Goal: Task Accomplishment & Management: Manage account settings

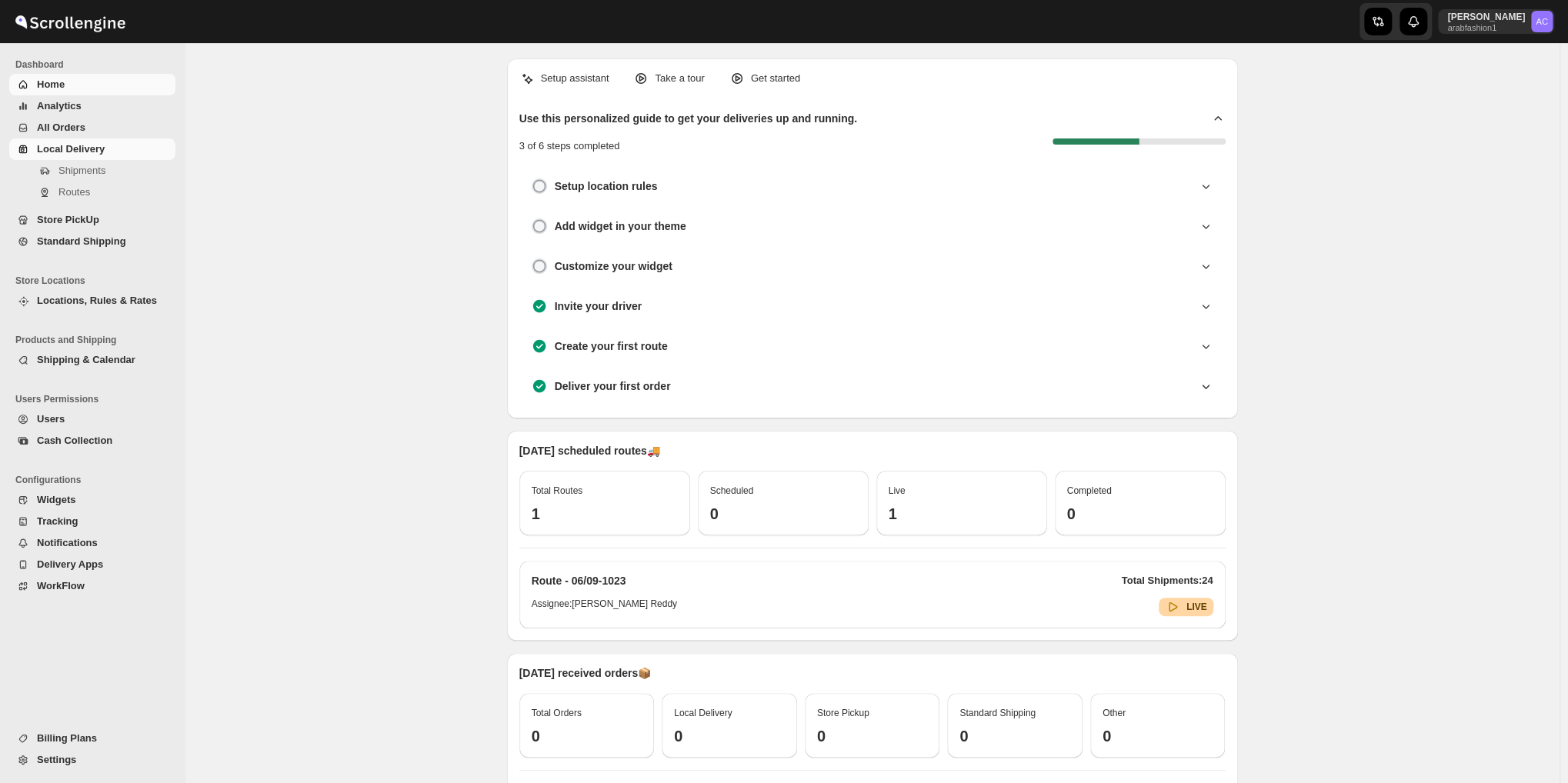
click at [74, 146] on span "Local Delivery" at bounding box center [71, 149] width 68 height 12
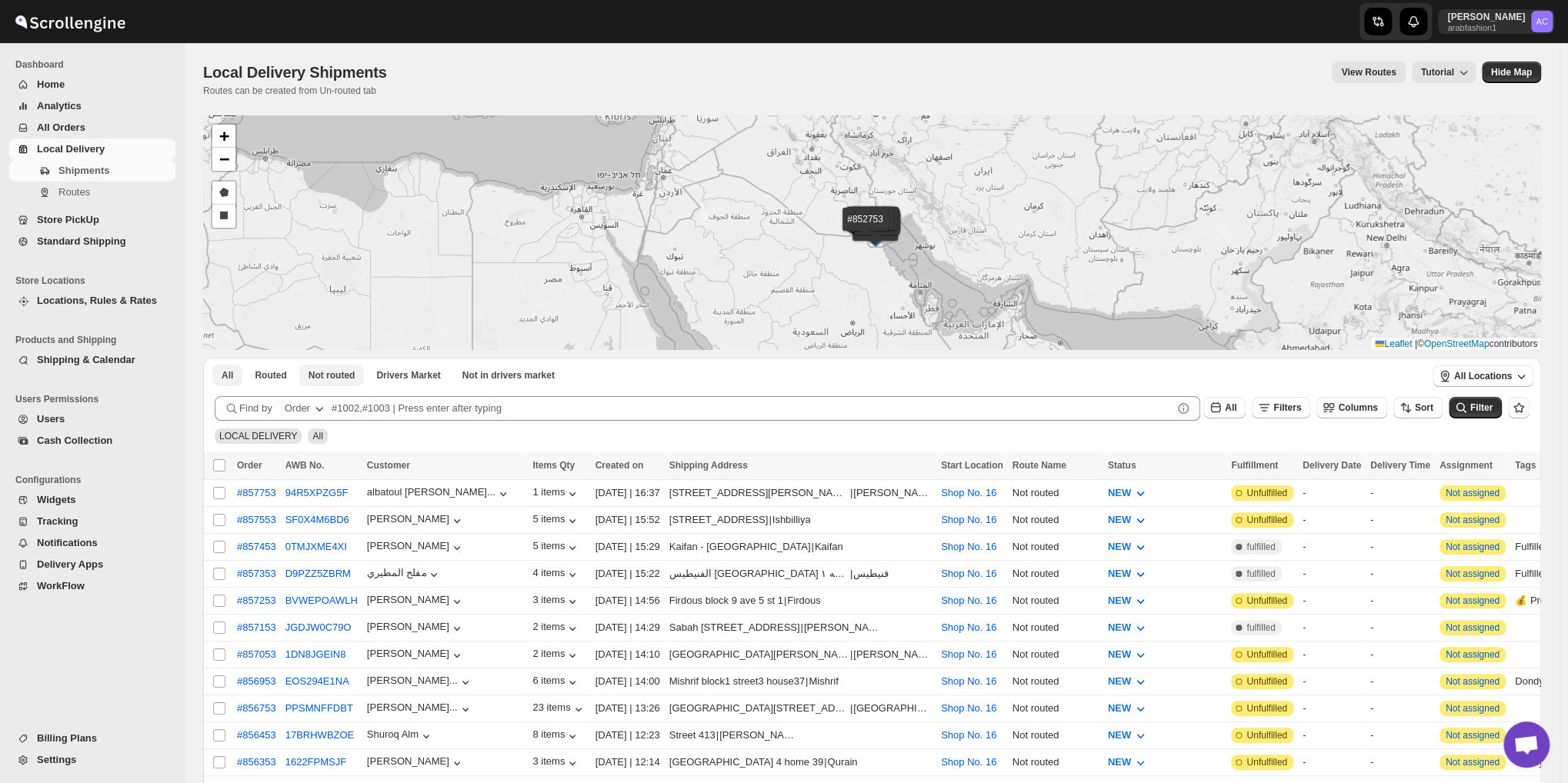
click at [315, 372] on span "Not routed" at bounding box center [332, 376] width 47 height 13
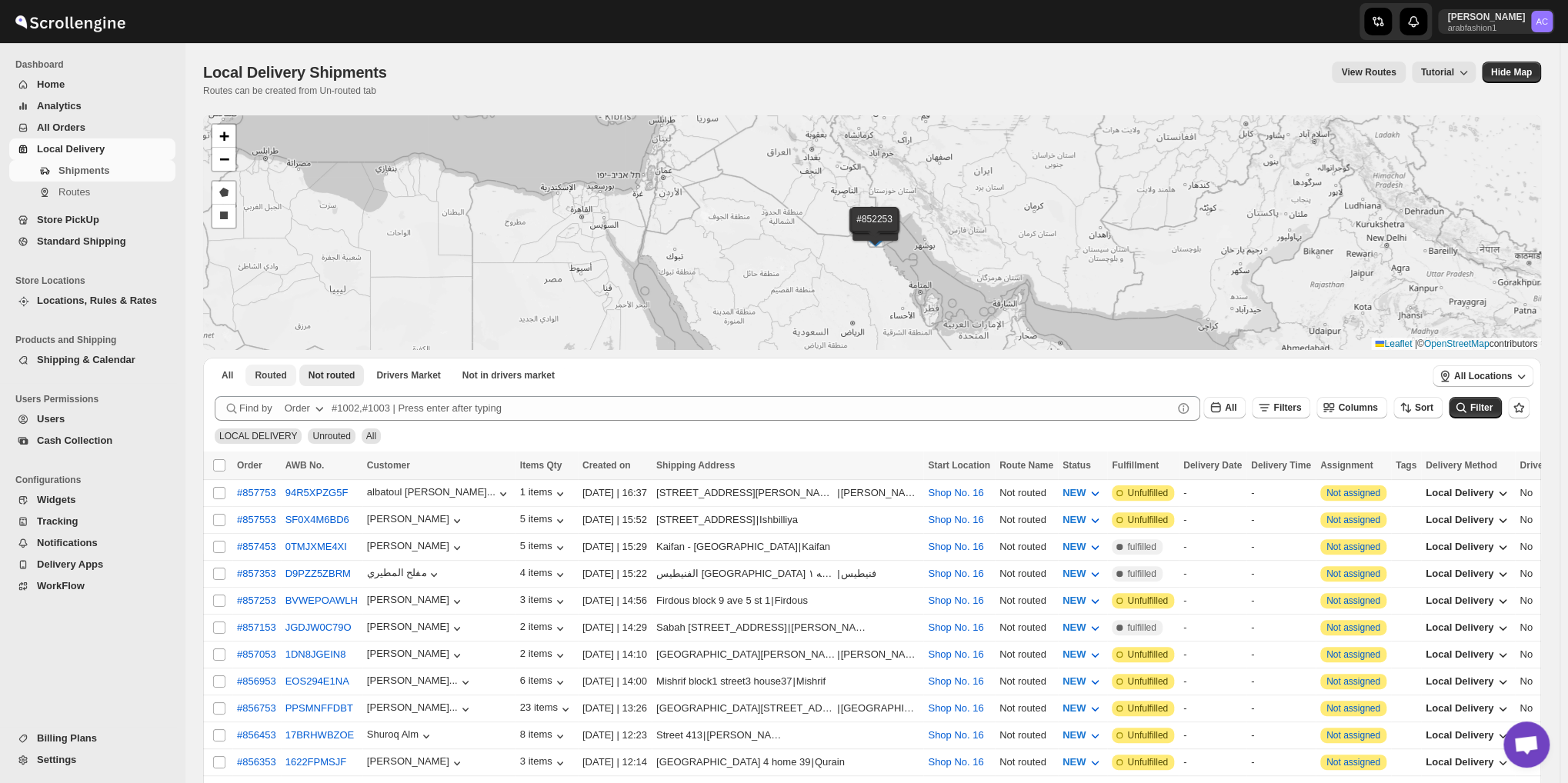
click at [270, 373] on span "Routed" at bounding box center [270, 376] width 32 height 13
click at [340, 376] on span "Not routed" at bounding box center [332, 376] width 47 height 13
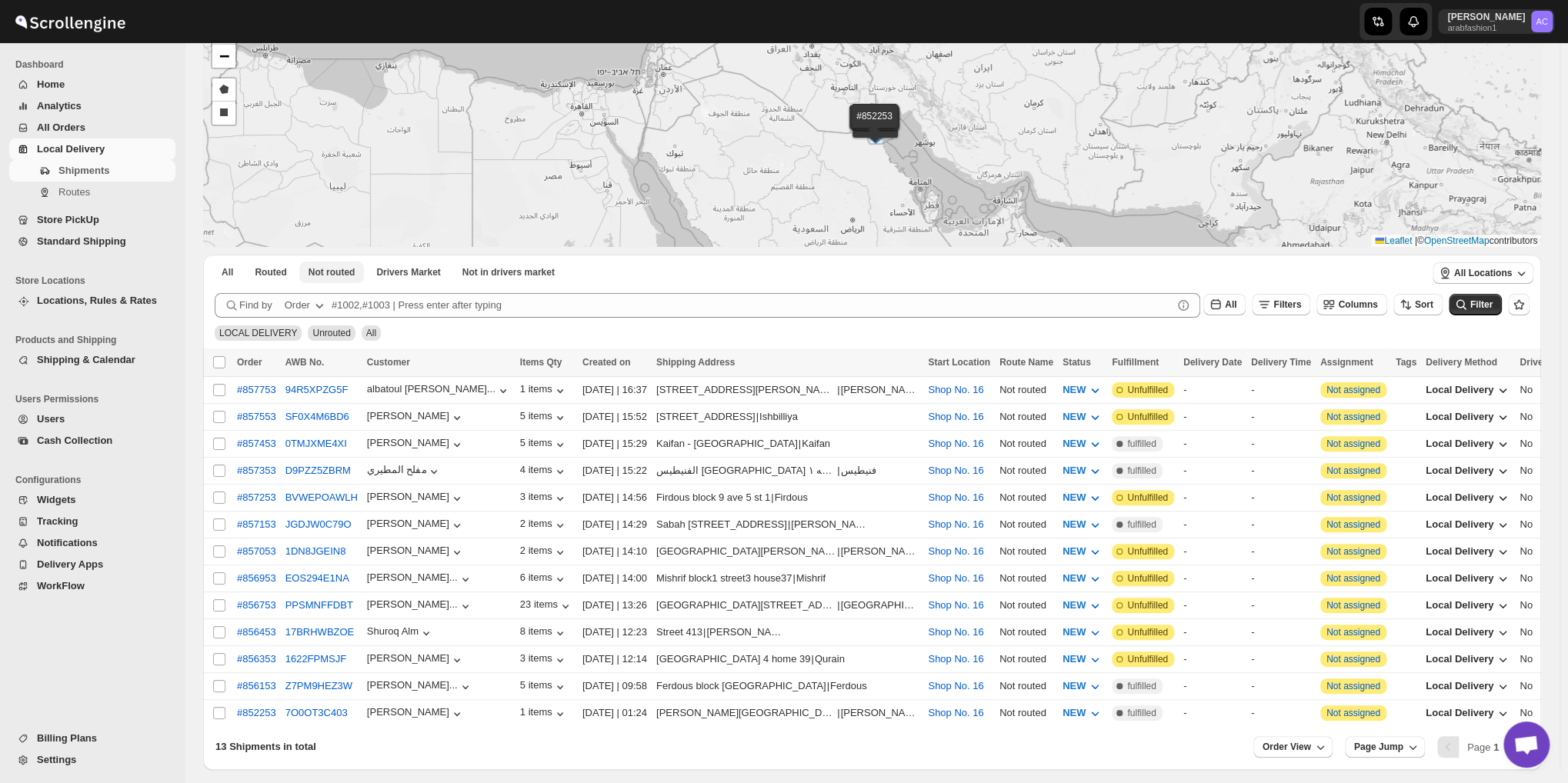
scroll to position [77, 0]
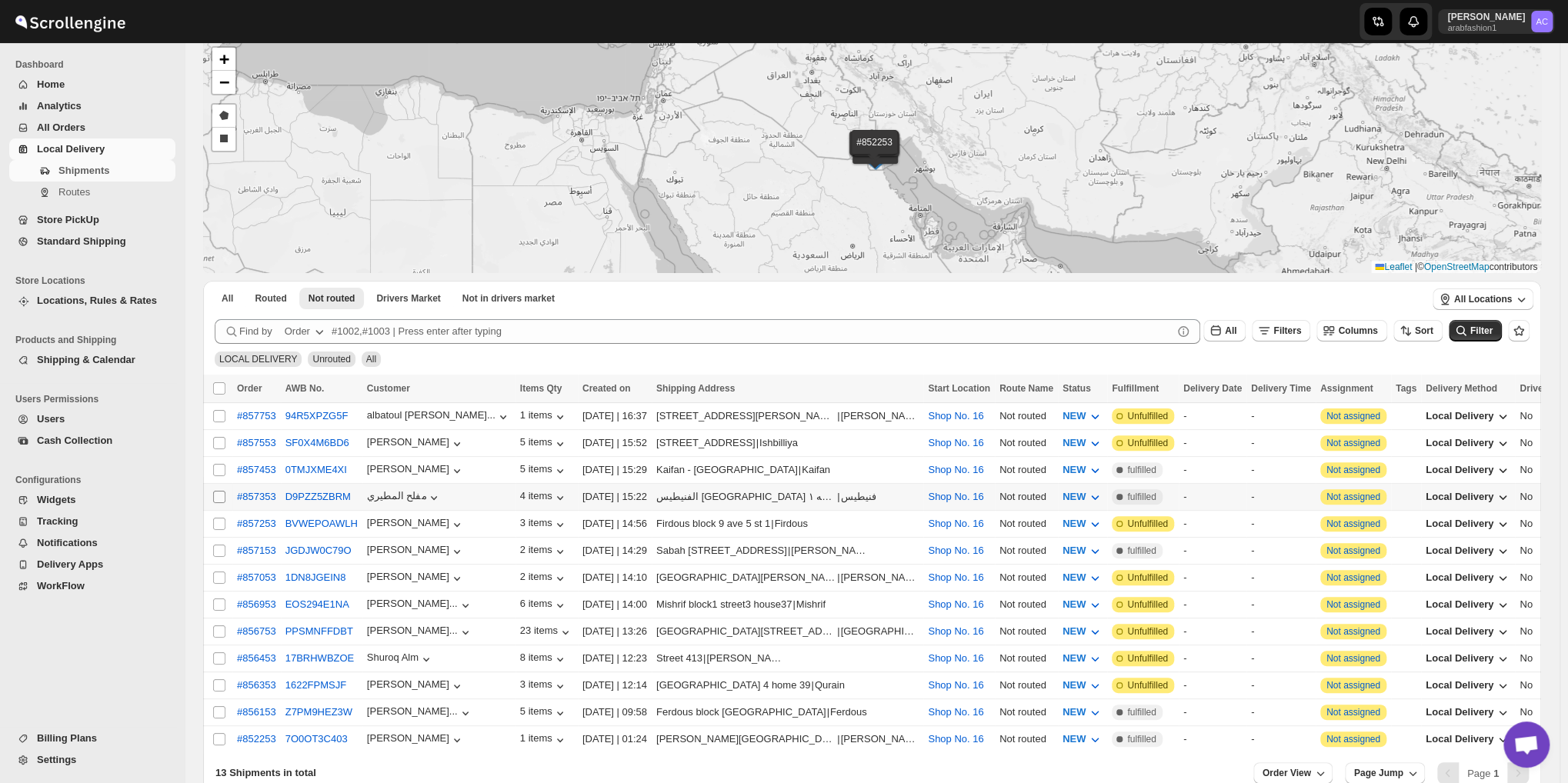
click at [215, 491] on input "Select shipment" at bounding box center [220, 497] width 13 height 13
checkbox input "true"
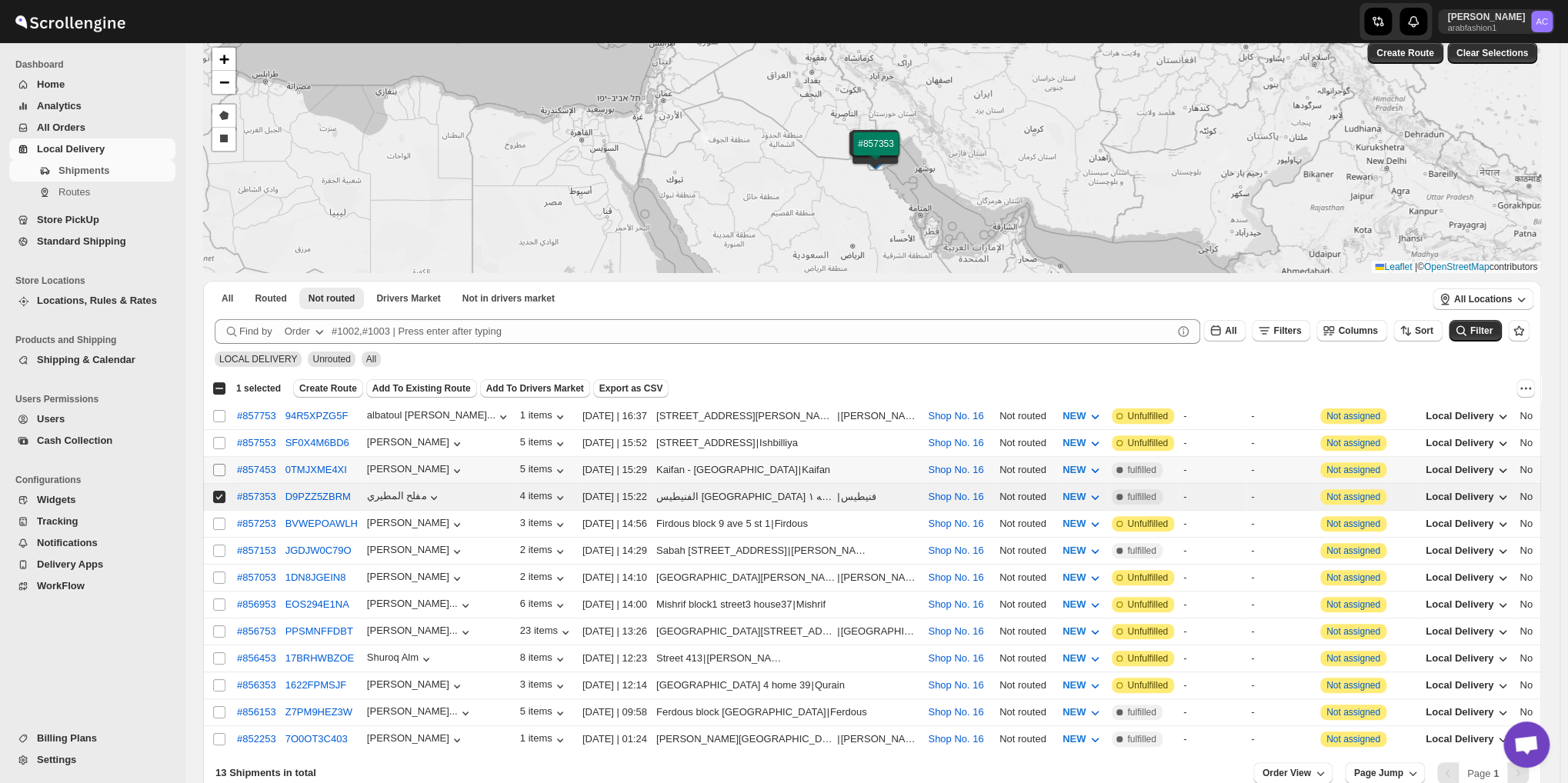
click at [219, 464] on input "Select shipment" at bounding box center [220, 471] width 13 height 13
checkbox input "true"
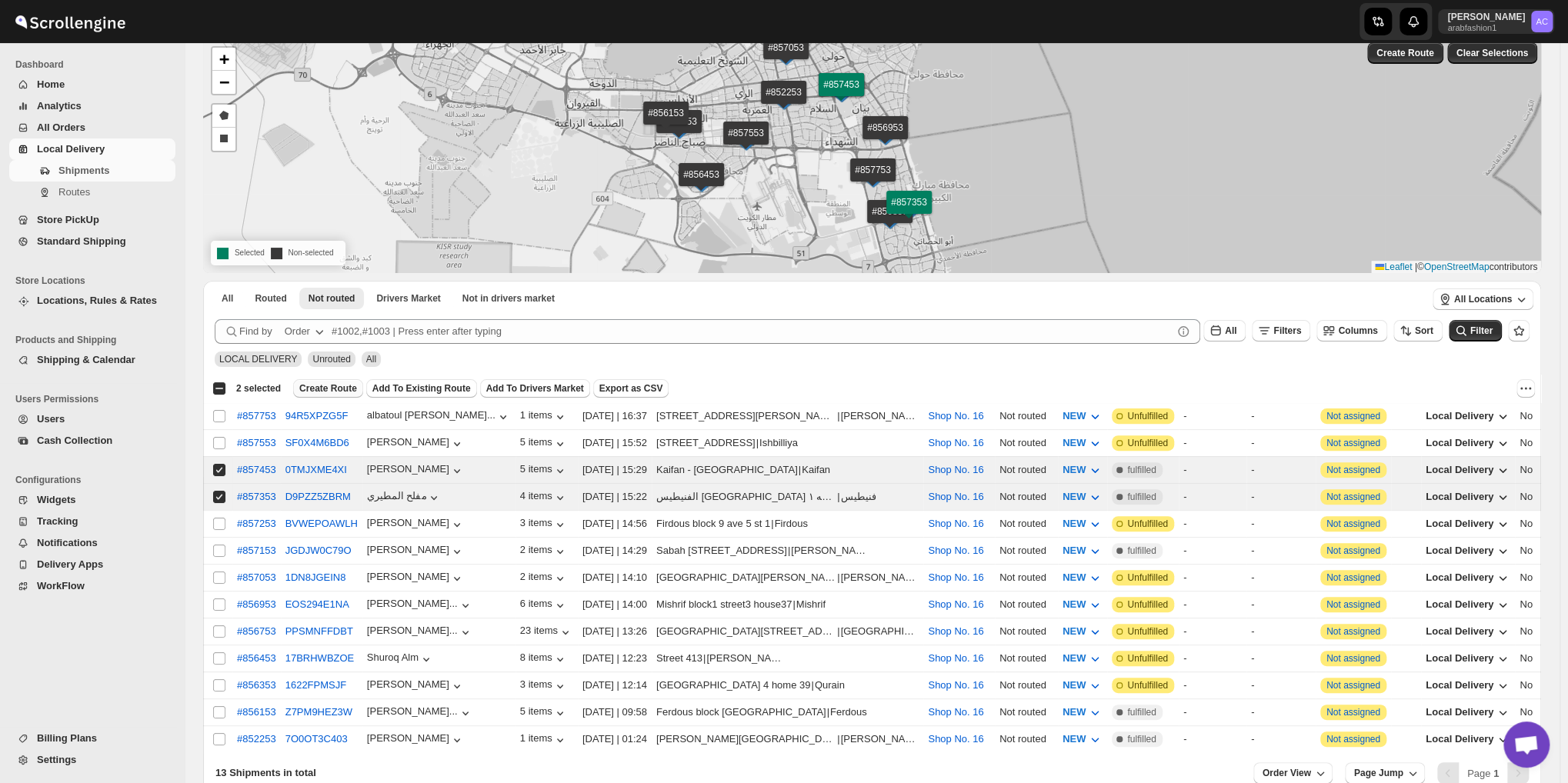
click at [326, 385] on span "Create Route" at bounding box center [329, 389] width 58 height 13
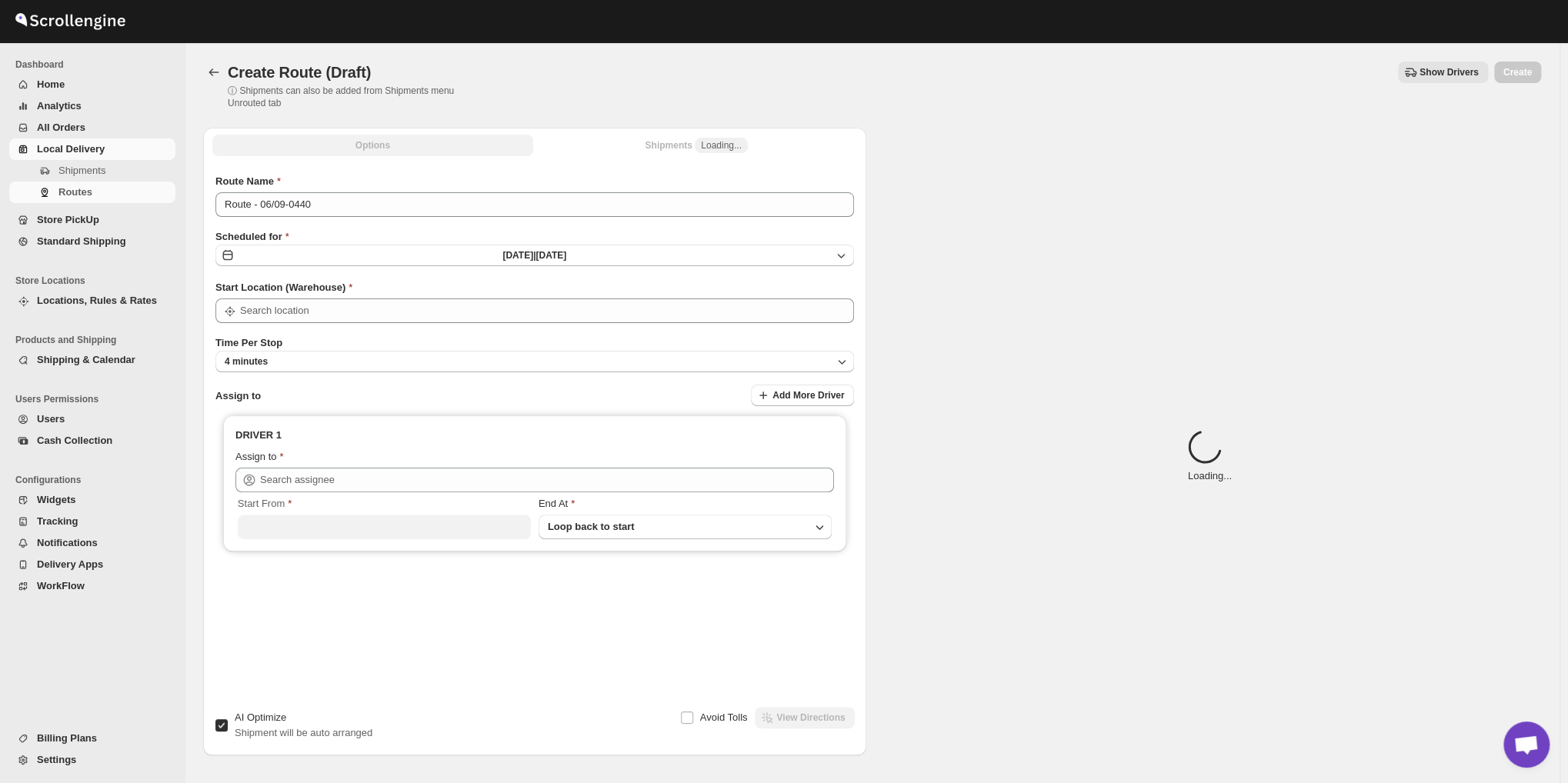
type input "Shop No. 16"
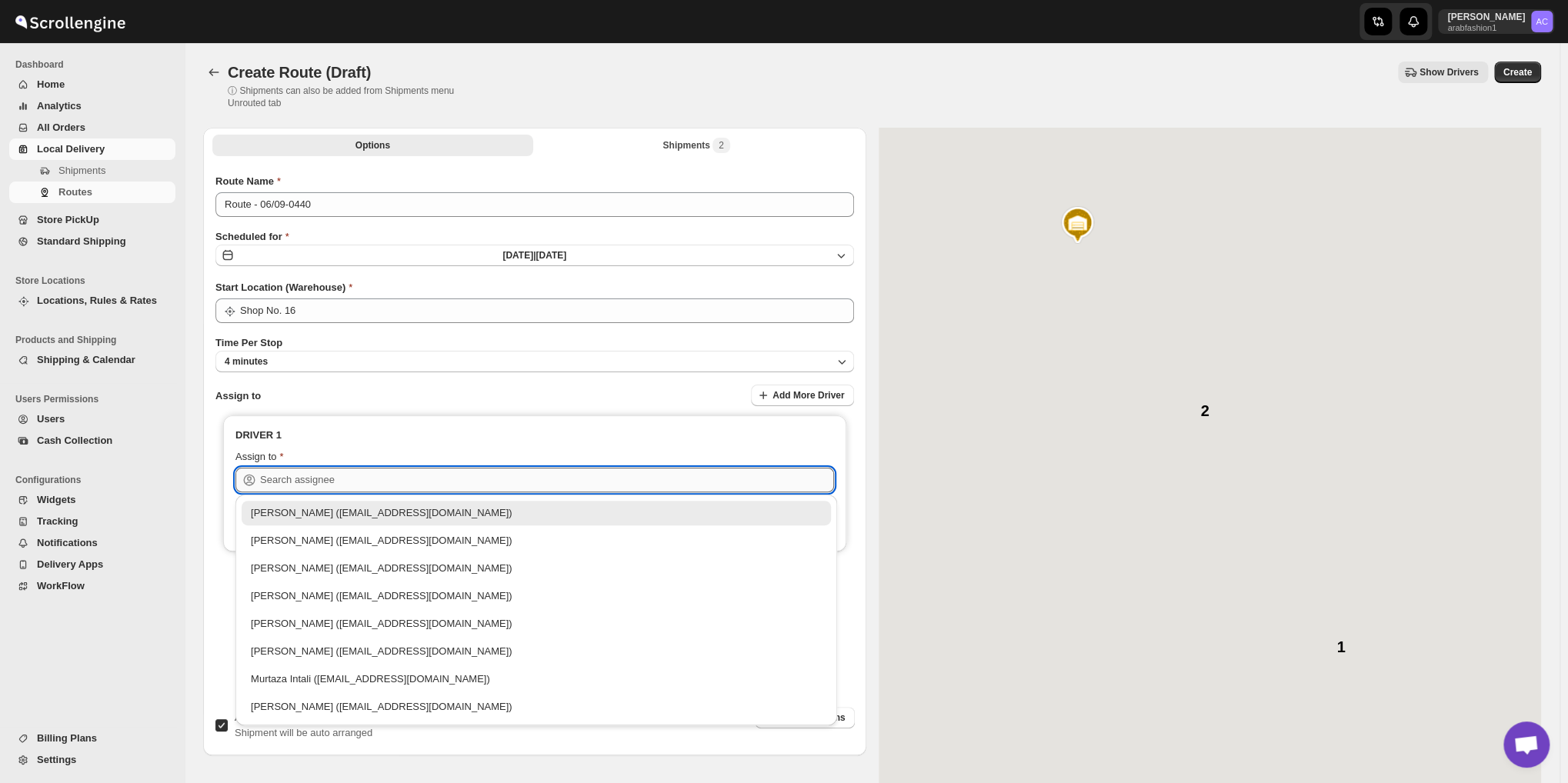
click at [361, 481] on input "text" at bounding box center [547, 480] width 574 height 25
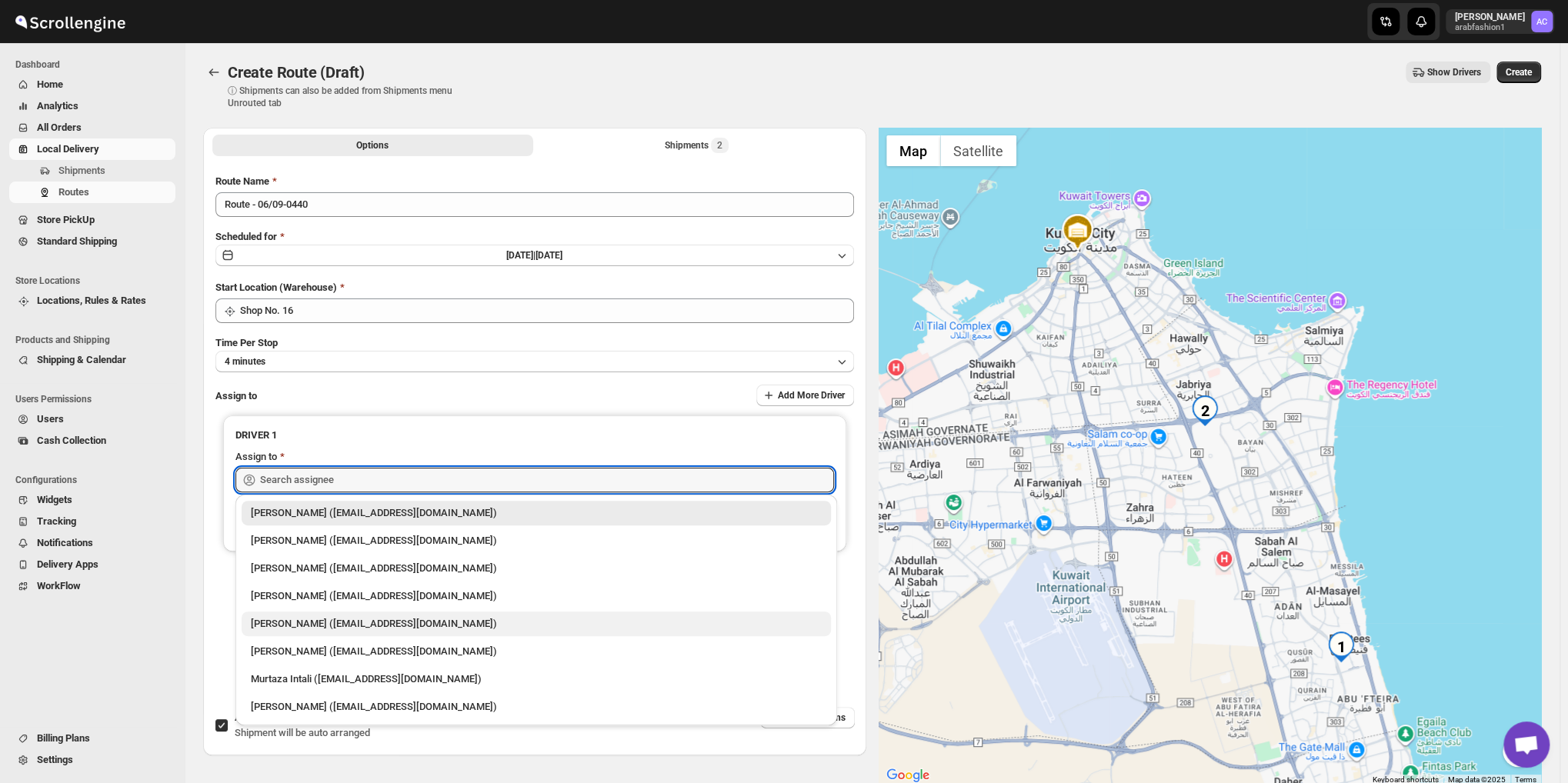
click at [306, 624] on div "[PERSON_NAME] ([EMAIL_ADDRESS][DOMAIN_NAME])" at bounding box center [536, 623] width 571 height 15
type input "[PERSON_NAME] ([EMAIL_ADDRESS][DOMAIN_NAME])"
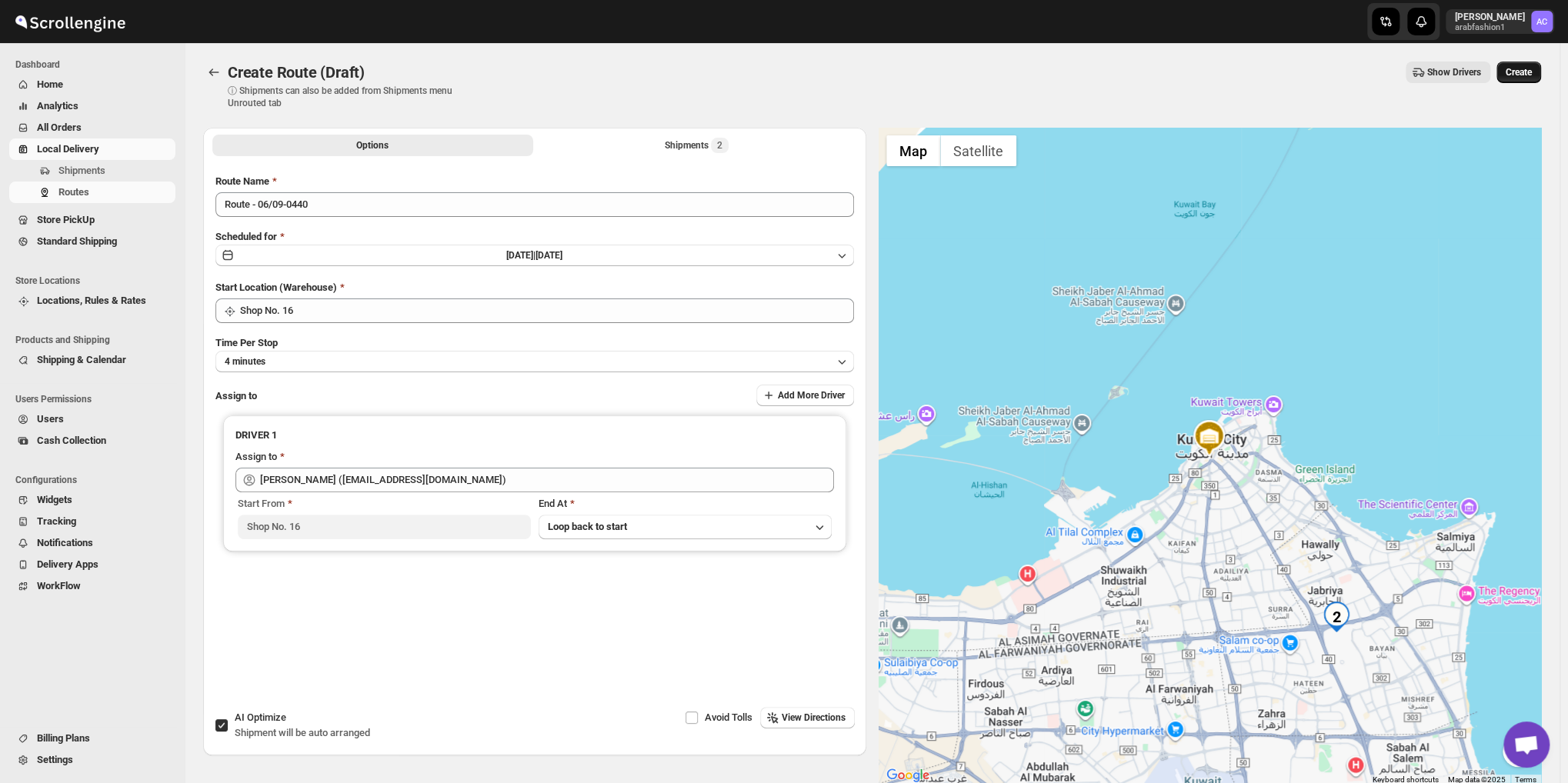
click at [1539, 71] on button "Create" at bounding box center [1519, 73] width 45 height 22
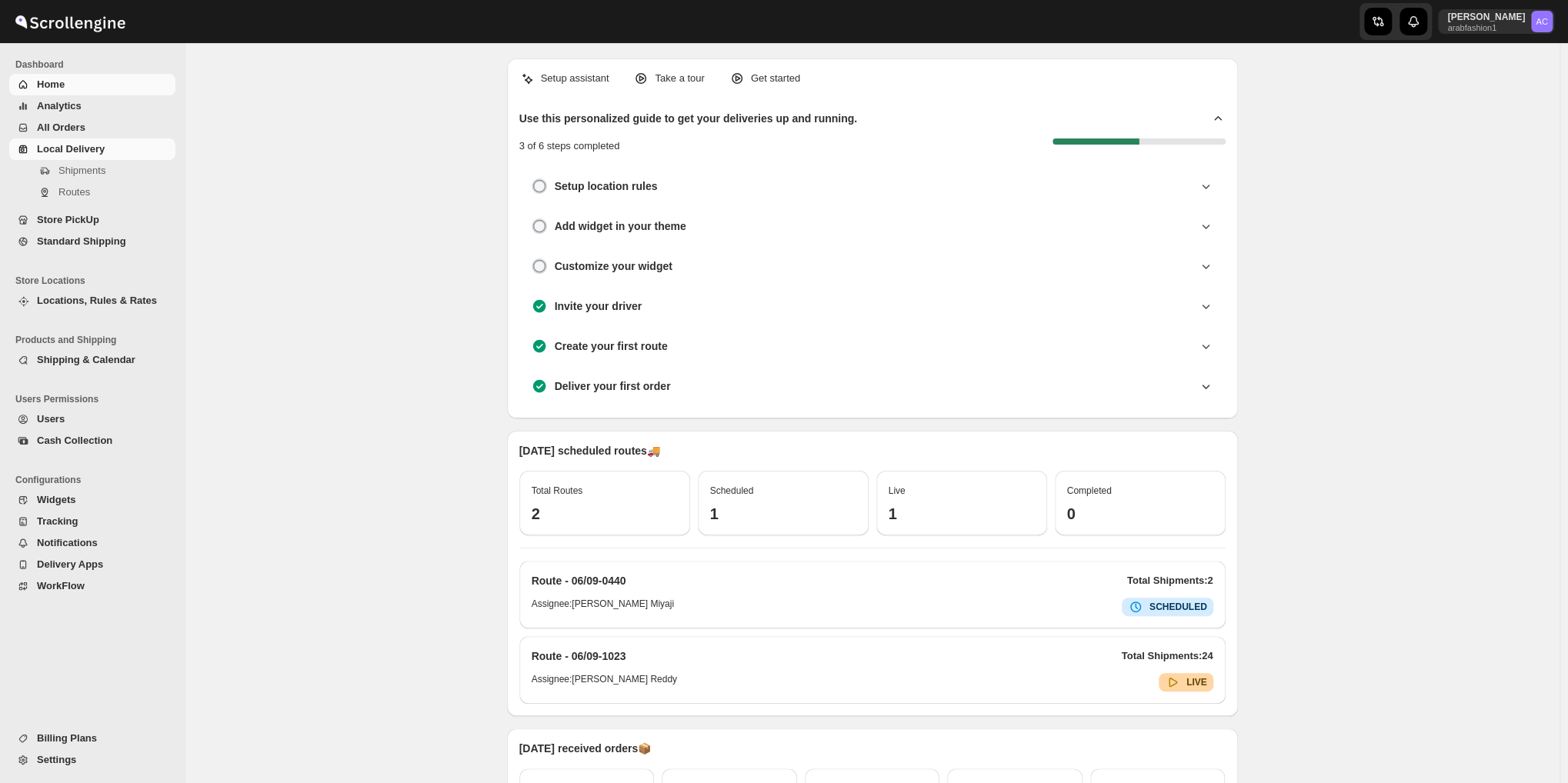
drag, startPoint x: 0, startPoint y: 0, endPoint x: 62, endPoint y: 146, distance: 158.6
click at [62, 146] on span "Local Delivery" at bounding box center [71, 149] width 68 height 12
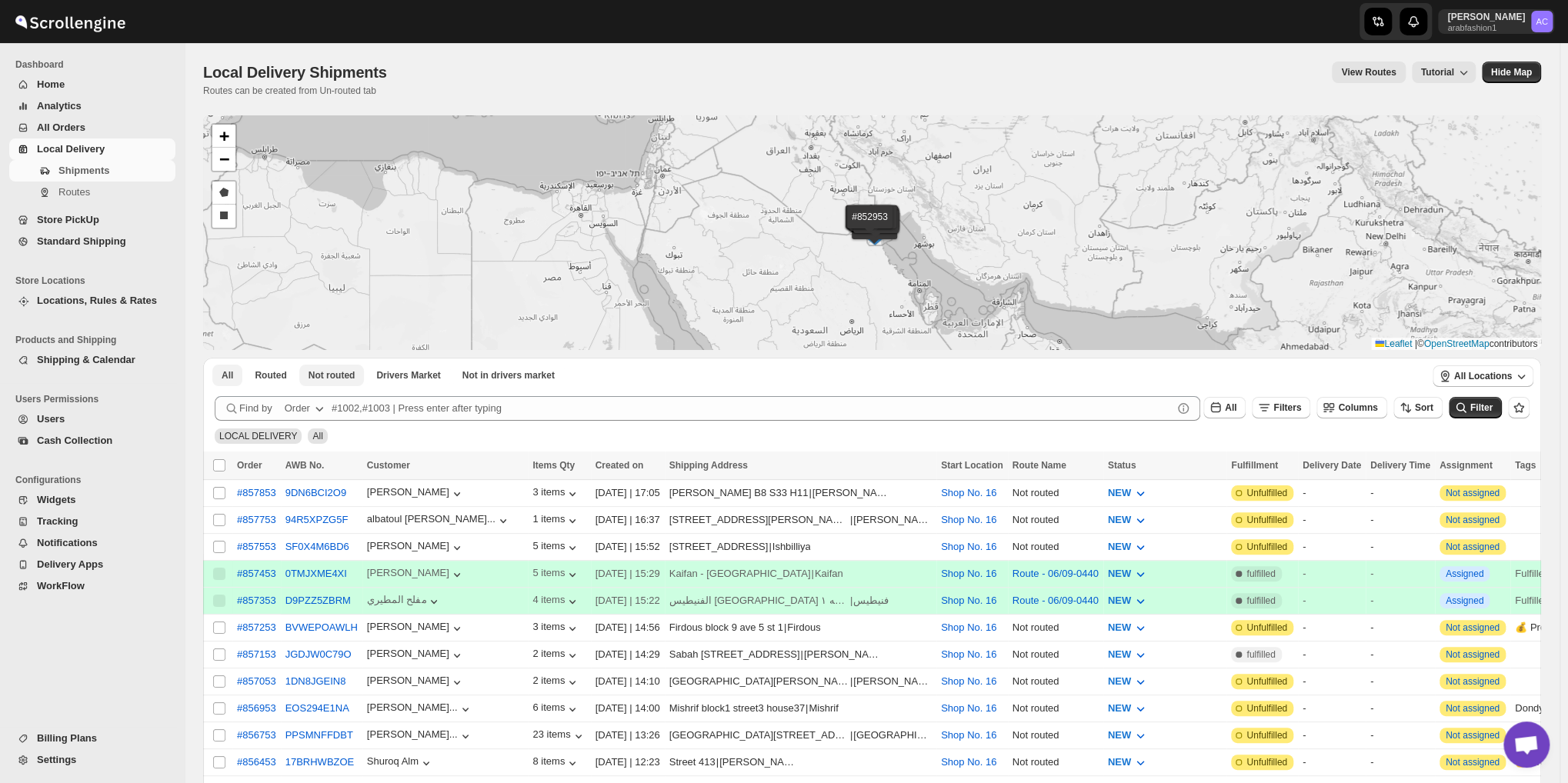
click at [338, 374] on span "Not routed" at bounding box center [332, 376] width 47 height 13
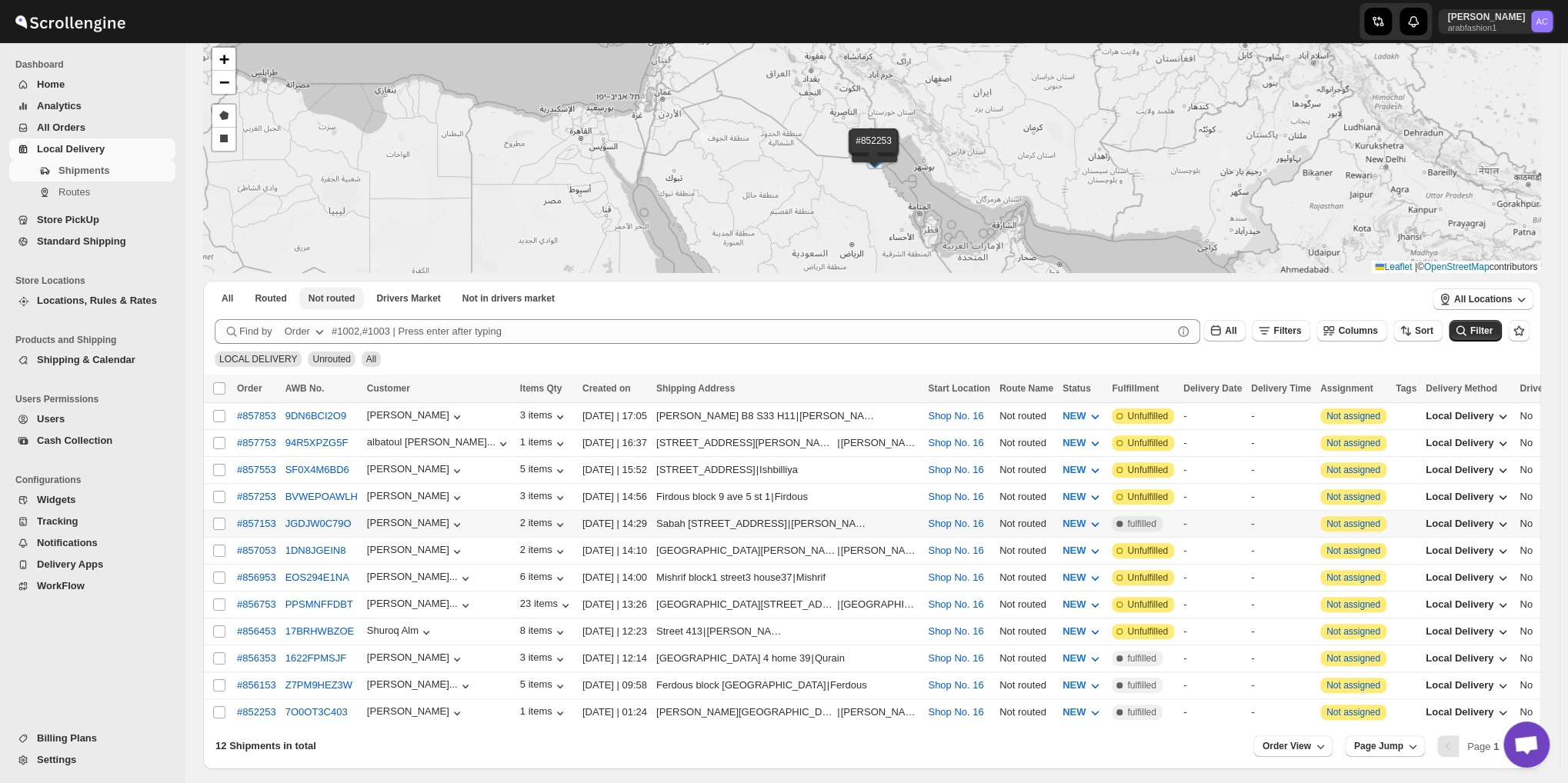
scroll to position [134, 0]
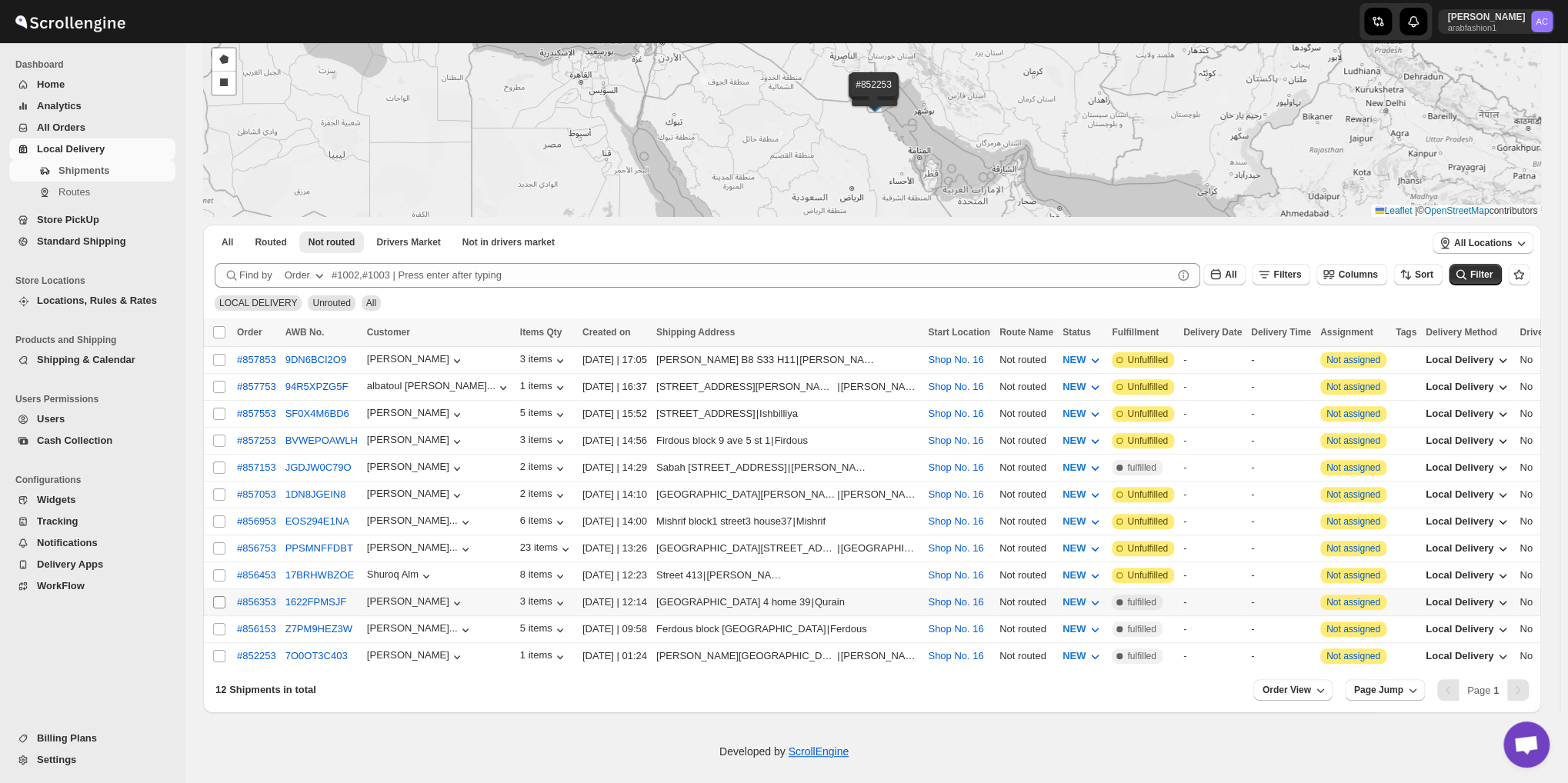
click at [219, 596] on input "Select shipment" at bounding box center [220, 602] width 13 height 13
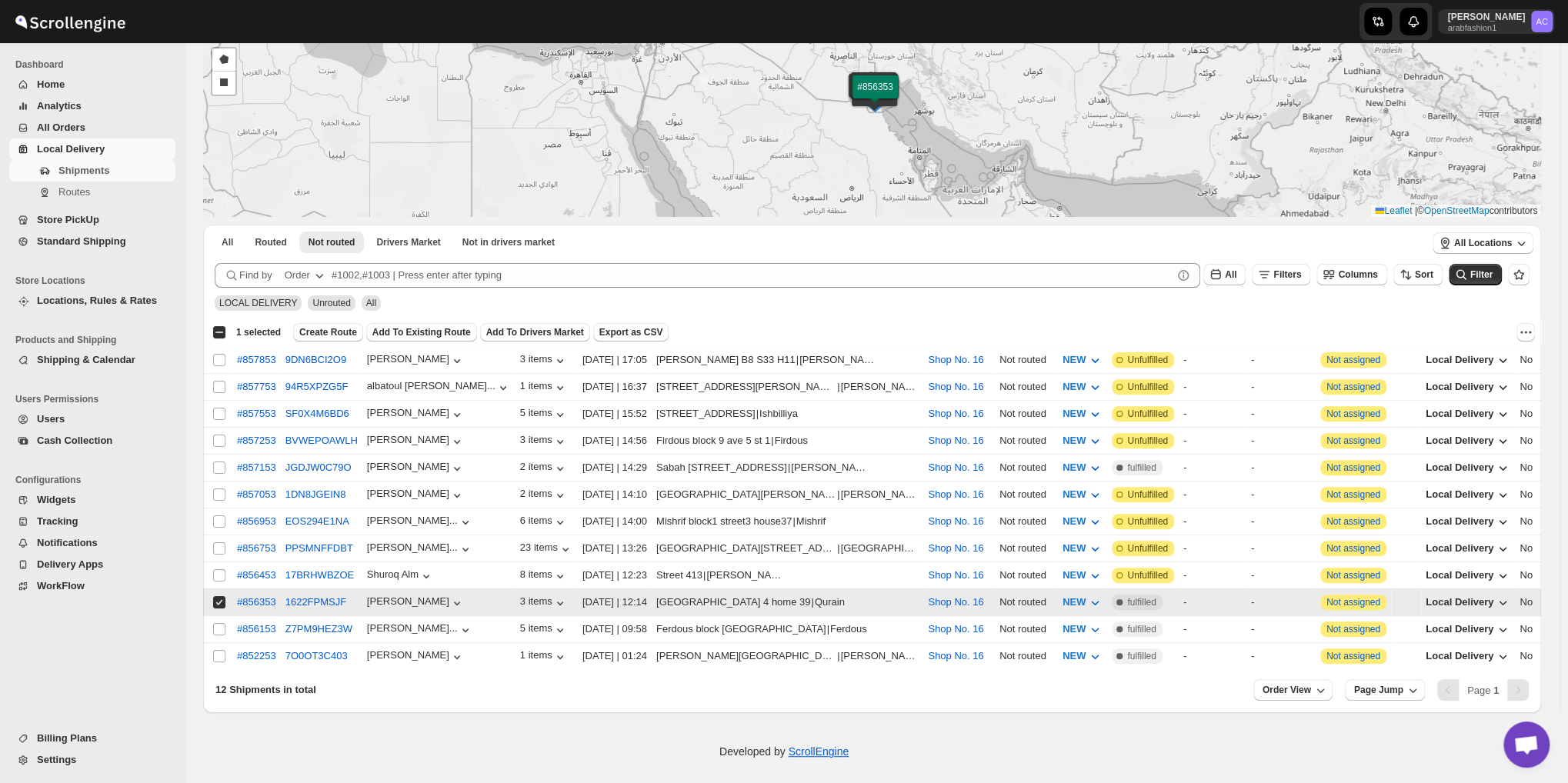
click at [218, 596] on input "Select shipment" at bounding box center [220, 602] width 13 height 13
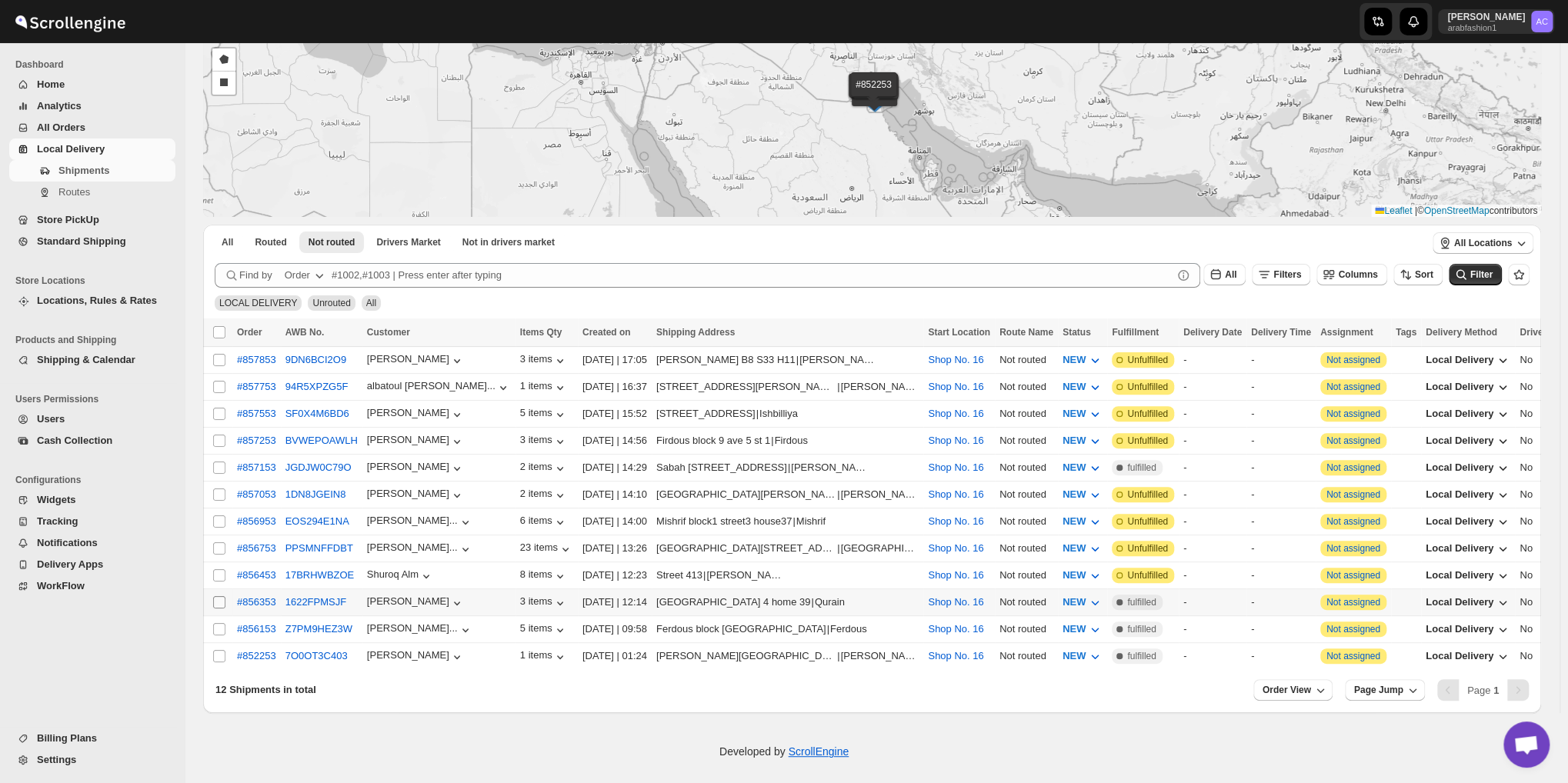
click at [218, 596] on input "Select shipment" at bounding box center [220, 602] width 13 height 13
checkbox input "true"
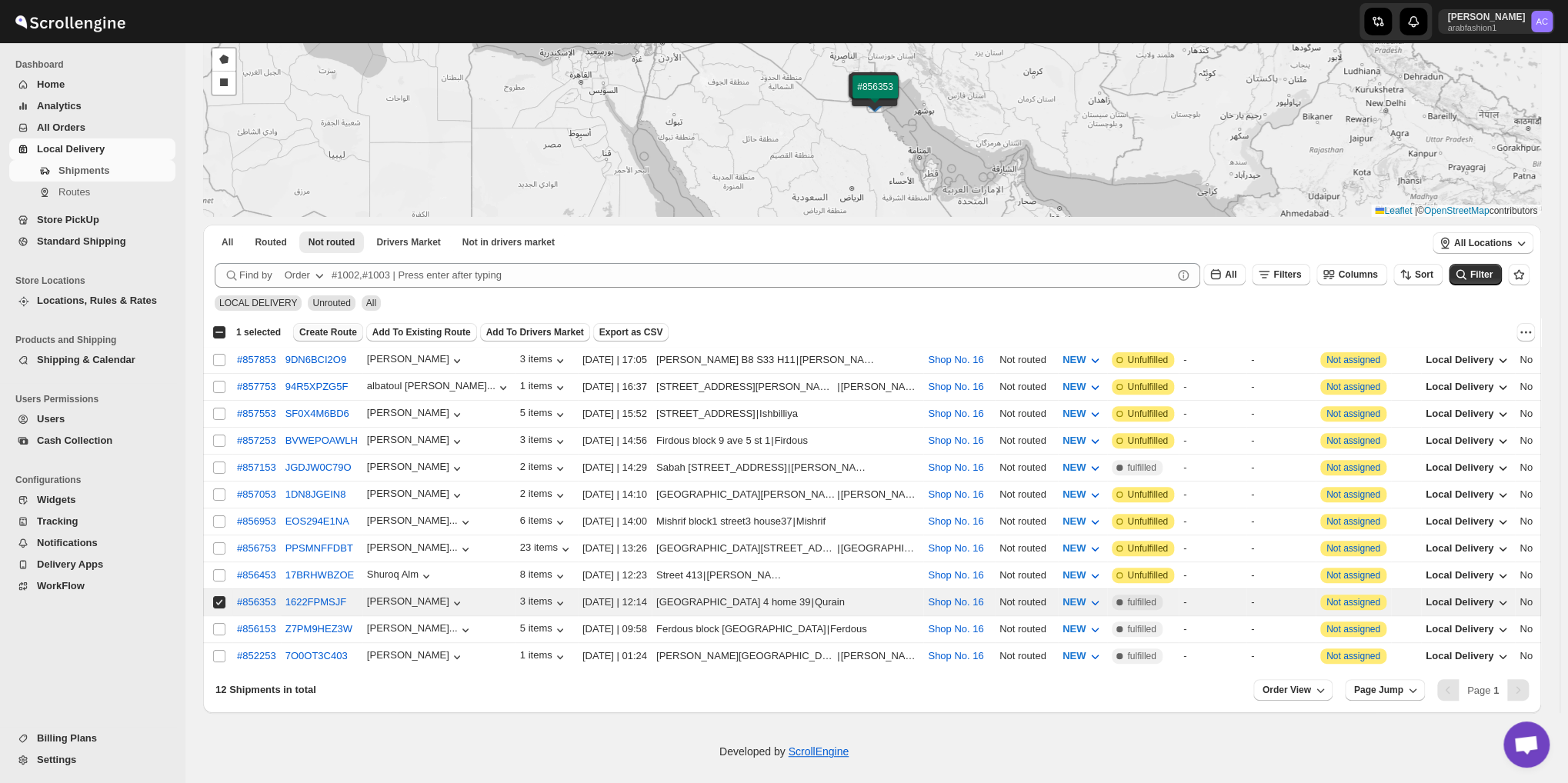
click at [337, 327] on span "Create Route" at bounding box center [329, 332] width 58 height 13
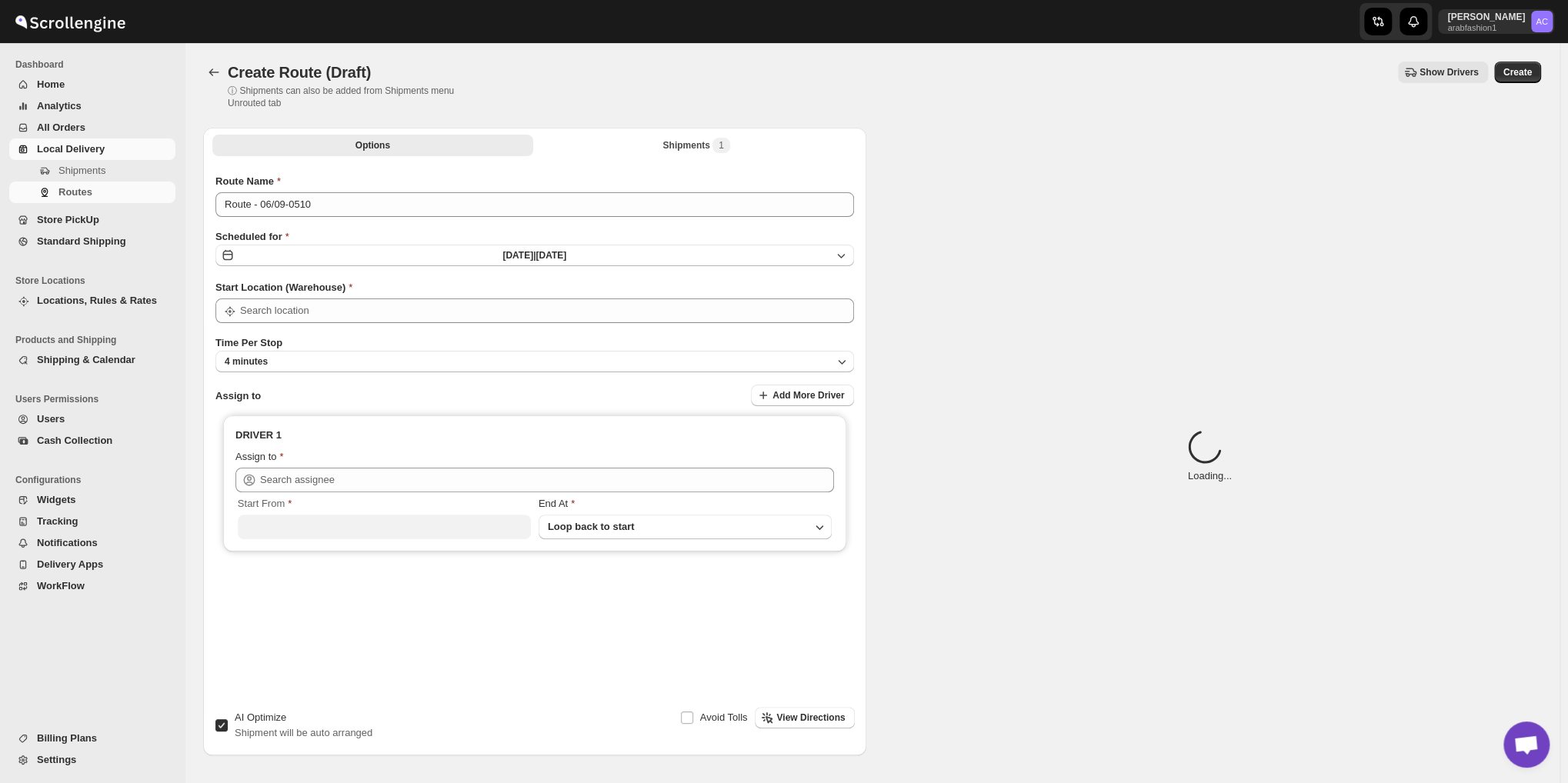
type input "Shop No. 16"
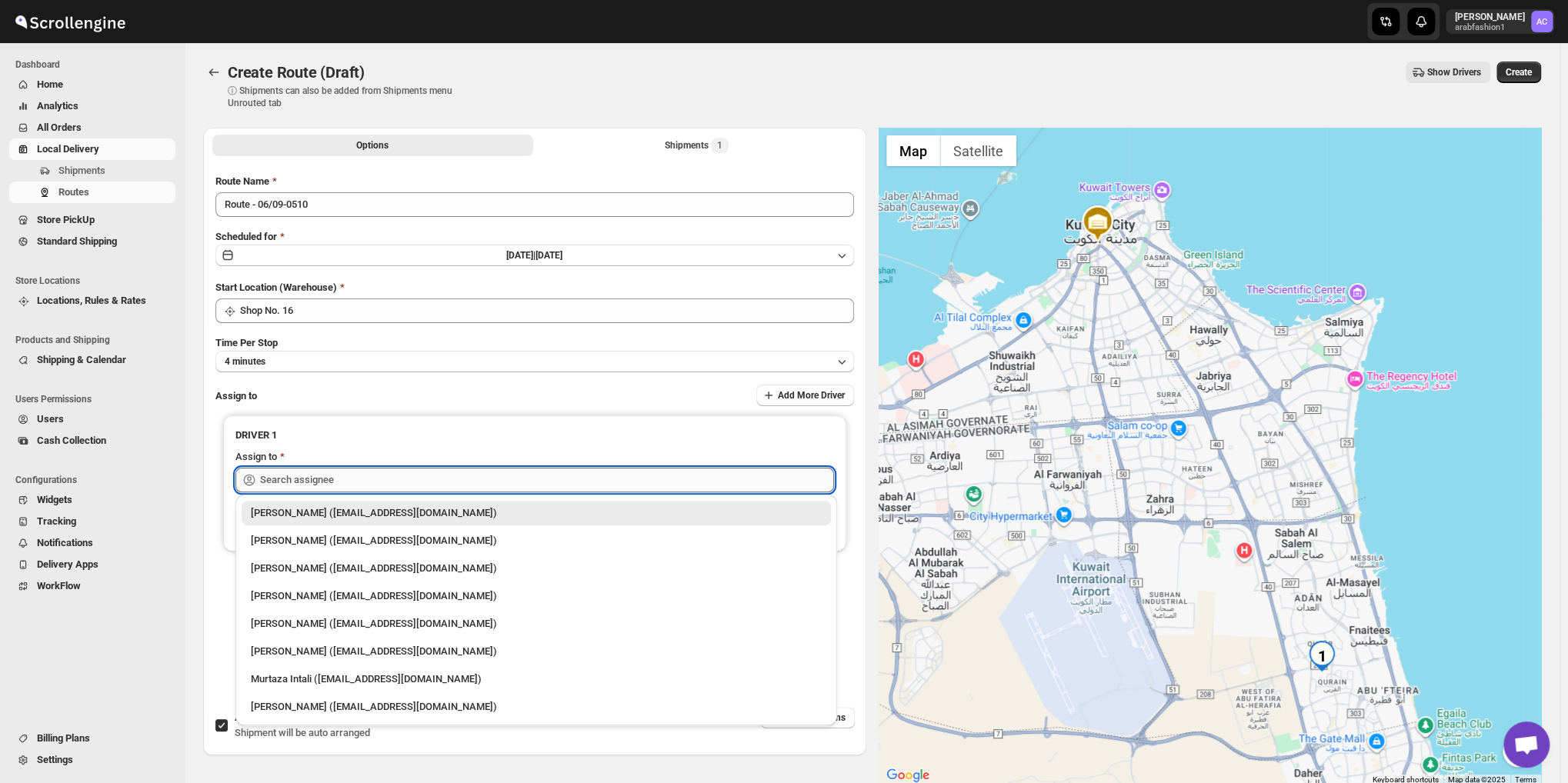
click at [335, 481] on input "text" at bounding box center [547, 480] width 574 height 25
click at [385, 619] on div "[PERSON_NAME] ([EMAIL_ADDRESS][DOMAIN_NAME])" at bounding box center [536, 623] width 571 height 15
type input "[PERSON_NAME] ([EMAIL_ADDRESS][DOMAIN_NAME])"
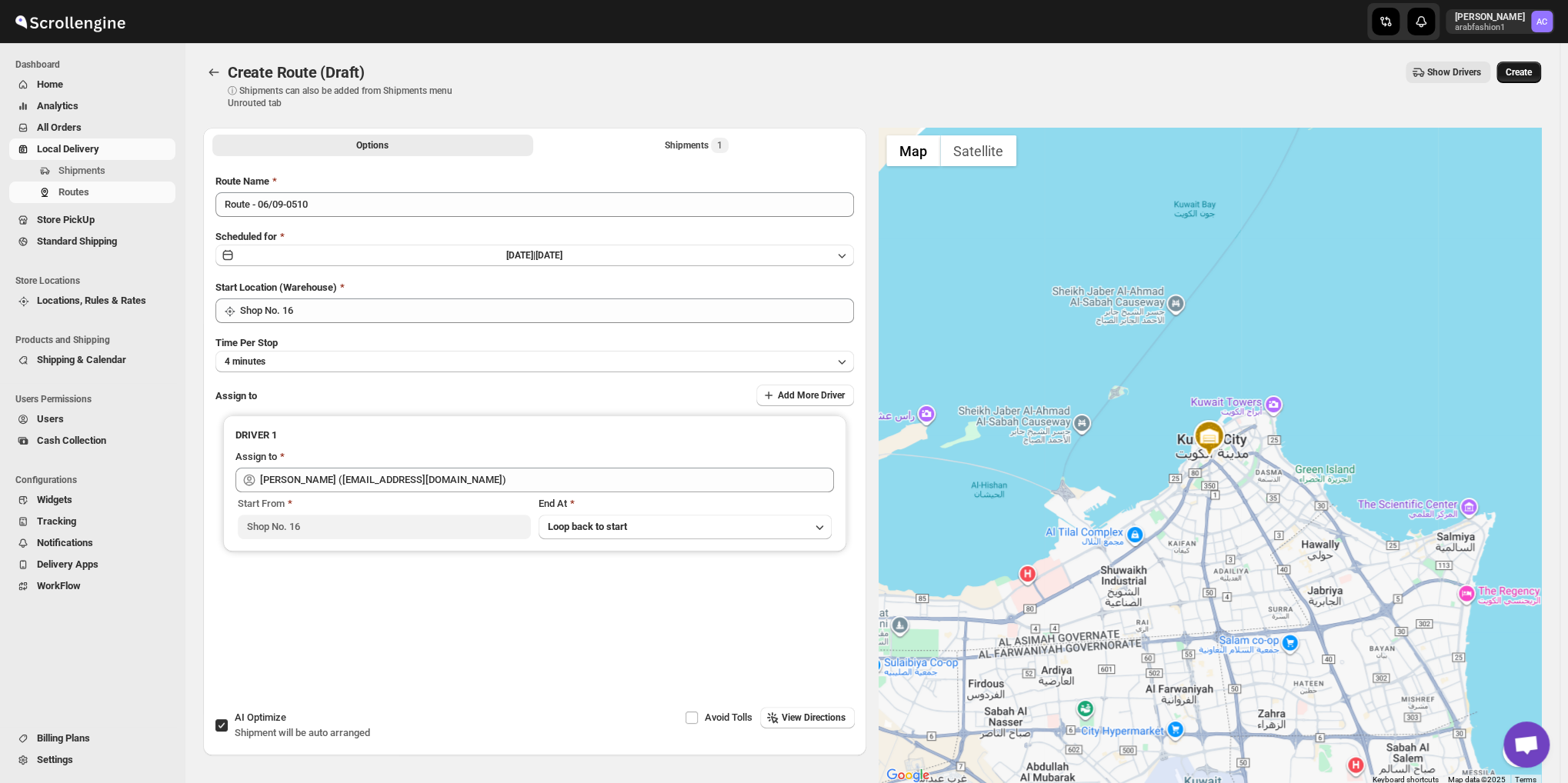
click at [1532, 70] on span "Create" at bounding box center [1519, 73] width 26 height 13
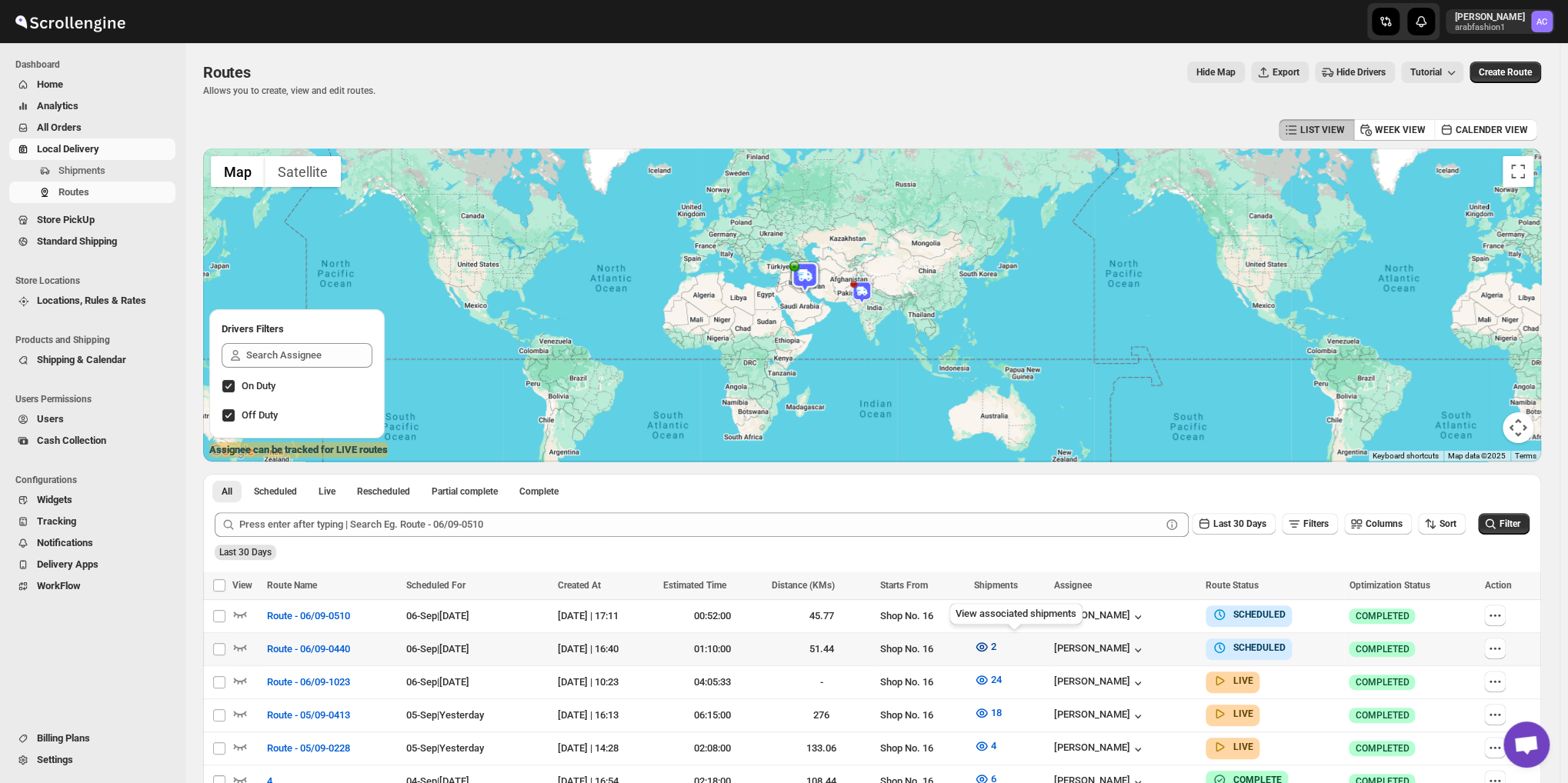
click at [989, 647] on icon "button" at bounding box center [981, 647] width 15 height 15
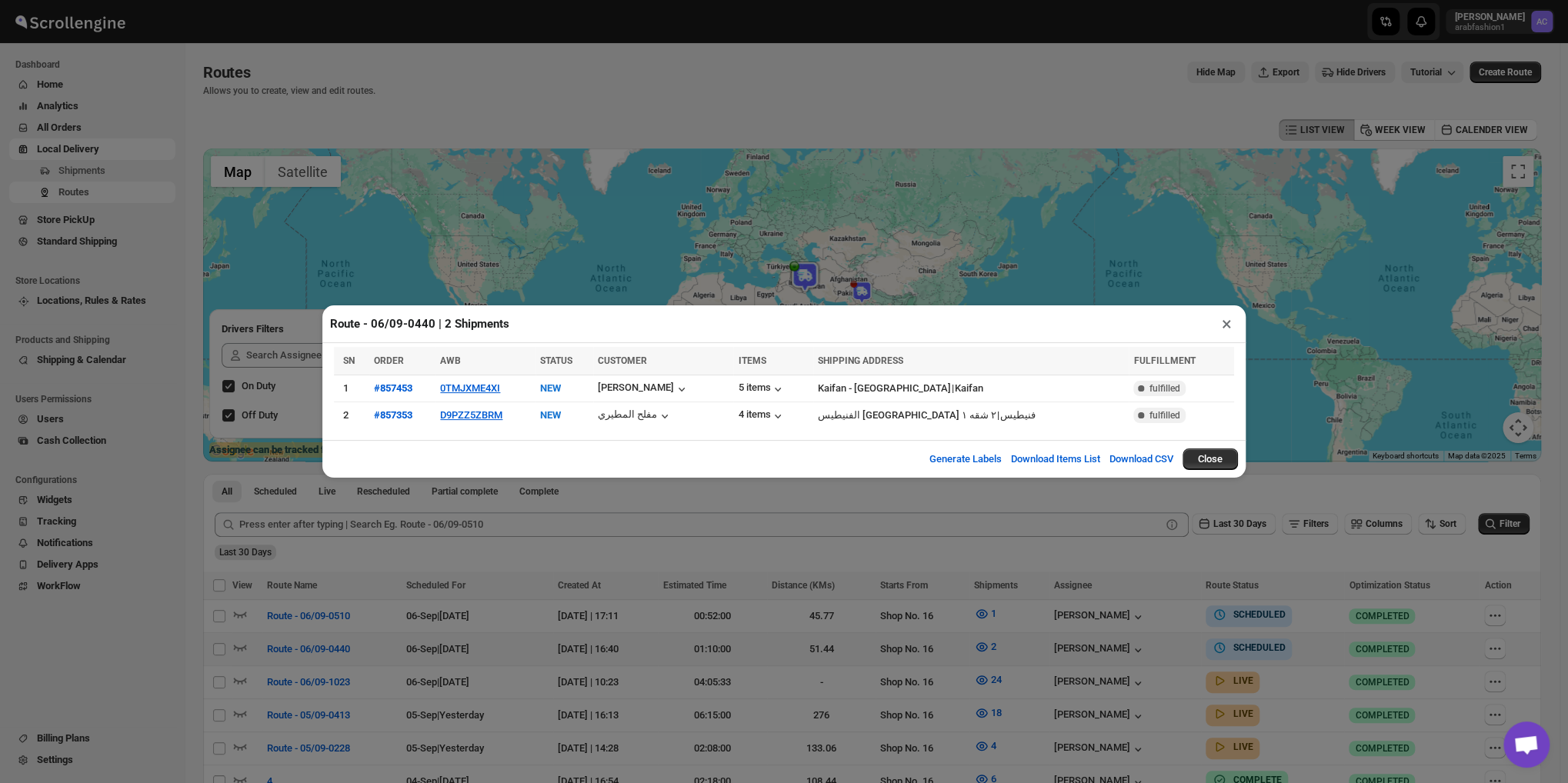
click at [1017, 645] on div "Route - 06/09-0440 | 2 Shipments × SN ORDER AWB STATUS CUSTOMER ITEMS SHIPPING …" at bounding box center [784, 392] width 1568 height 783
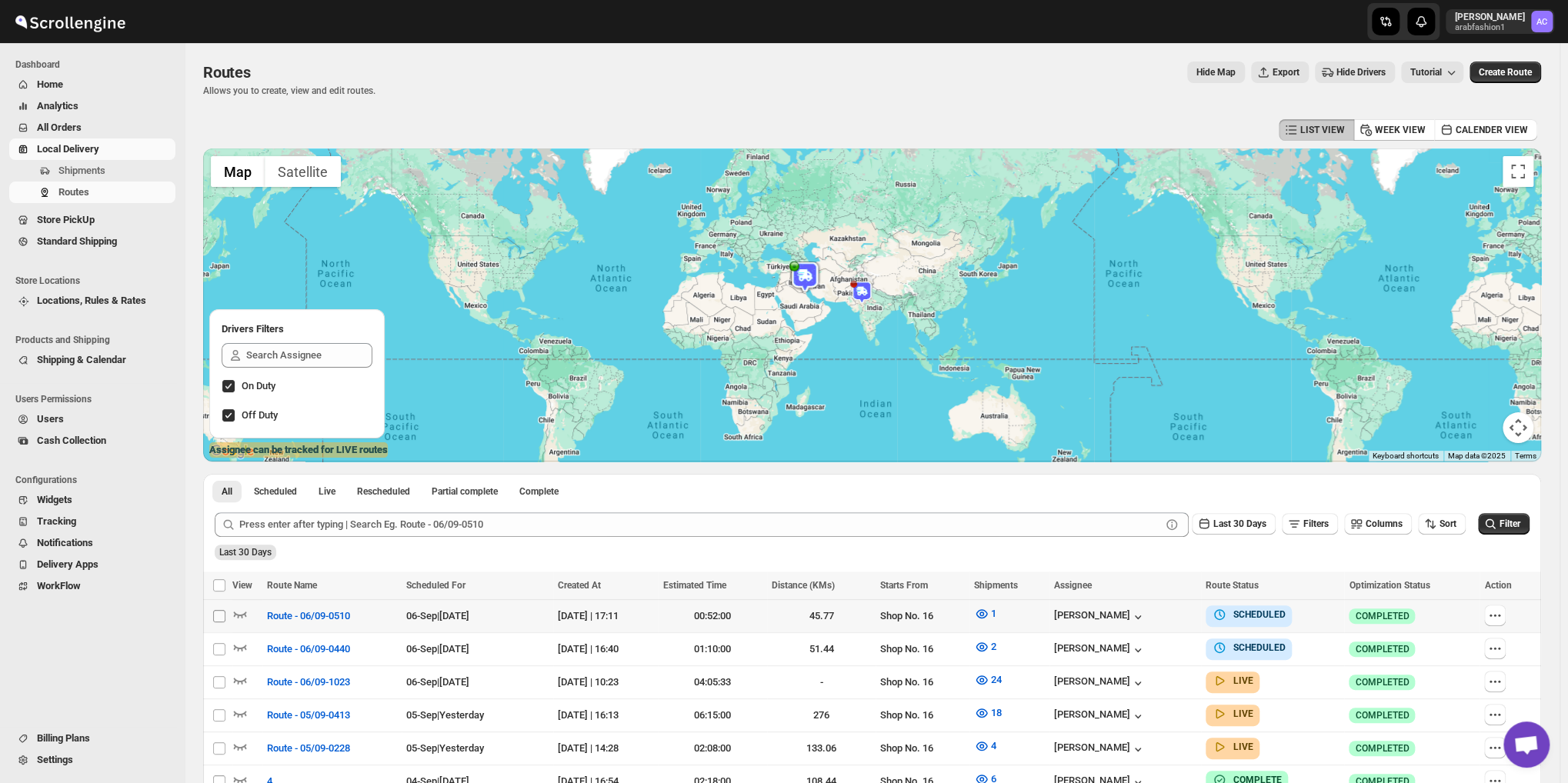
click at [213, 616] on span at bounding box center [219, 616] width 14 height 14
click at [213, 616] on input "Select route" at bounding box center [220, 617] width 13 height 13
click at [224, 614] on input "Select route" at bounding box center [220, 617] width 13 height 13
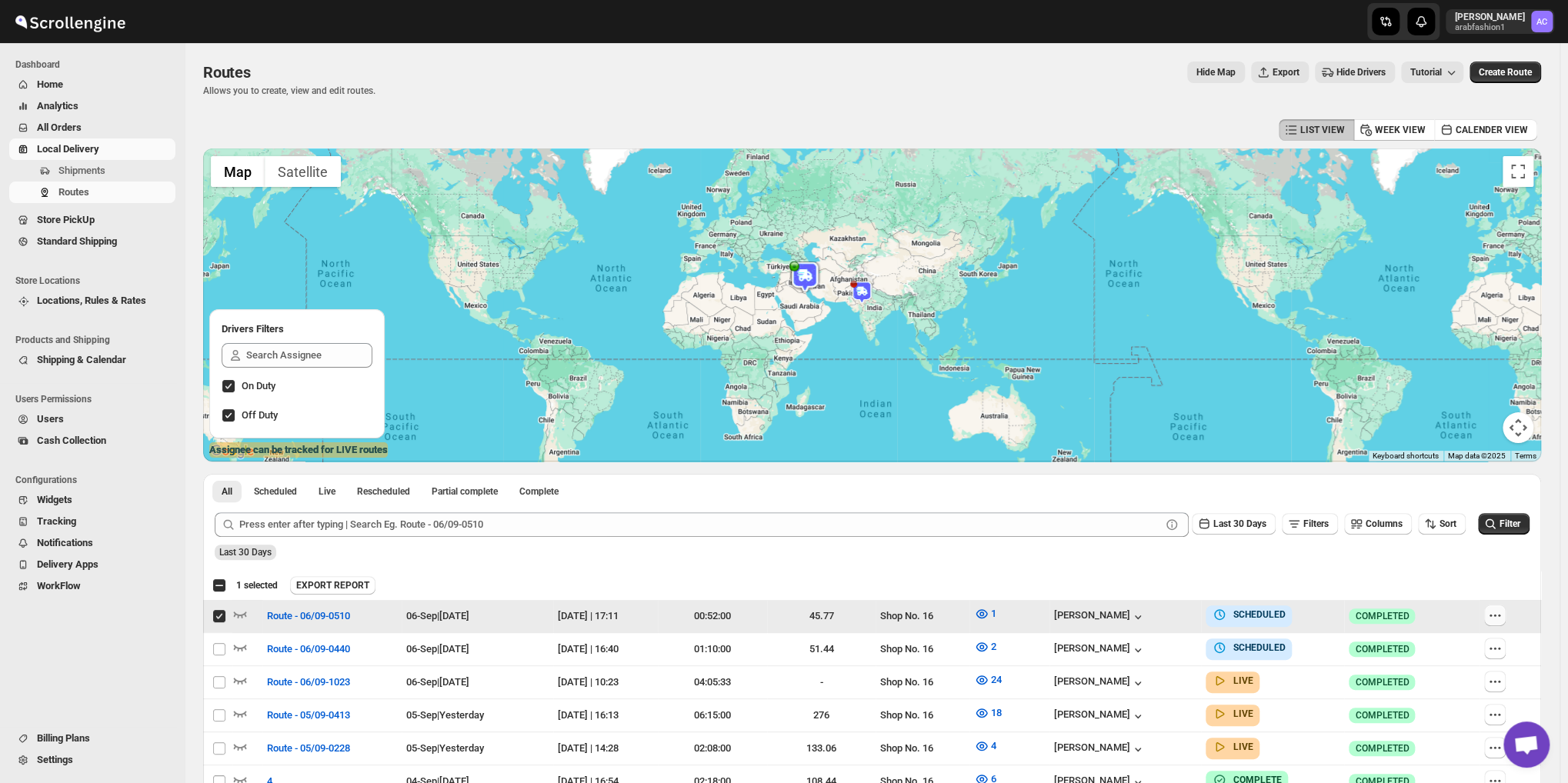
click at [1502, 612] on icon "button" at bounding box center [1494, 615] width 15 height 15
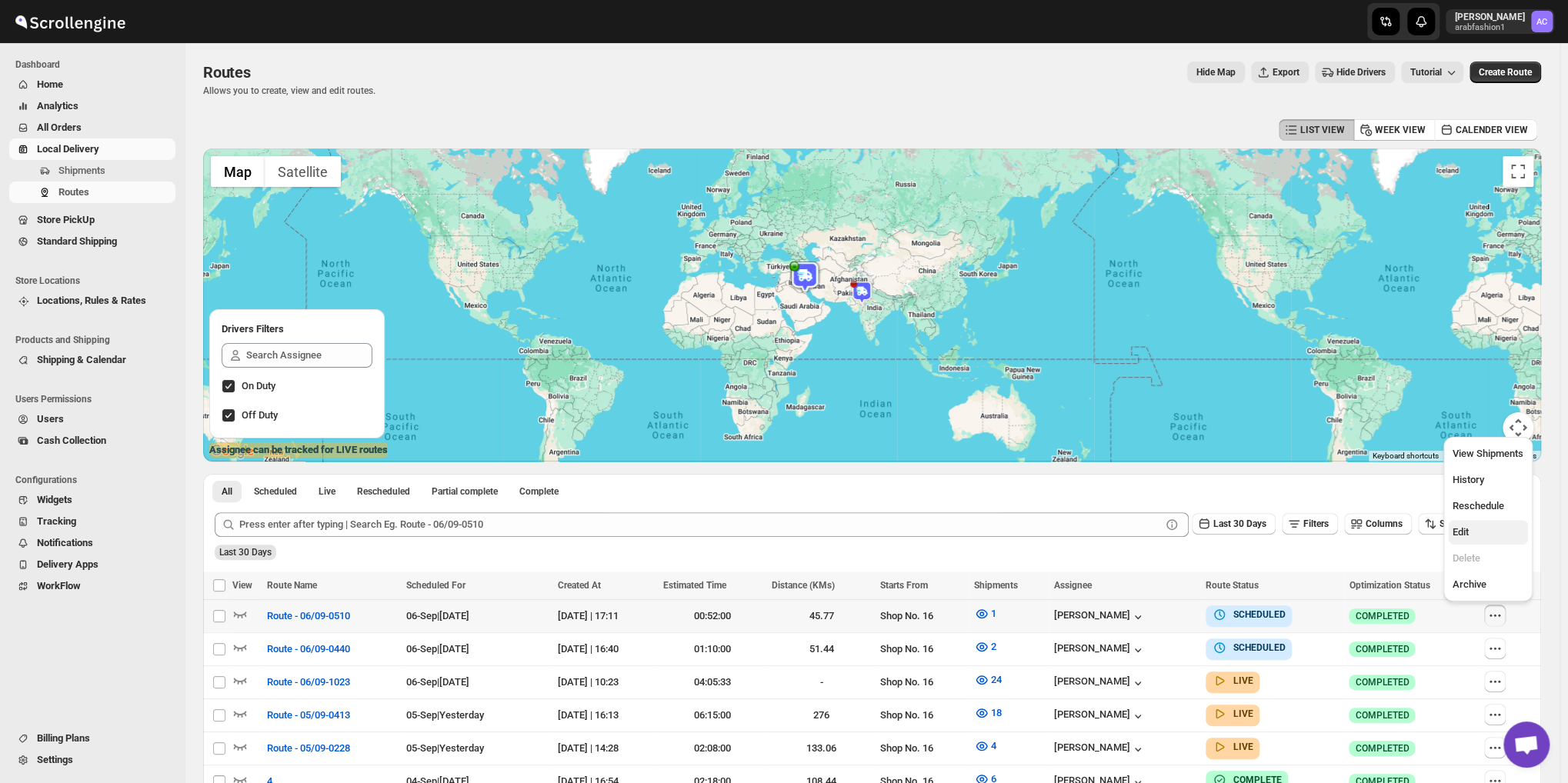
click at [1487, 526] on span "Edit" at bounding box center [1488, 532] width 71 height 15
checkbox input "true"
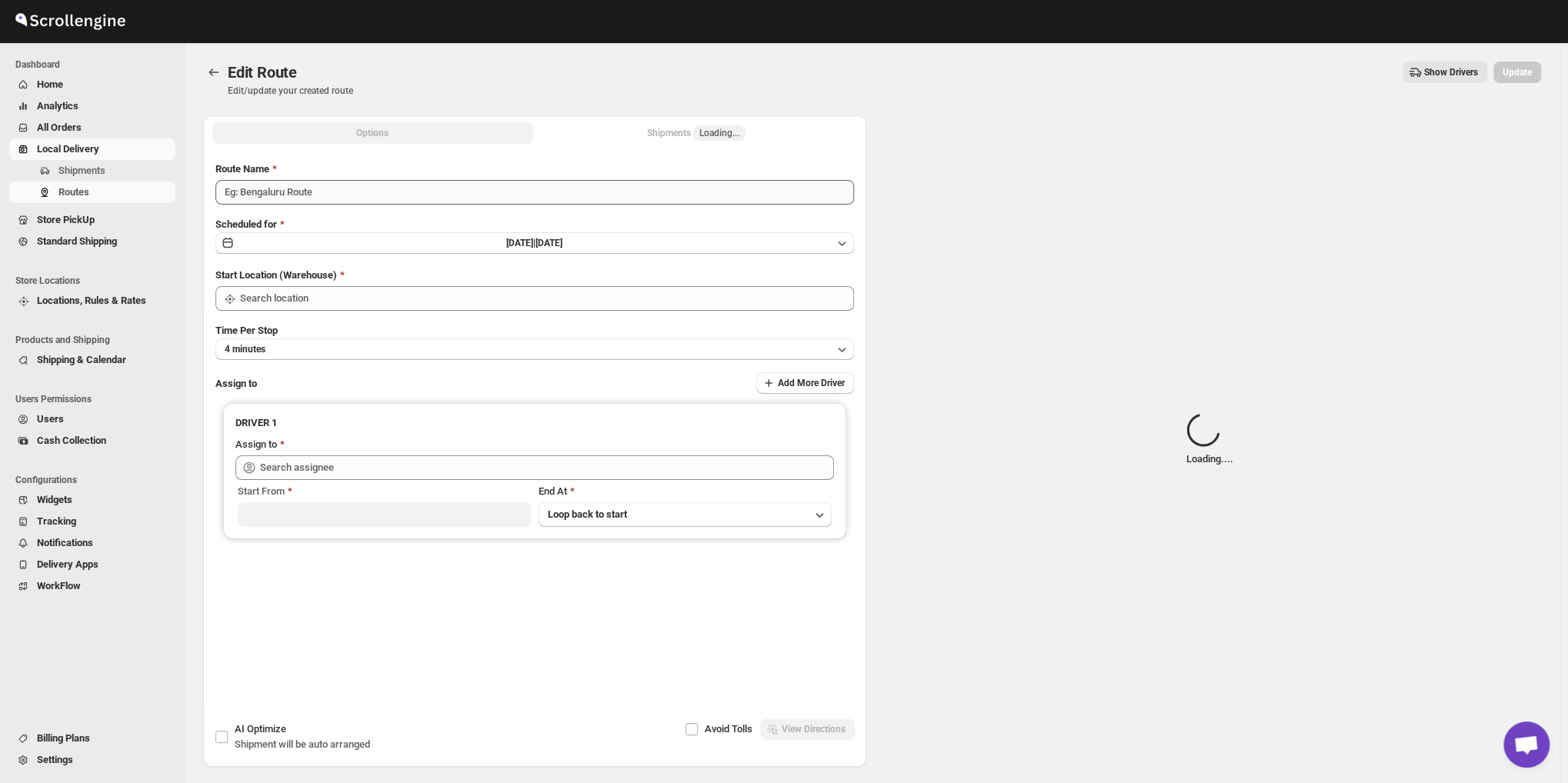
type input "Route - 06/09-0510"
type input "[PERSON_NAME] ([EMAIL_ADDRESS][DOMAIN_NAME])"
type input "Shop No. 16"
click at [696, 132] on div "Shipments Loading..." at bounding box center [696, 133] width 98 height 15
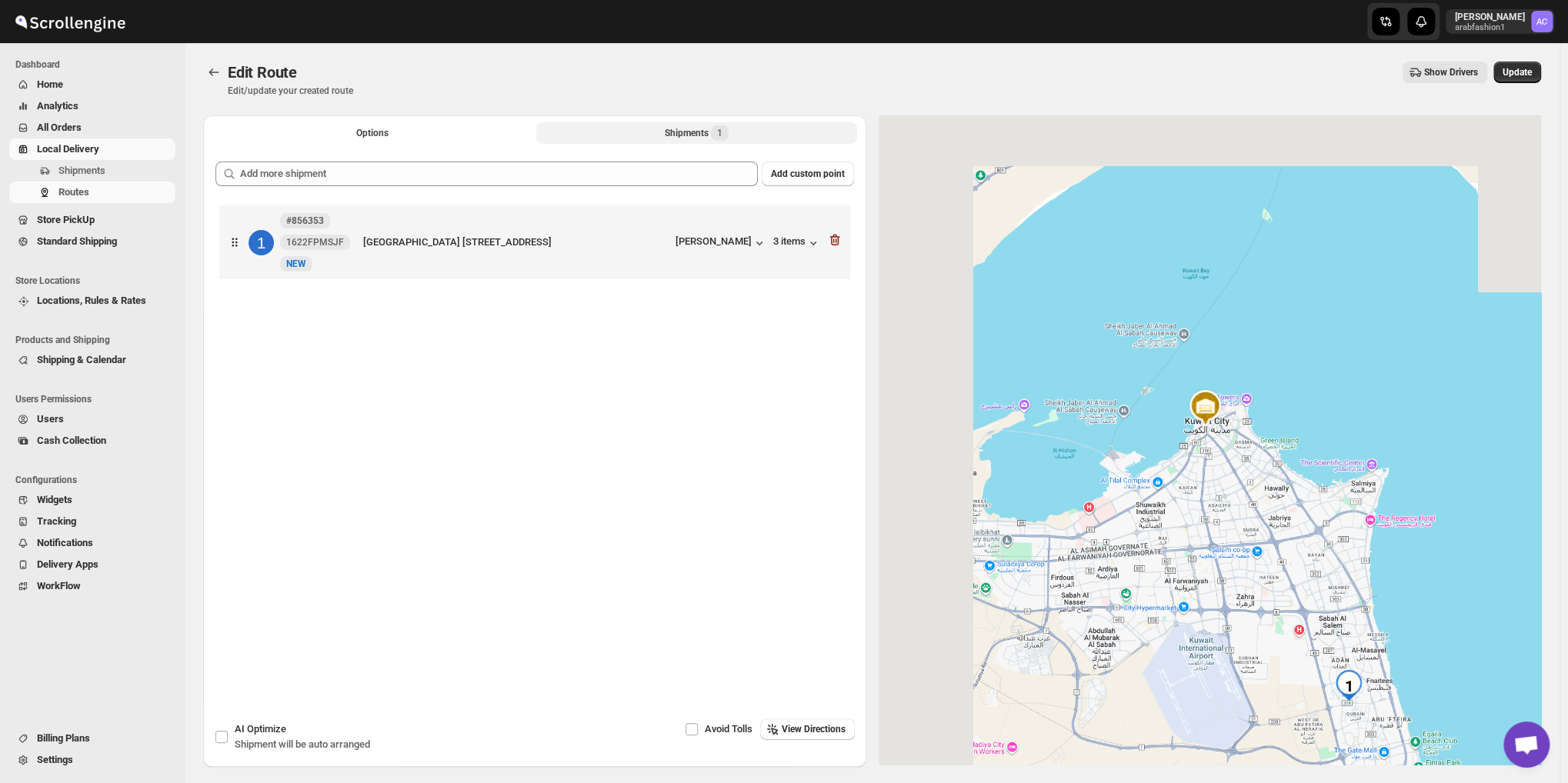
click at [696, 132] on div "Shipments 1" at bounding box center [697, 133] width 64 height 15
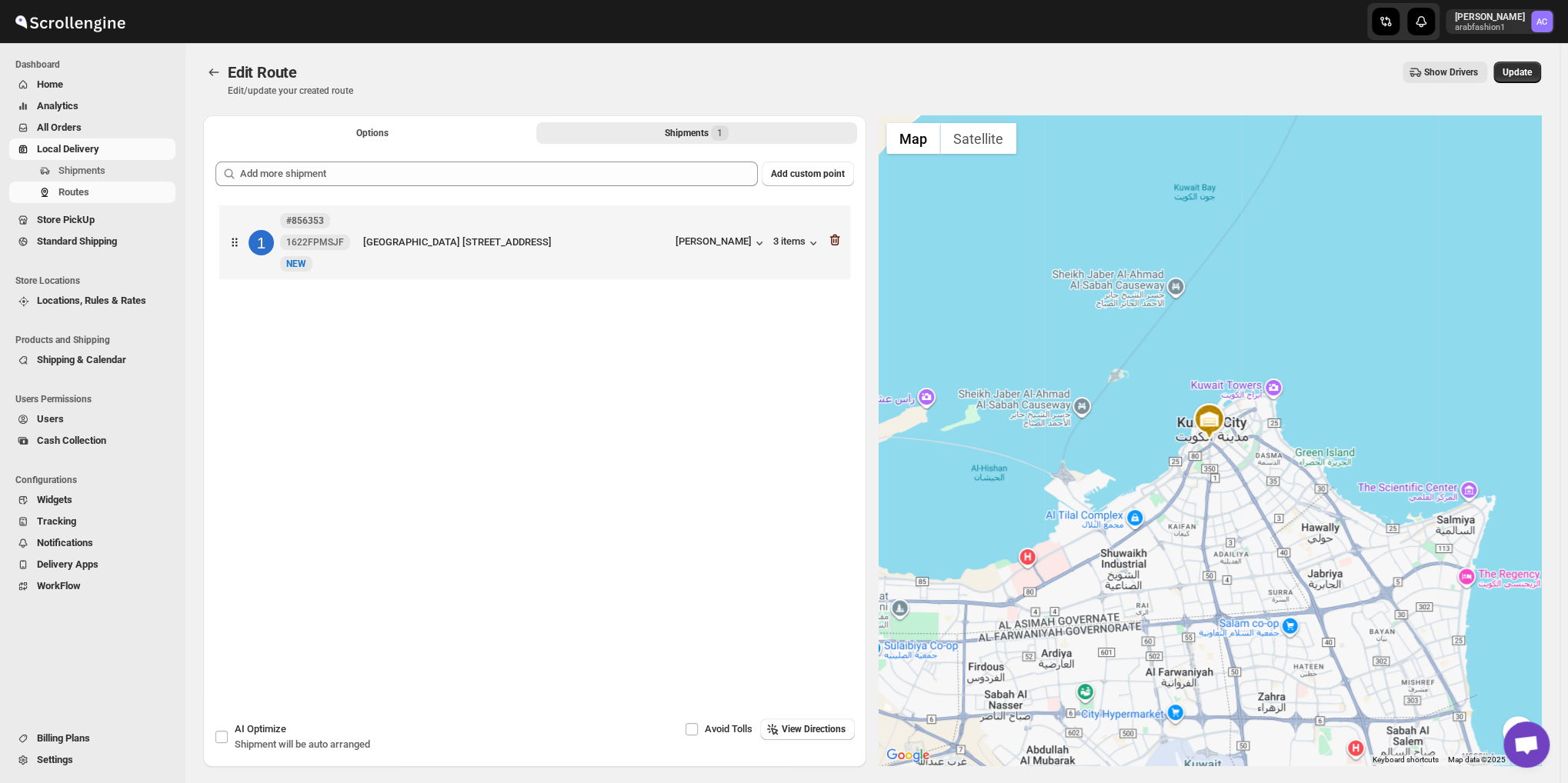
click at [840, 244] on icon "button" at bounding box center [835, 240] width 15 height 15
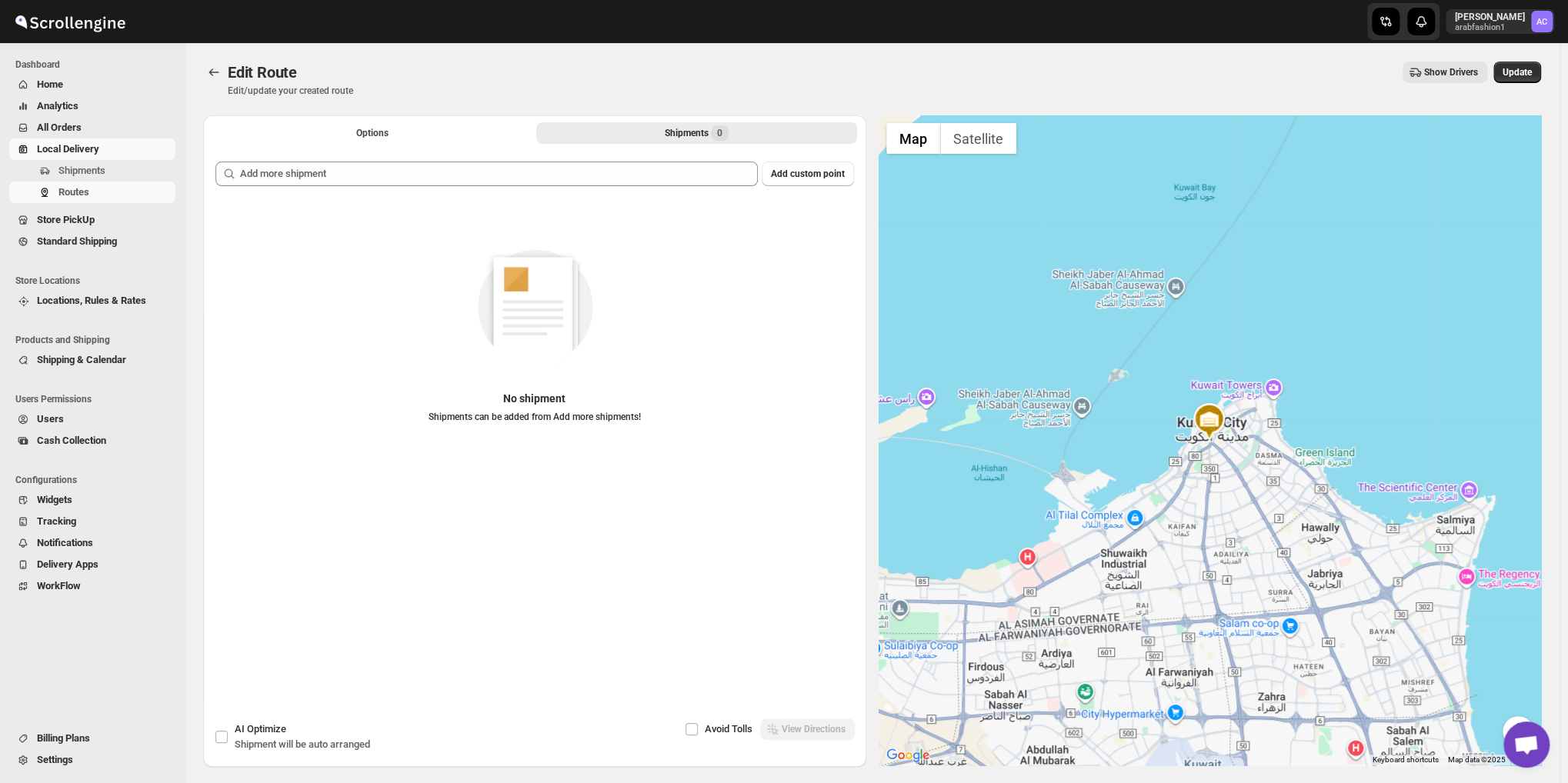
click at [1560, 58] on div "Edit Route. This page is ready Edit Route Edit/update your created route Show D…" at bounding box center [872, 404] width 1375 height 724
click at [1552, 65] on div "Edit Route. This page is ready Edit Route Edit/update your created route Show D…" at bounding box center [872, 404] width 1375 height 724
click at [1542, 71] on button "Update" at bounding box center [1517, 73] width 48 height 22
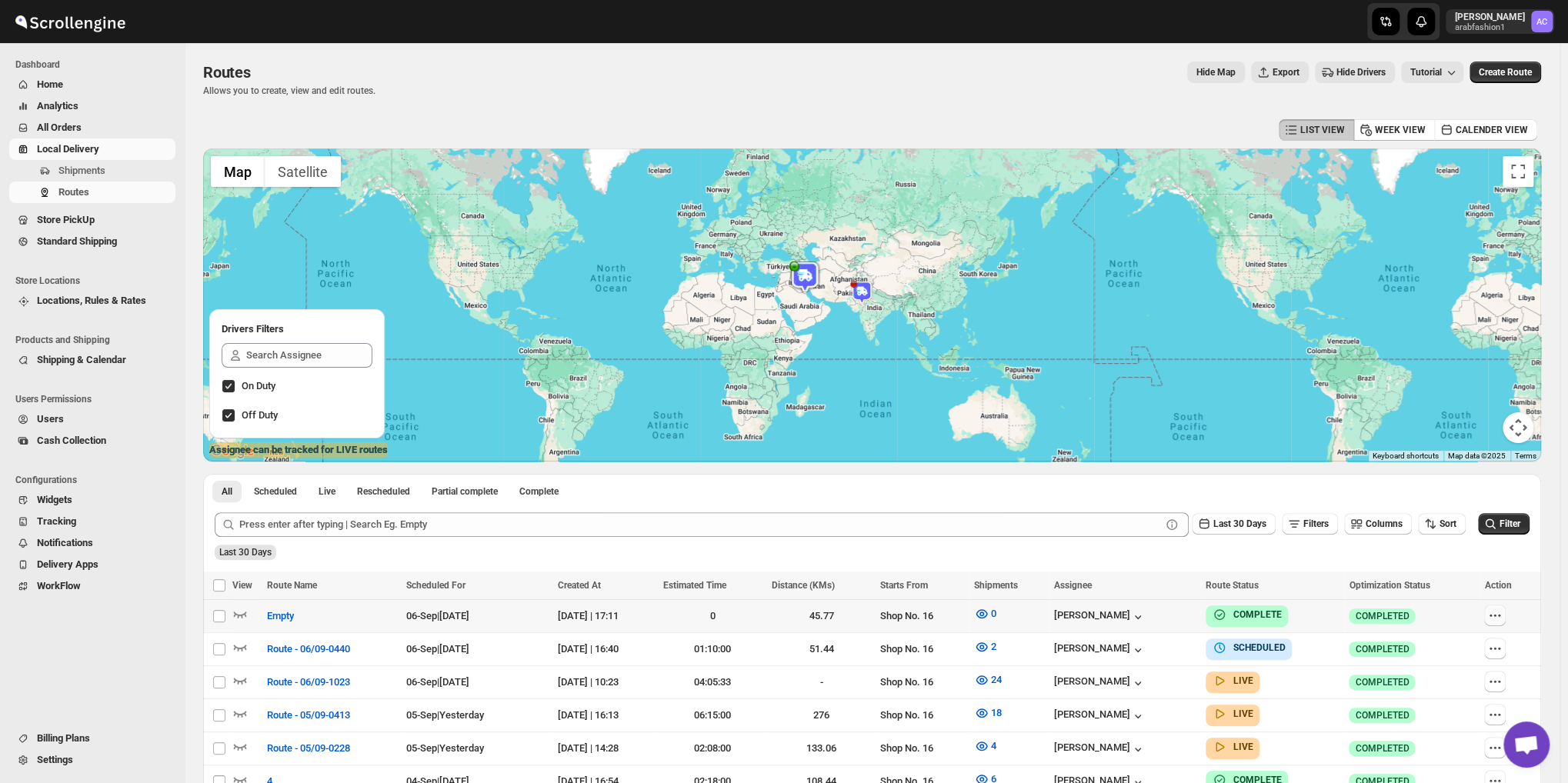
click at [1503, 611] on icon "button" at bounding box center [1494, 615] width 15 height 15
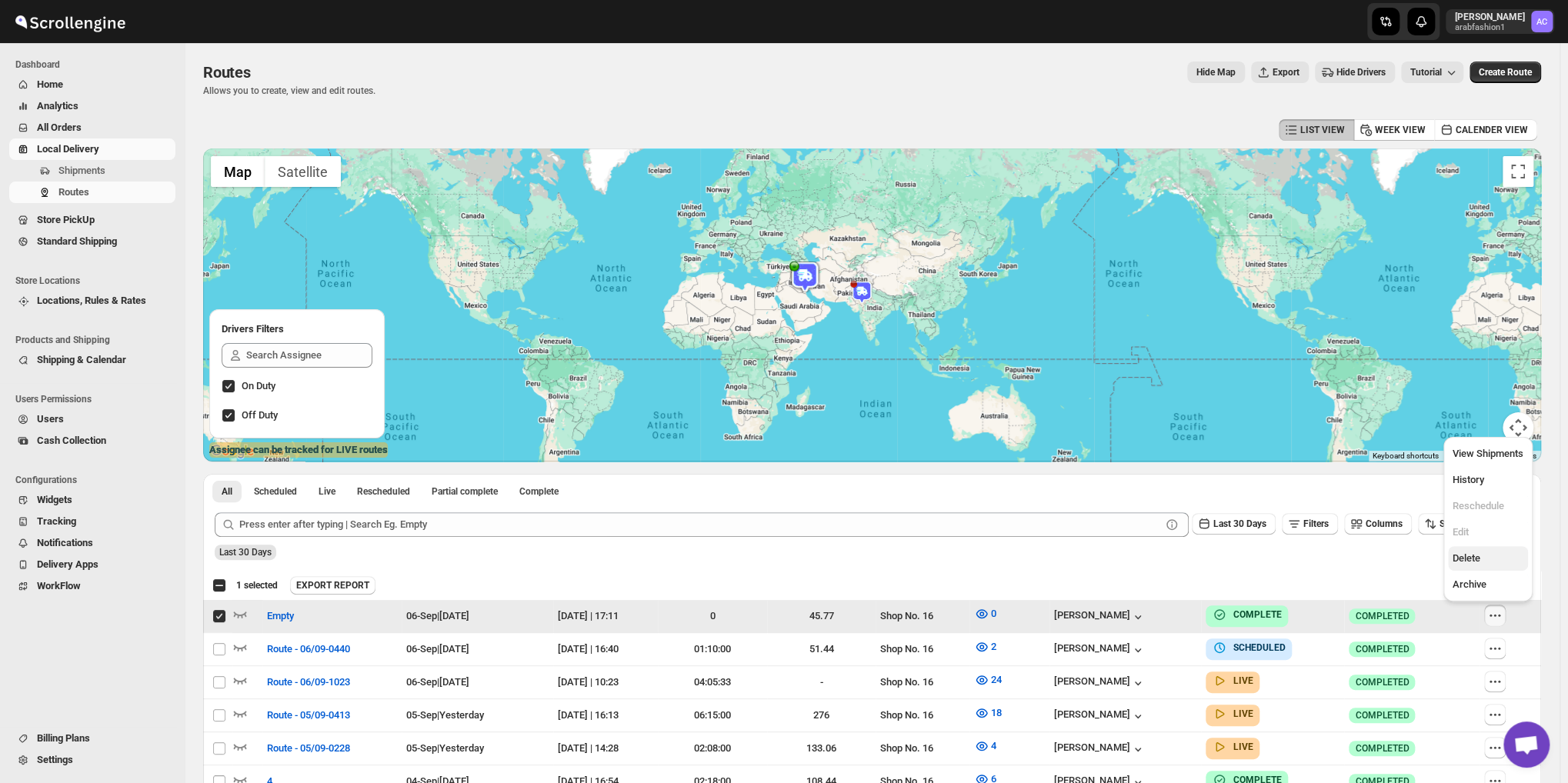
click at [1474, 561] on span "Delete" at bounding box center [1466, 558] width 27 height 12
checkbox input "false"
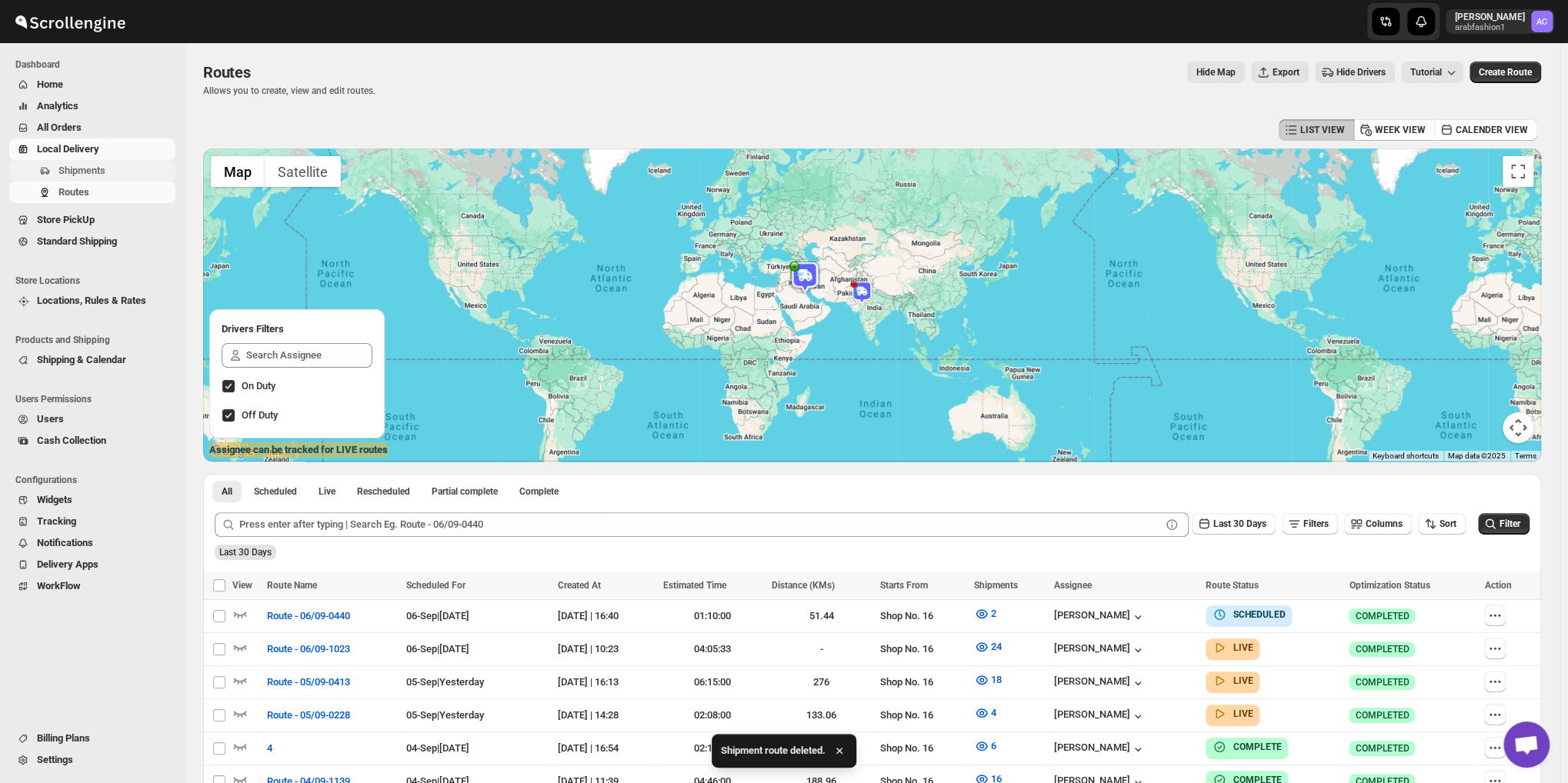
click at [87, 171] on span "Shipments" at bounding box center [82, 170] width 47 height 12
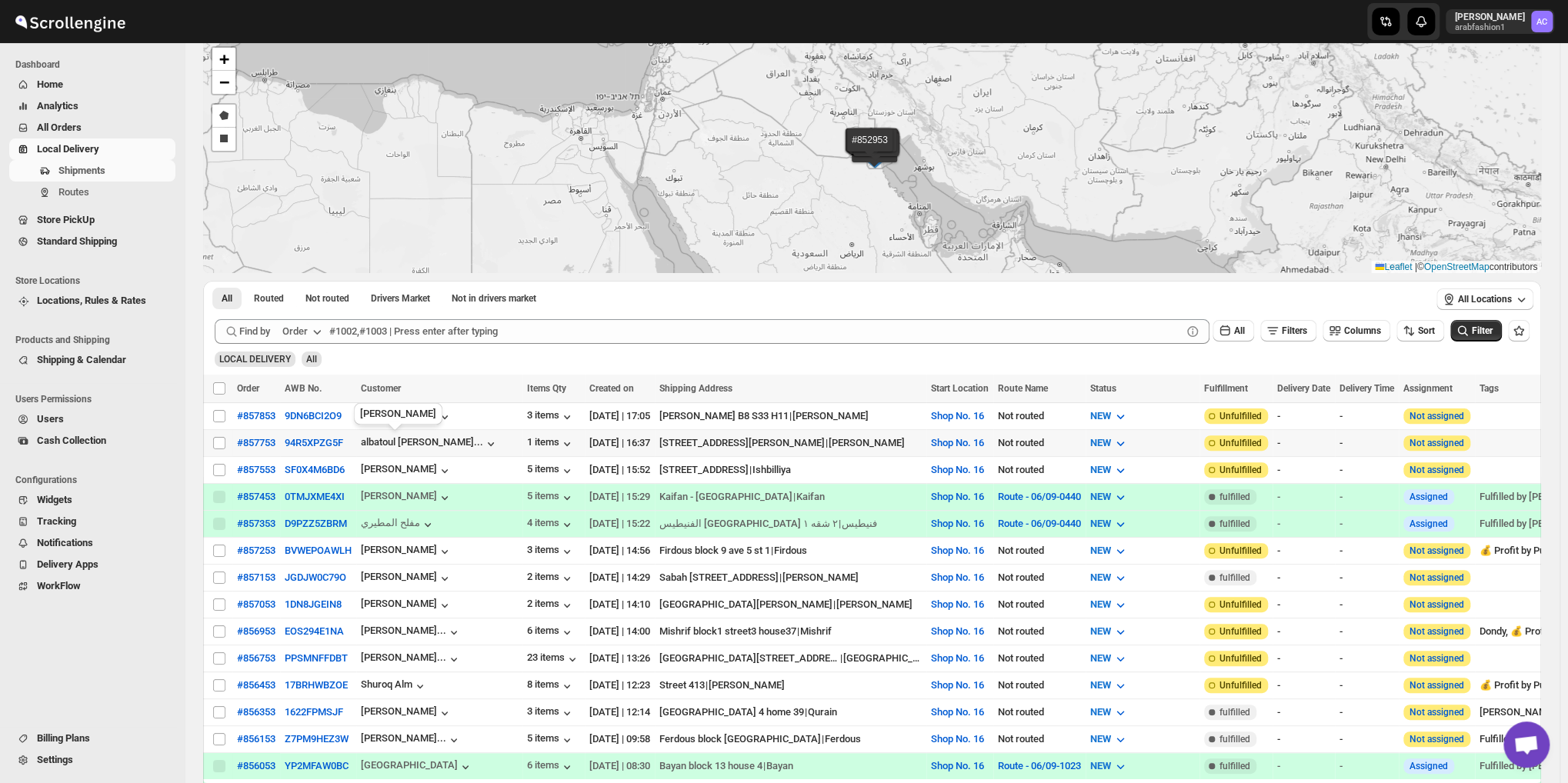
scroll to position [154, 0]
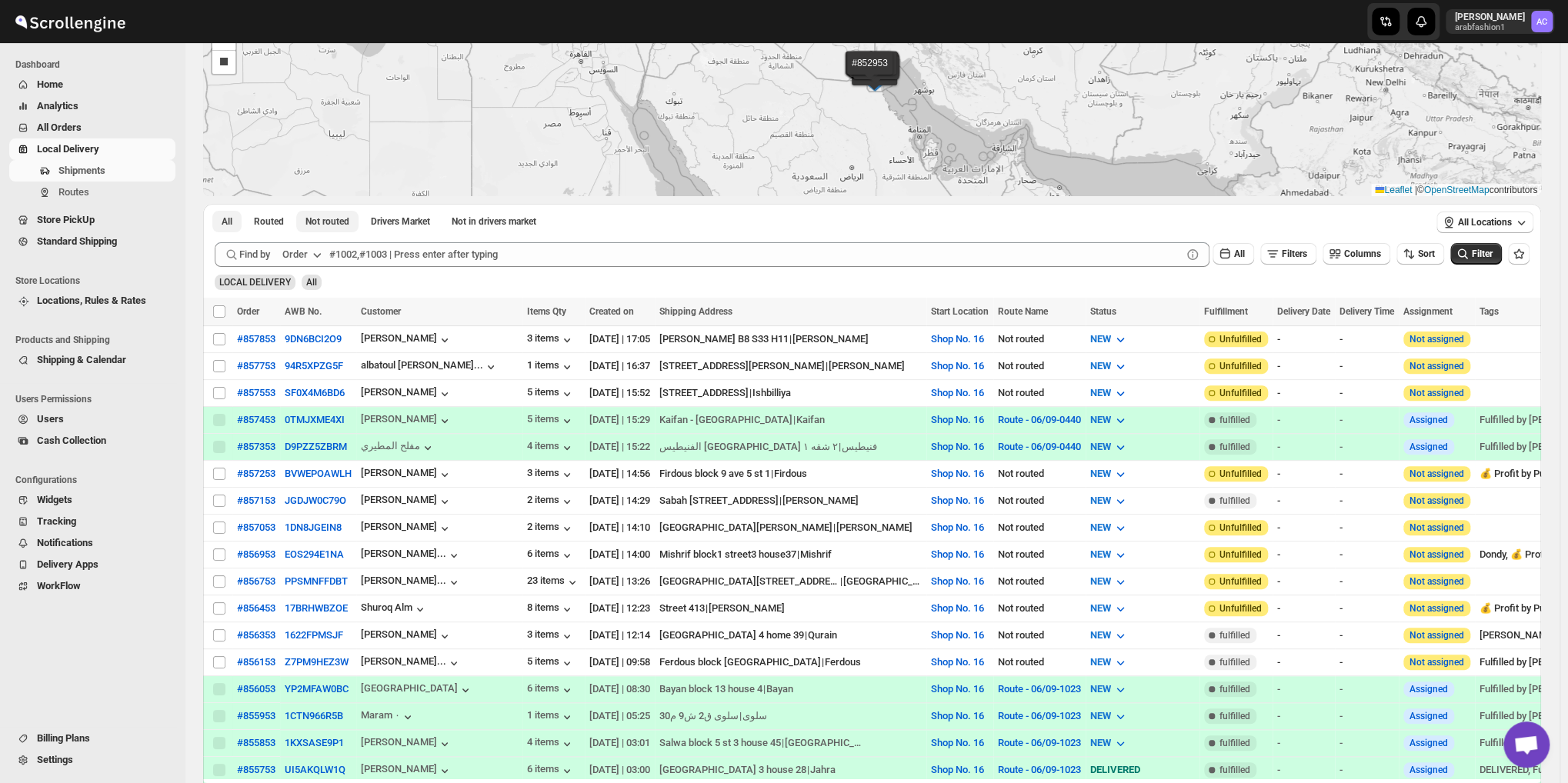
click at [313, 225] on span "Not routed" at bounding box center [327, 222] width 44 height 13
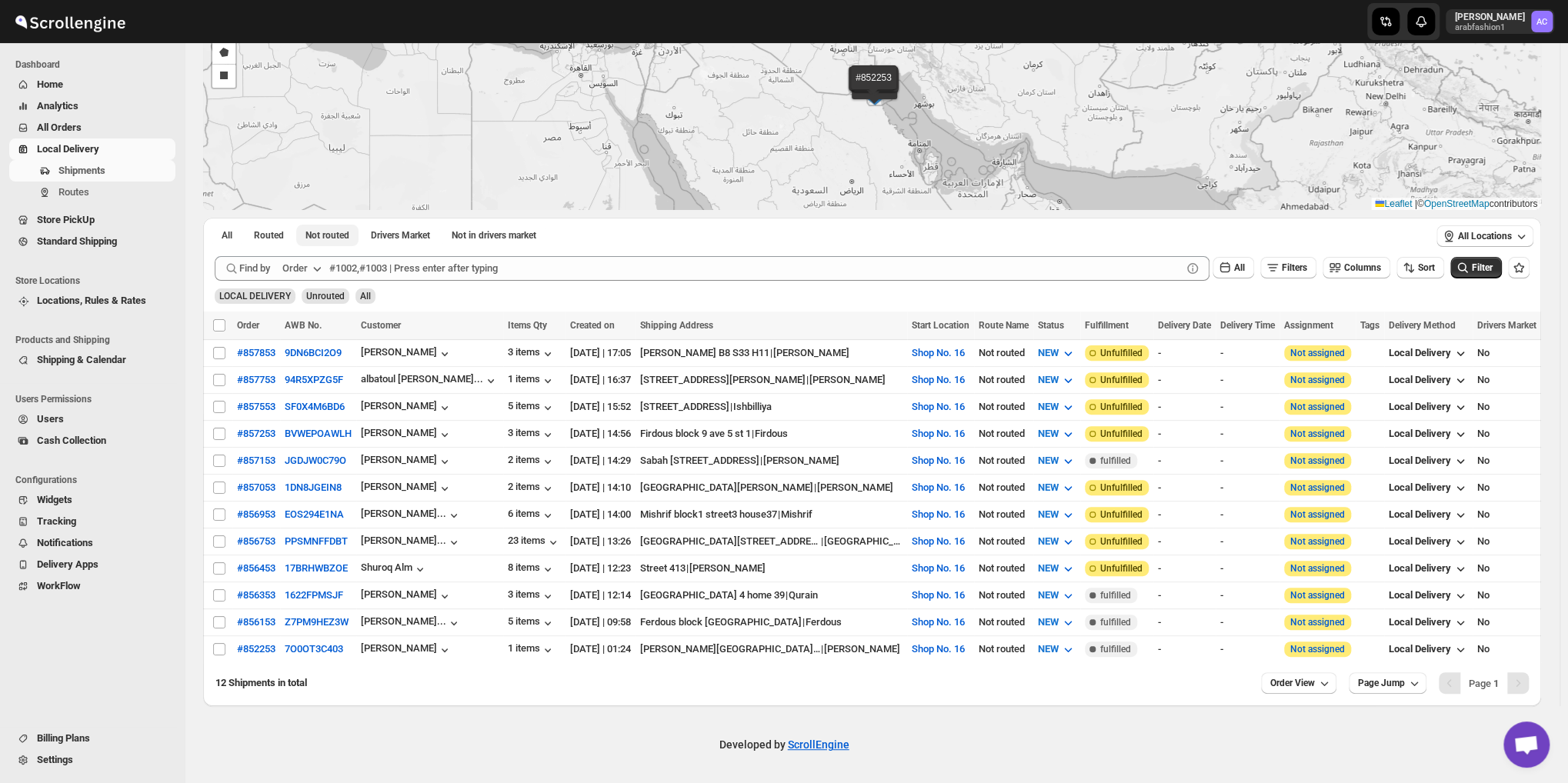
scroll to position [134, 0]
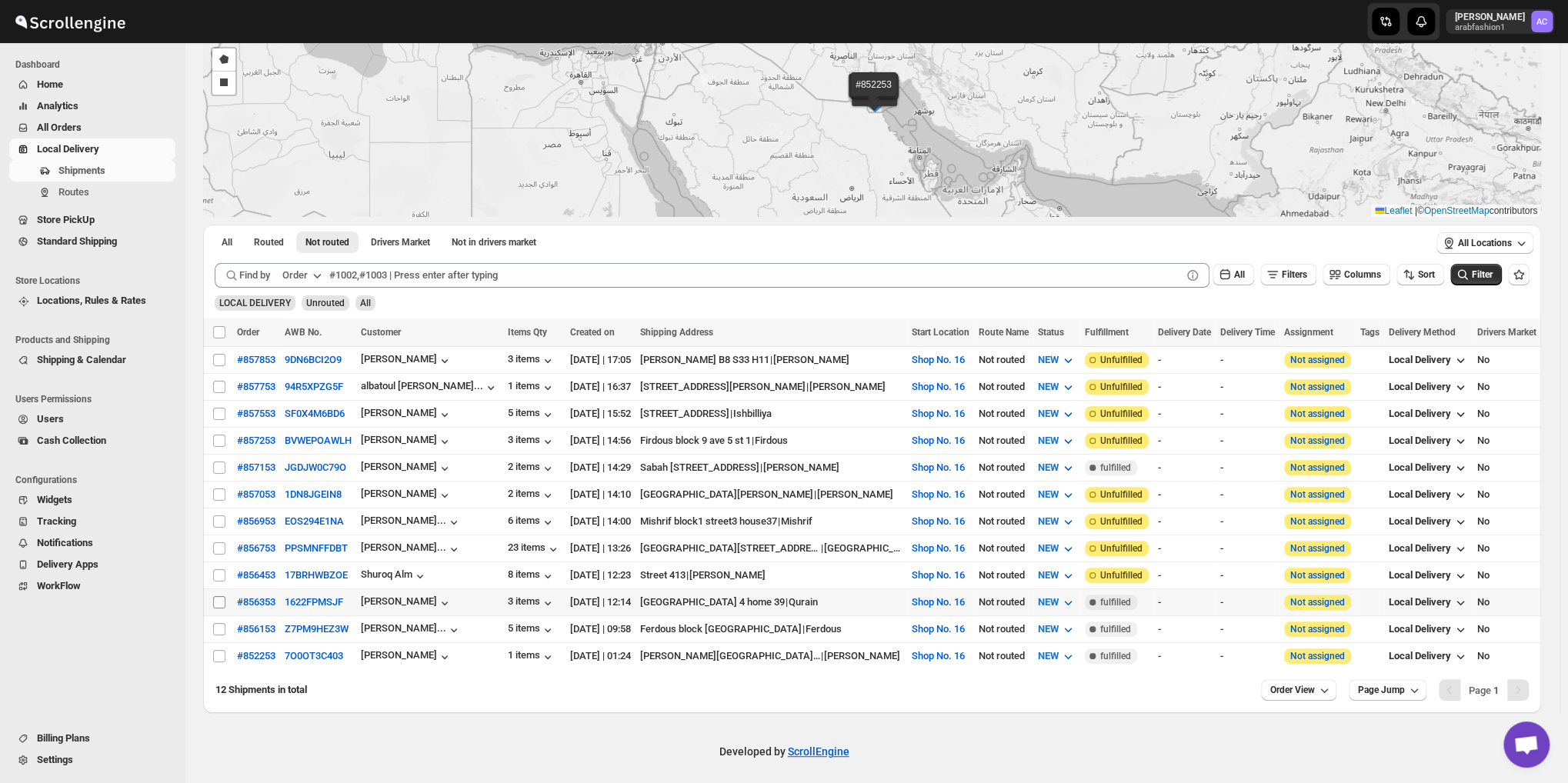
click at [219, 596] on input "Select shipment" at bounding box center [220, 602] width 13 height 13
checkbox input "true"
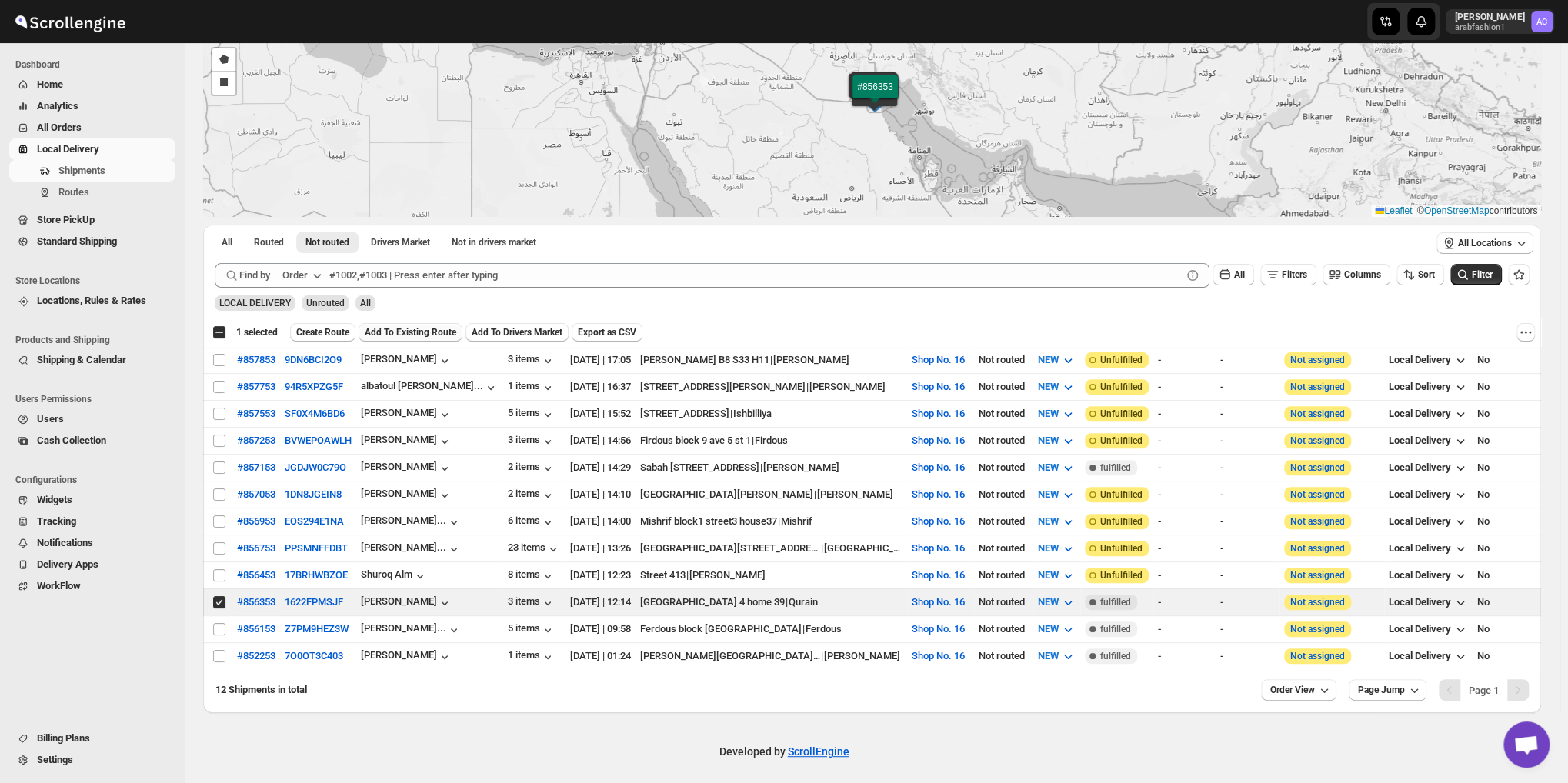
click at [406, 330] on span "Add To Existing Route" at bounding box center [411, 332] width 92 height 13
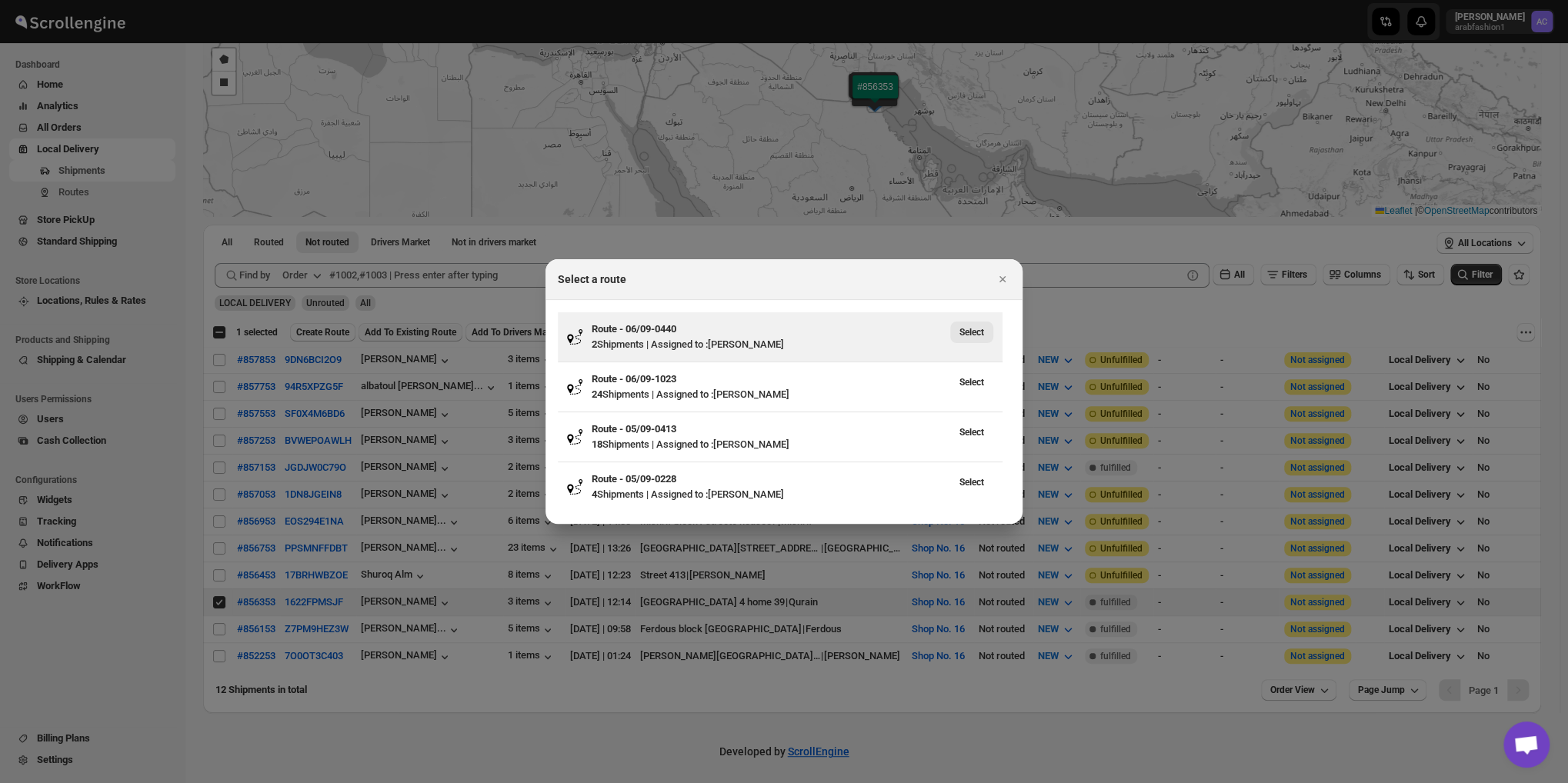
click at [965, 342] on button "Select" at bounding box center [971, 332] width 43 height 22
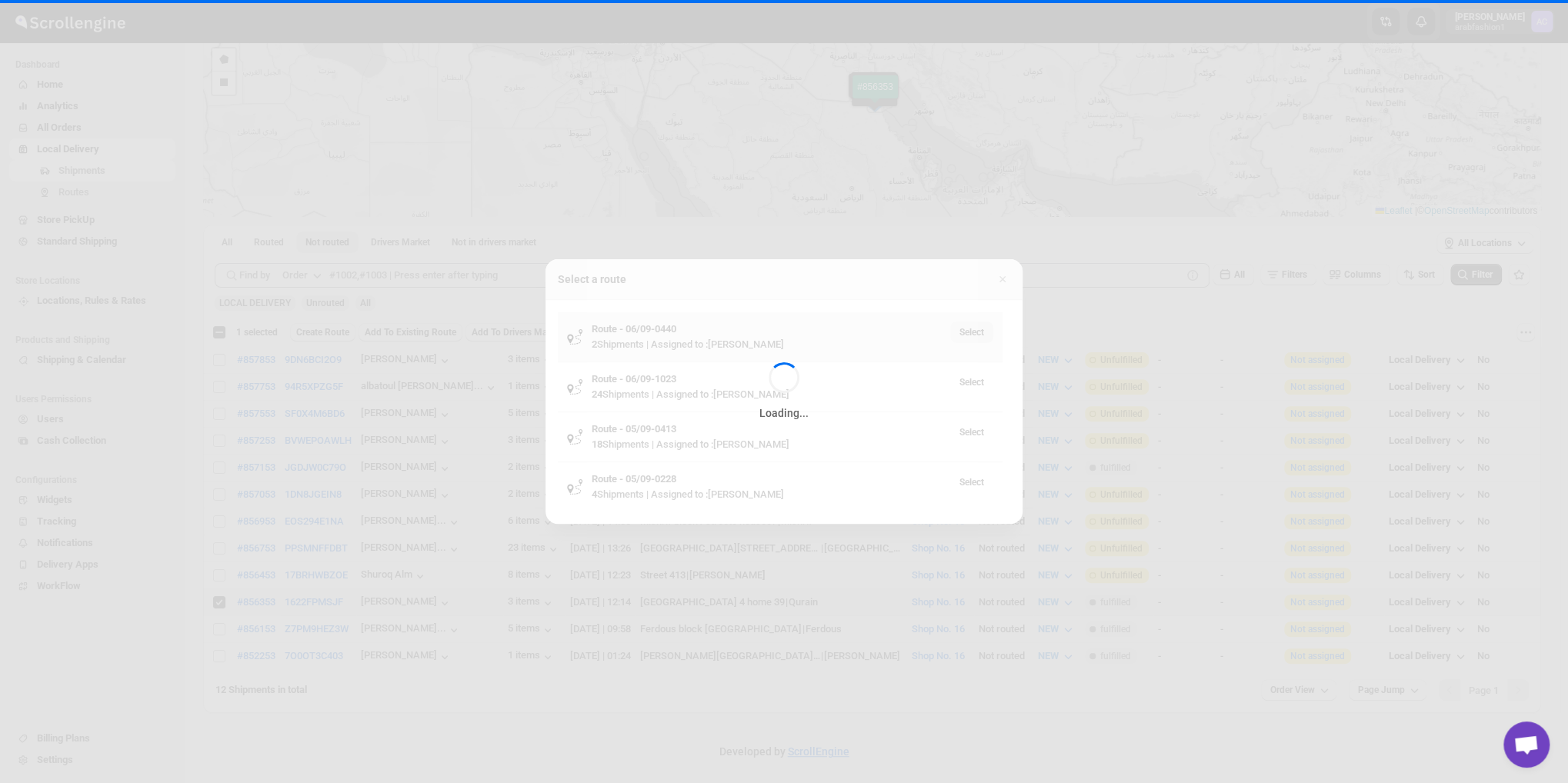
click at [965, 342] on div "Loading..." at bounding box center [784, 392] width 1568 height 783
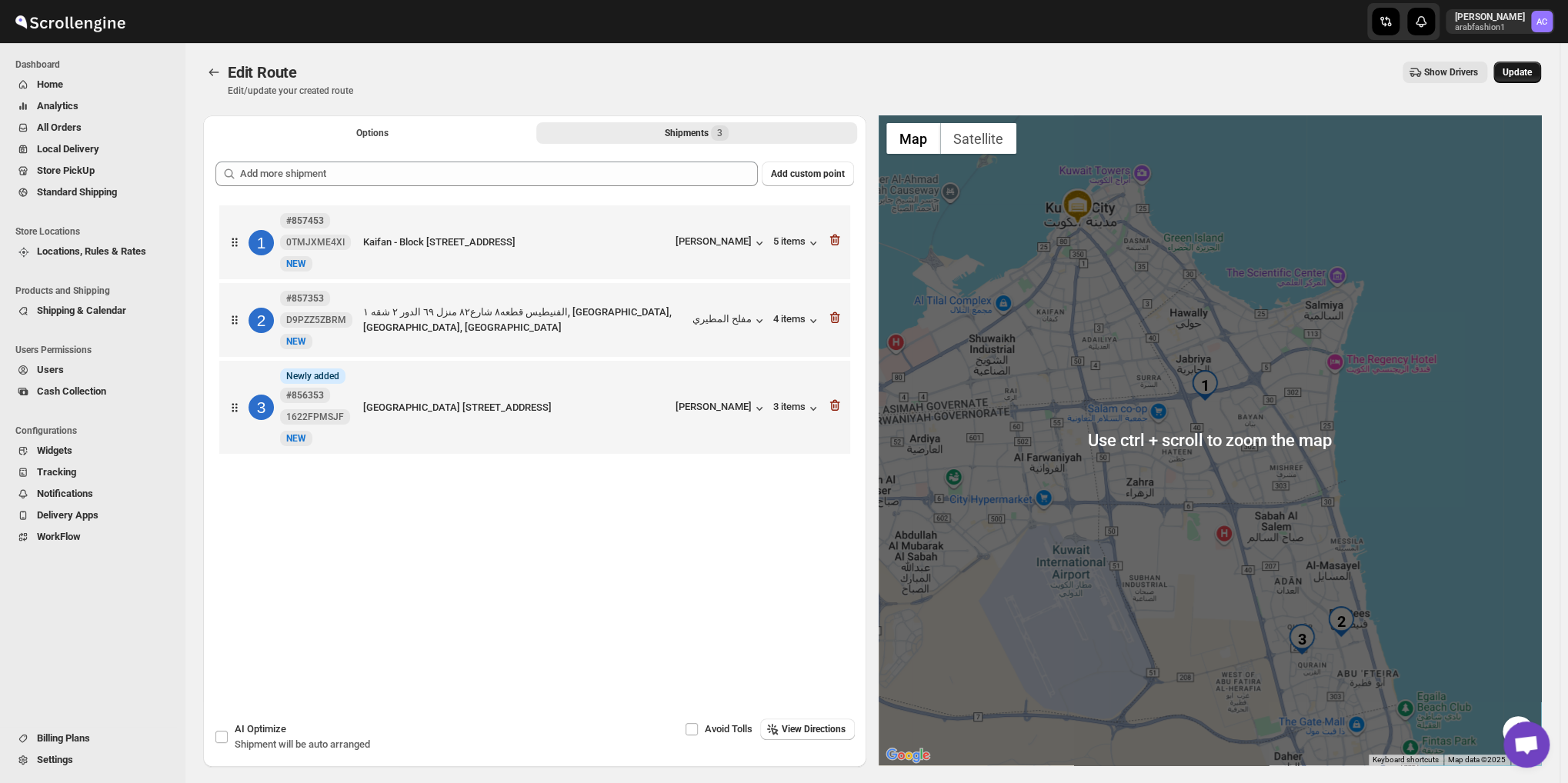
click at [1521, 71] on span "Update" at bounding box center [1517, 73] width 29 height 13
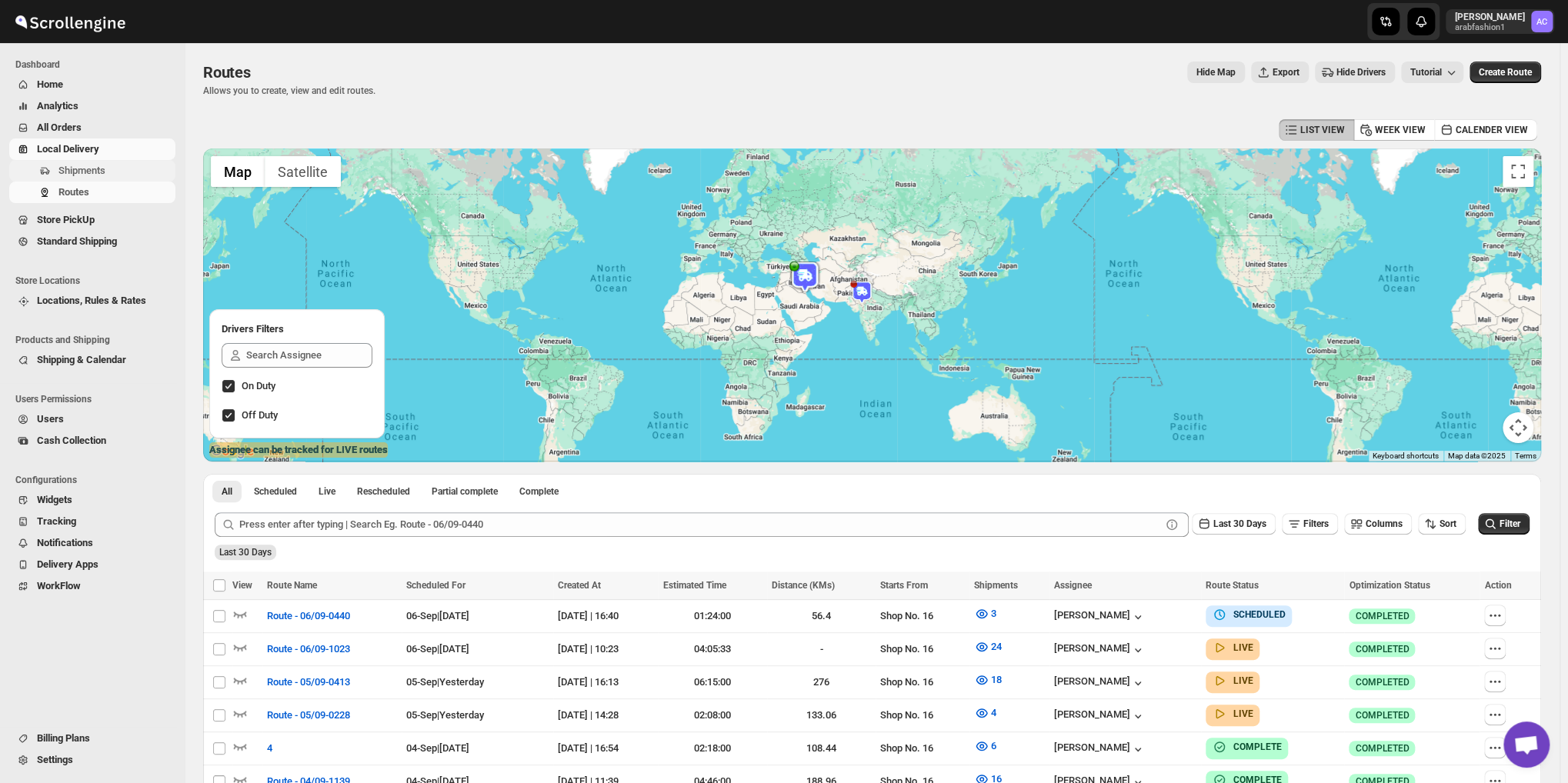
click at [55, 175] on button "Shipments" at bounding box center [92, 171] width 166 height 22
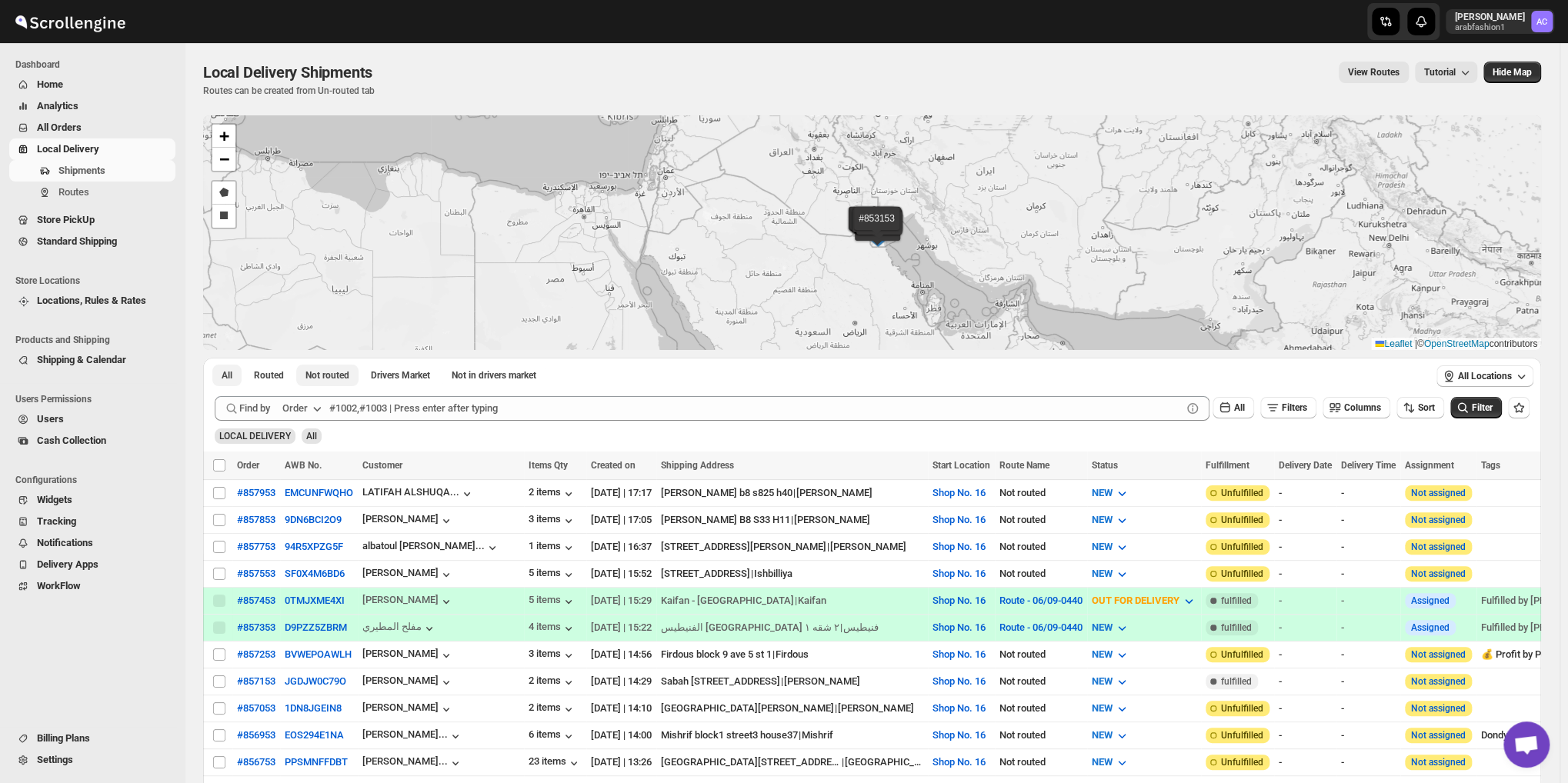
click at [310, 370] on span "Not routed" at bounding box center [327, 376] width 44 height 13
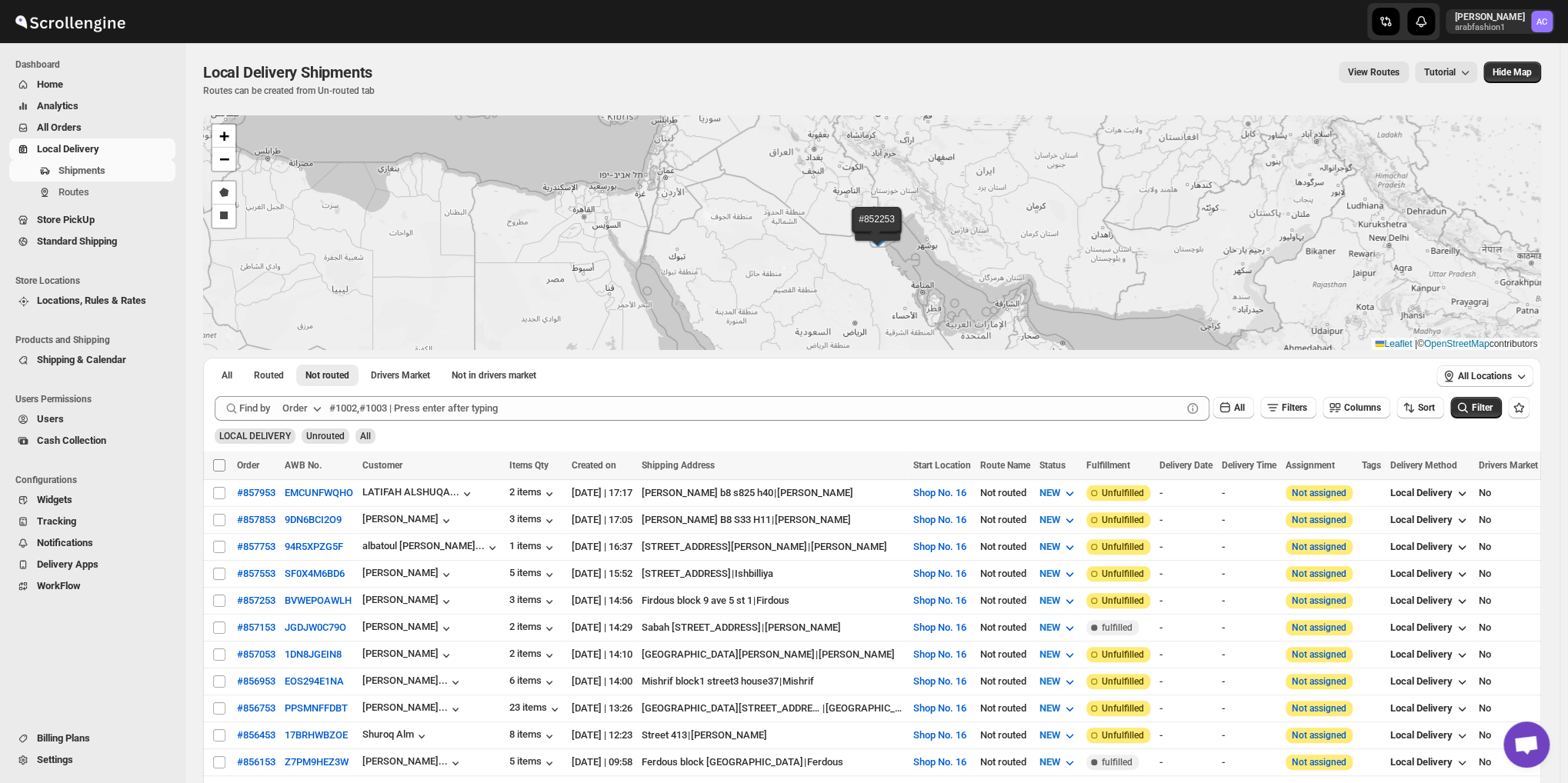
click at [223, 461] on input "Select all shipments" at bounding box center [220, 466] width 13 height 13
checkbox input "true"
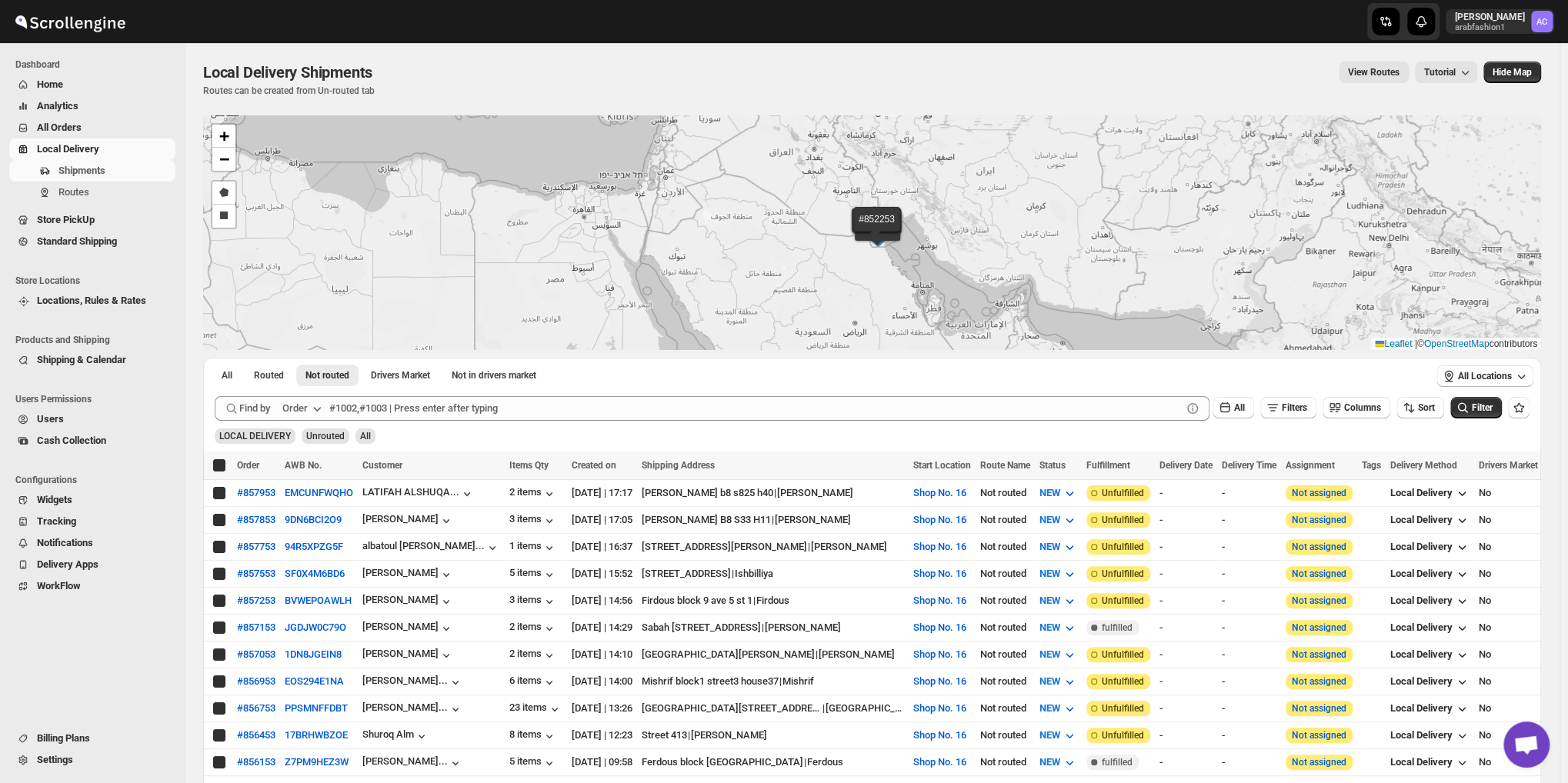
checkbox input "true"
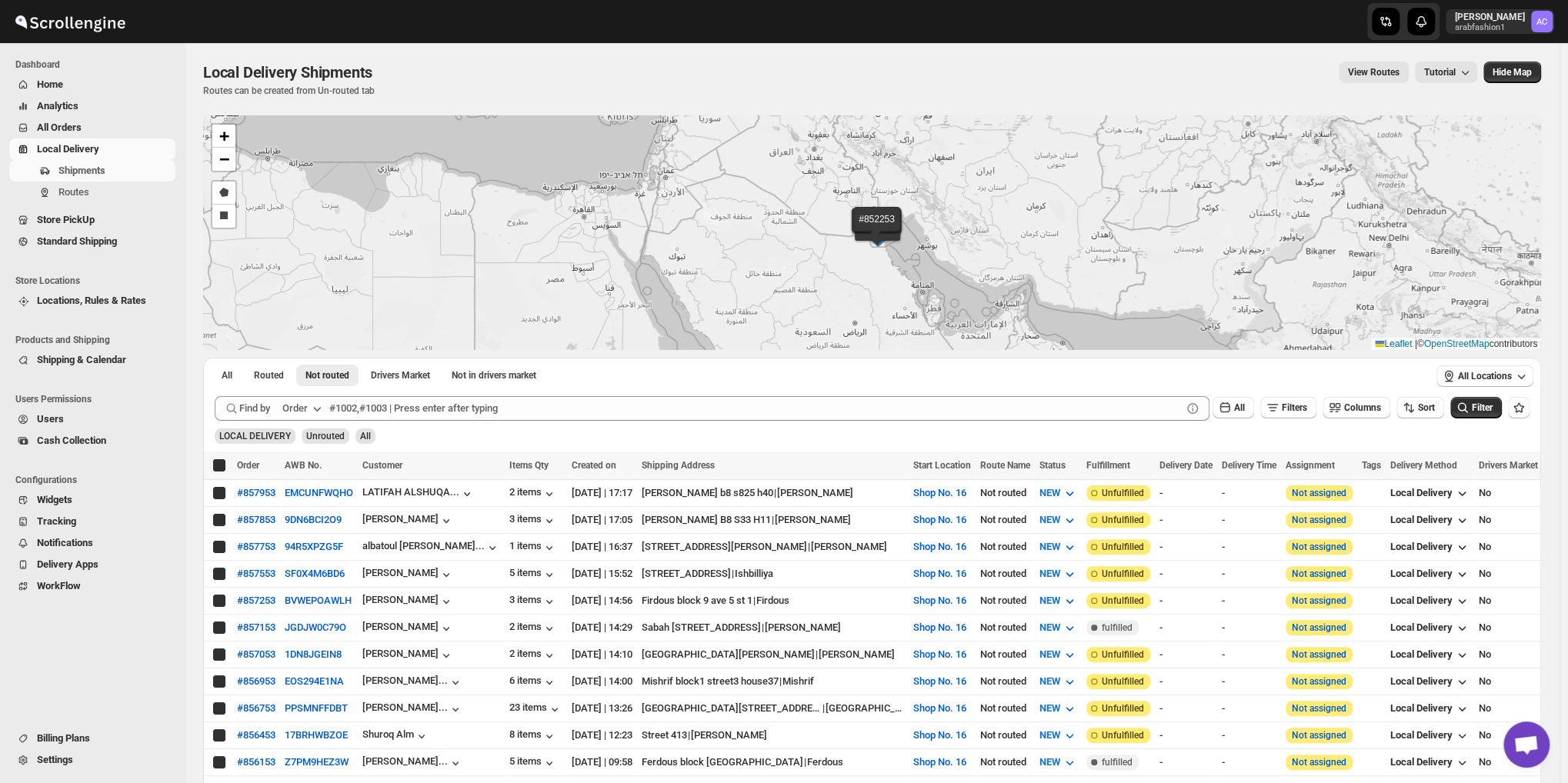
checkbox input "true"
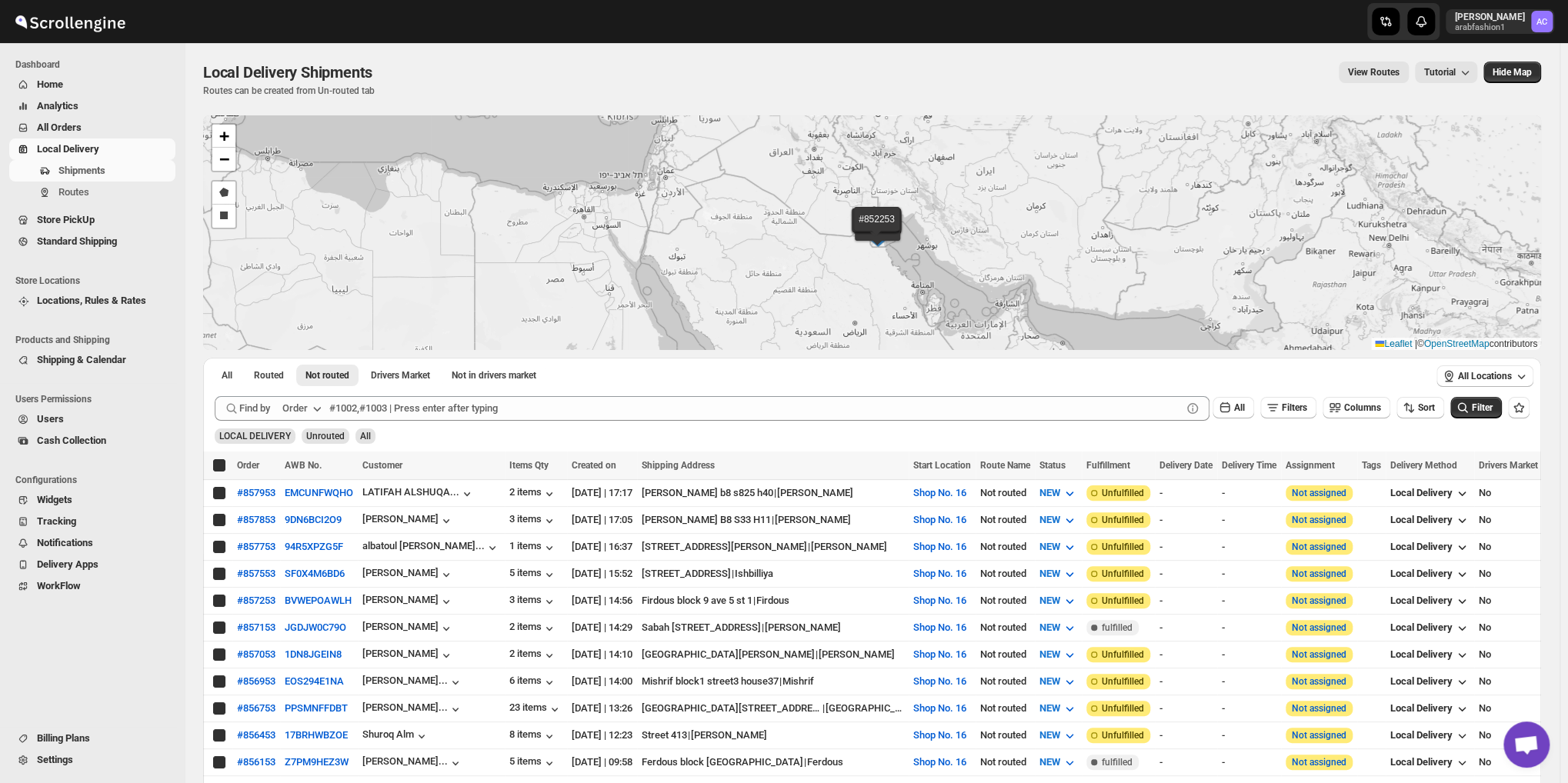
checkbox input "true"
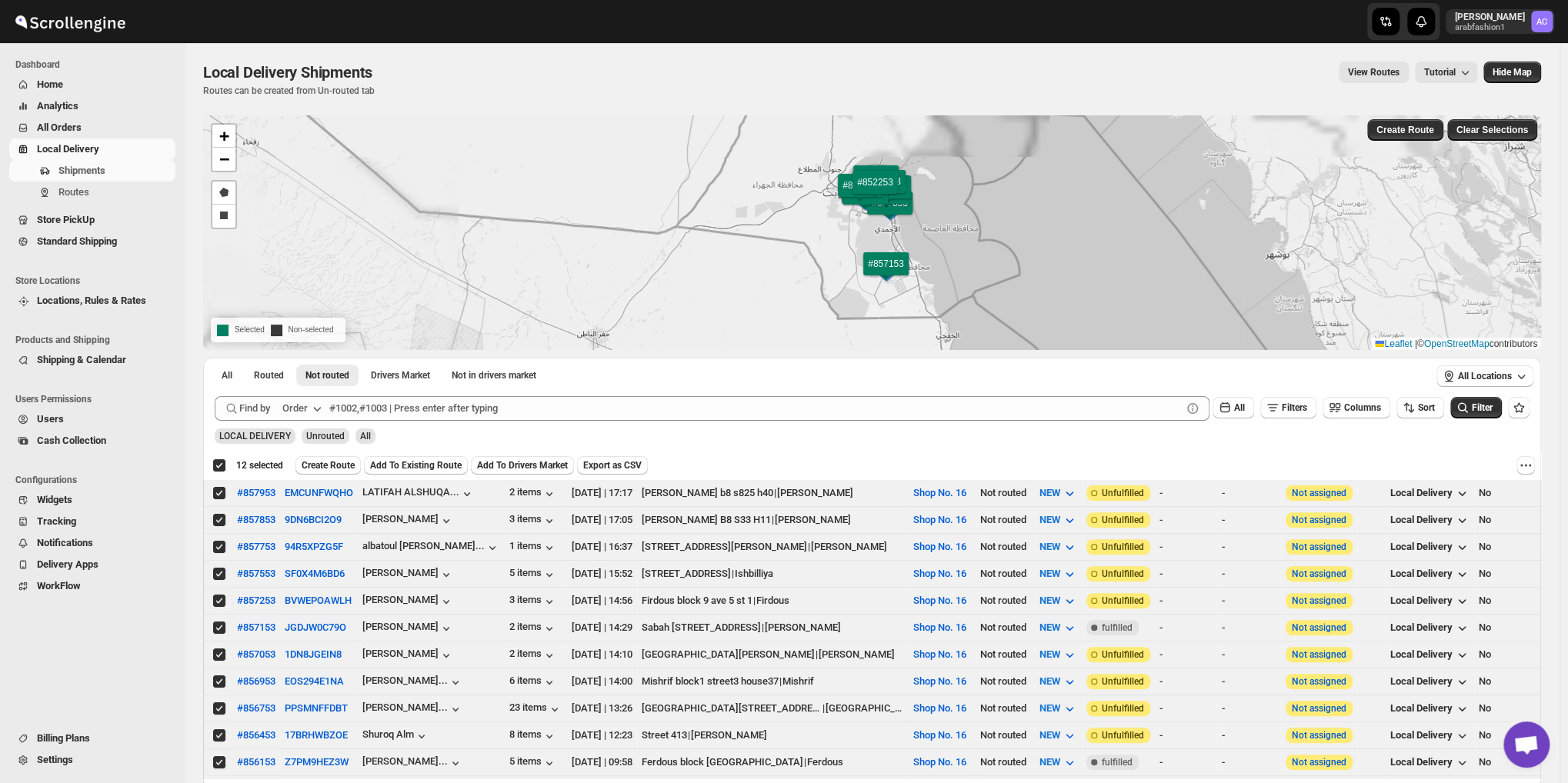
click at [223, 461] on div "Deselect all 12 shipments 12 selected" at bounding box center [248, 465] width 71 height 14
checkbox input "false"
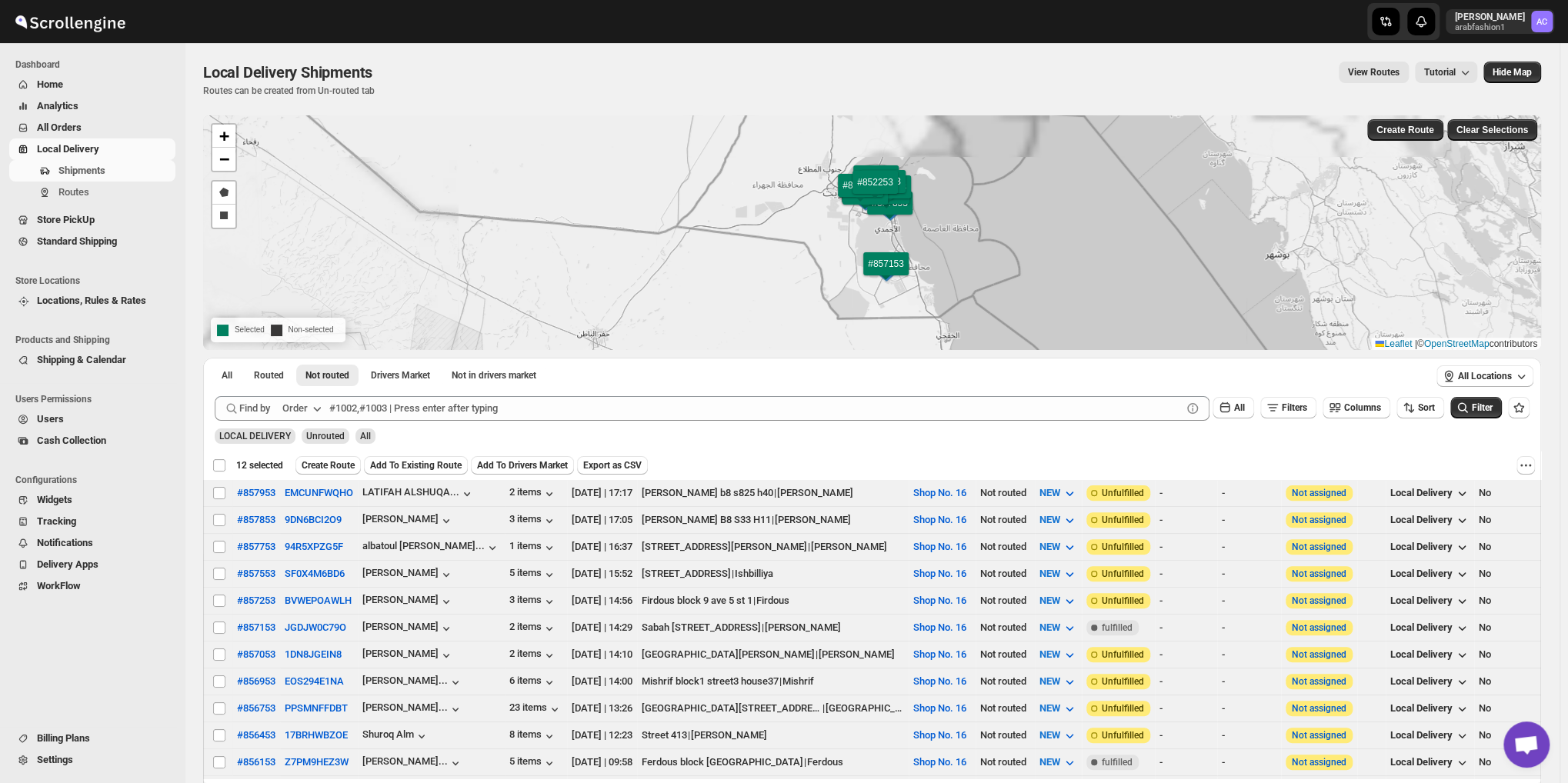
checkbox input "false"
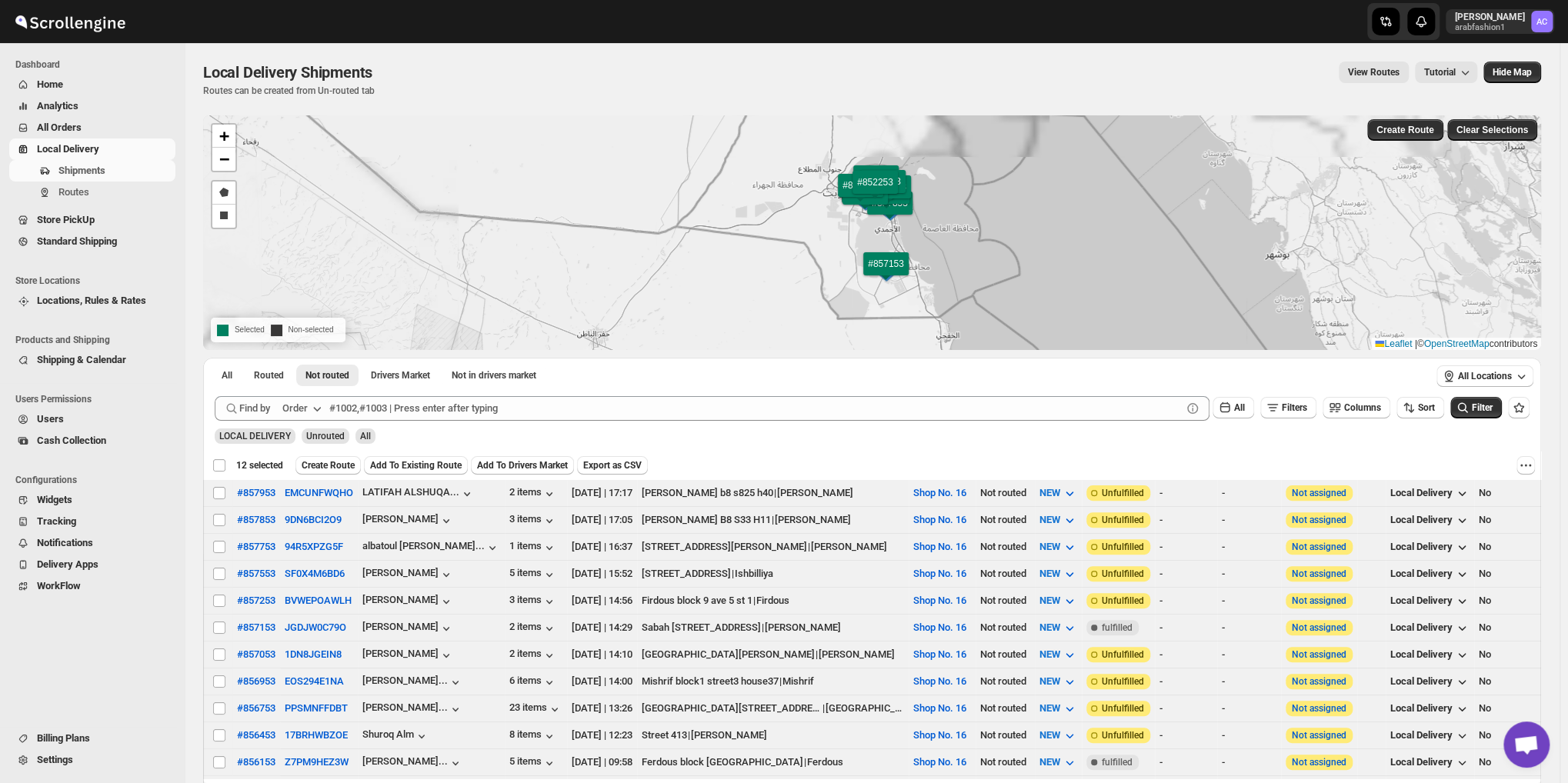
checkbox input "false"
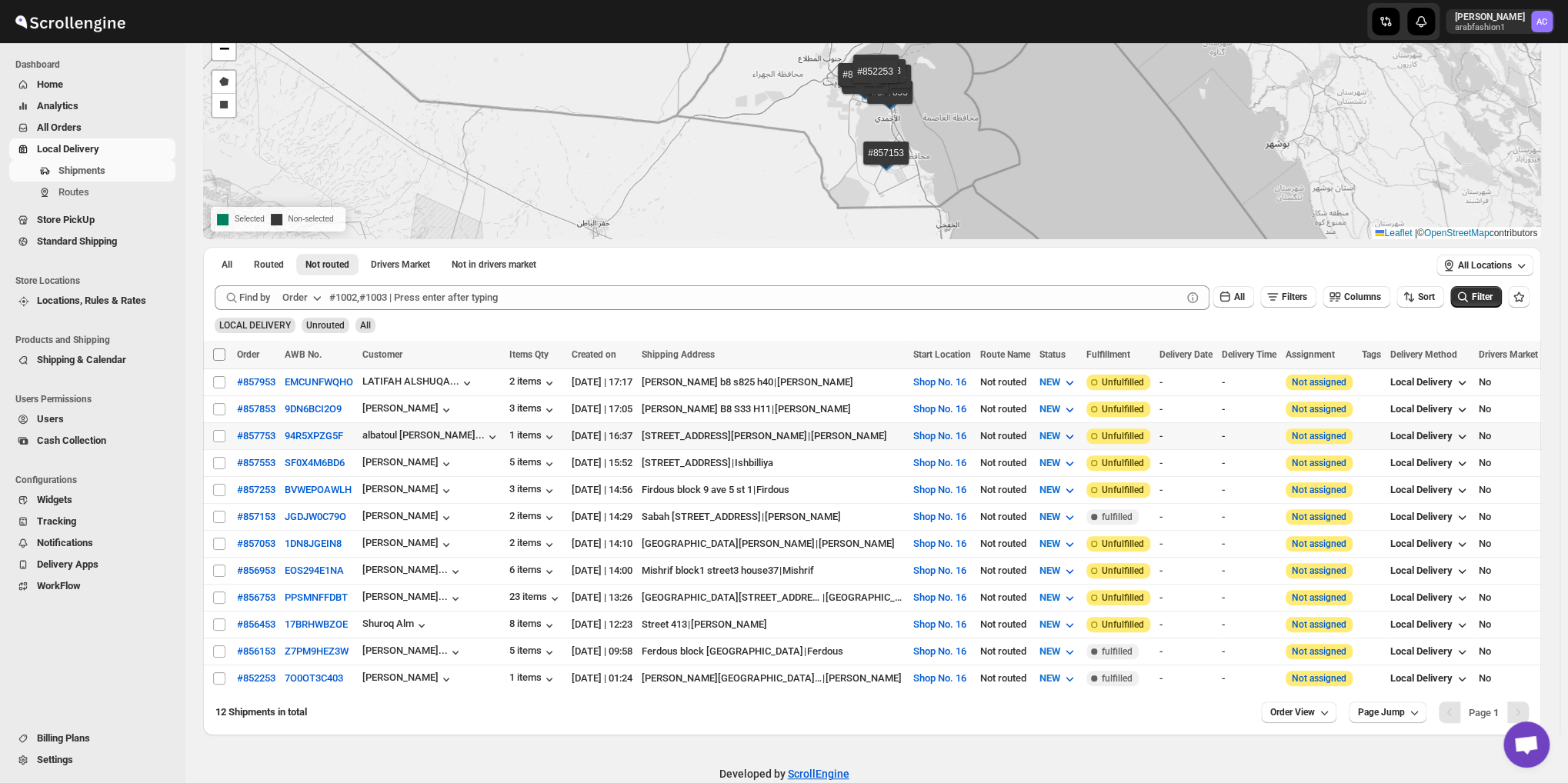
scroll to position [134, 0]
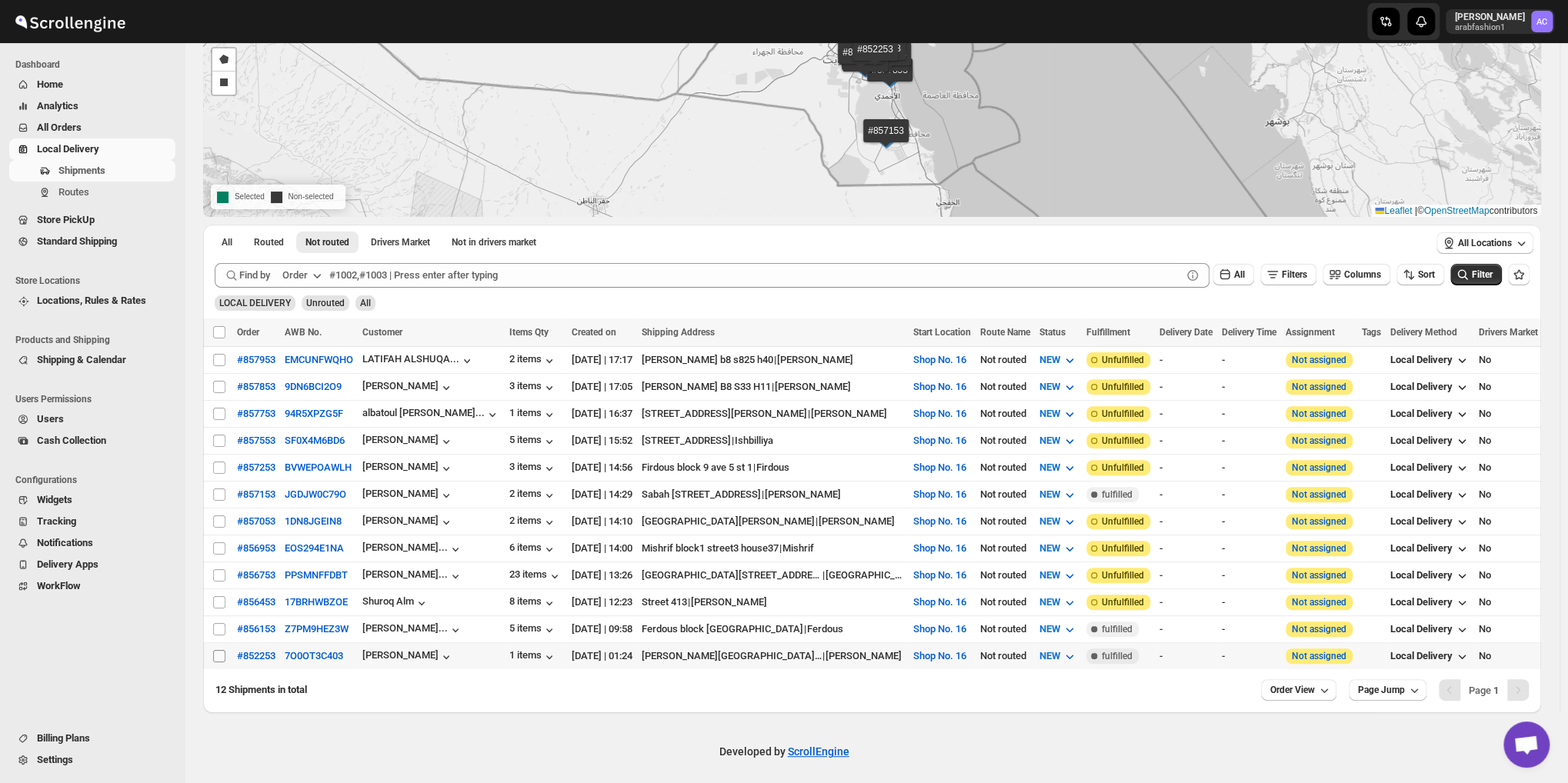
click at [220, 650] on input "Select shipment" at bounding box center [220, 657] width 13 height 13
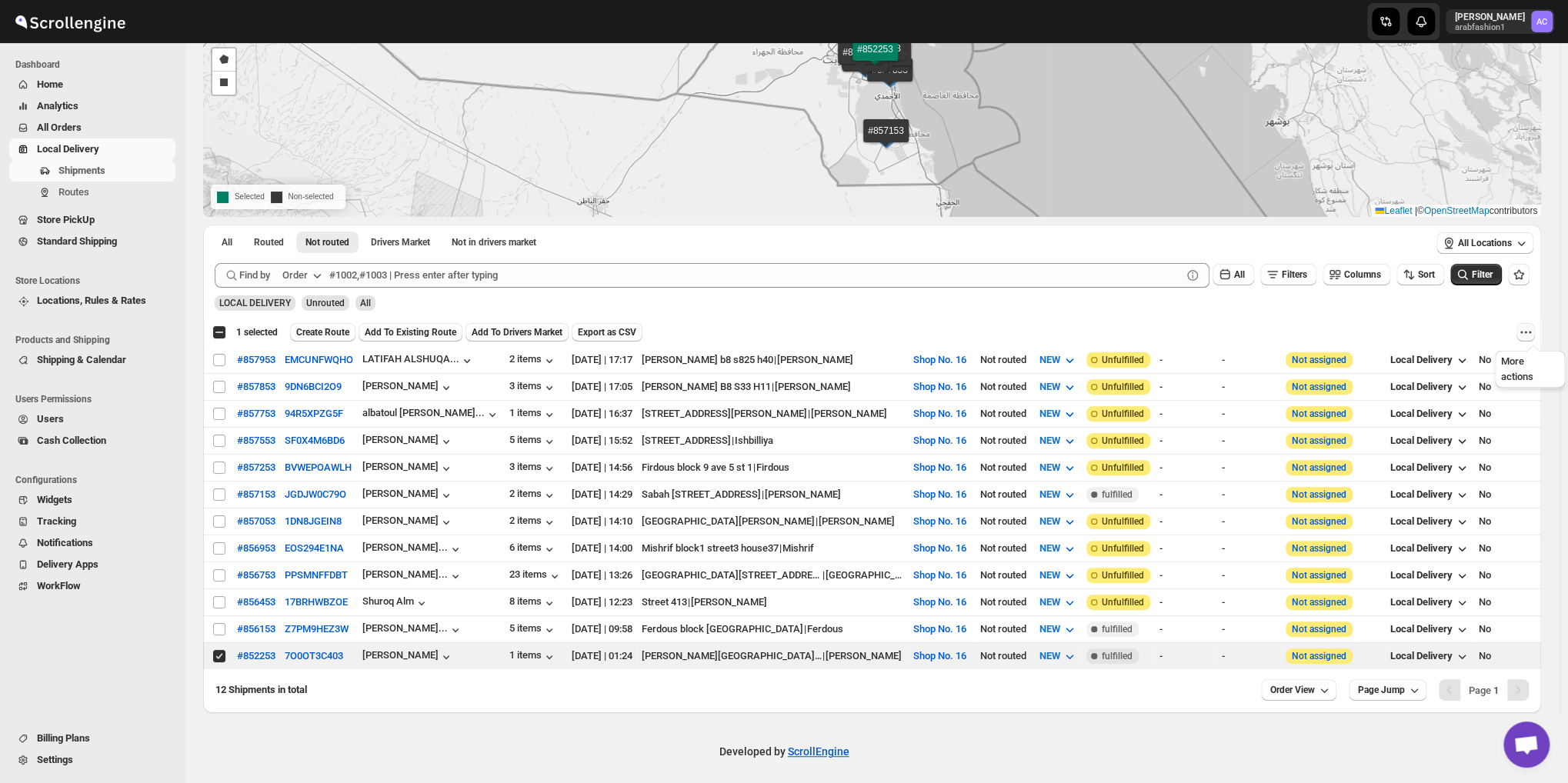
click at [1532, 332] on icon "More actions" at bounding box center [1530, 332] width 3 height 3
click at [1447, 390] on span "MOVE TO STANDARD SHIPPING" at bounding box center [1463, 388] width 144 height 12
checkbox input "false"
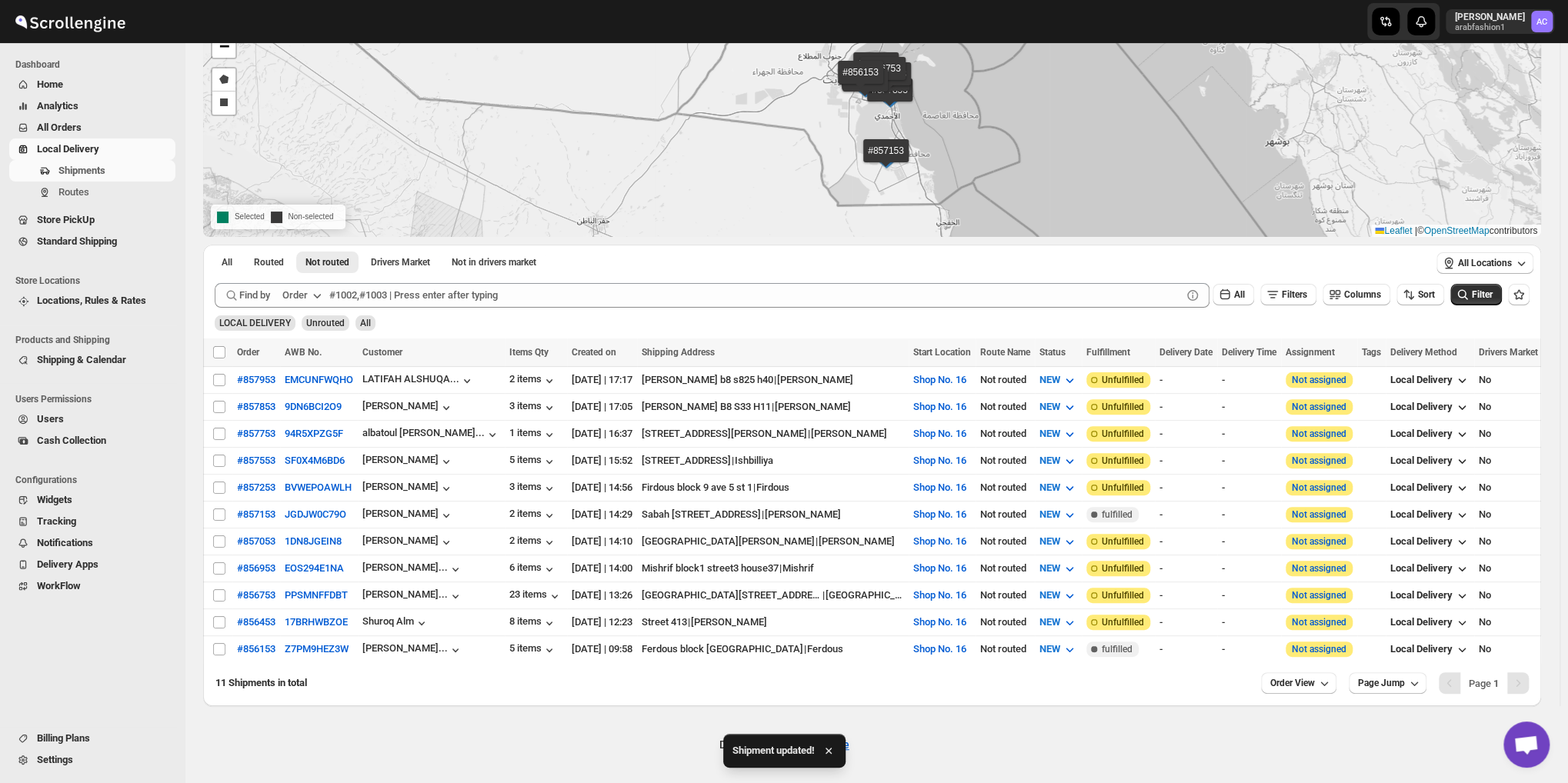
scroll to position [108, 0]
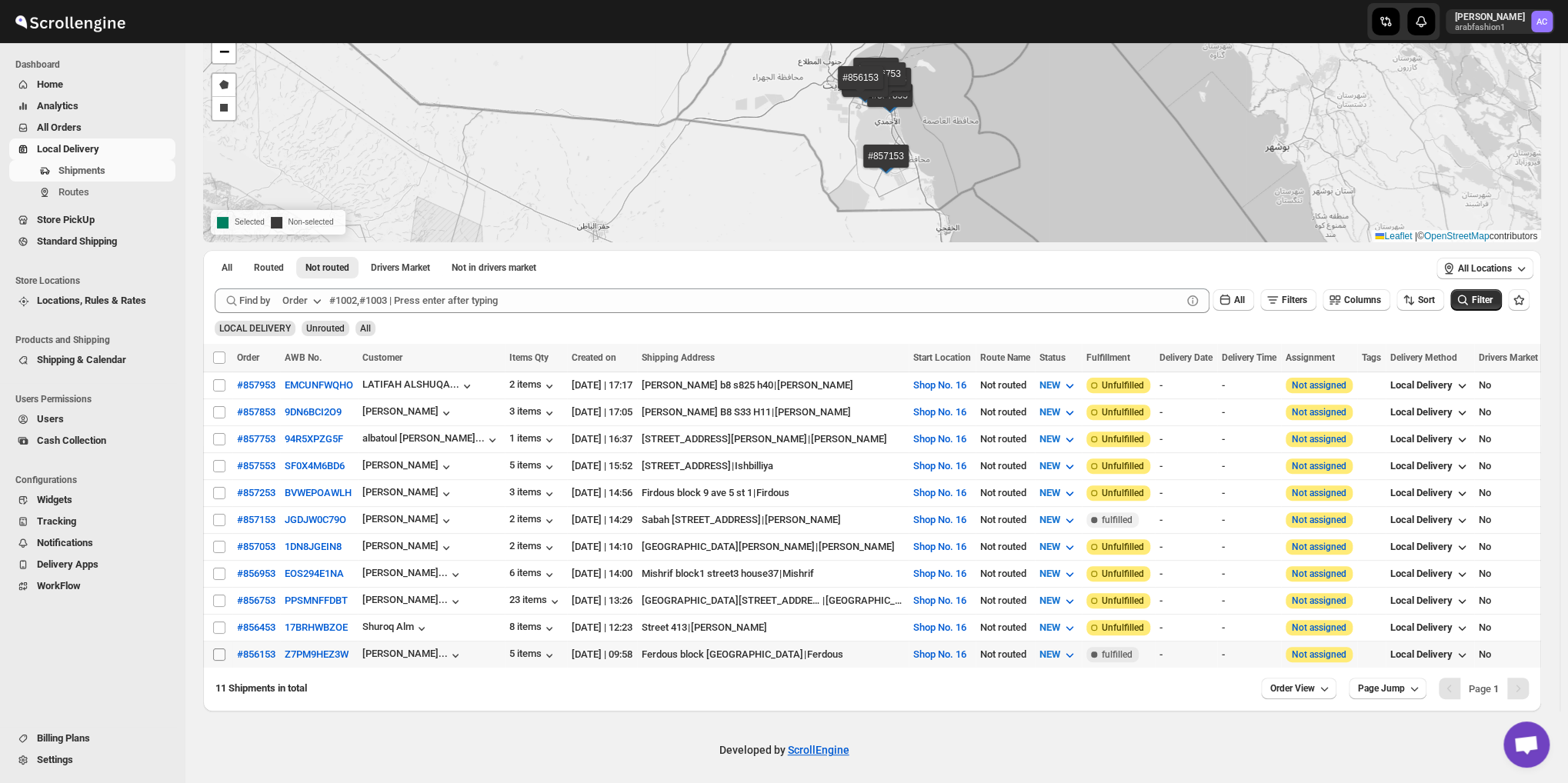
click at [217, 649] on input "Select shipment" at bounding box center [220, 655] width 13 height 13
checkbox input "true"
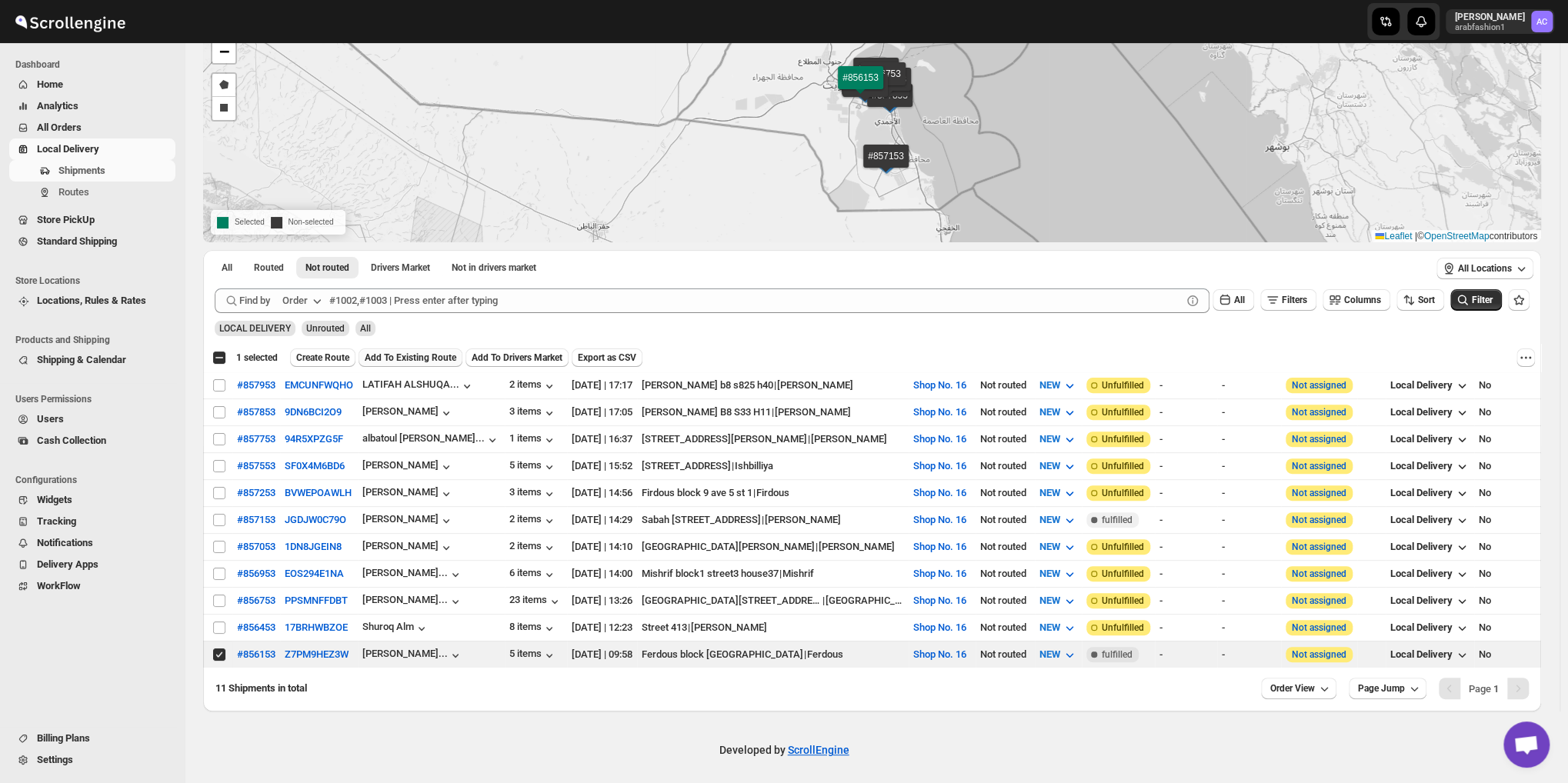
click at [410, 352] on button "Add To Existing Route" at bounding box center [411, 358] width 104 height 18
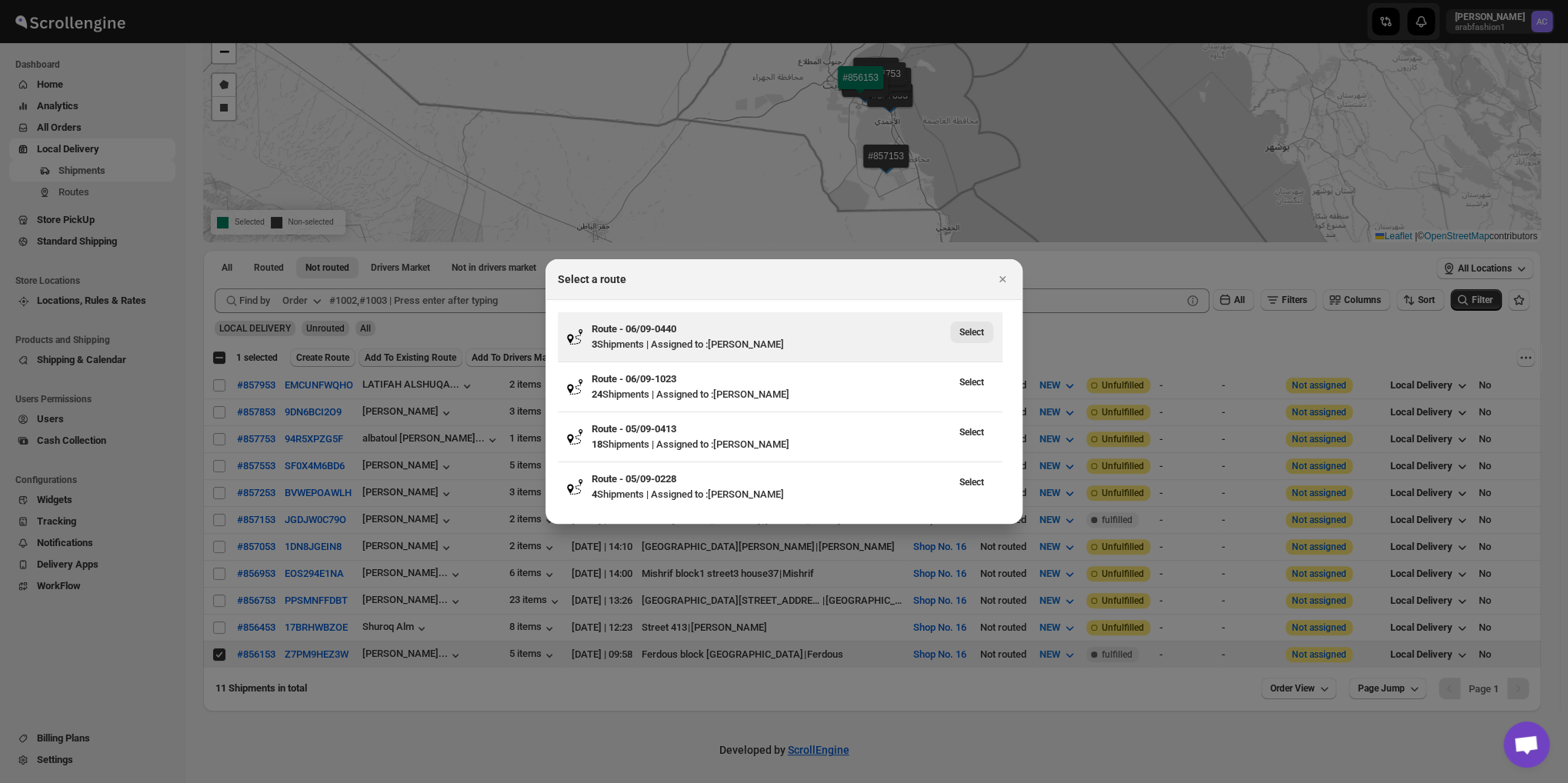
click at [964, 339] on button "Select" at bounding box center [971, 332] width 43 height 22
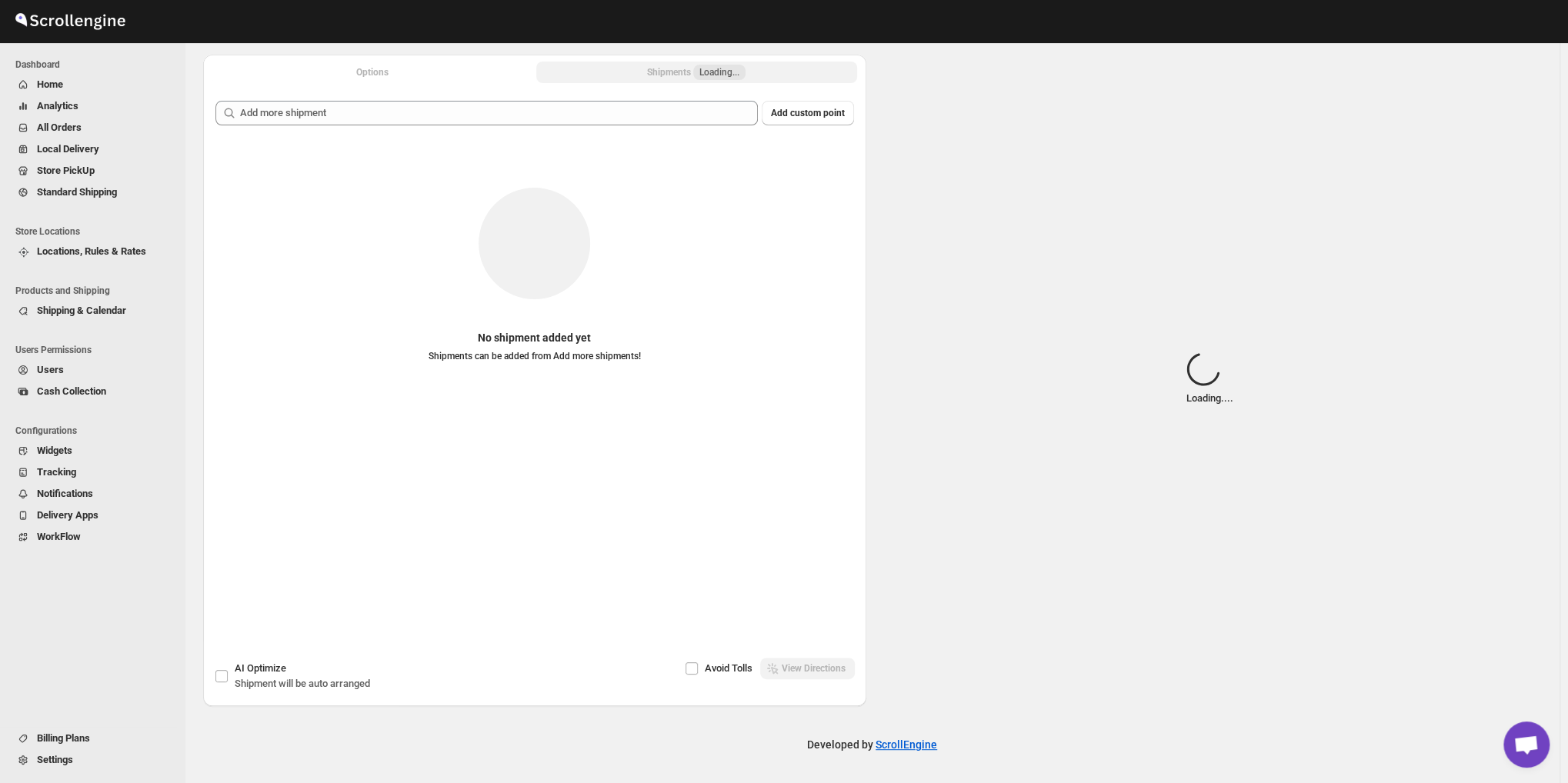
scroll to position [61, 0]
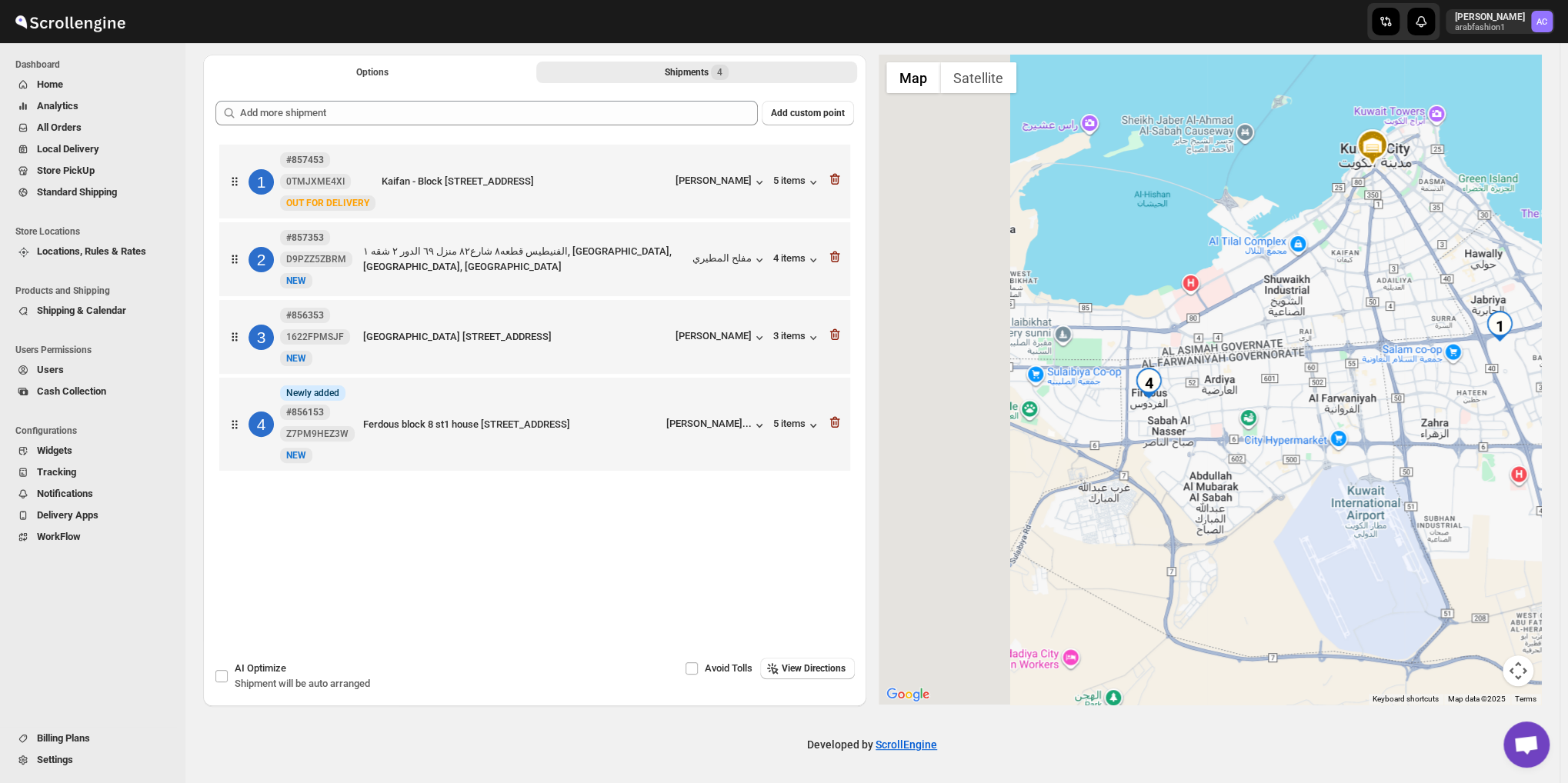
drag, startPoint x: 1034, startPoint y: 411, endPoint x: 1226, endPoint y: 412, distance: 192.0
click at [1226, 412] on div at bounding box center [1210, 380] width 663 height 650
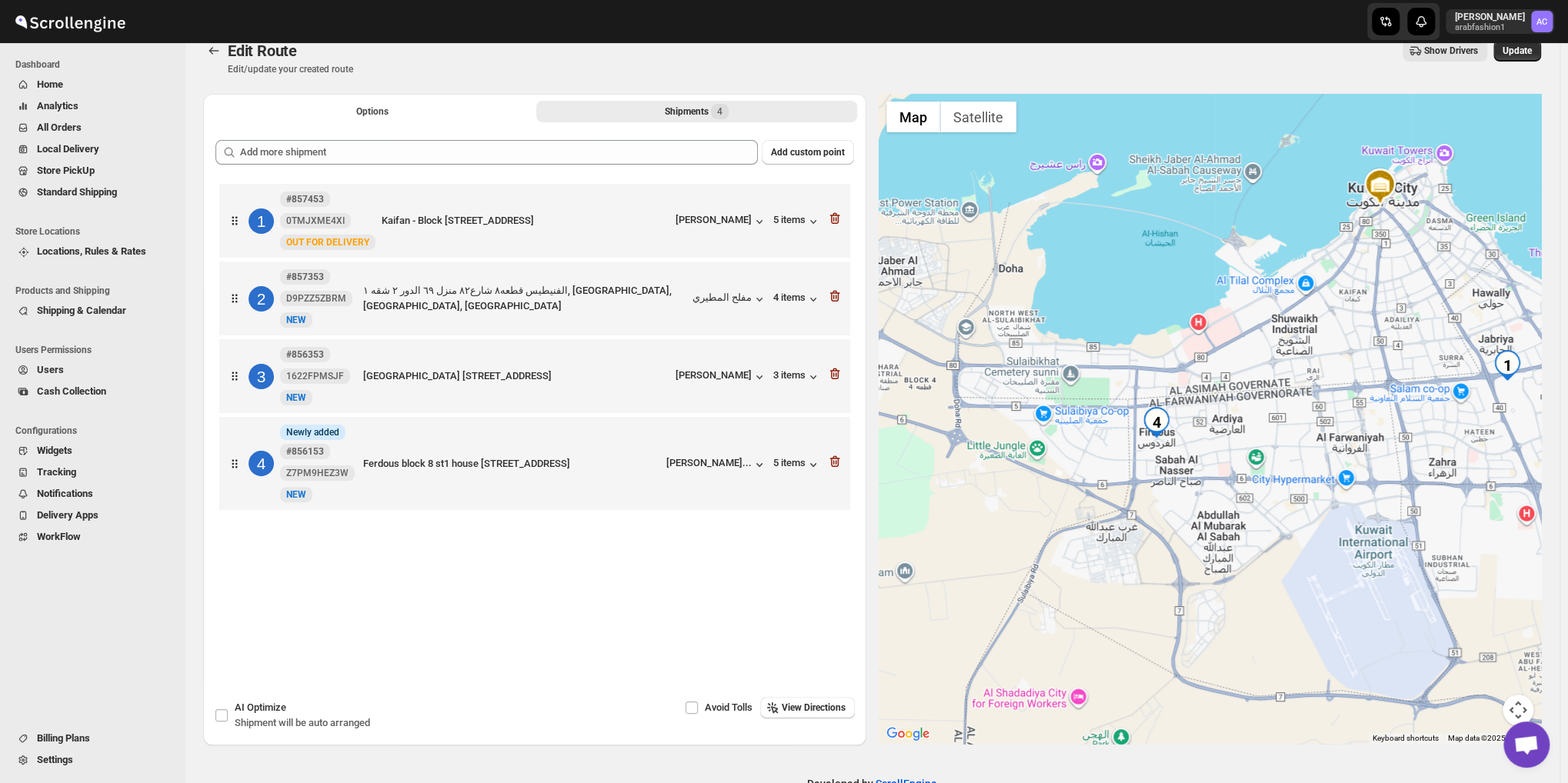
scroll to position [0, 0]
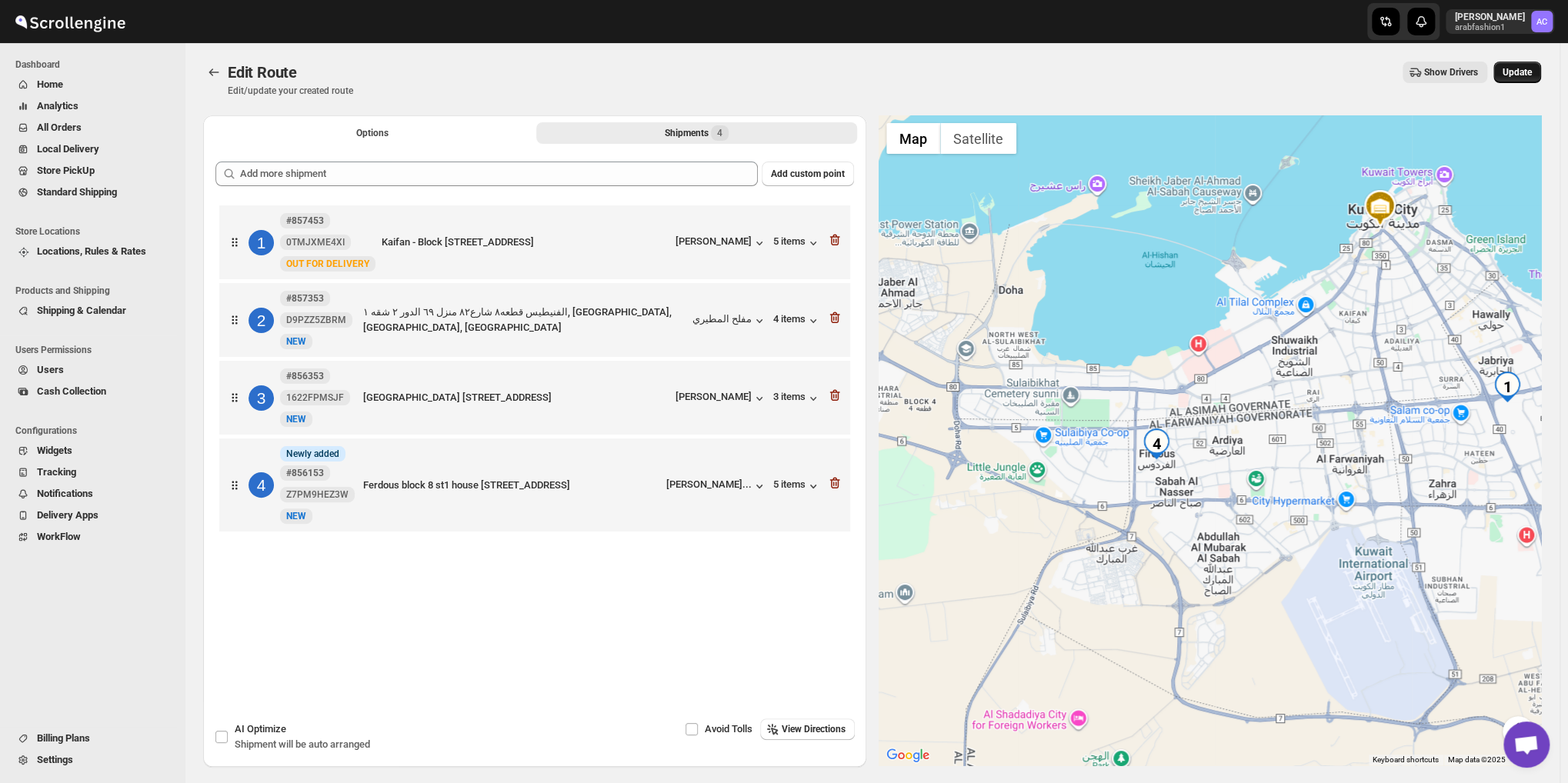
click at [1533, 65] on button "Update" at bounding box center [1517, 73] width 48 height 22
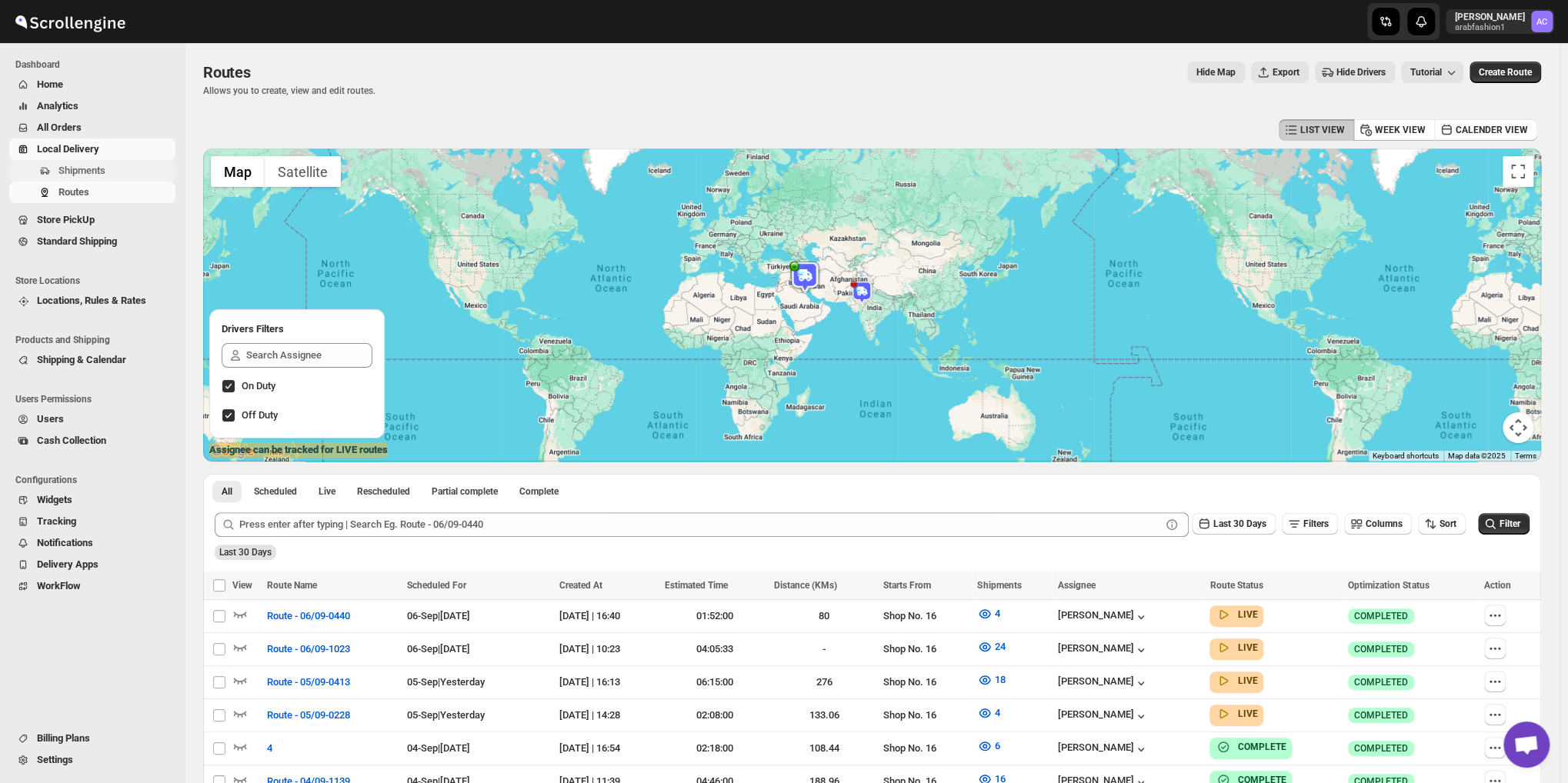
click at [67, 164] on span "Shipments" at bounding box center [82, 170] width 47 height 12
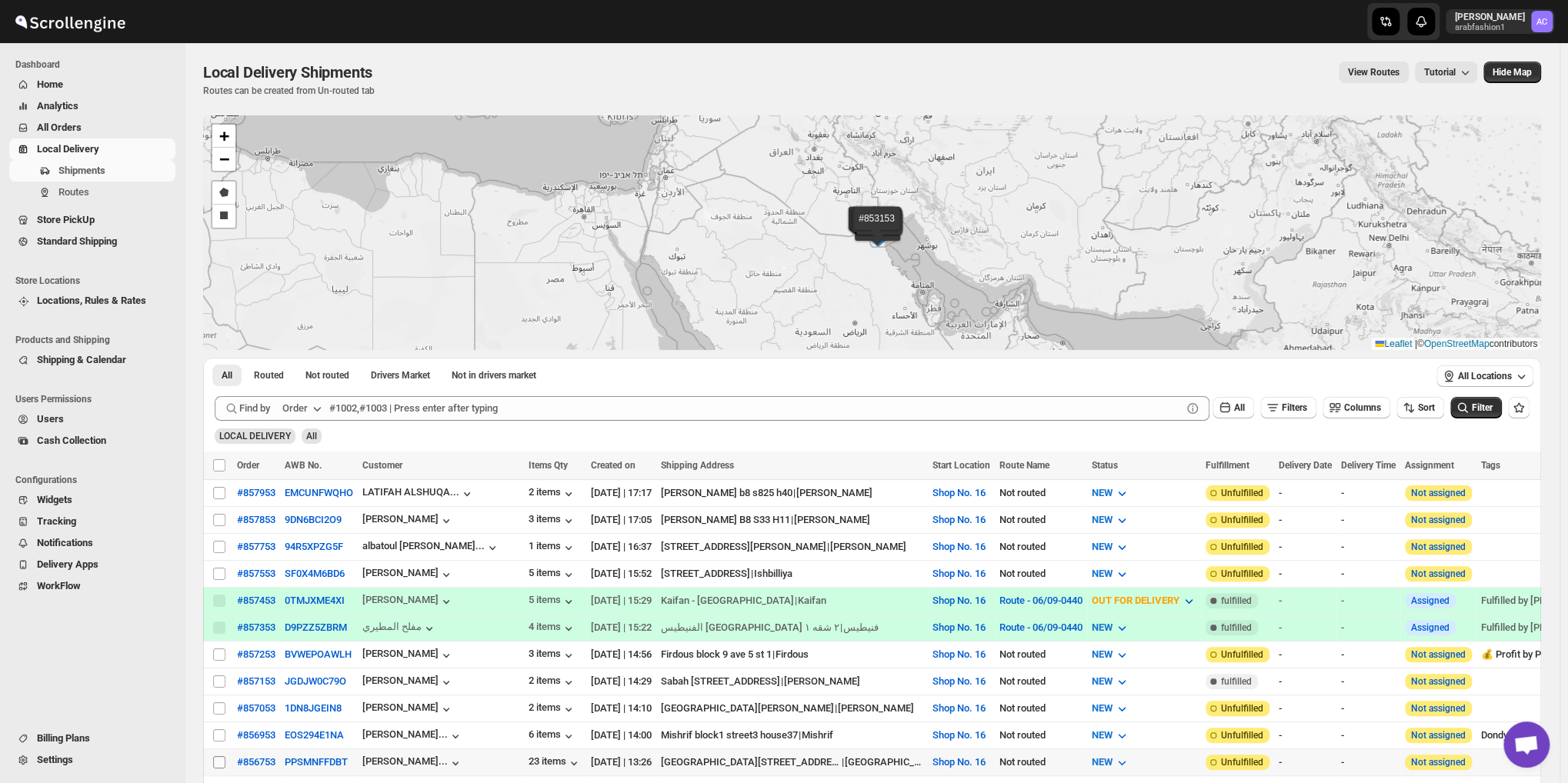
click at [223, 757] on input "Select shipment" at bounding box center [220, 763] width 13 height 13
checkbox input "true"
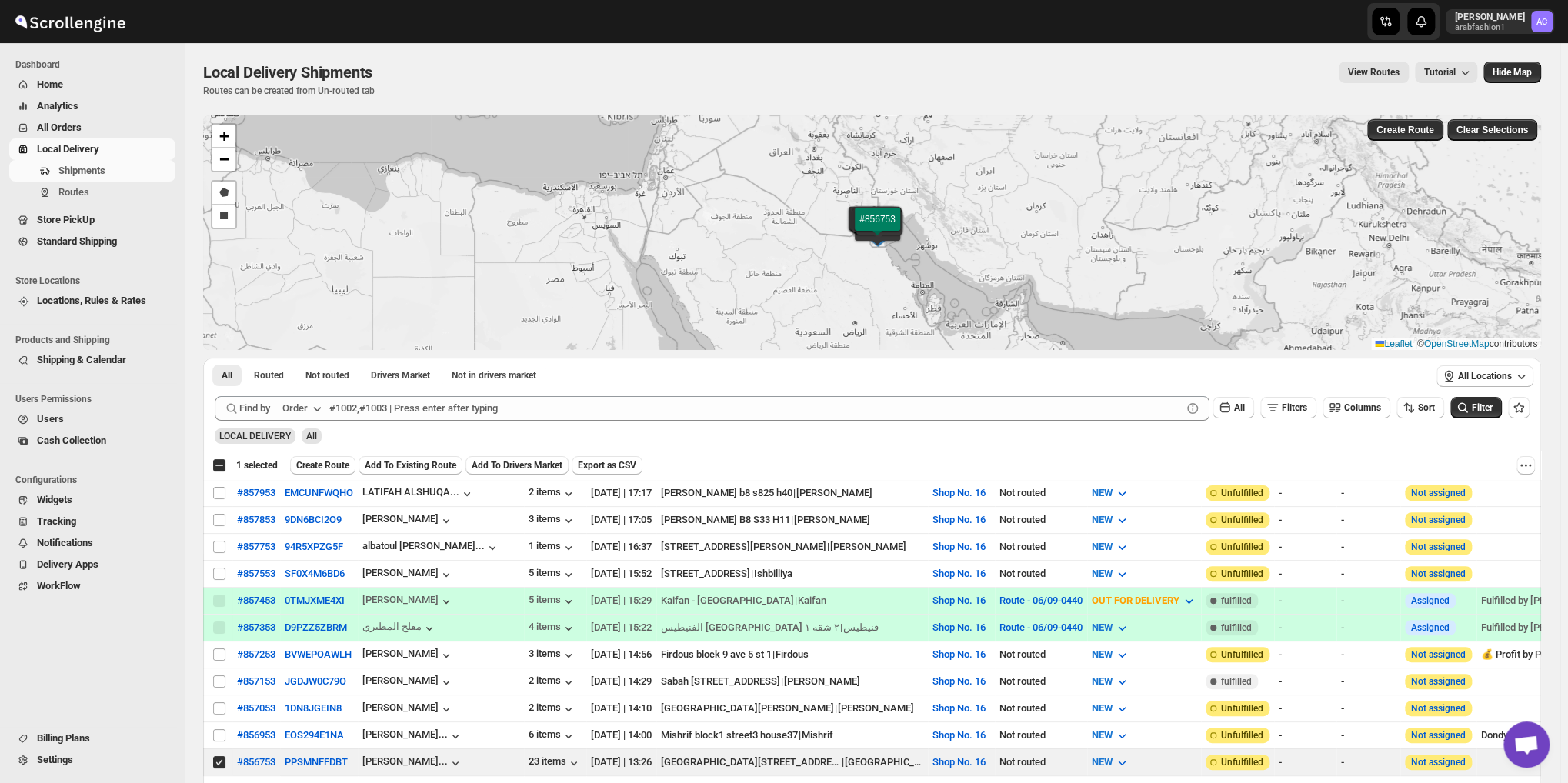
scroll to position [154, 0]
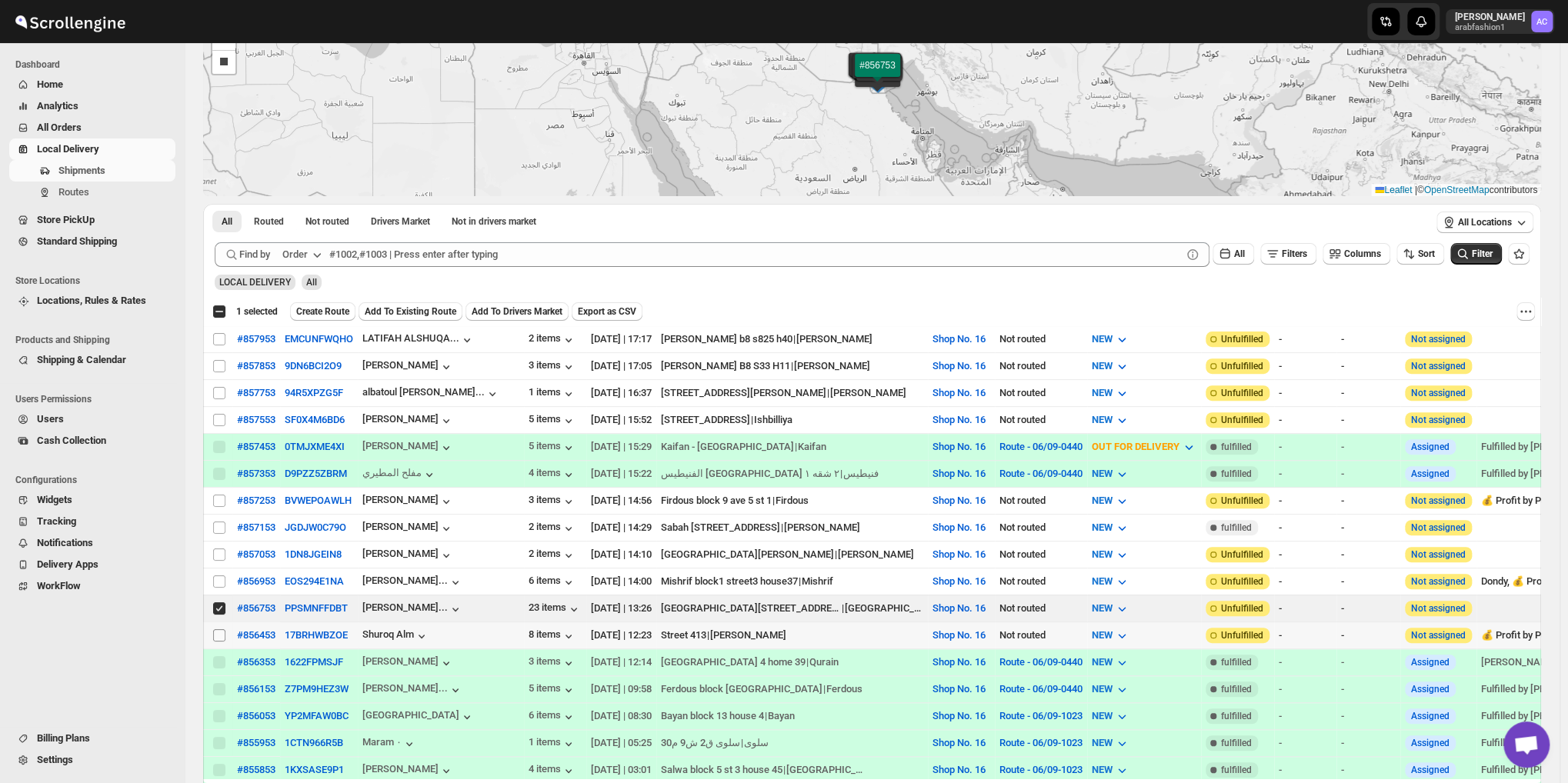
click at [217, 629] on input "Select shipment" at bounding box center [220, 636] width 13 height 13
checkbox input "true"
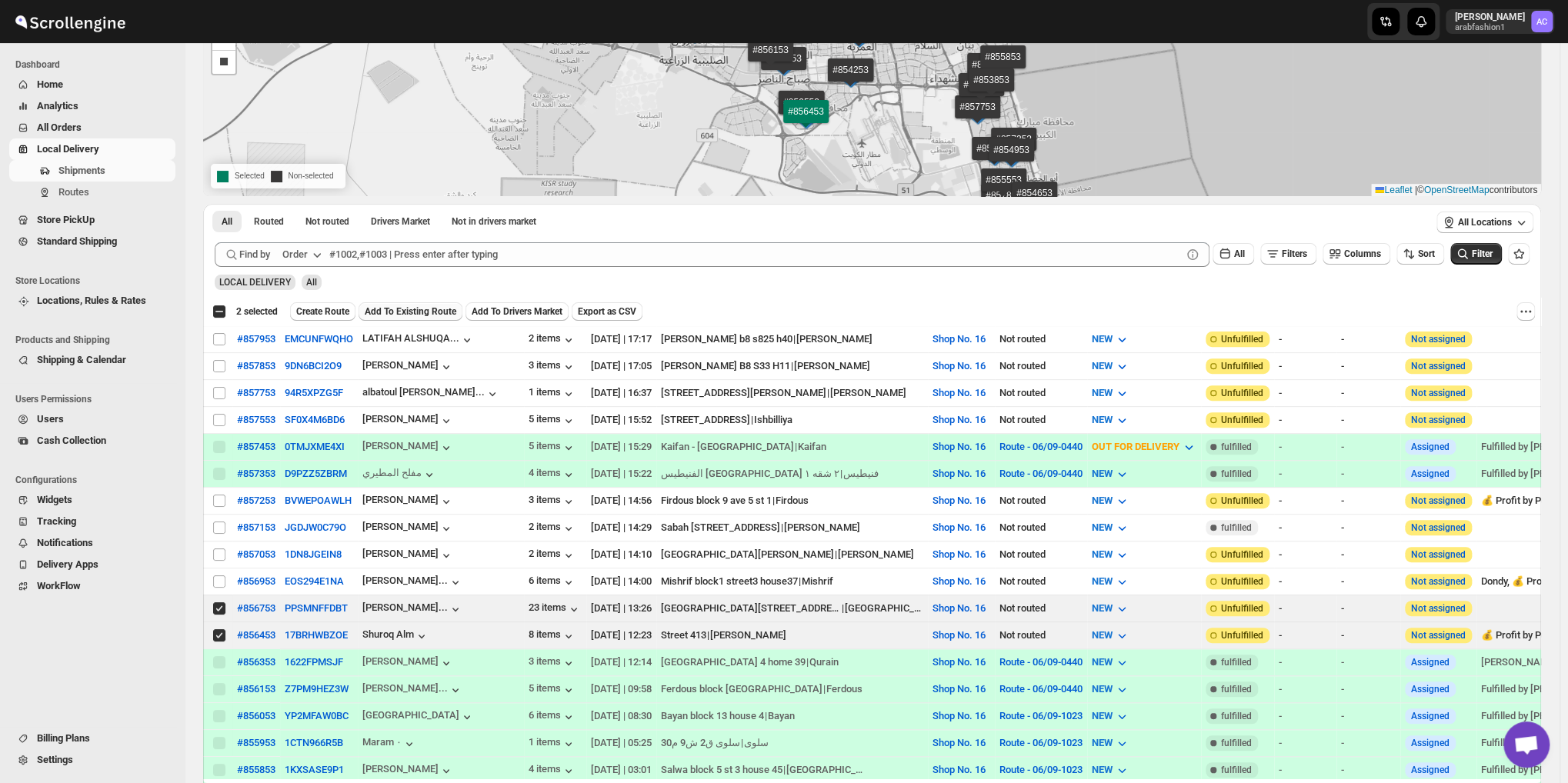
click at [384, 310] on span "Add To Existing Route" at bounding box center [411, 312] width 92 height 13
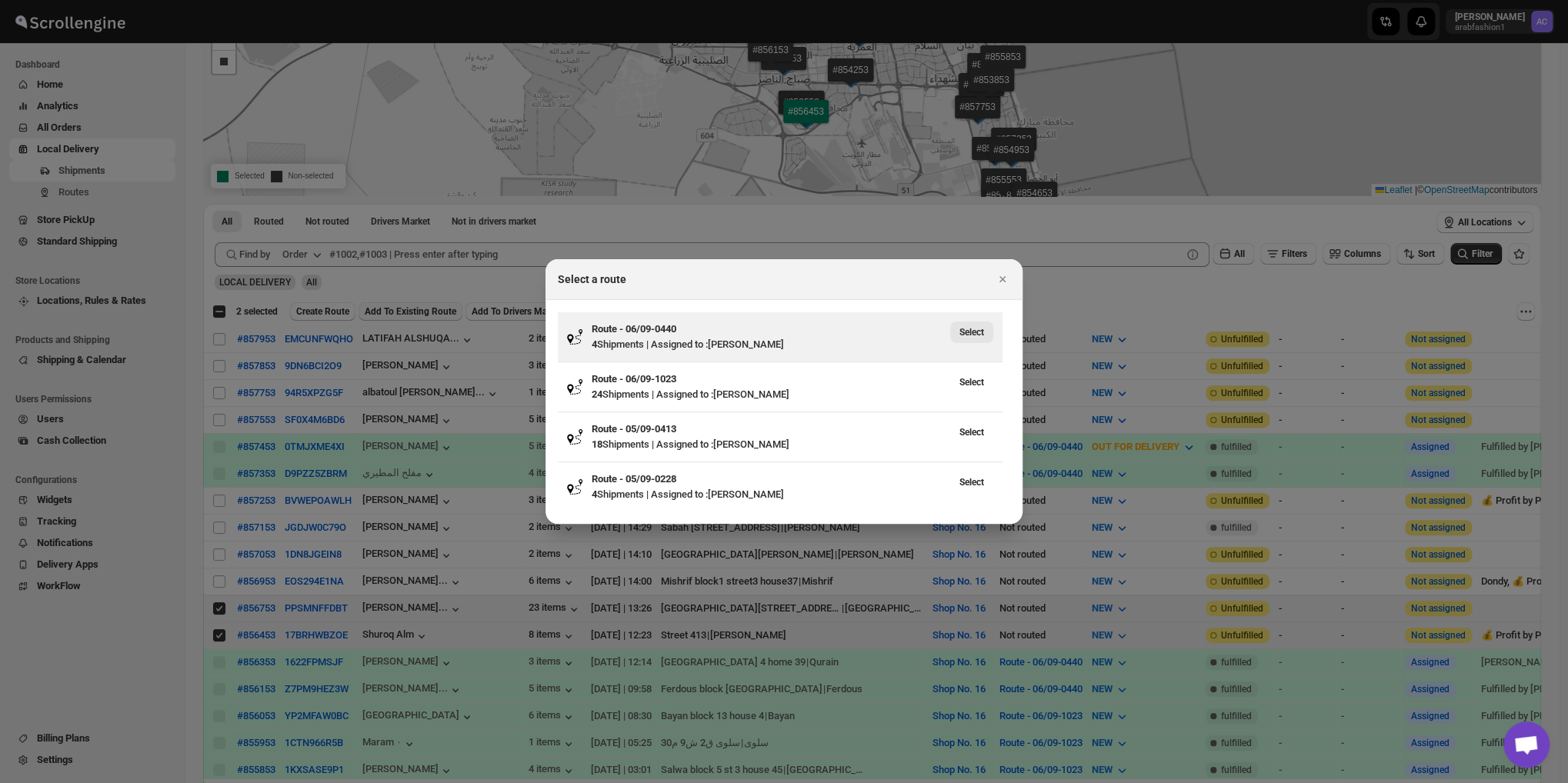
click at [978, 335] on span "Select" at bounding box center [971, 332] width 25 height 13
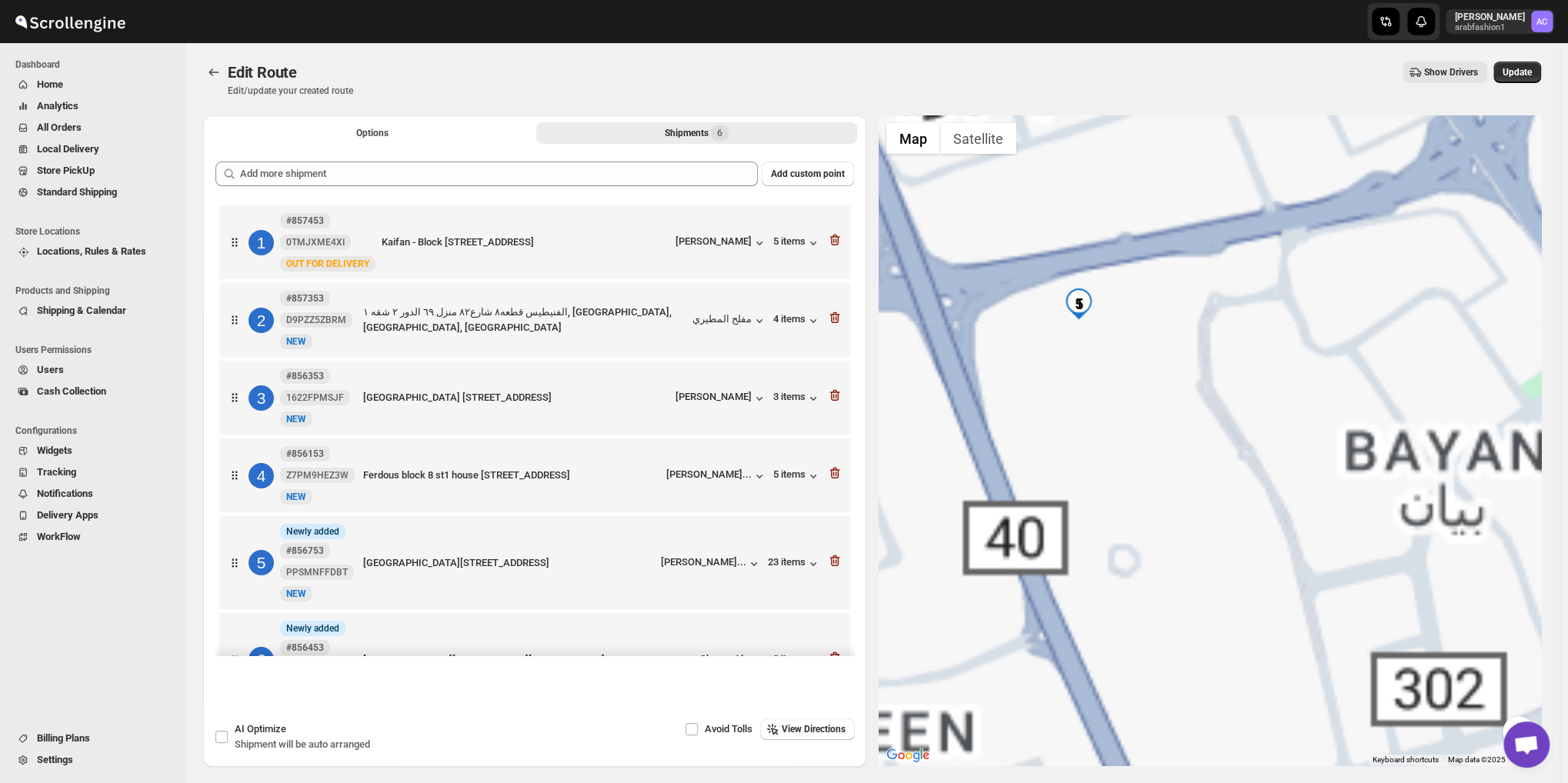
drag, startPoint x: 1347, startPoint y: 408, endPoint x: 1285, endPoint y: 380, distance: 68.0
click at [1285, 380] on div at bounding box center [1210, 441] width 663 height 650
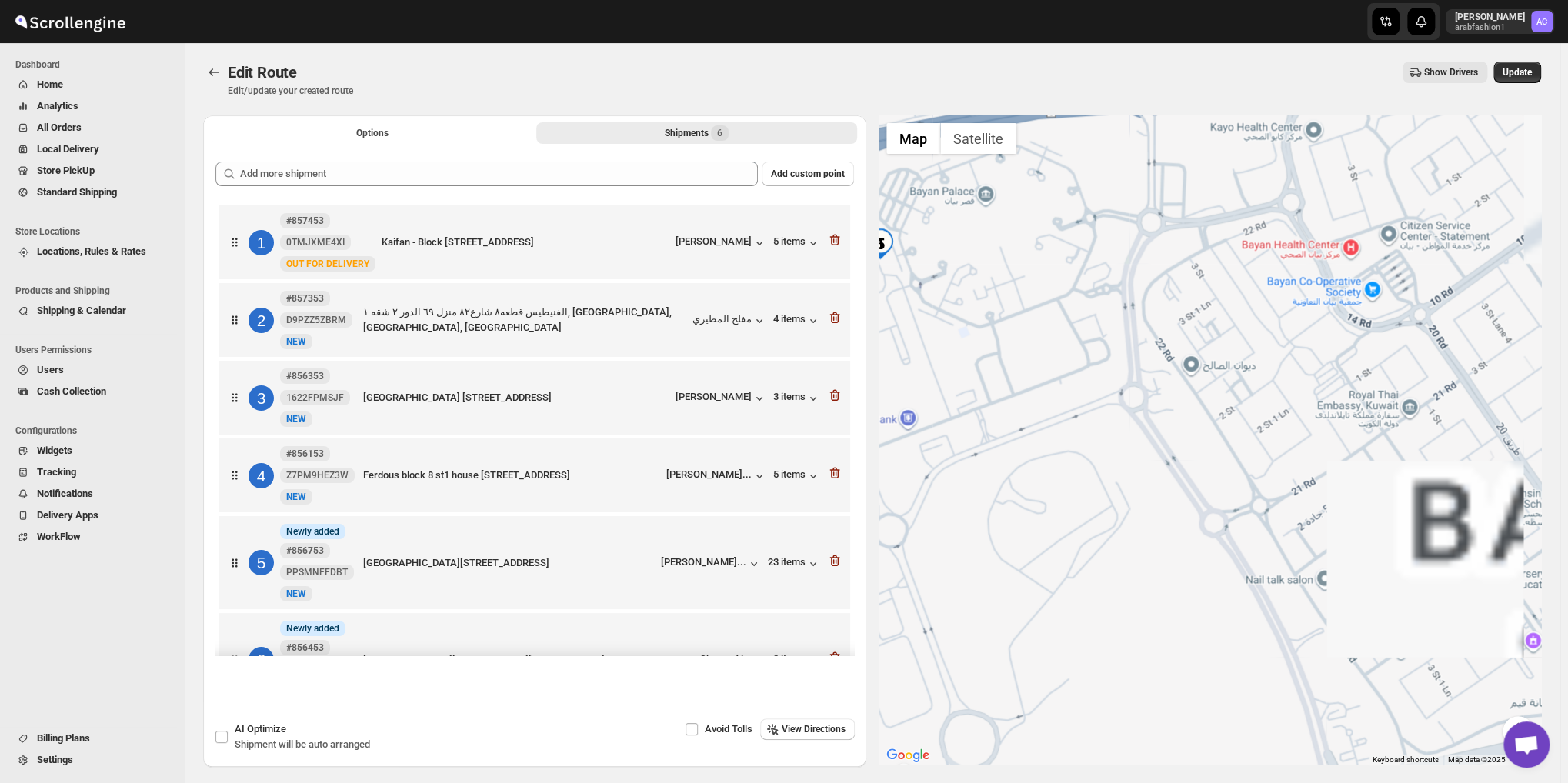
click at [936, 296] on div at bounding box center [1210, 441] width 663 height 650
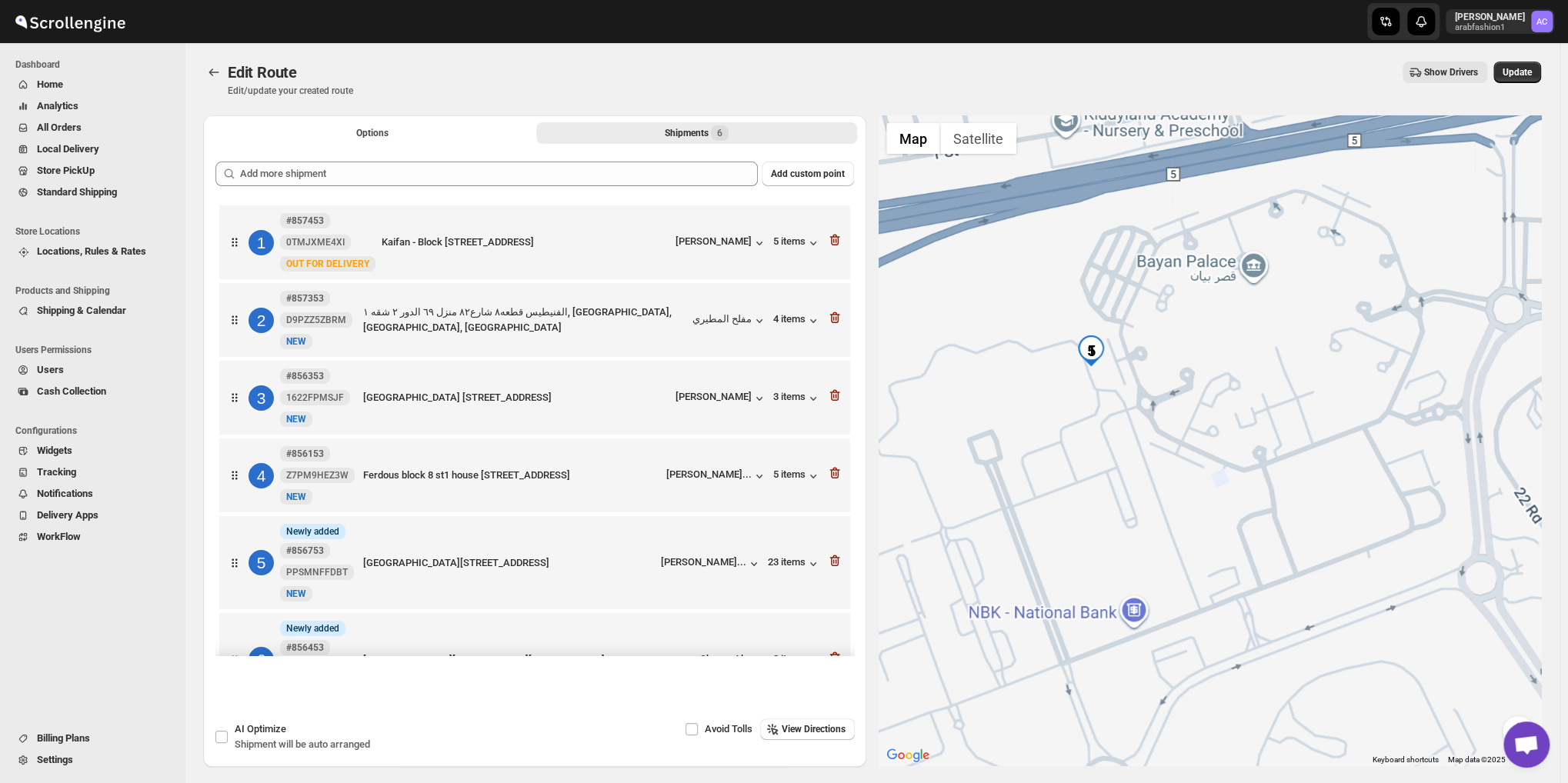
drag, startPoint x: 1171, startPoint y: 445, endPoint x: 1226, endPoint y: 474, distance: 62.2
click at [1226, 474] on div at bounding box center [1210, 441] width 663 height 650
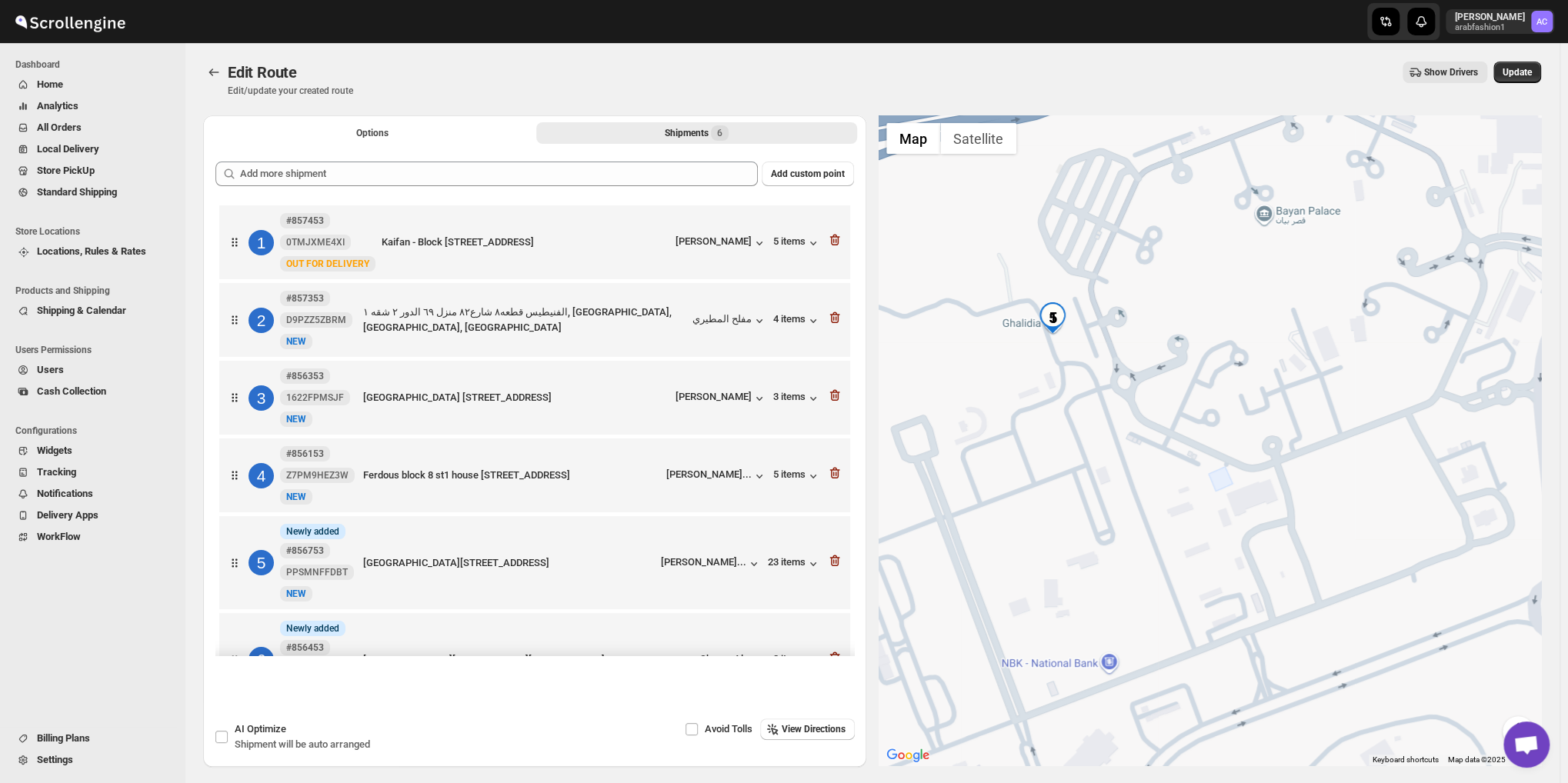
click at [1262, 566] on div at bounding box center [1210, 441] width 663 height 650
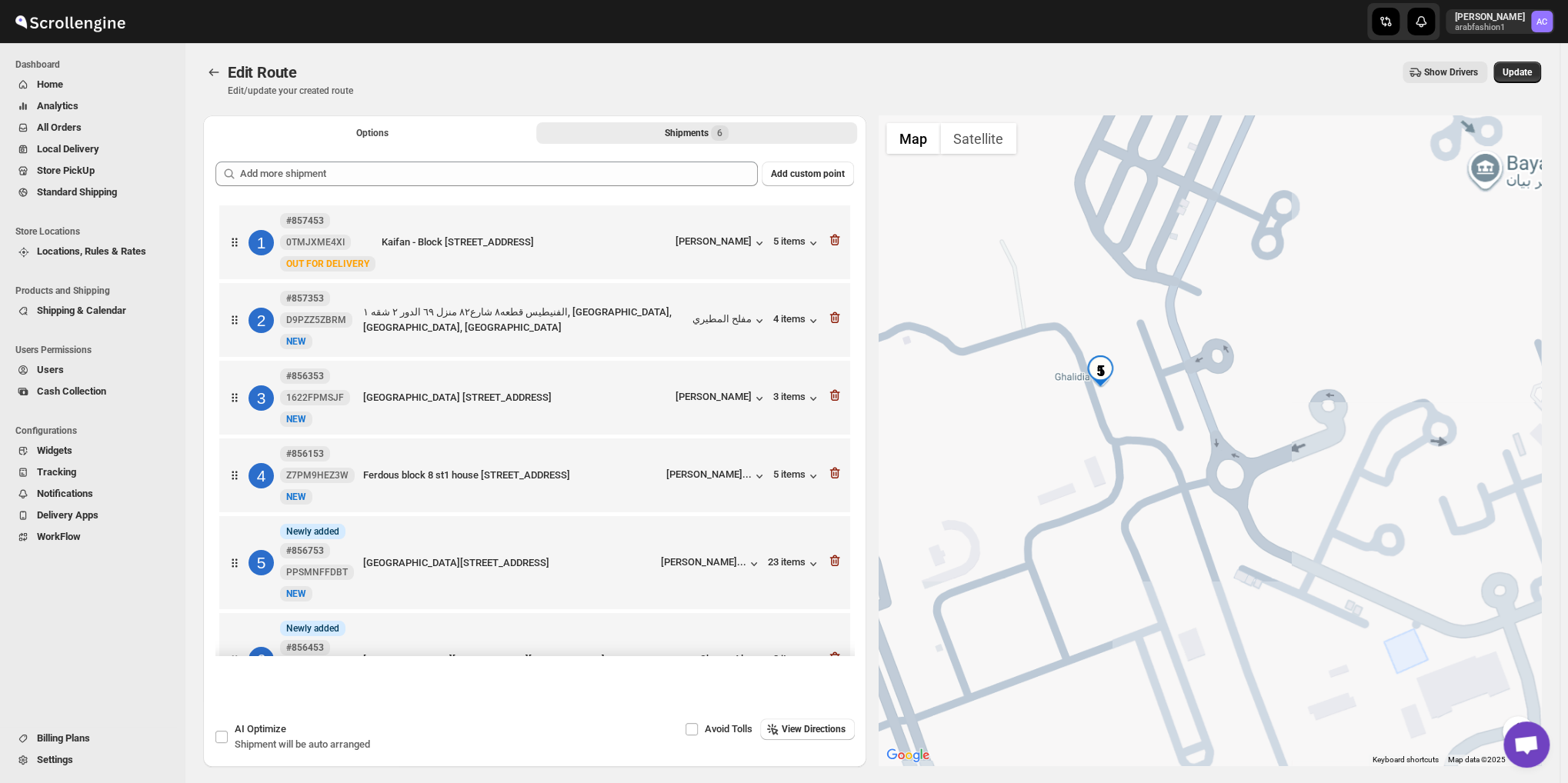
drag, startPoint x: 1089, startPoint y: 385, endPoint x: 1162, endPoint y: 483, distance: 122.2
click at [1162, 483] on div at bounding box center [1210, 441] width 663 height 650
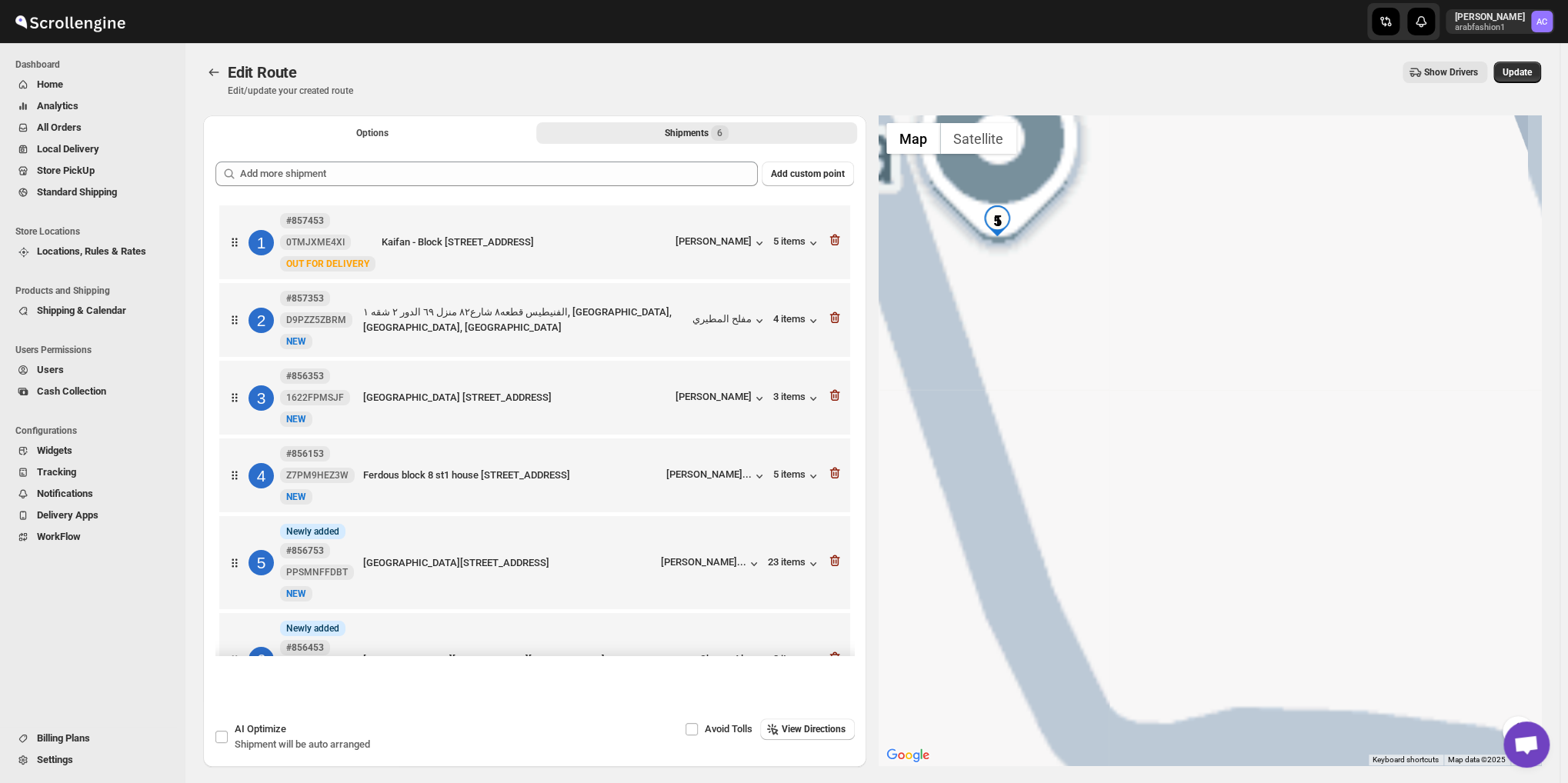
click at [1115, 395] on div at bounding box center [1210, 441] width 663 height 650
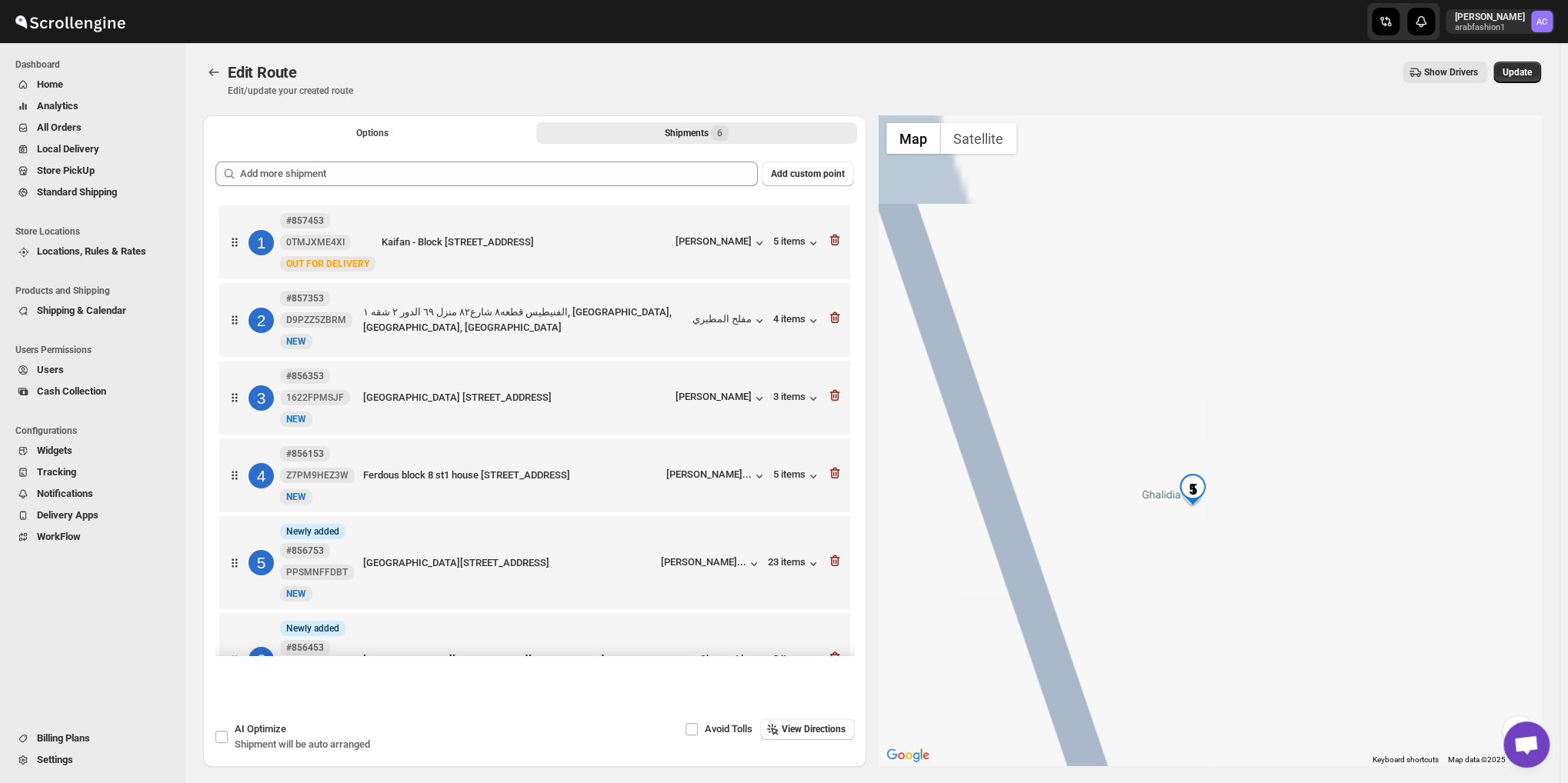
drag, startPoint x: 1061, startPoint y: 382, endPoint x: 1355, endPoint y: 794, distance: 506.1
click at [1355, 782] on html "Skip to content [PERSON_NAME] arabfashion1 AC Dashboard Home Analytics All Orde…" at bounding box center [784, 392] width 1568 height 783
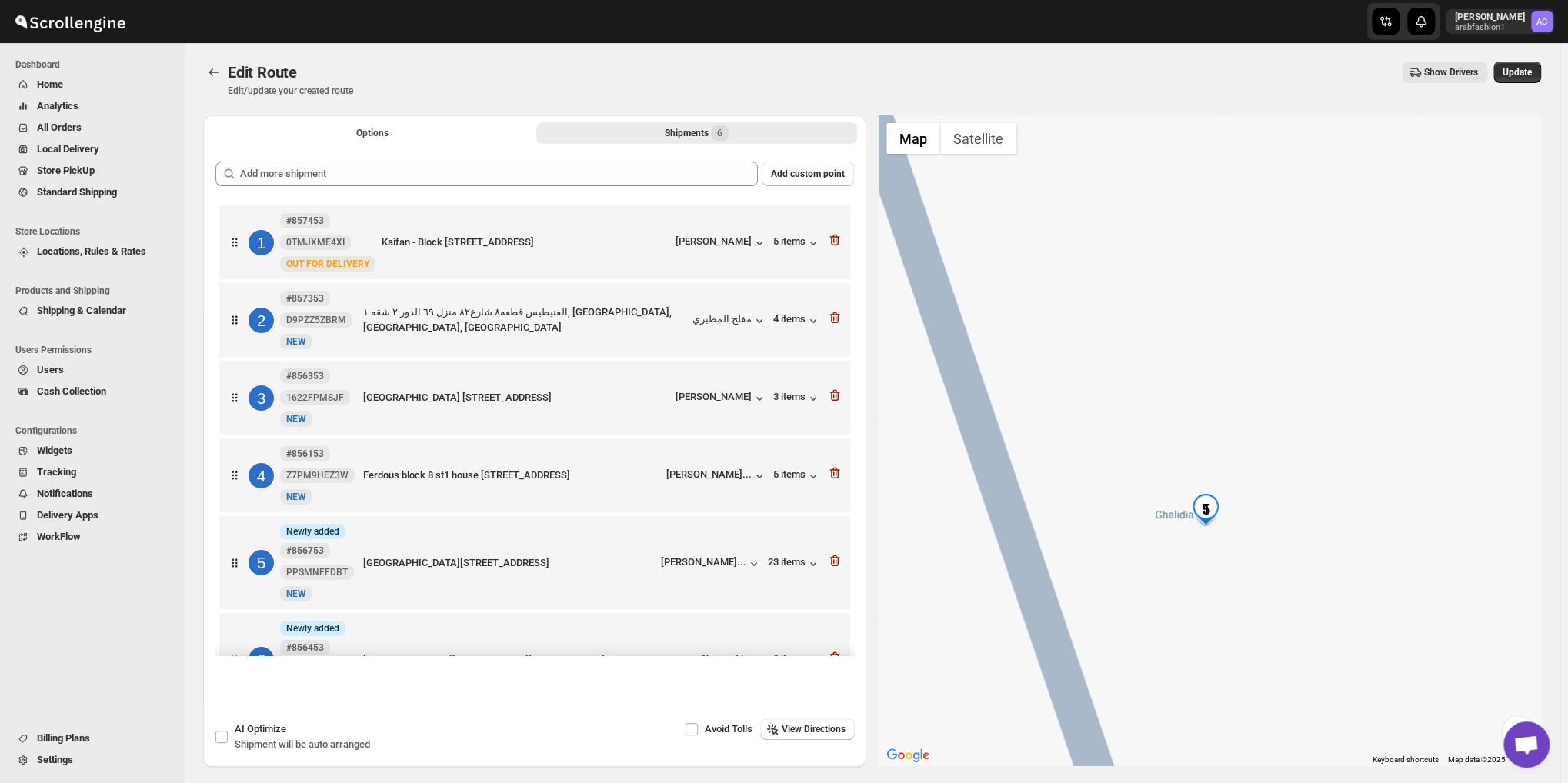
drag, startPoint x: 1253, startPoint y: 584, endPoint x: 1240, endPoint y: 561, distance: 26.4
click at [1250, 580] on div at bounding box center [1210, 441] width 663 height 650
click at [1239, 560] on div at bounding box center [1210, 441] width 663 height 650
click at [1217, 510] on img "5" at bounding box center [1205, 507] width 31 height 31
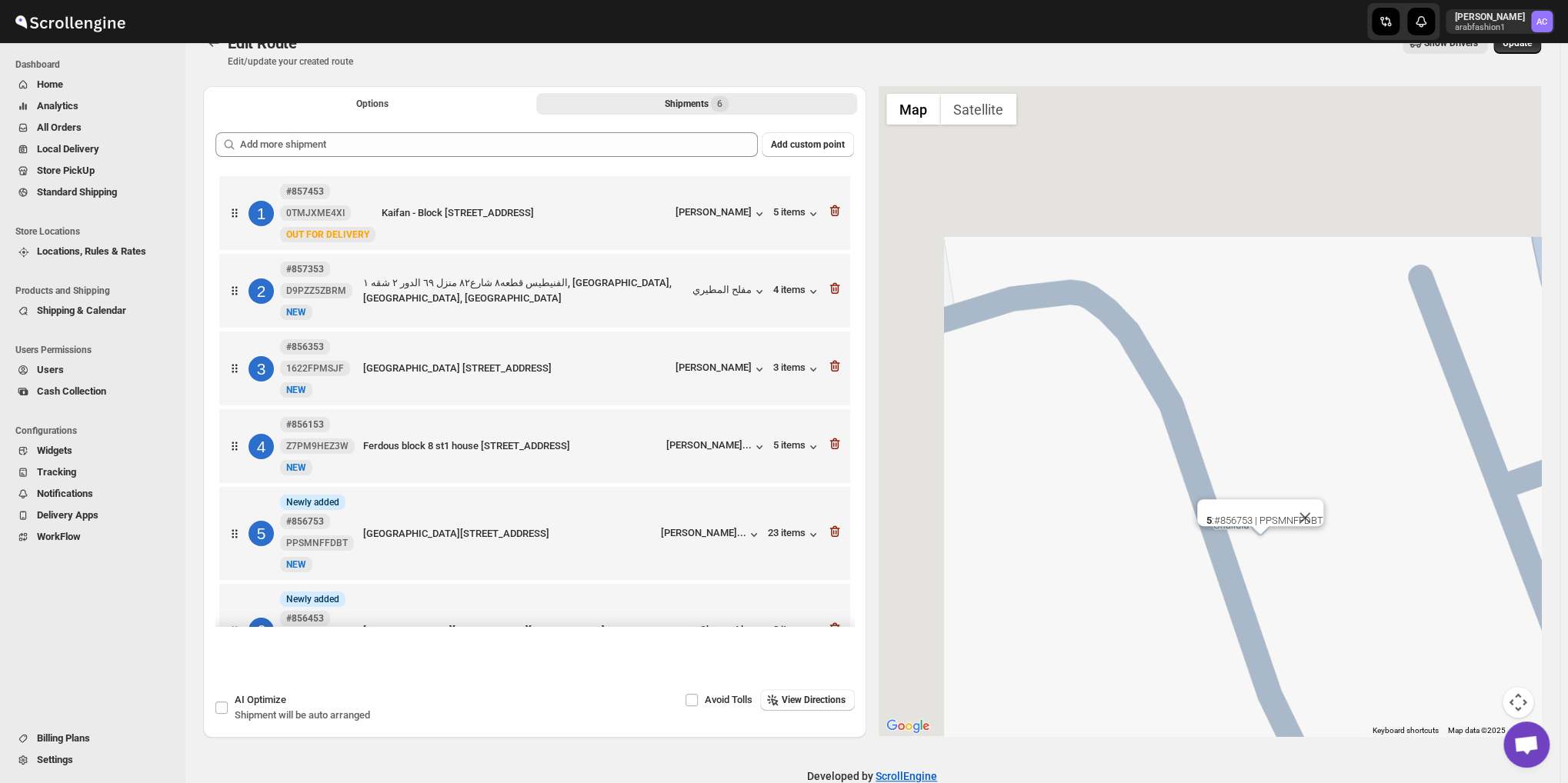
click at [1216, 518] on div "To navigate, press the arrow keys. 5 : #856753 | PPSMNFFDBT" at bounding box center [1210, 411] width 663 height 650
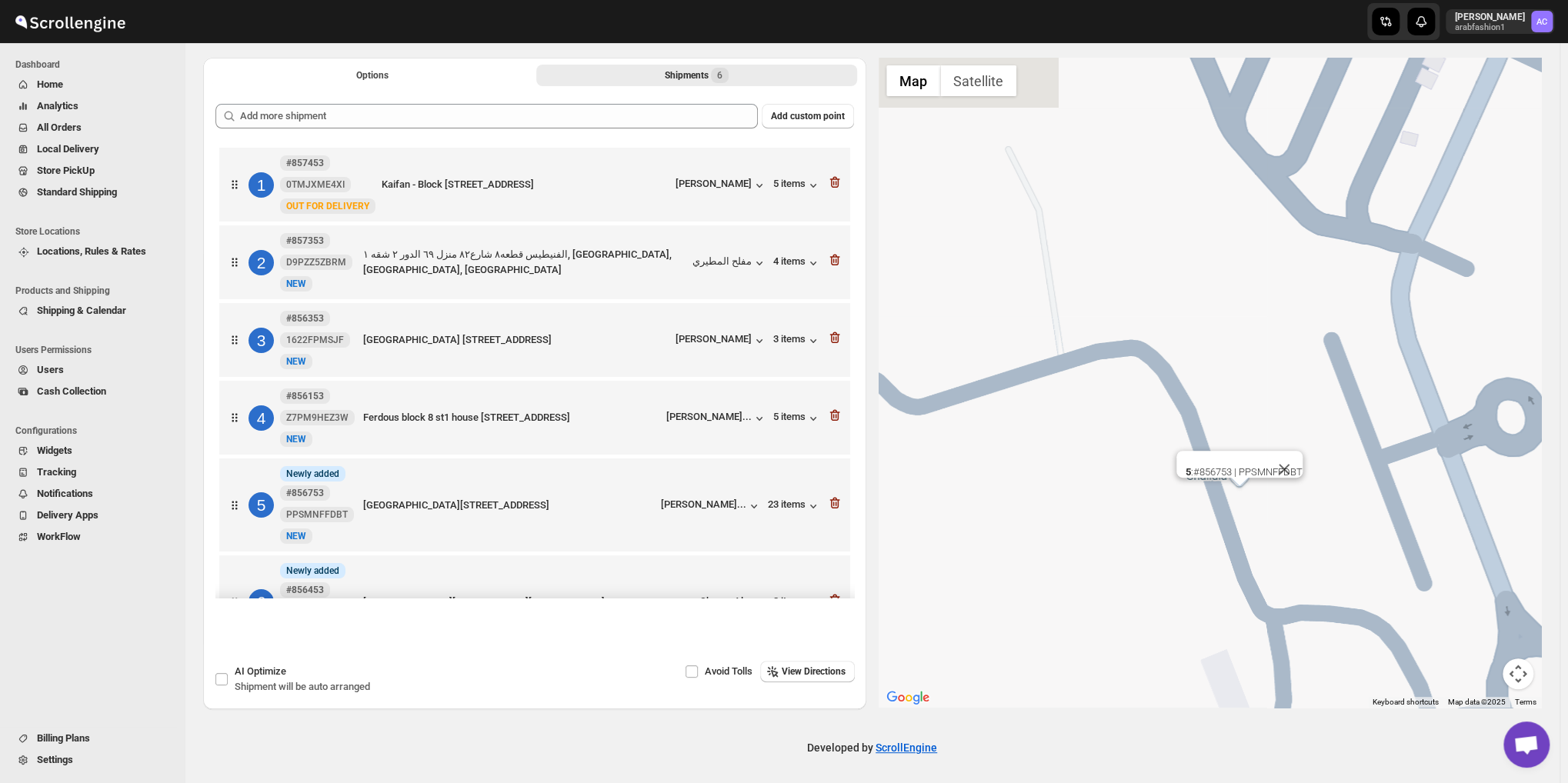
scroll to position [61, 0]
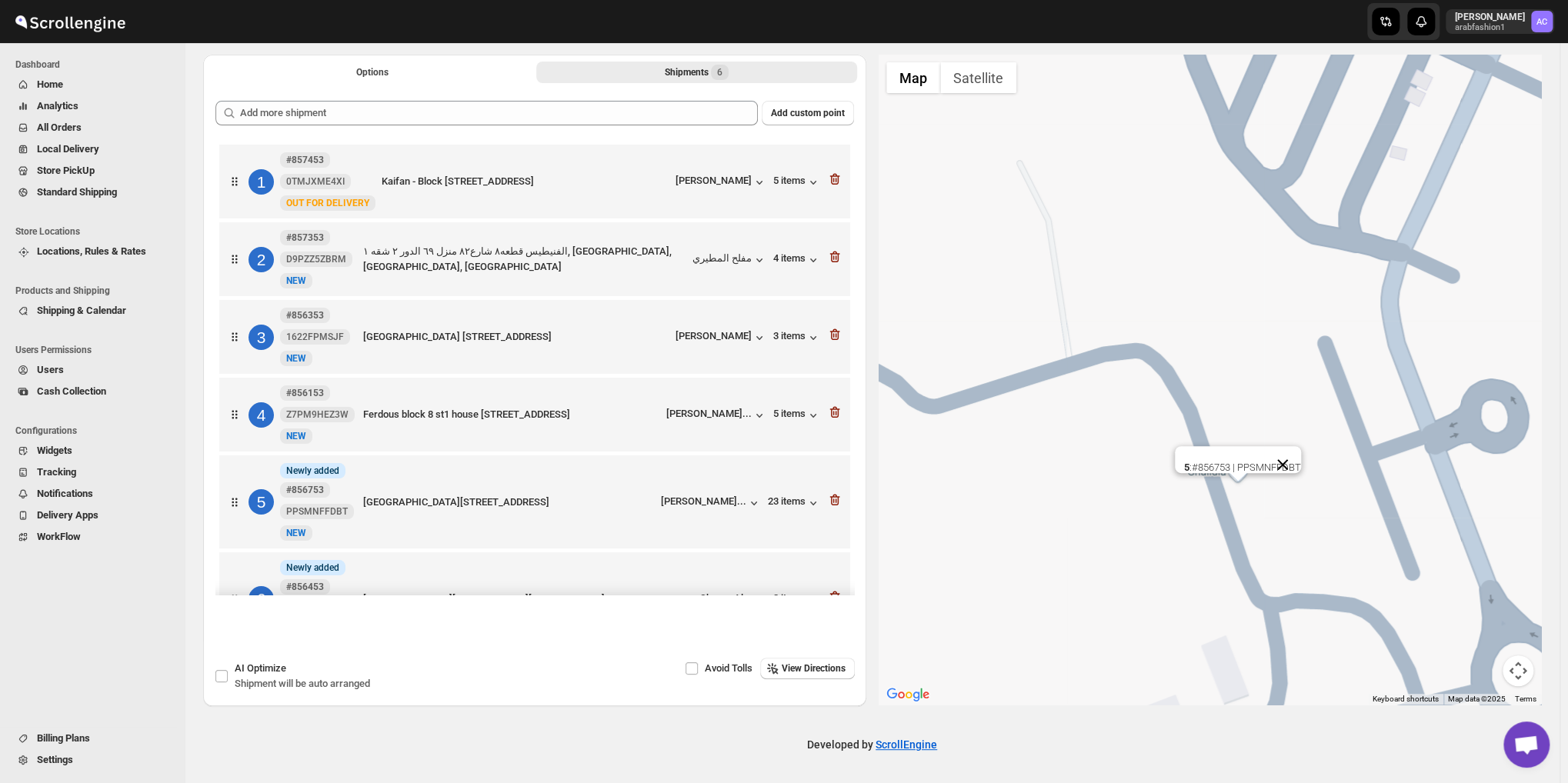
click at [1300, 469] on button "Close" at bounding box center [1283, 464] width 37 height 37
click at [1243, 466] on img "5" at bounding box center [1238, 466] width 31 height 31
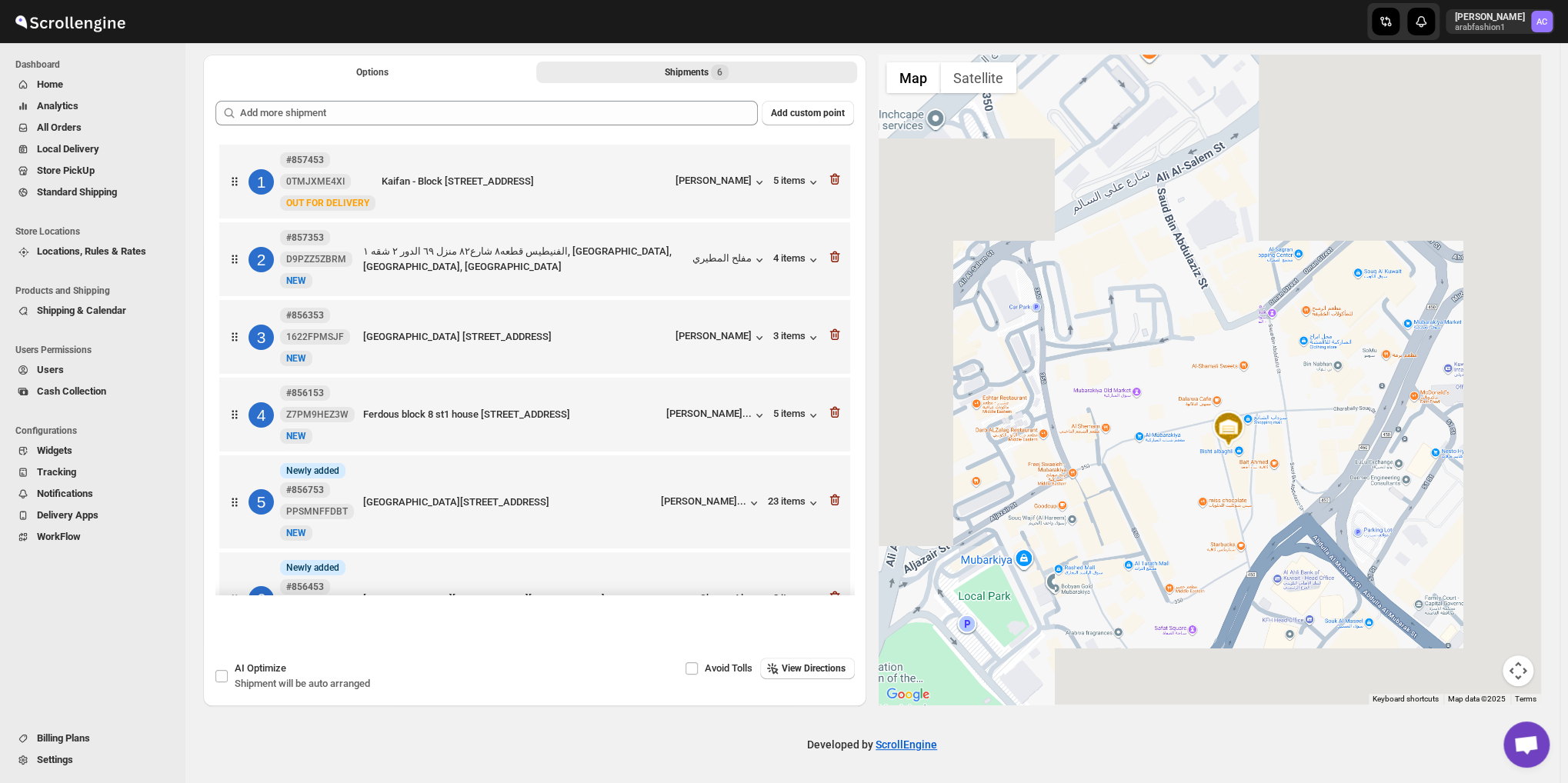
click at [1240, 473] on div at bounding box center [1210, 380] width 663 height 650
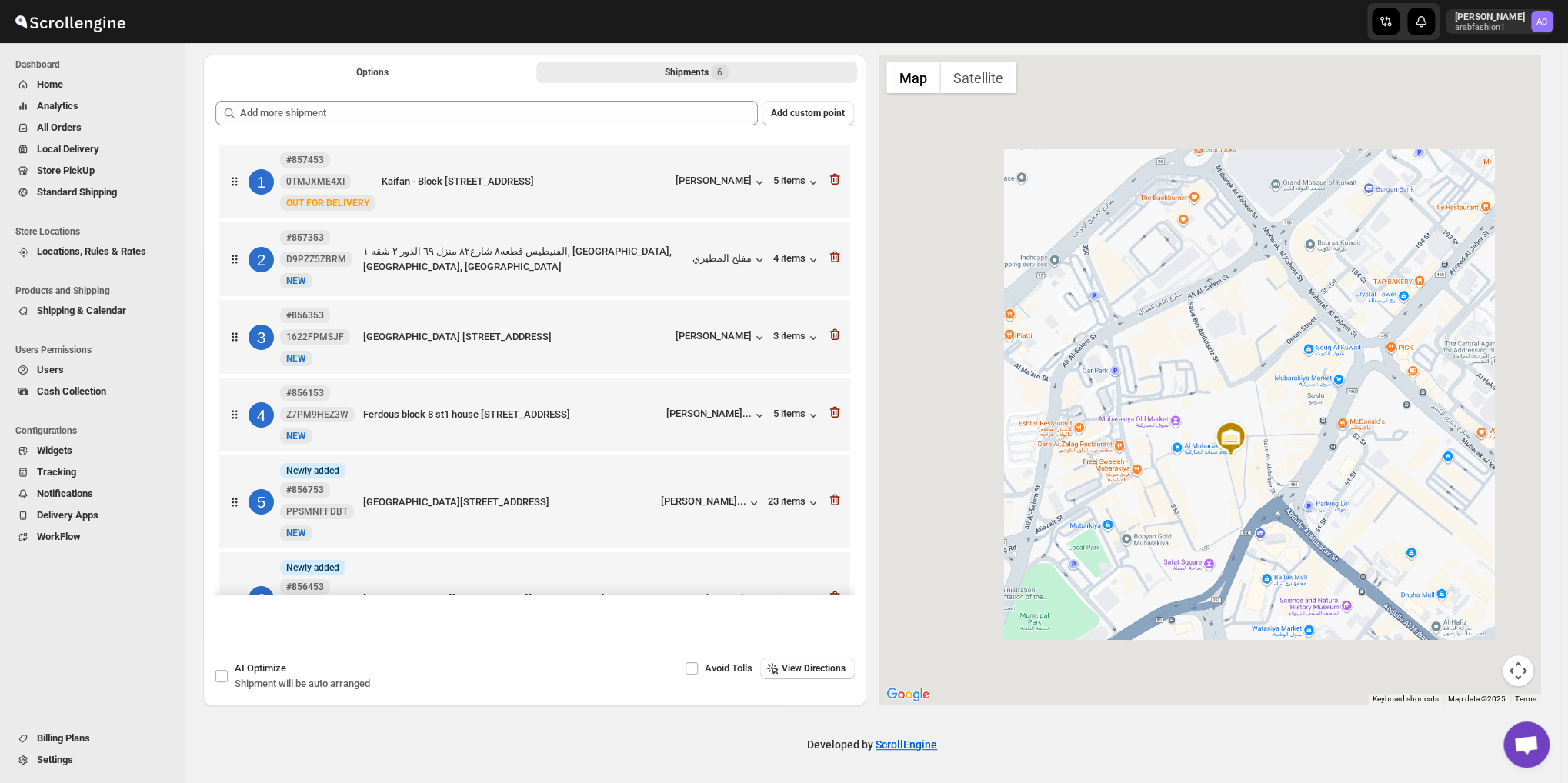
click at [1241, 472] on div at bounding box center [1210, 380] width 663 height 650
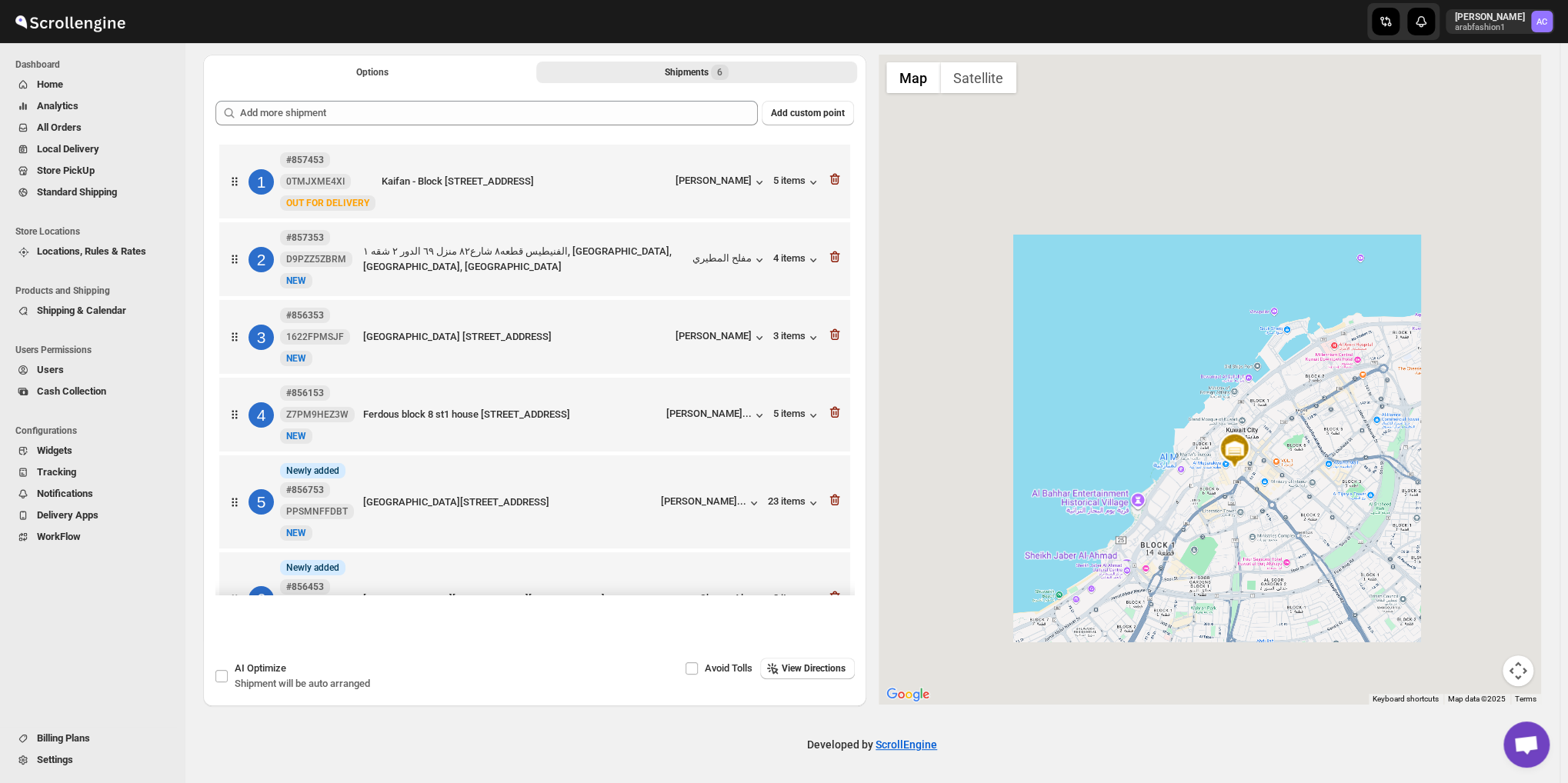
click at [1242, 472] on div at bounding box center [1210, 380] width 663 height 650
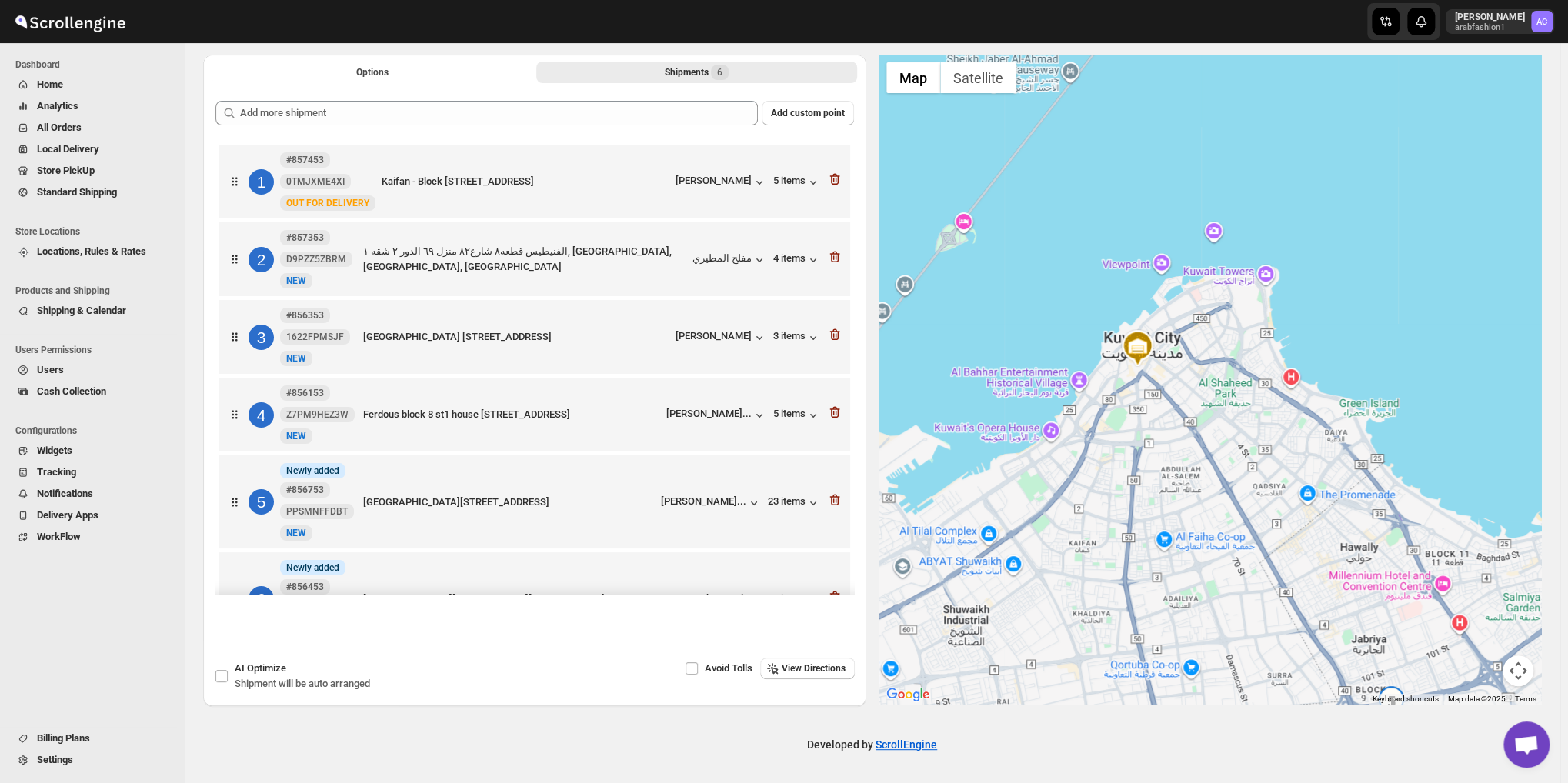
drag, startPoint x: 1312, startPoint y: 503, endPoint x: 1160, endPoint y: 351, distance: 215.0
click at [1160, 351] on div at bounding box center [1210, 380] width 663 height 650
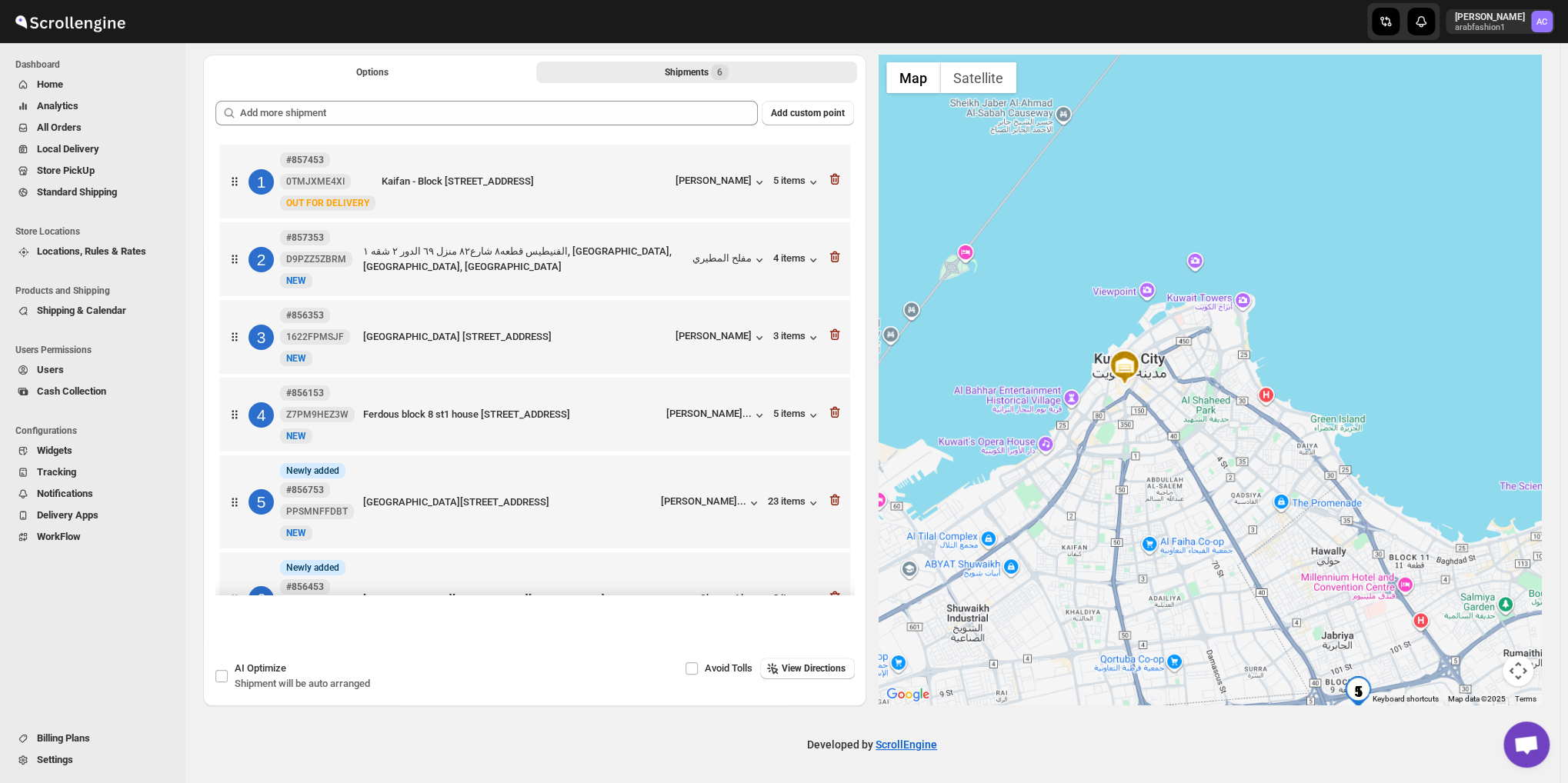
click at [1180, 431] on div at bounding box center [1210, 380] width 663 height 650
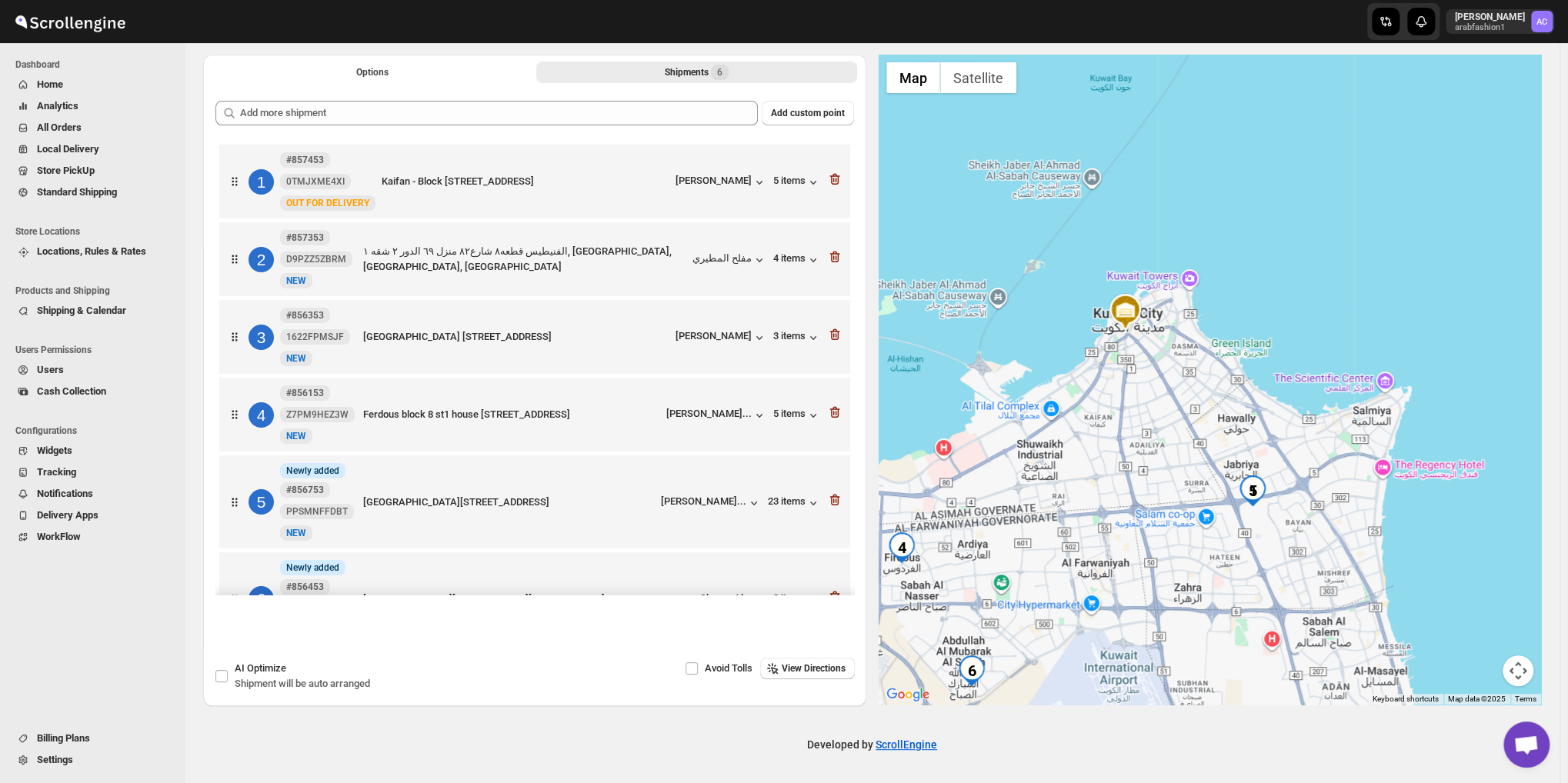
drag, startPoint x: 1194, startPoint y: 475, endPoint x: 1171, endPoint y: 390, distance: 88.1
click at [1171, 390] on div at bounding box center [1210, 380] width 663 height 650
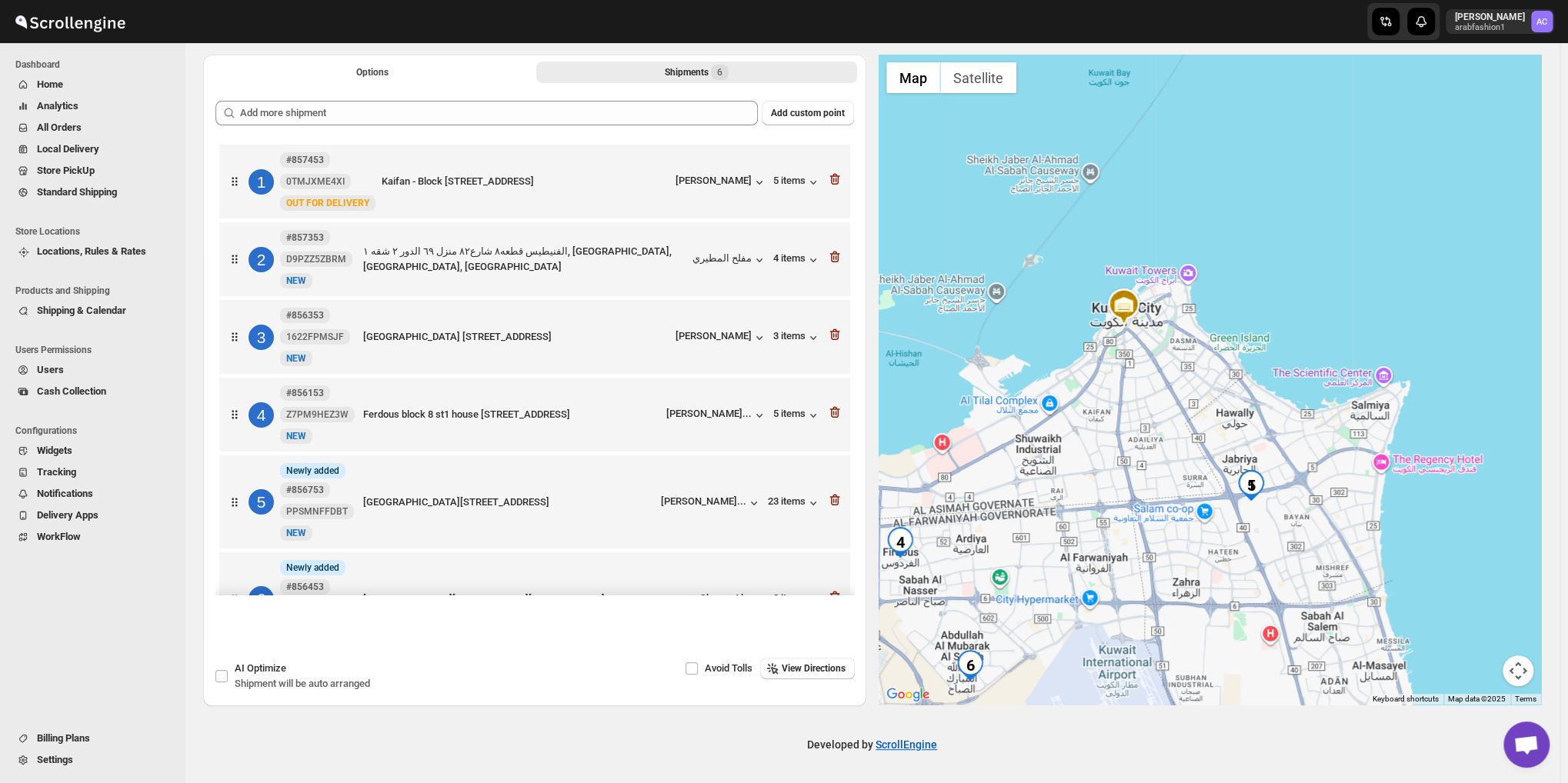
click at [1250, 479] on img "5" at bounding box center [1251, 486] width 31 height 31
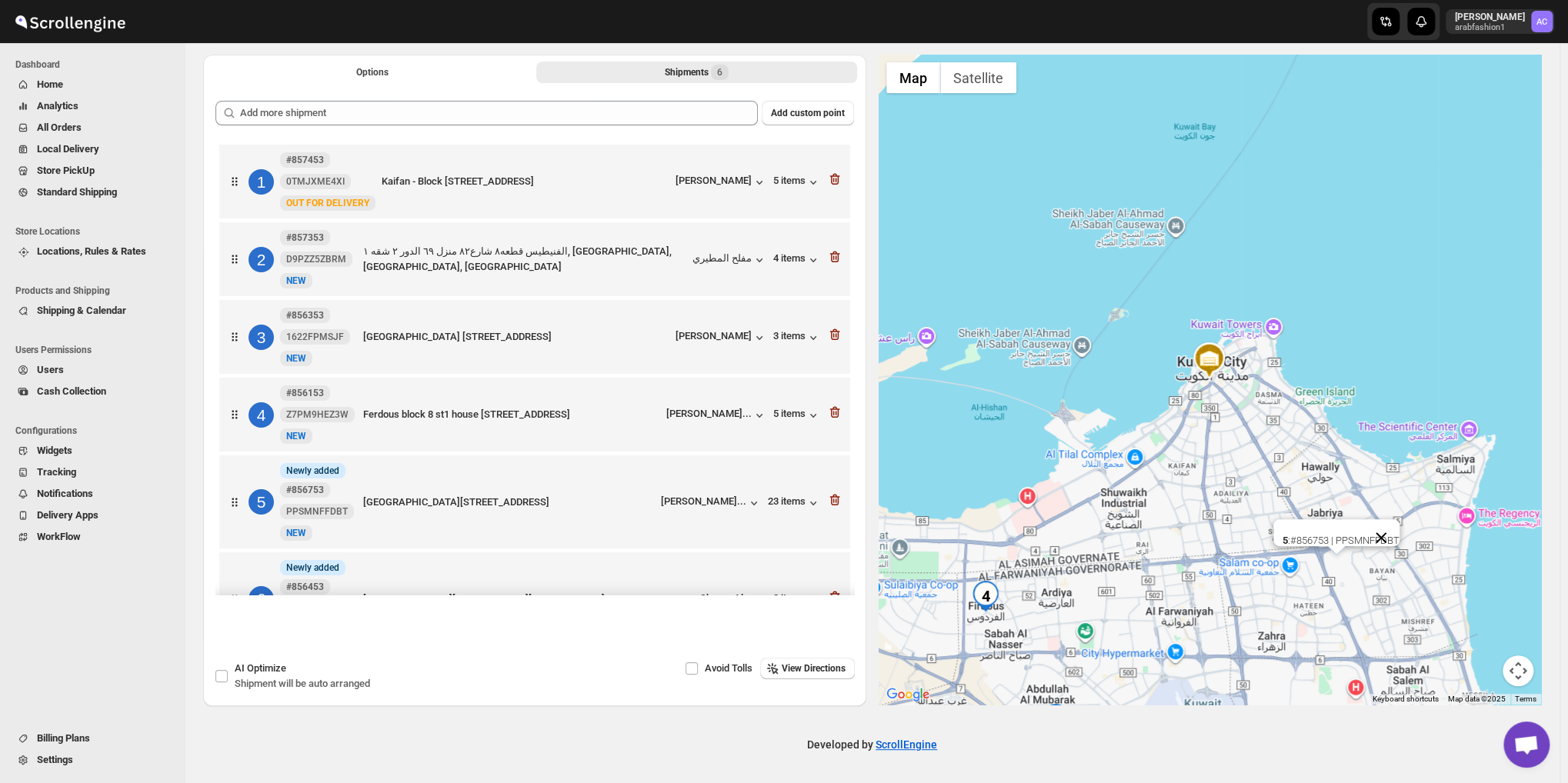
click at [1396, 540] on button "Close" at bounding box center [1381, 538] width 37 height 37
click at [1345, 542] on img "5" at bounding box center [1336, 540] width 31 height 31
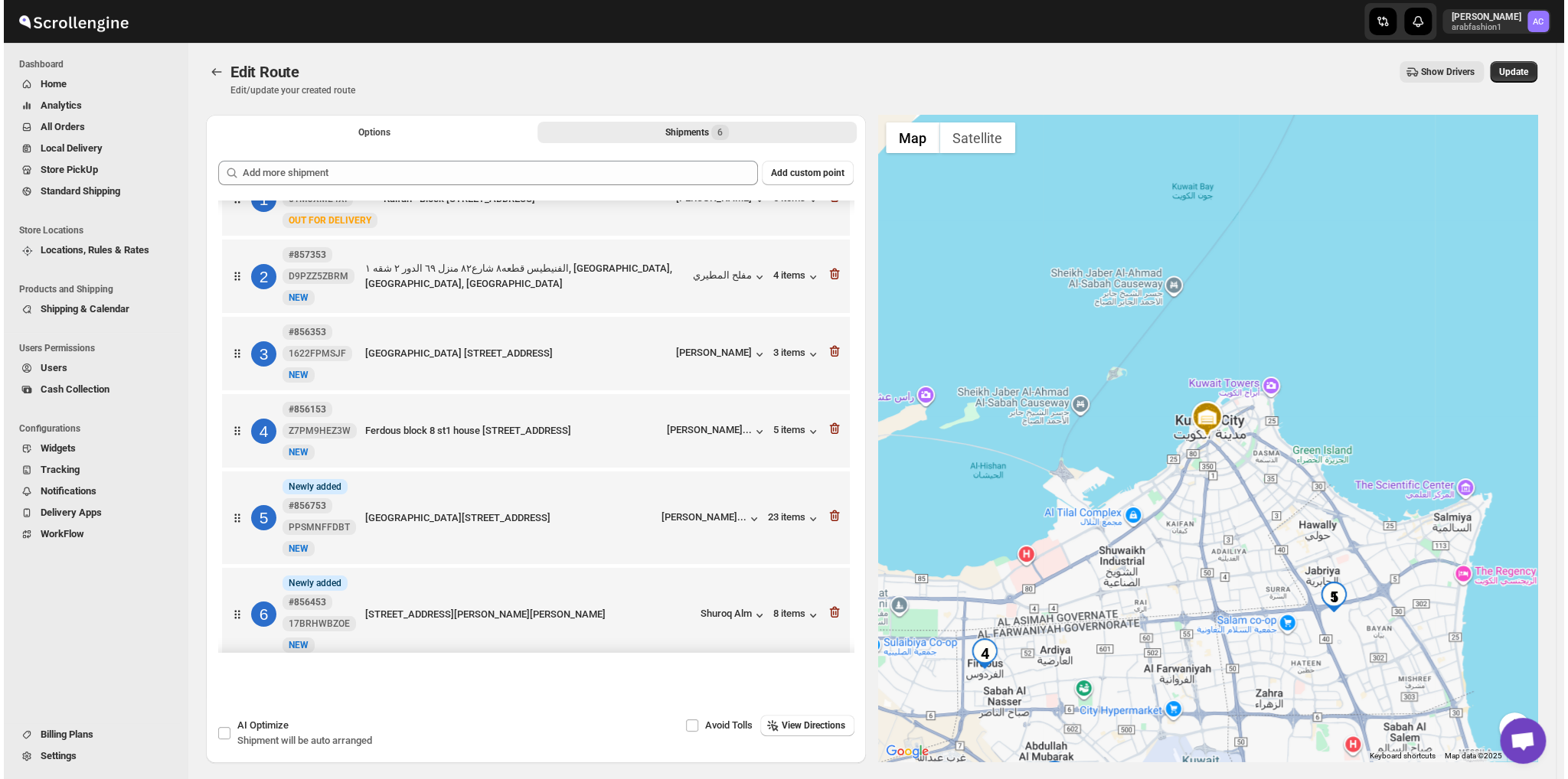
scroll to position [64, 0]
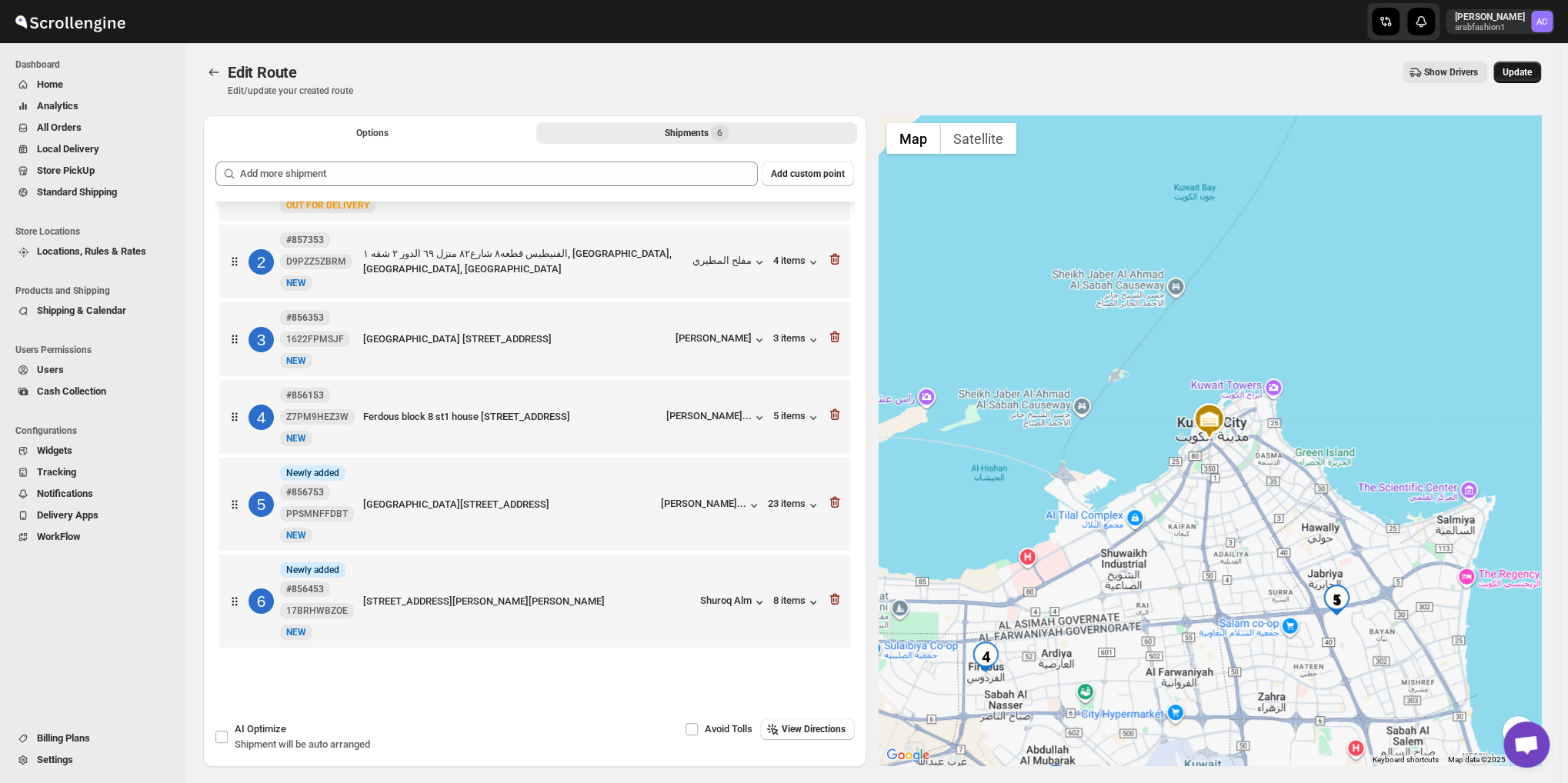
click at [1532, 76] on span "Update" at bounding box center [1517, 73] width 29 height 13
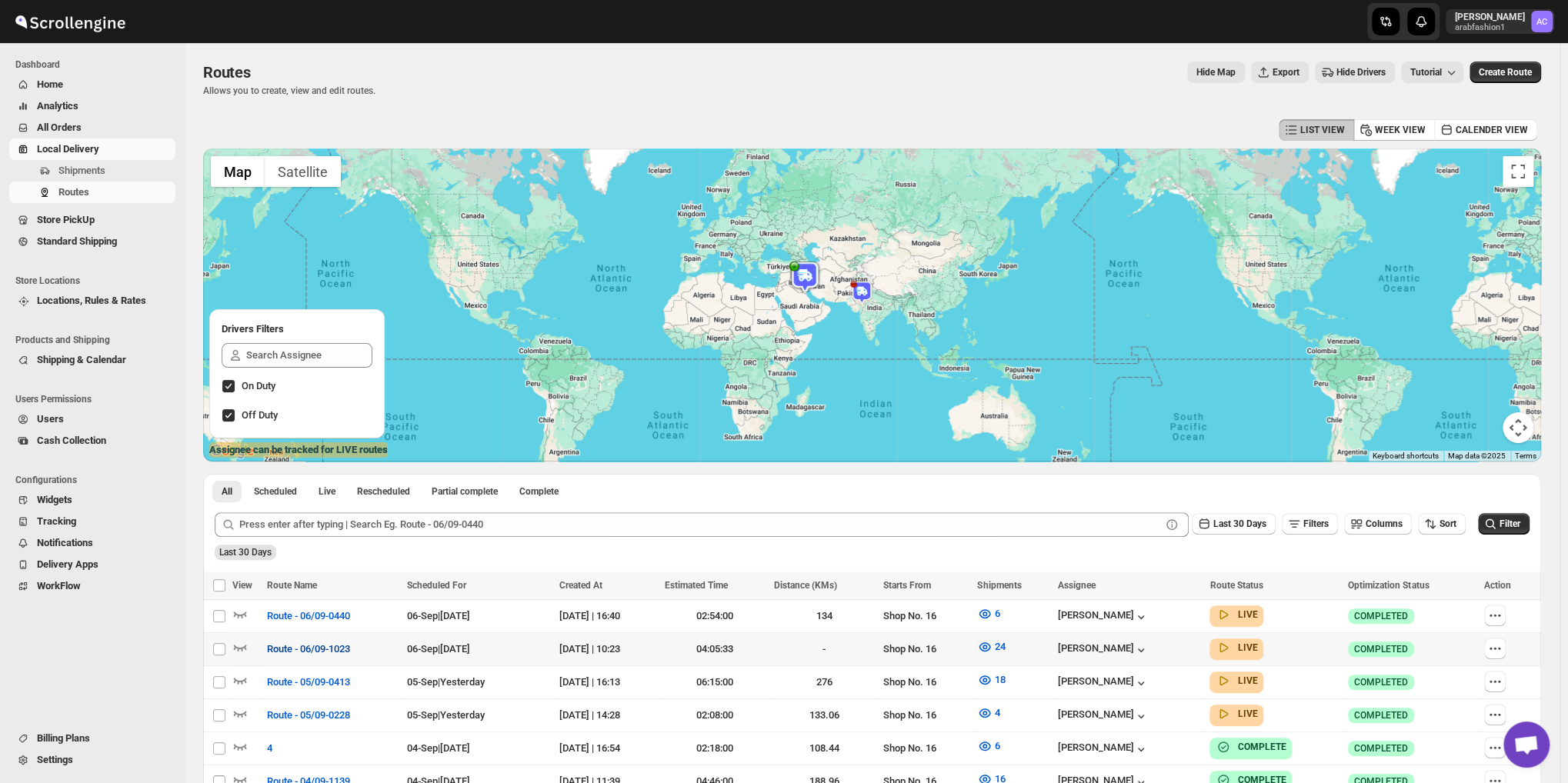
click at [286, 645] on span "Route - 06/09-1023" at bounding box center [308, 649] width 83 height 15
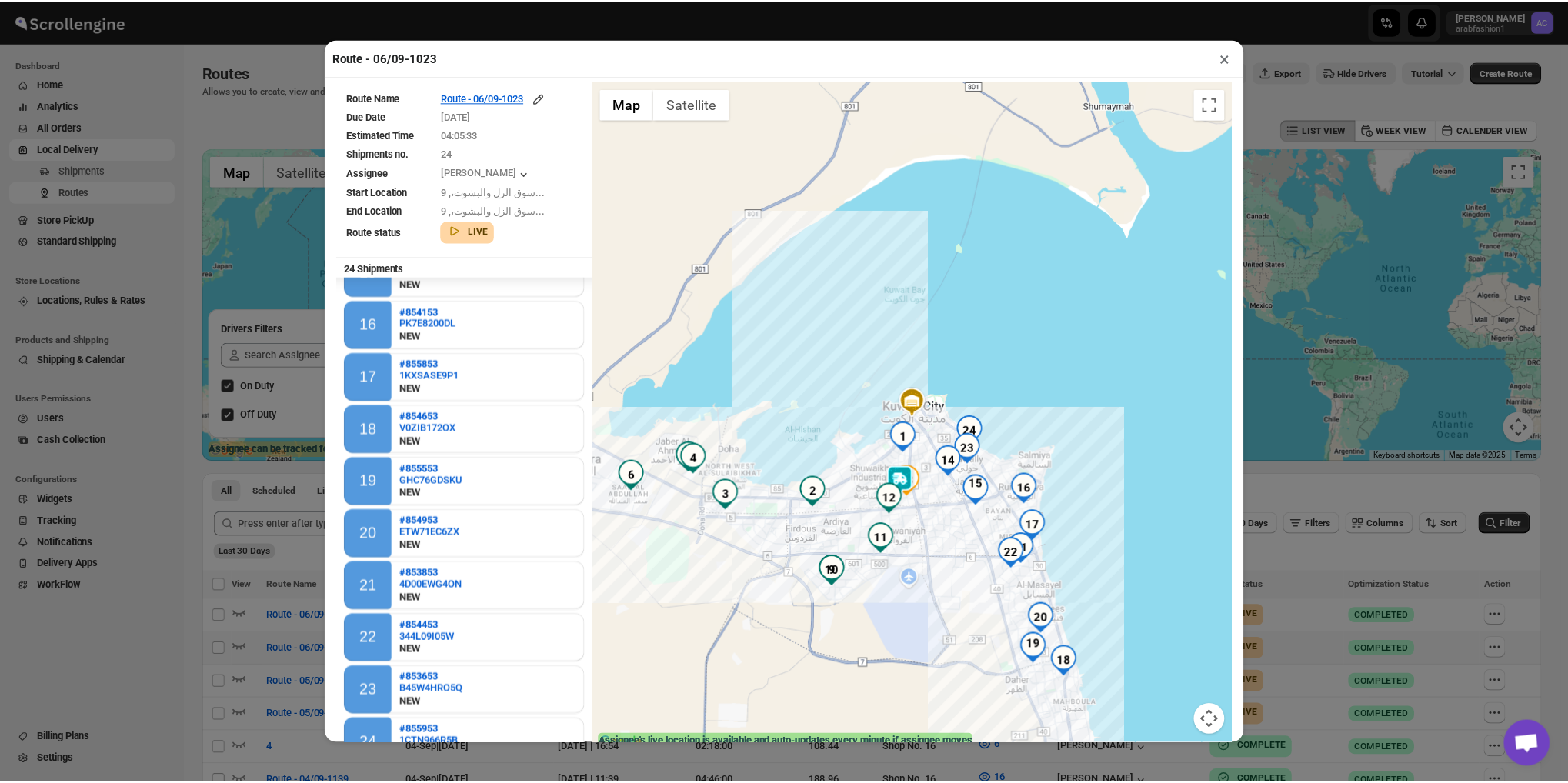
scroll to position [788, 0]
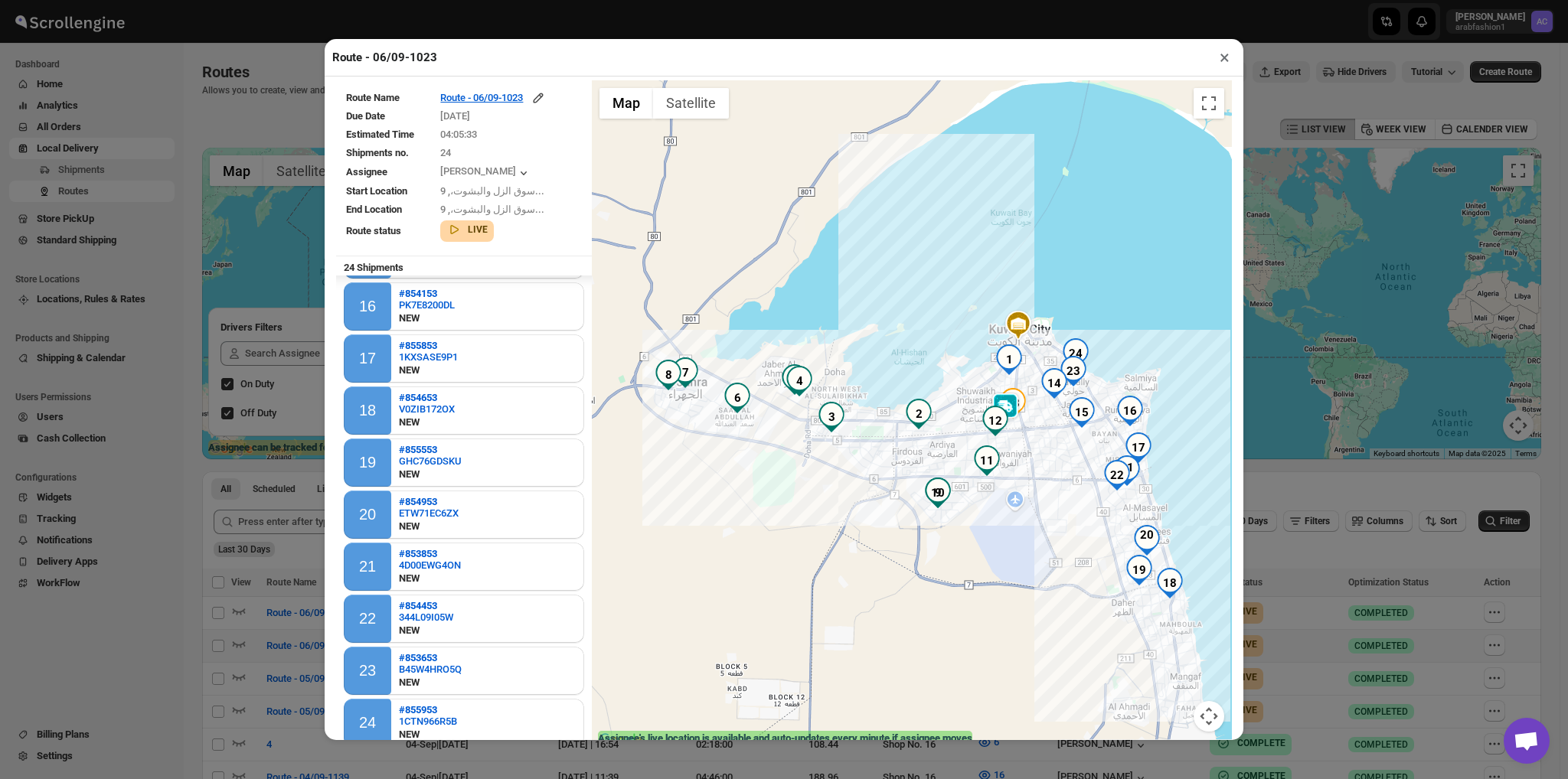
drag, startPoint x: 670, startPoint y: 605, endPoint x: 790, endPoint y: 523, distance: 145.3
click at [790, 523] on div at bounding box center [912, 415] width 640 height 670
click at [1224, 60] on button "×" at bounding box center [1225, 58] width 23 height 22
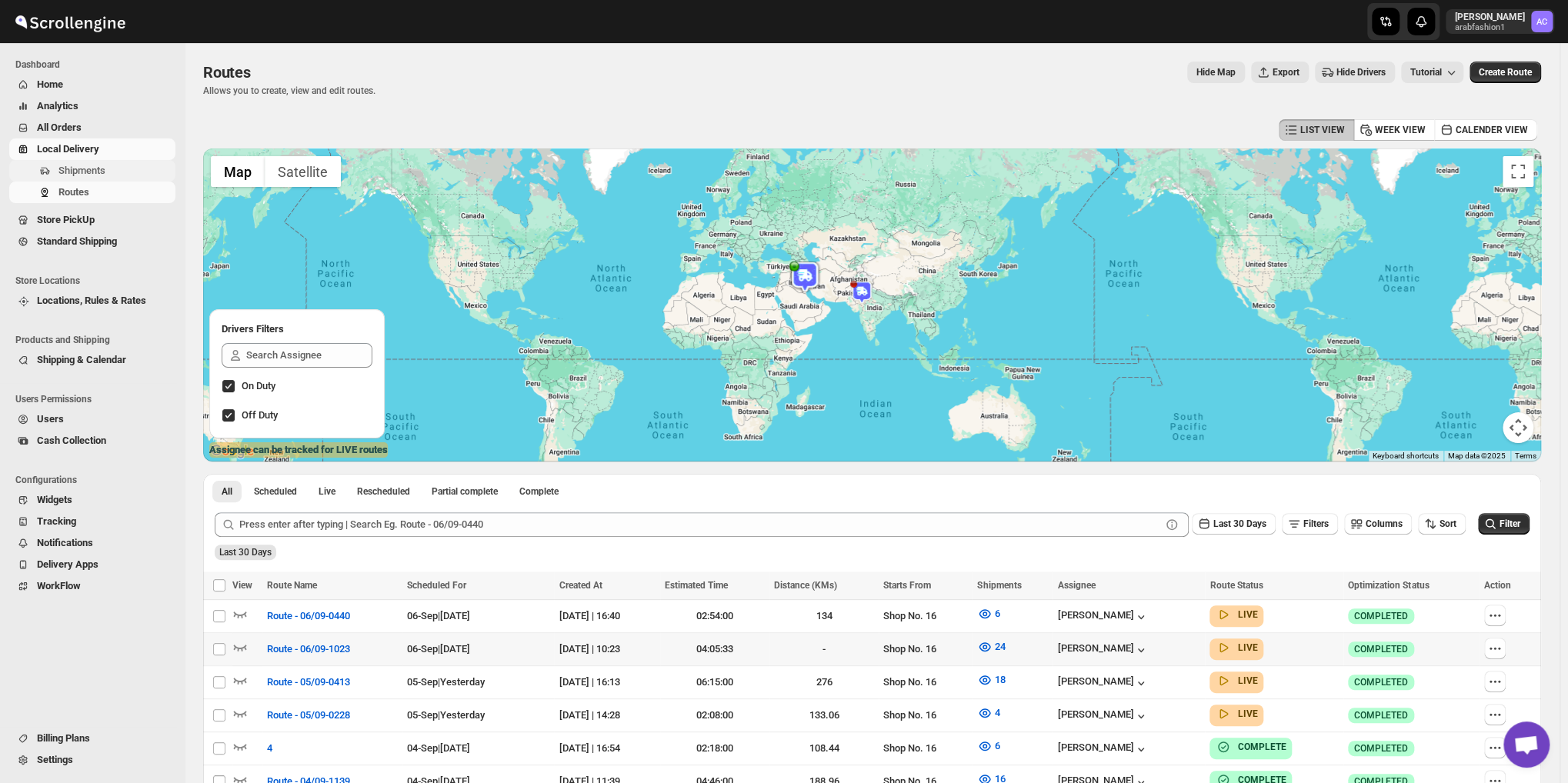
click at [76, 170] on span "Shipments" at bounding box center [82, 170] width 47 height 12
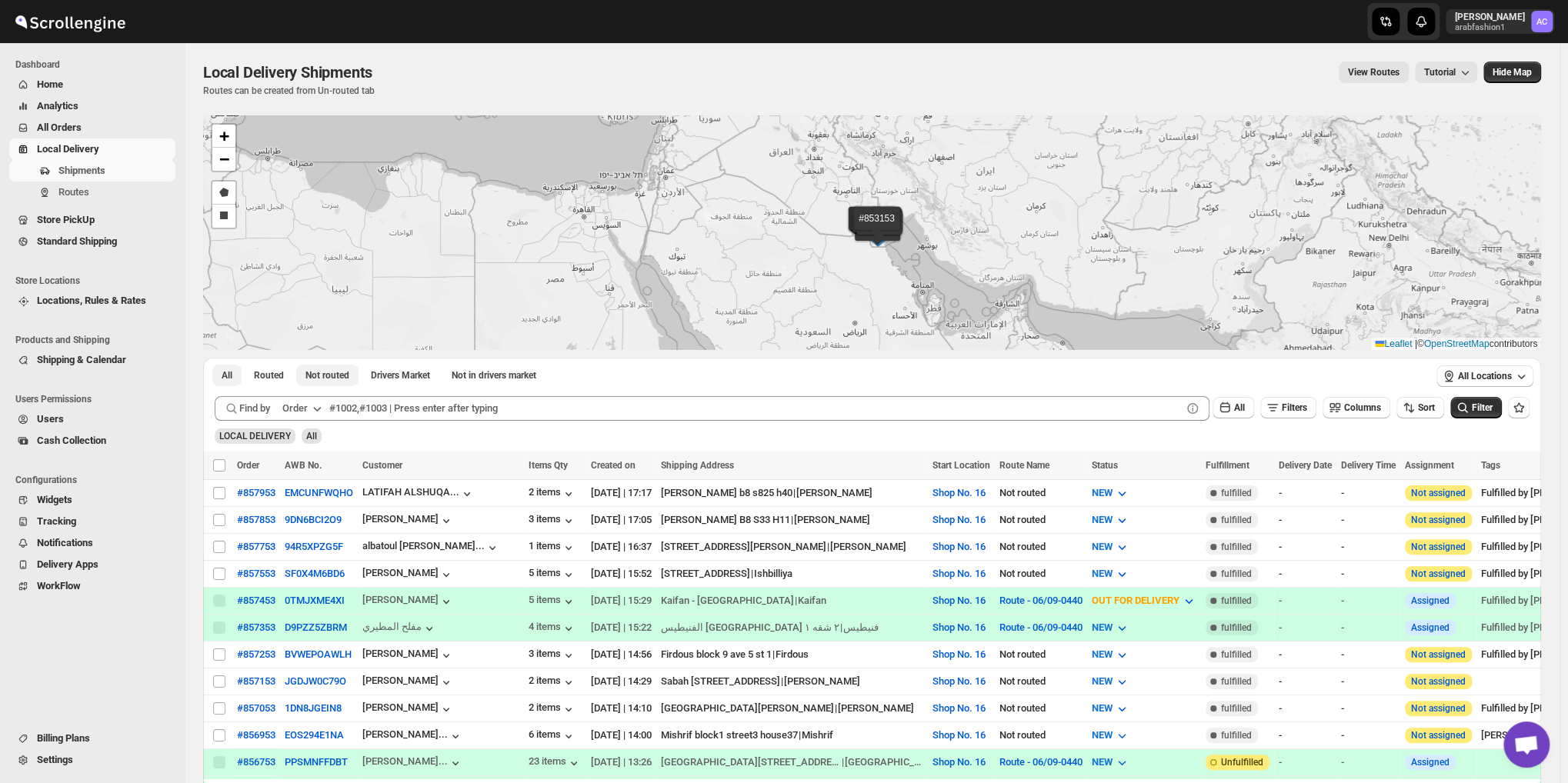
click at [329, 381] on span "Not routed" at bounding box center [327, 376] width 44 height 13
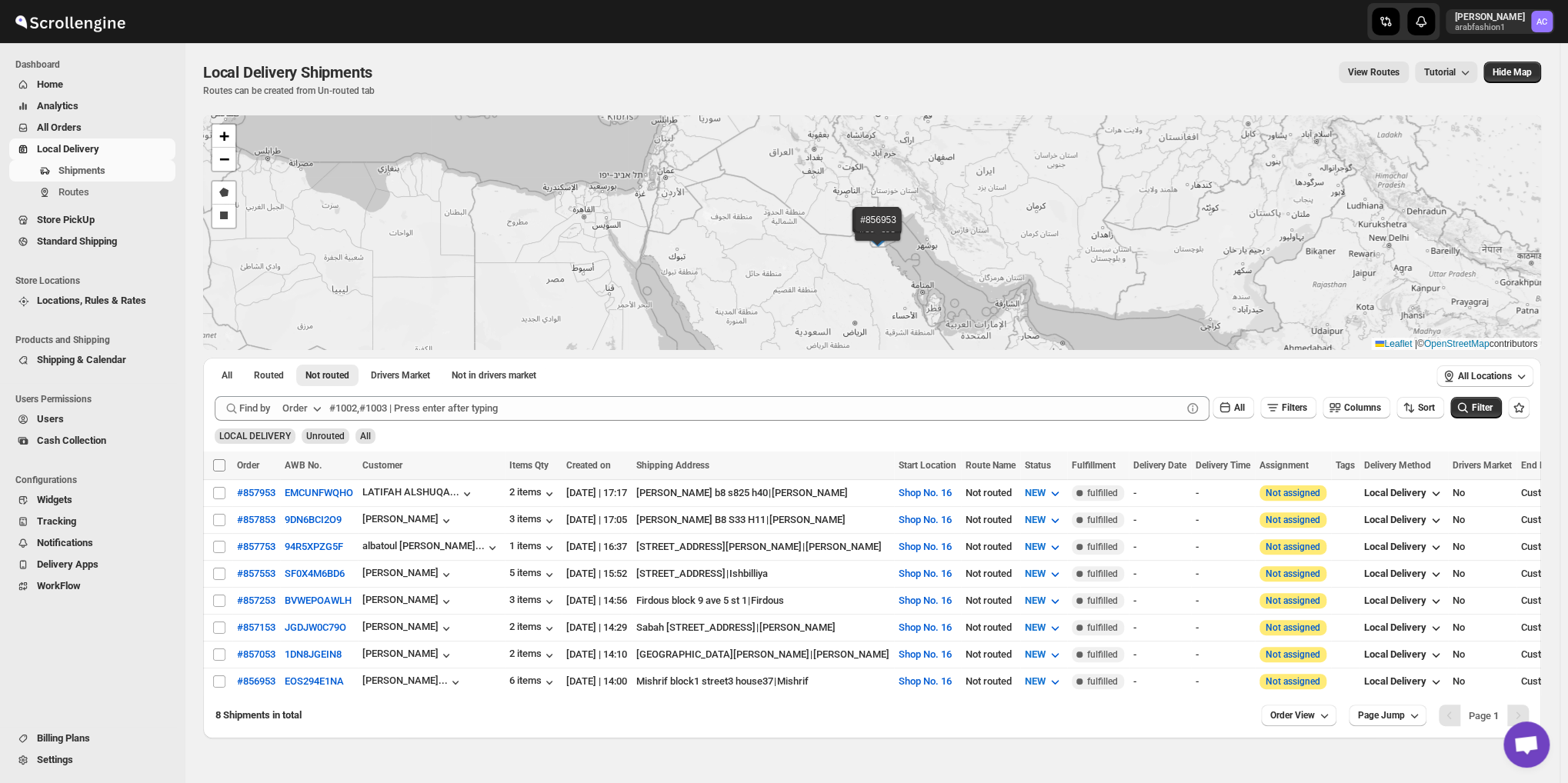
click at [218, 468] on input "Select all shipments" at bounding box center [220, 466] width 13 height 13
checkbox input "true"
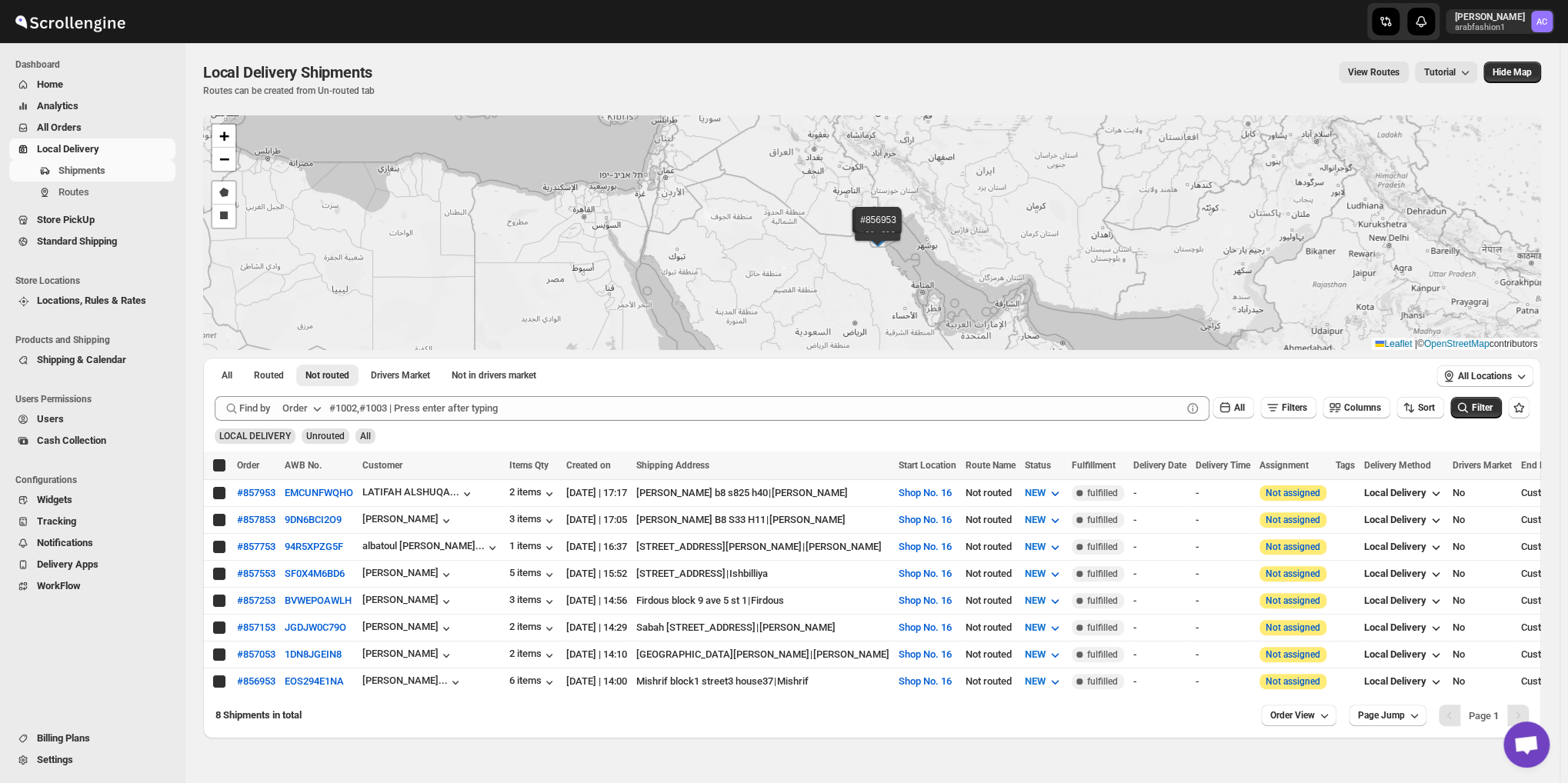
checkbox input "true"
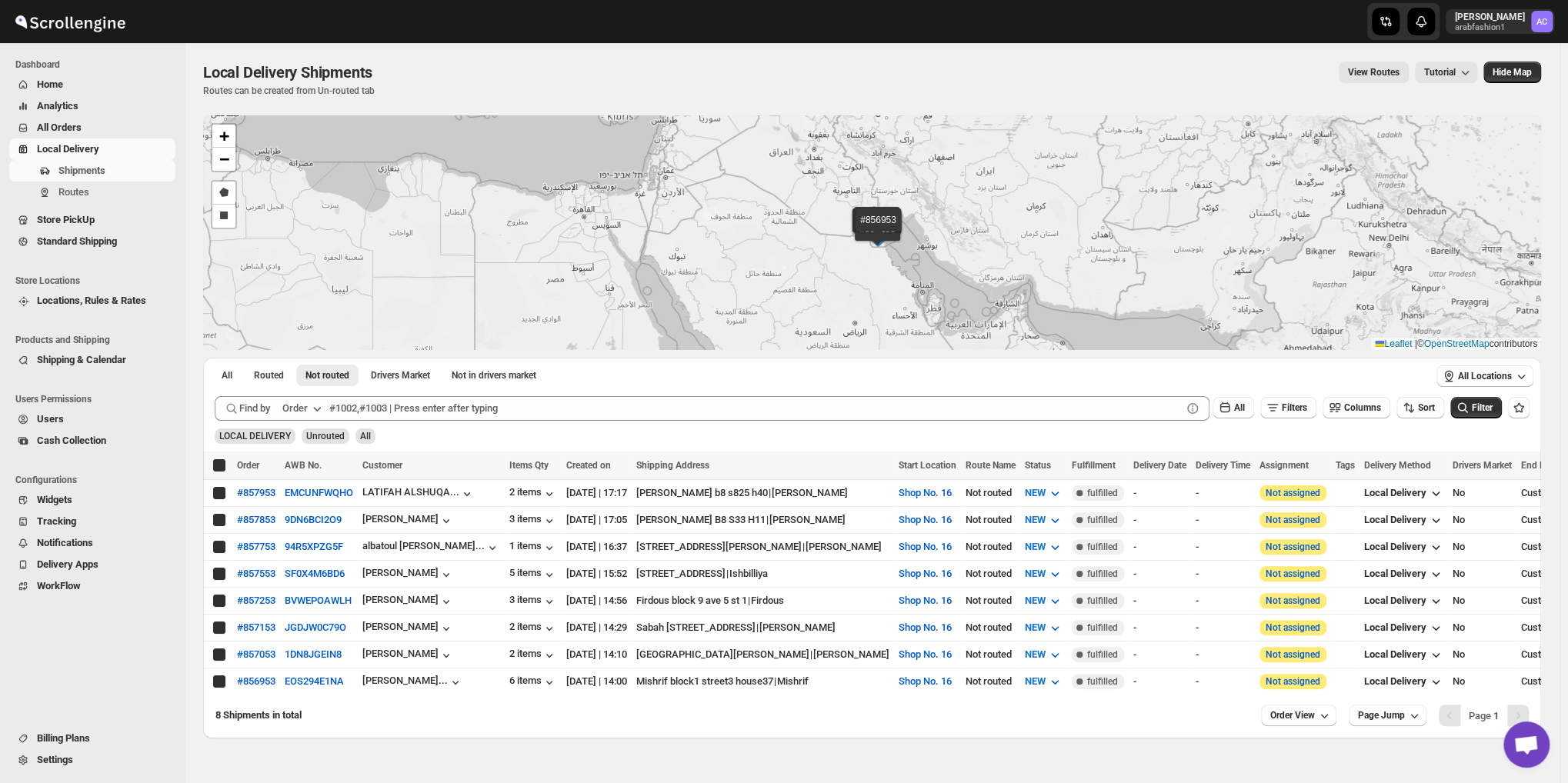
checkbox input "true"
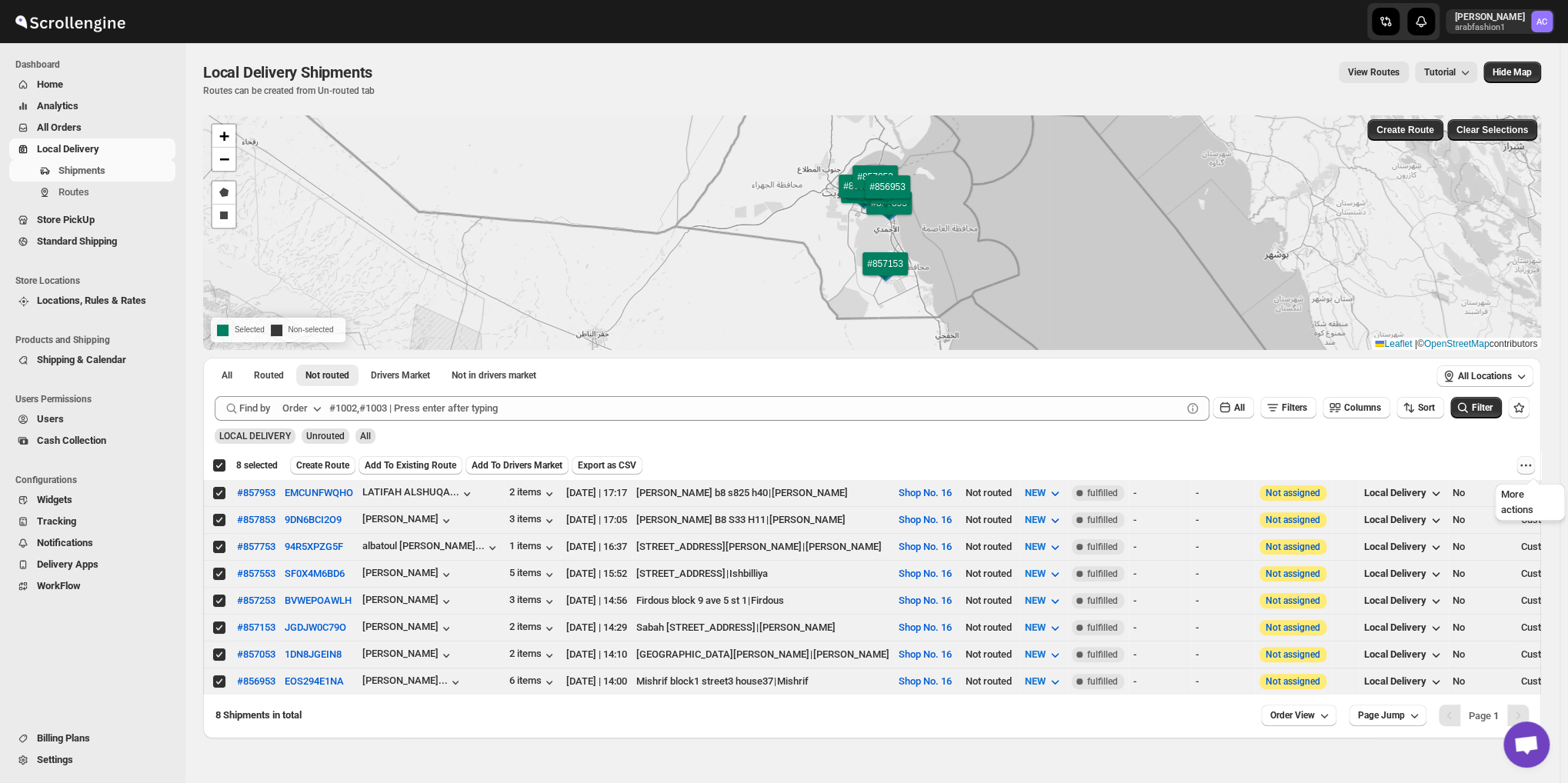
click at [1532, 465] on icon "More actions" at bounding box center [1530, 466] width 3 height 3
click at [417, 456] on button "Add To Existing Route" at bounding box center [411, 465] width 104 height 18
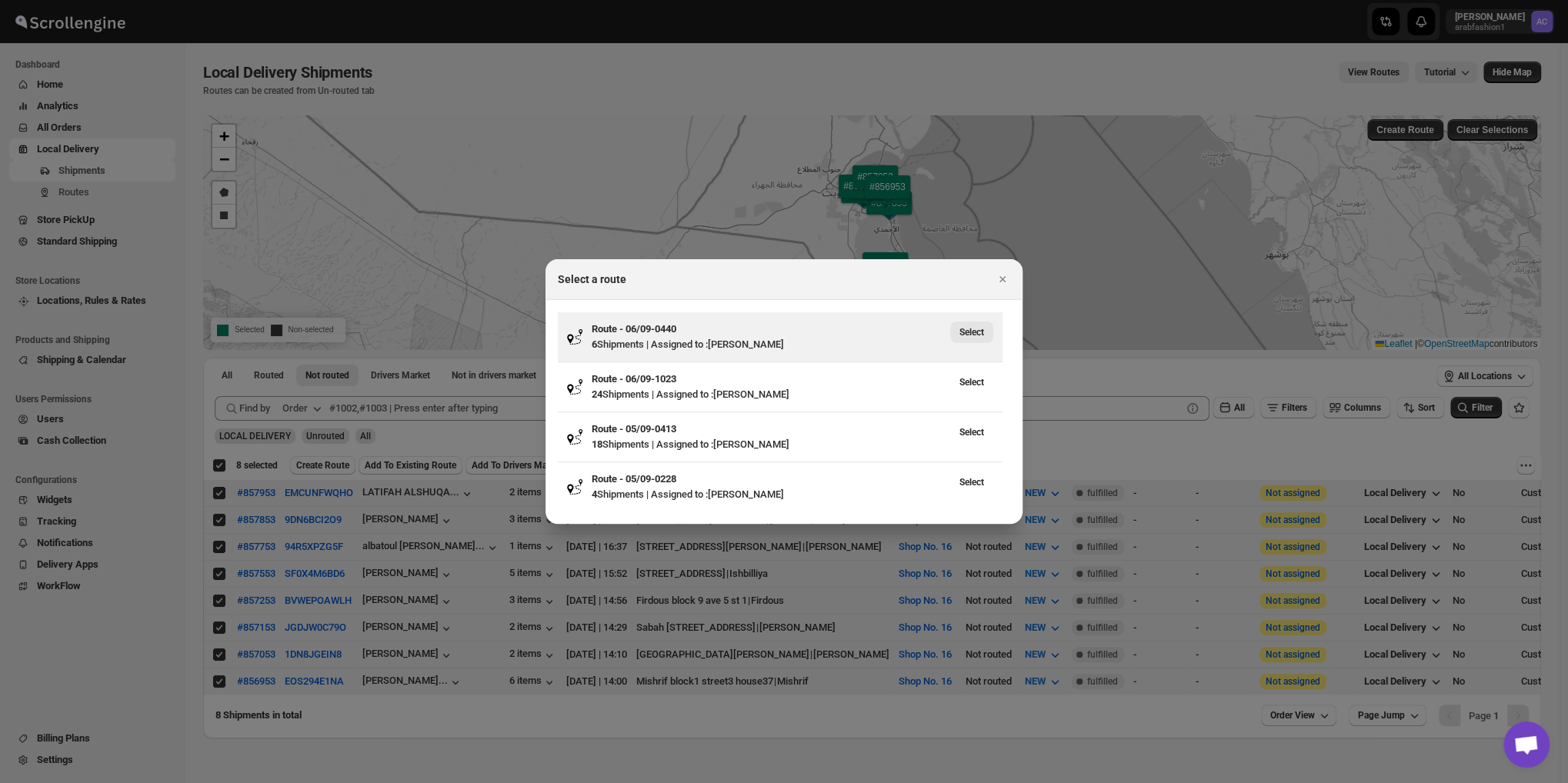
click at [970, 329] on span "Select" at bounding box center [971, 332] width 25 height 13
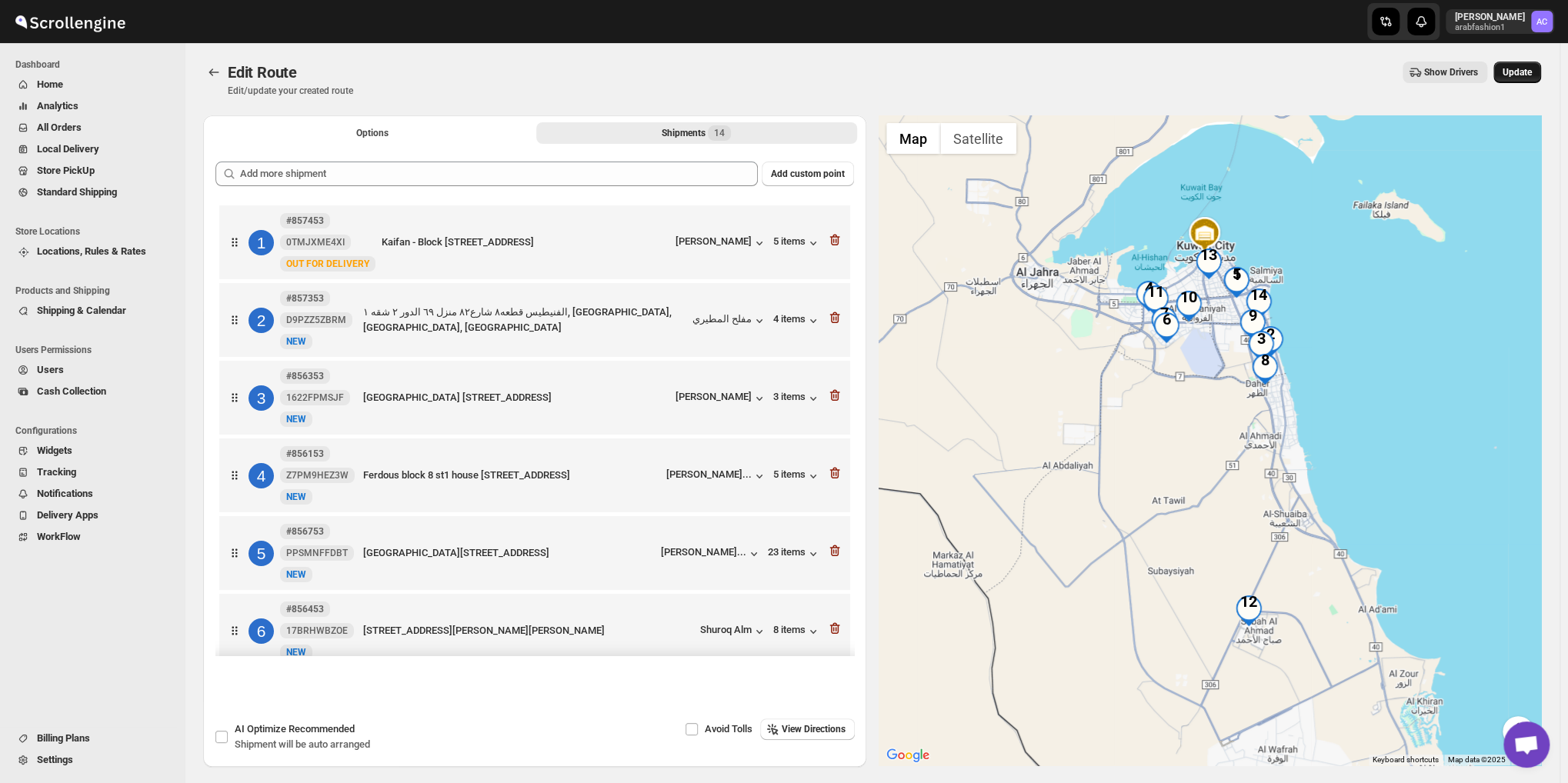
click at [1518, 68] on span "Update" at bounding box center [1517, 73] width 29 height 13
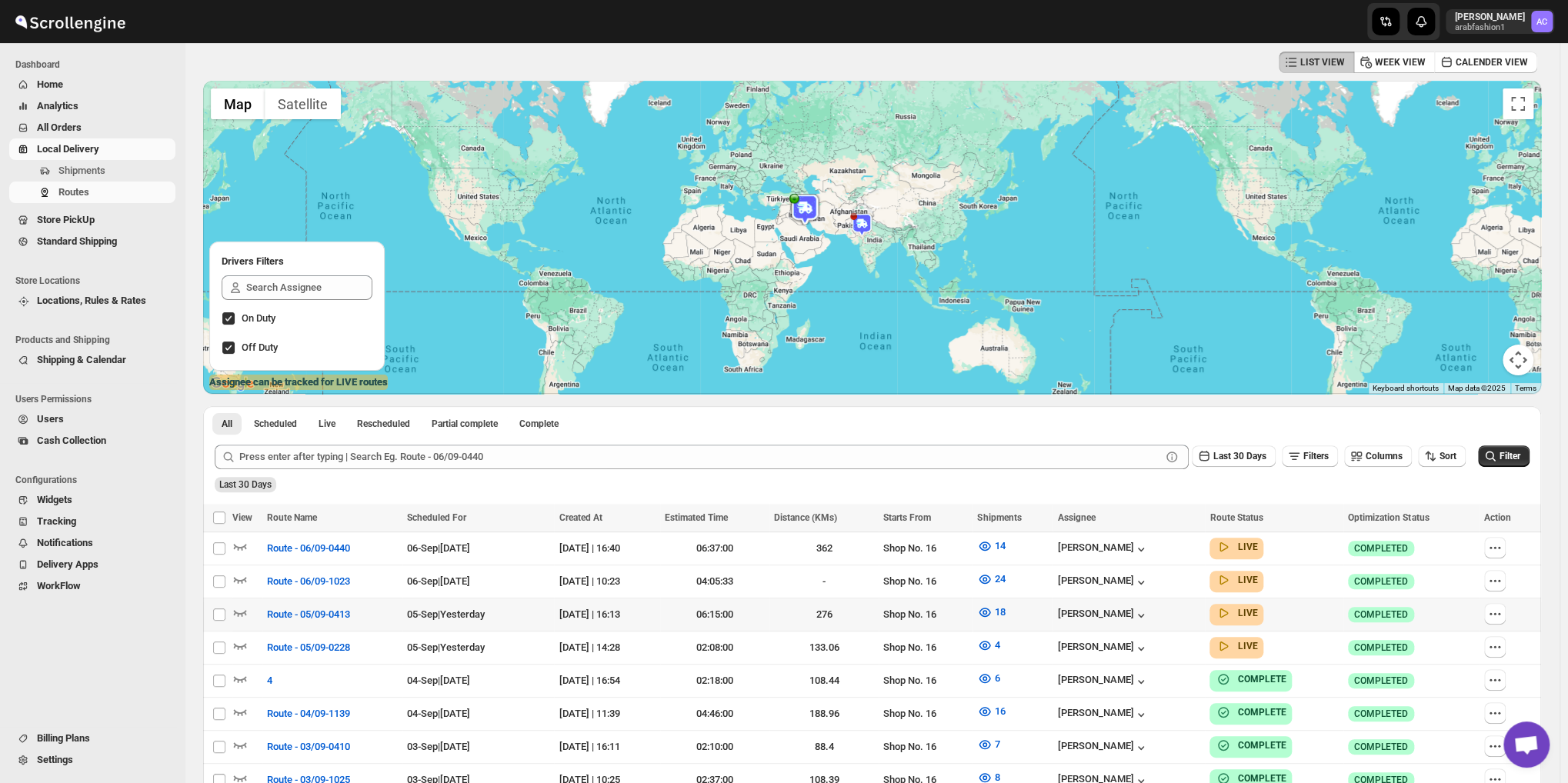
scroll to position [77, 0]
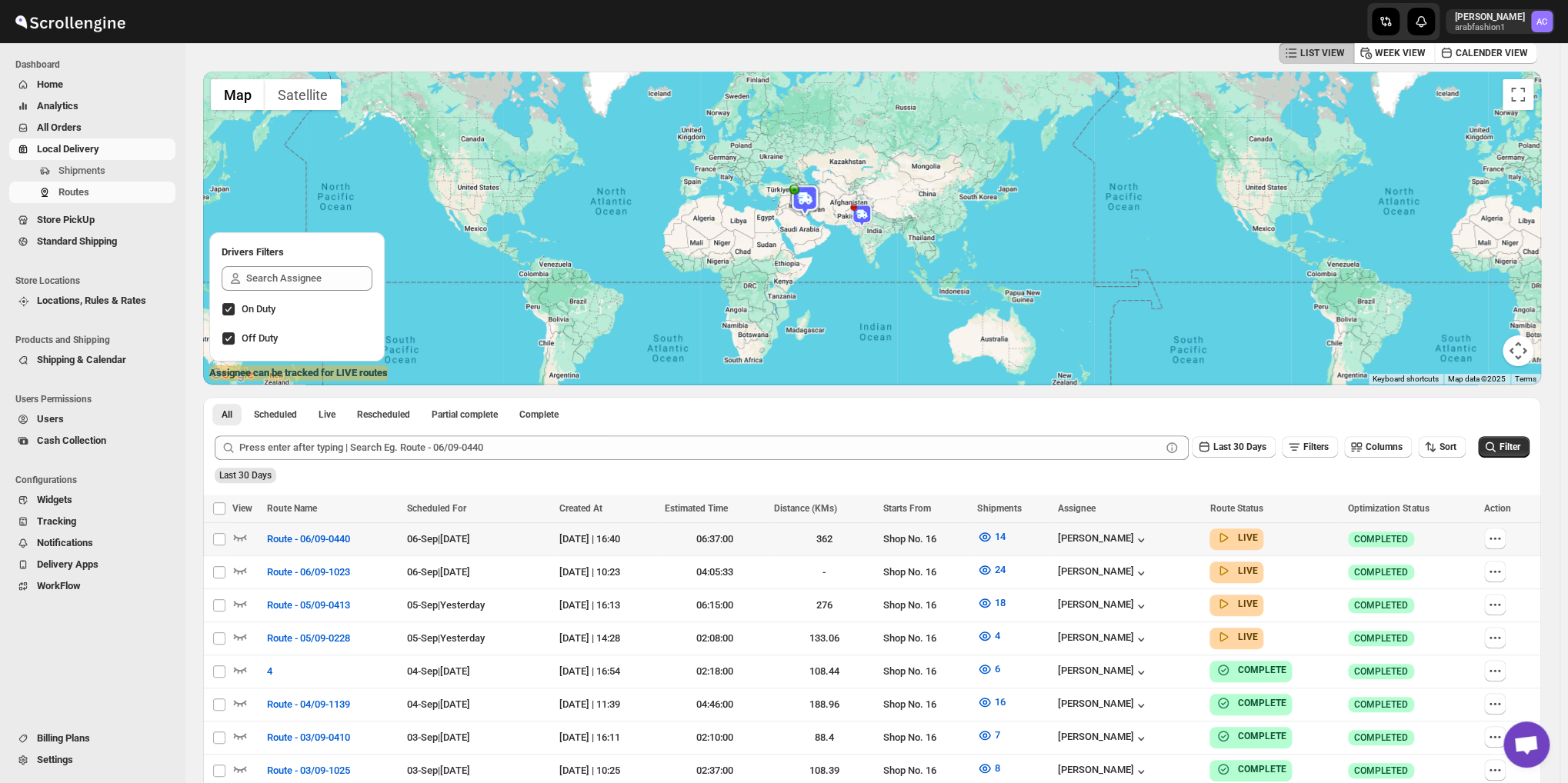
click at [1480, 537] on td "Success COMPLETED" at bounding box center [1412, 540] width 136 height 33
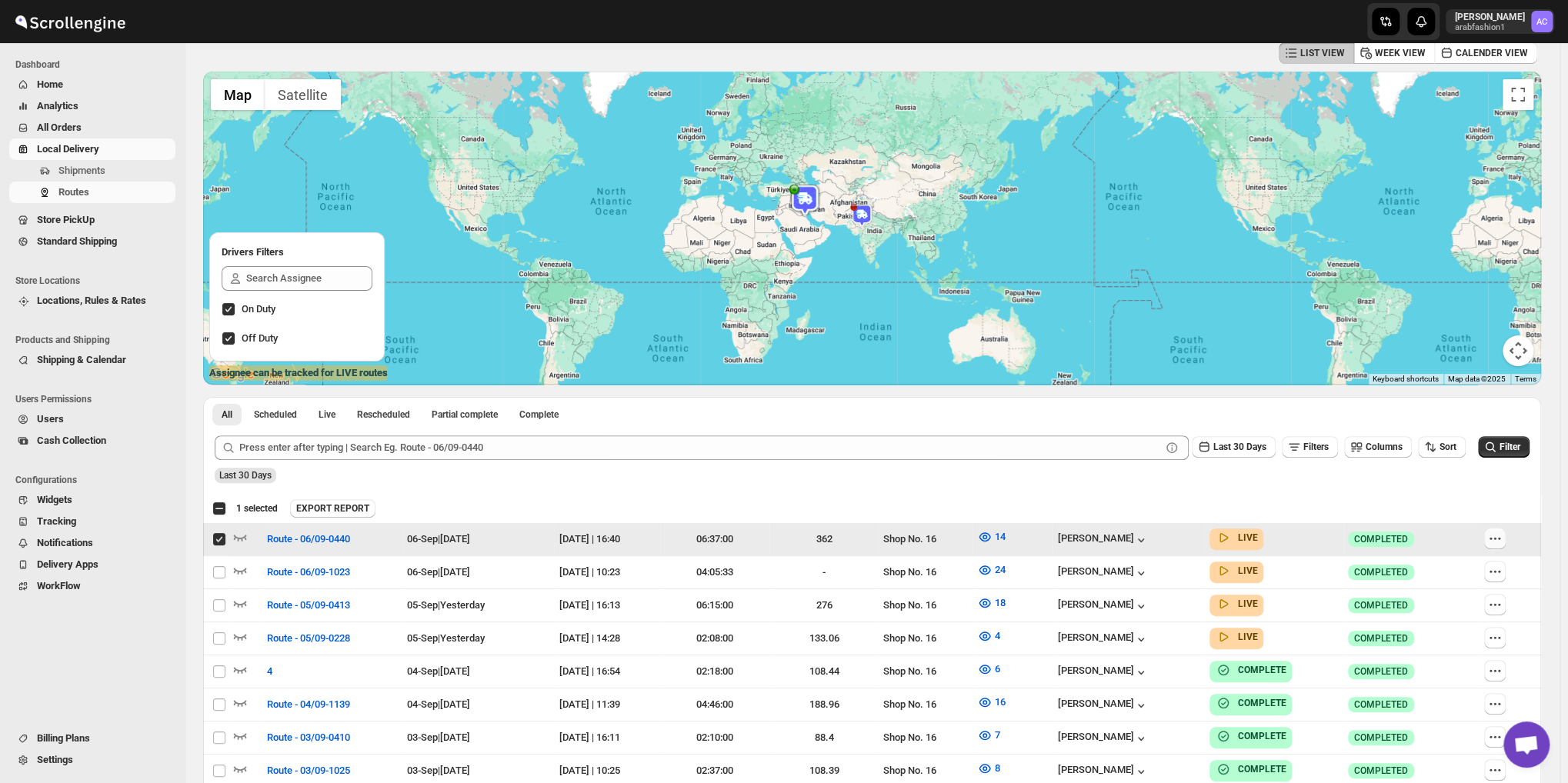
click at [1503, 537] on icon "button" at bounding box center [1494, 538] width 15 height 15
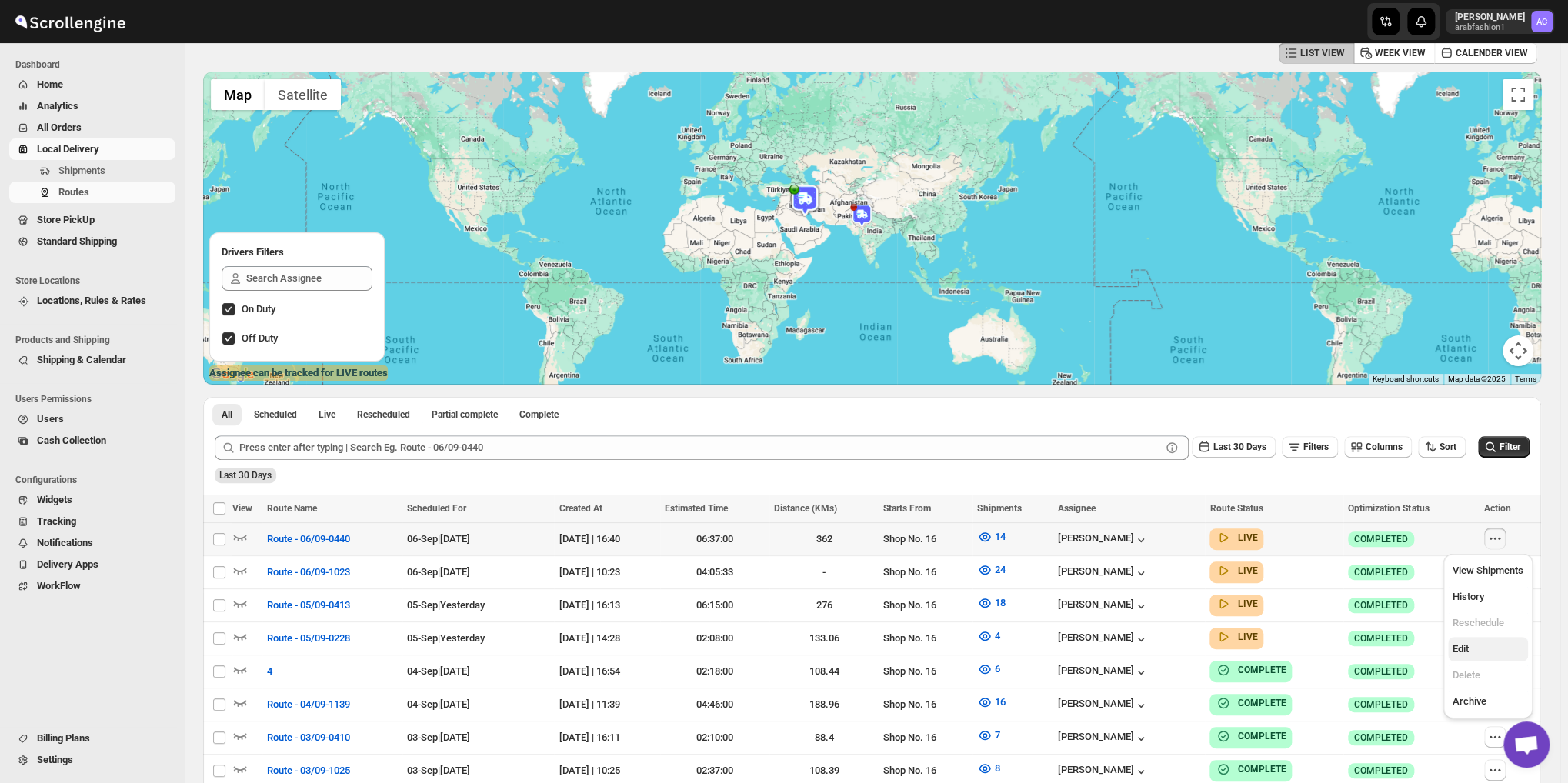
click at [1468, 657] on span "Edit" at bounding box center [1488, 649] width 71 height 15
checkbox input "true"
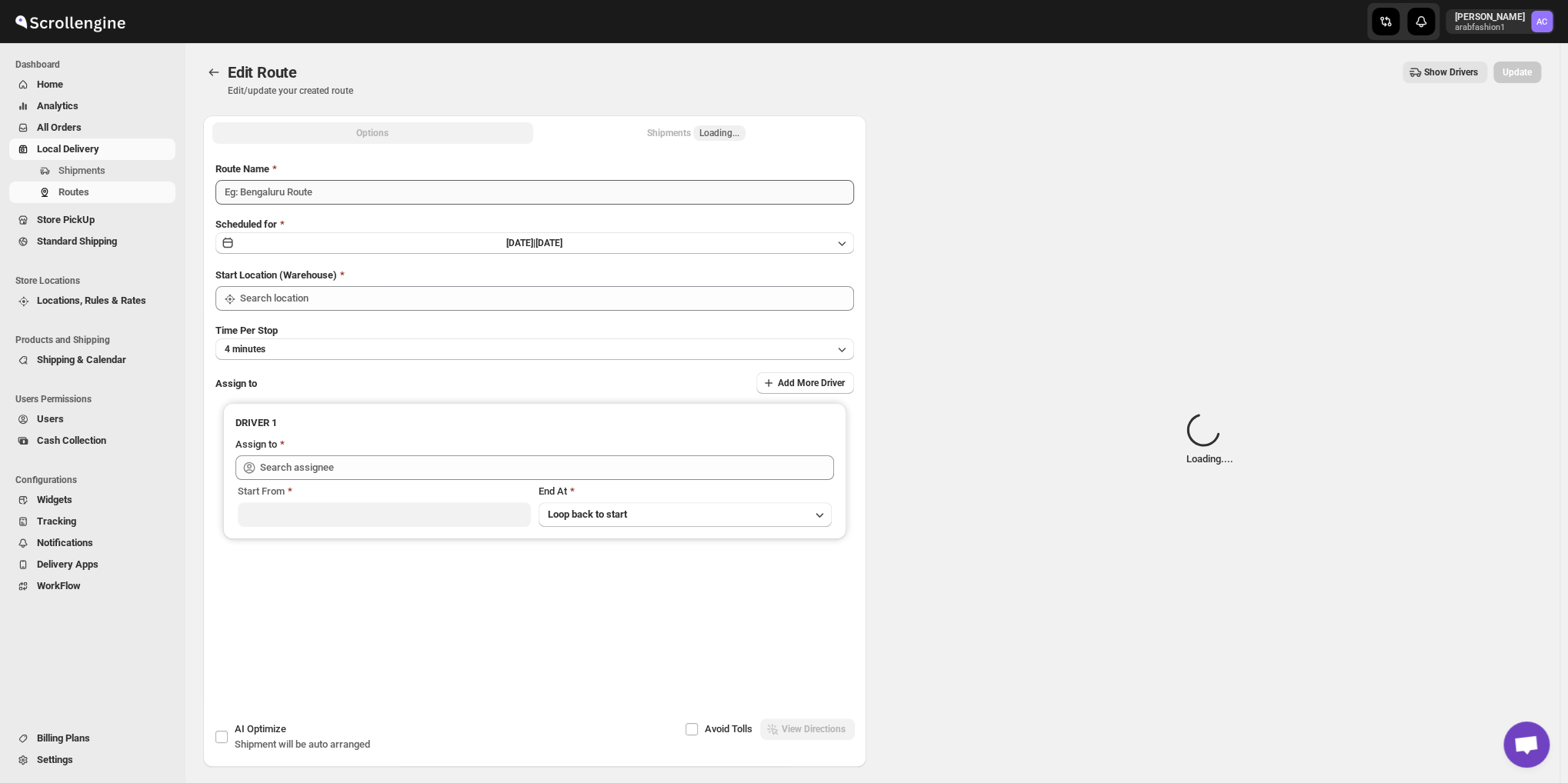
type input "Route - 06/09-0440"
type input "[PERSON_NAME] ([EMAIL_ADDRESS][DOMAIN_NAME])"
type input "Shop No. 16"
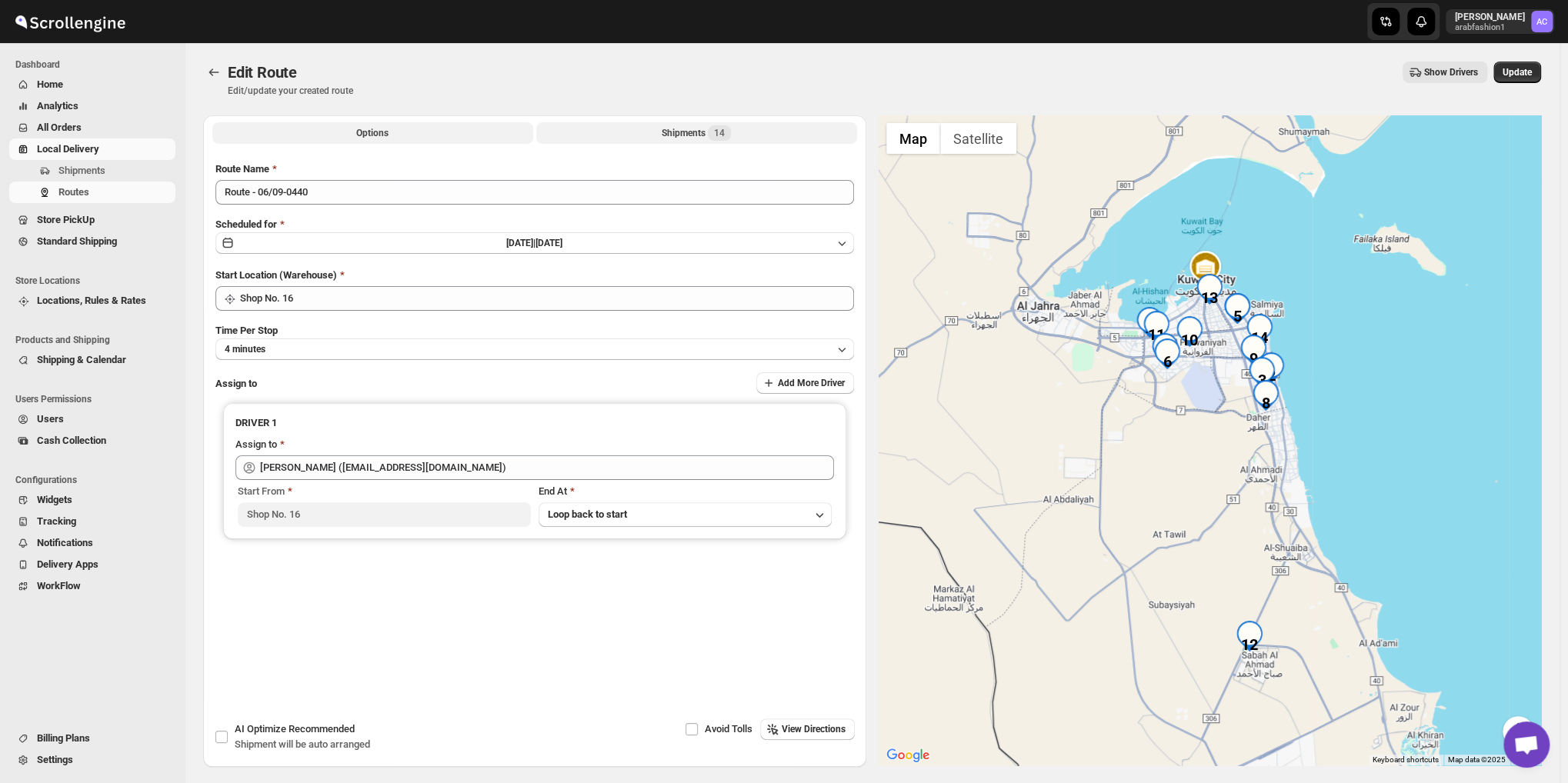
click at [669, 132] on div "Shipments 14" at bounding box center [696, 133] width 69 height 15
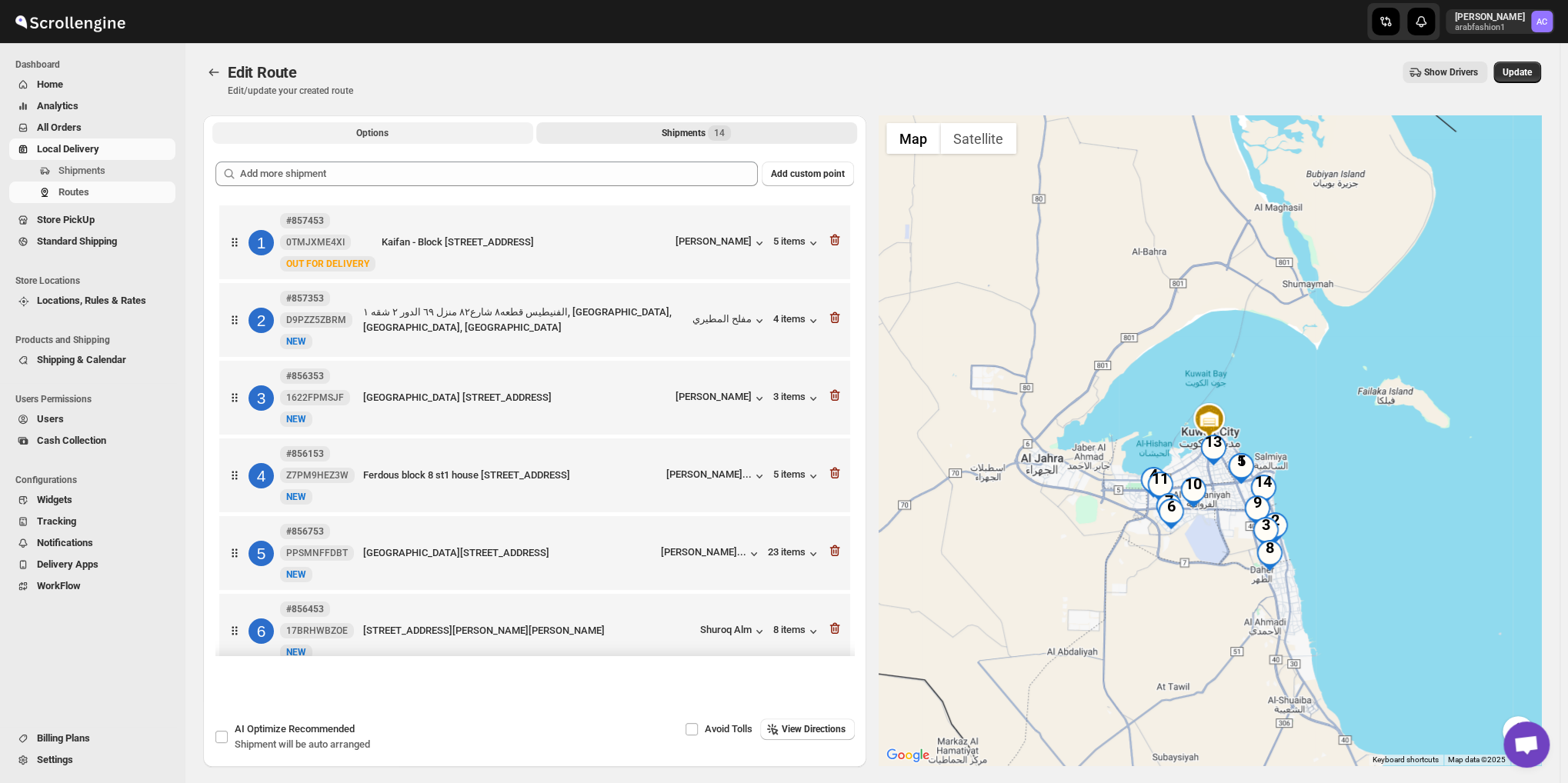
click at [407, 136] on button "Options" at bounding box center [372, 134] width 321 height 22
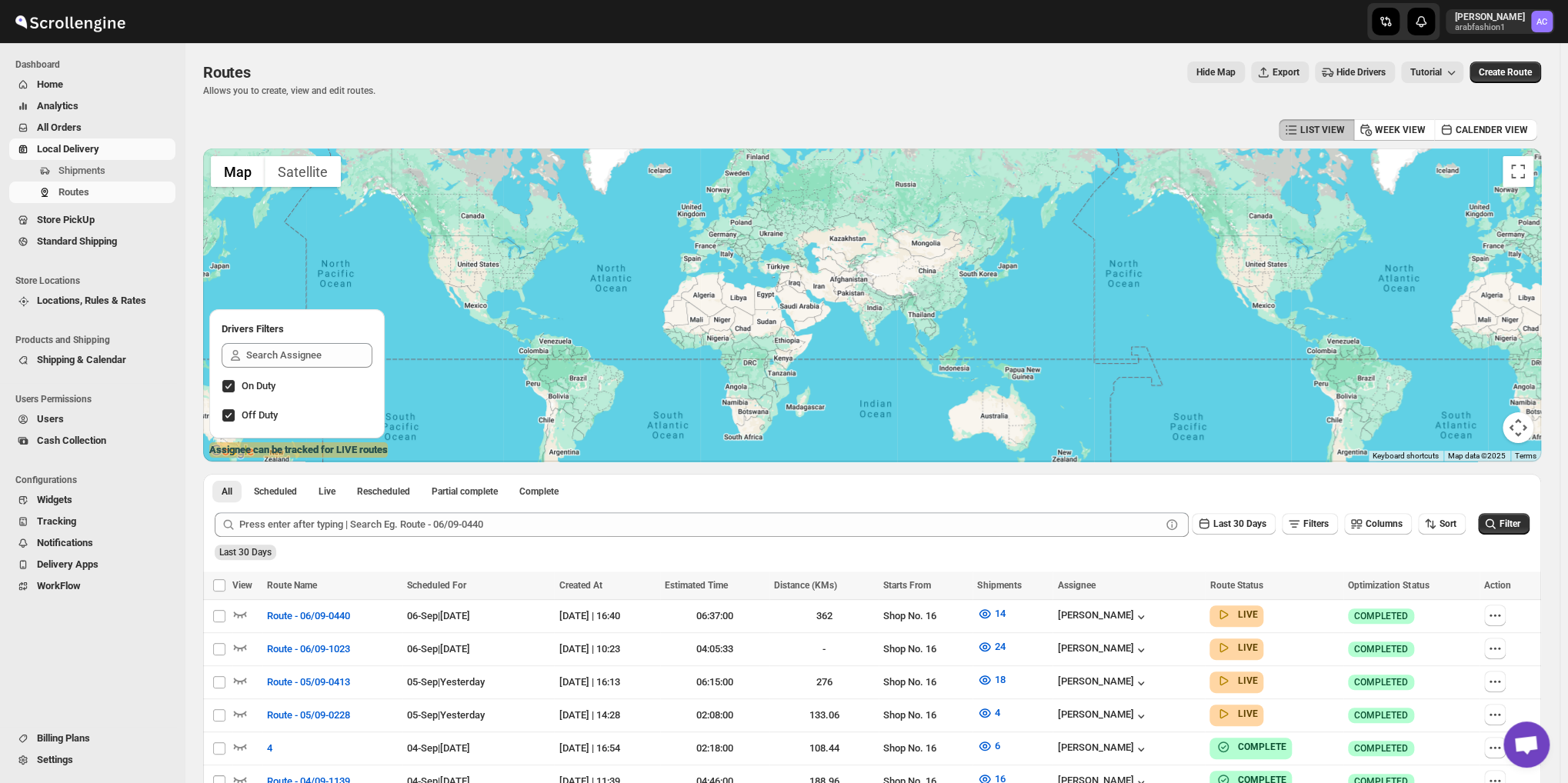
scroll to position [154, 0]
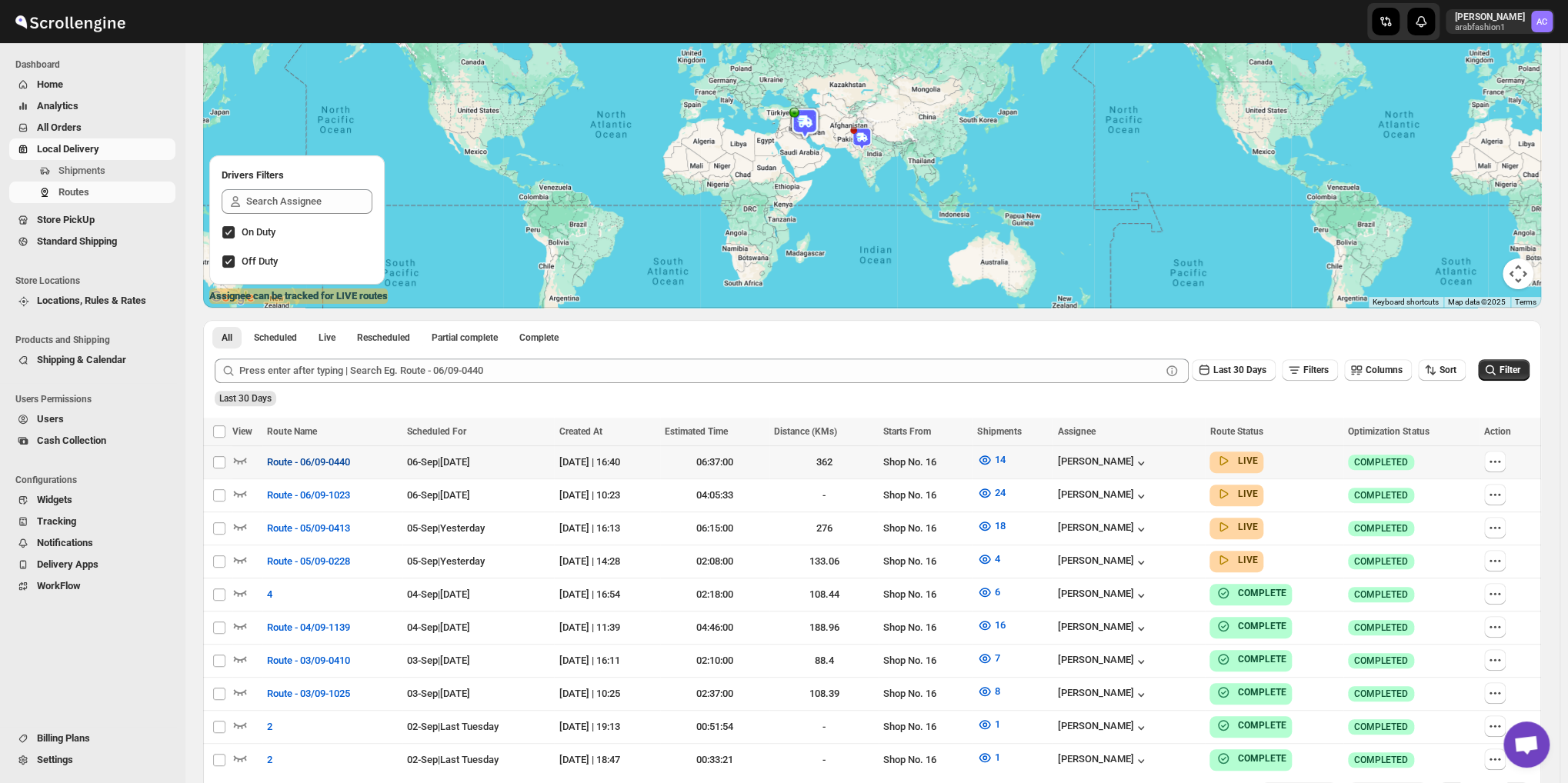
click at [322, 467] on span "Route - 06/09-0440" at bounding box center [308, 462] width 83 height 15
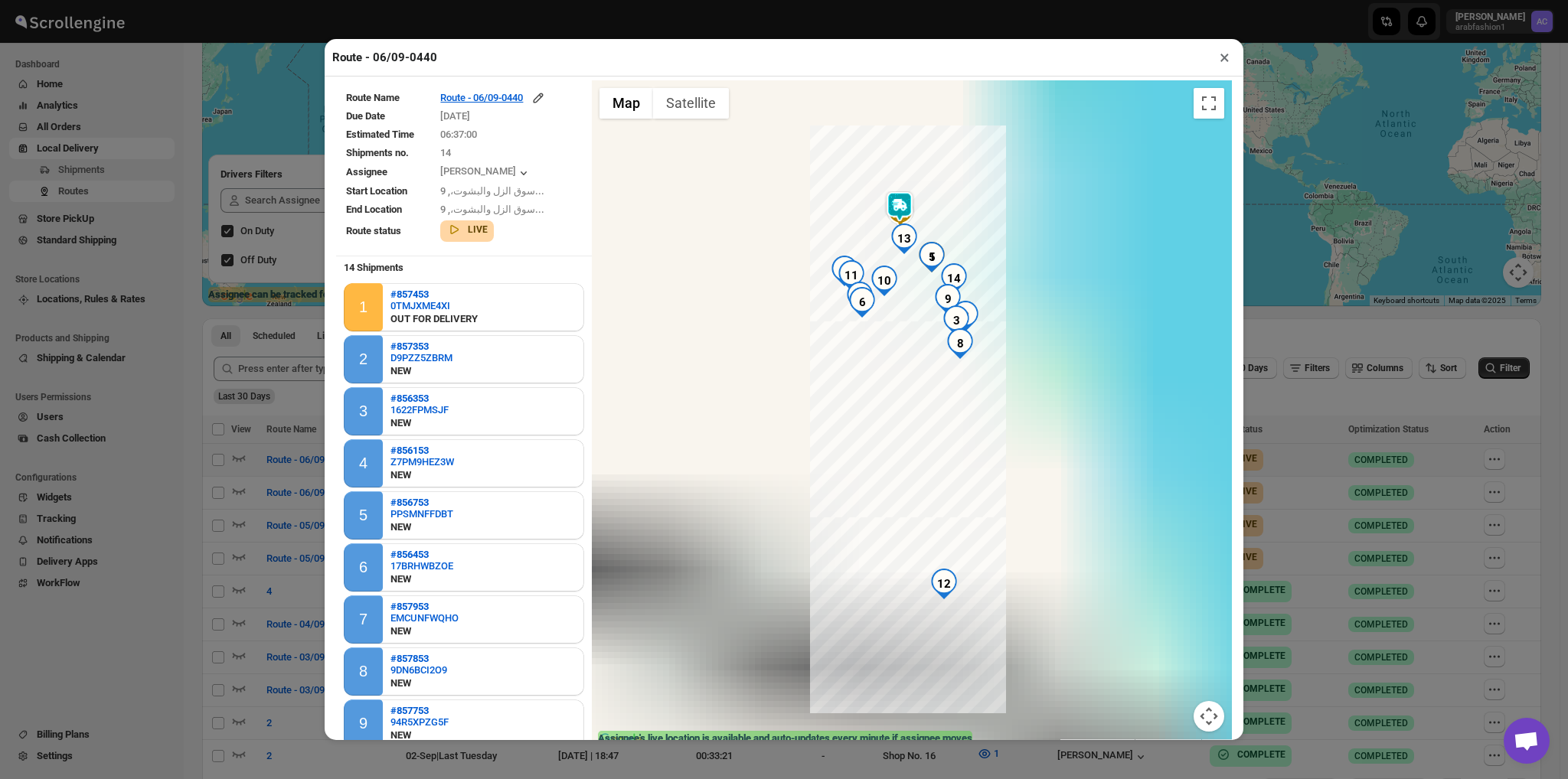
click at [1225, 62] on button "×" at bounding box center [1225, 58] width 23 height 22
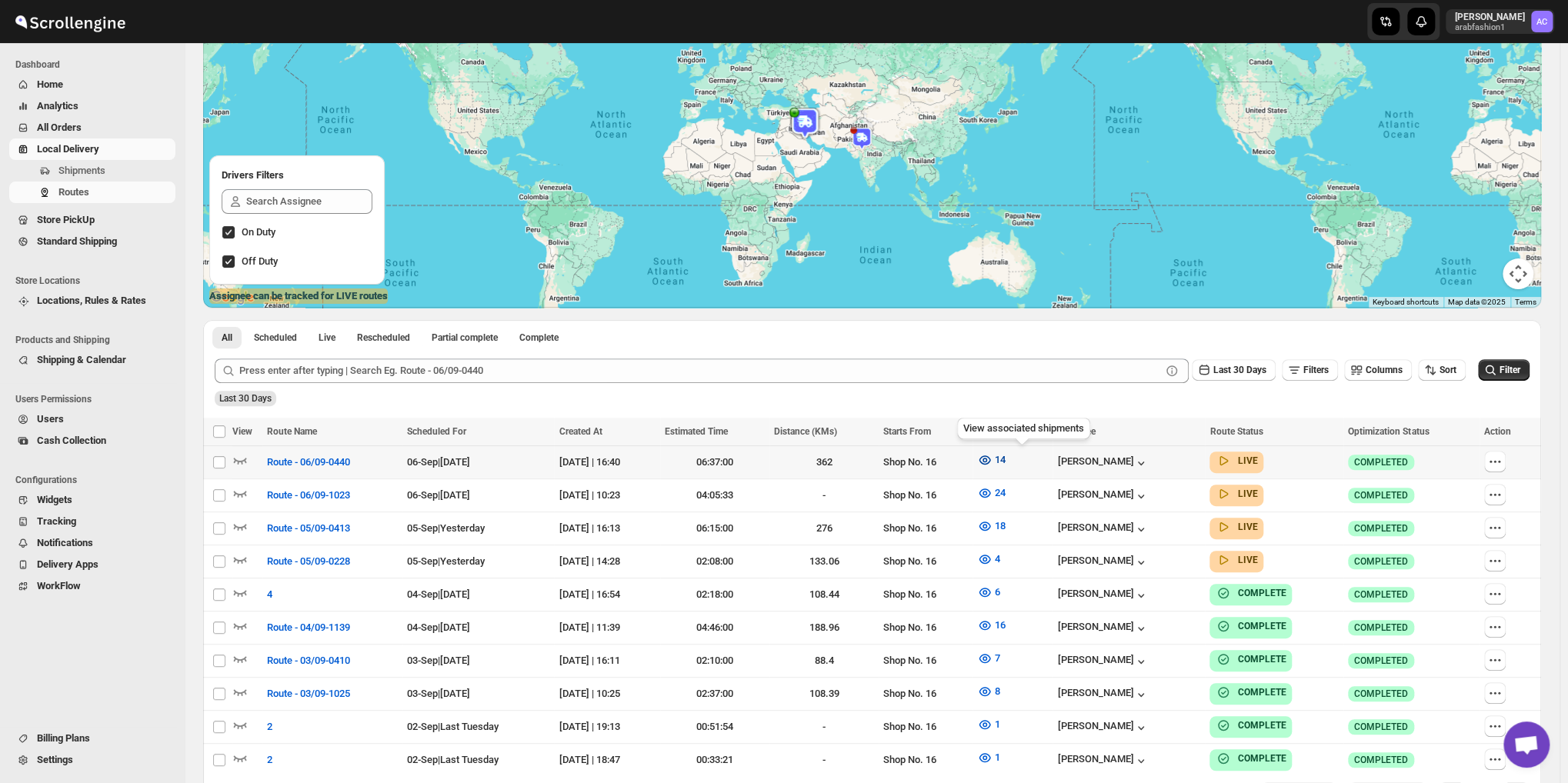
click at [1005, 462] on span "14" at bounding box center [999, 460] width 11 height 12
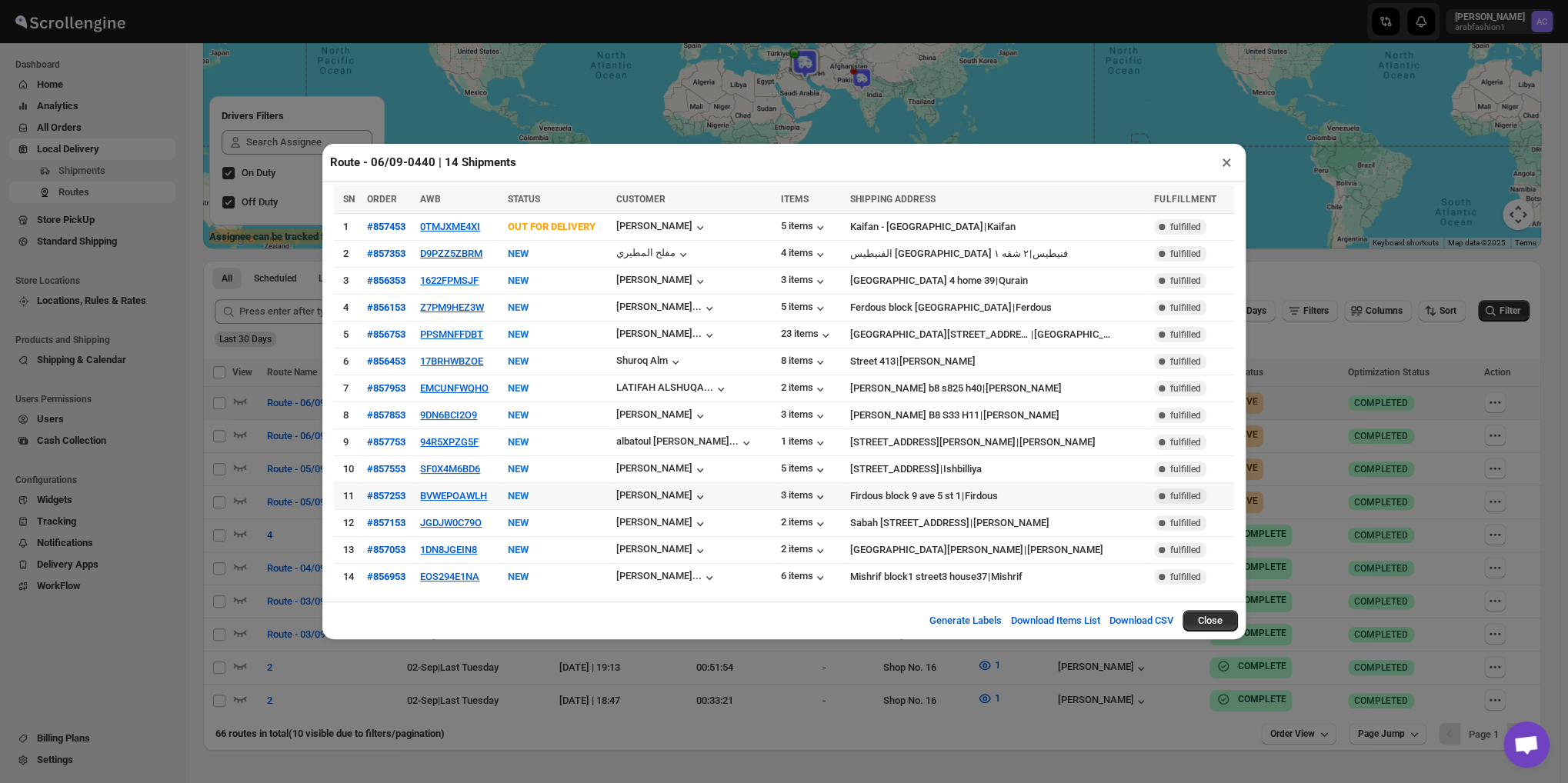
scroll to position [231, 0]
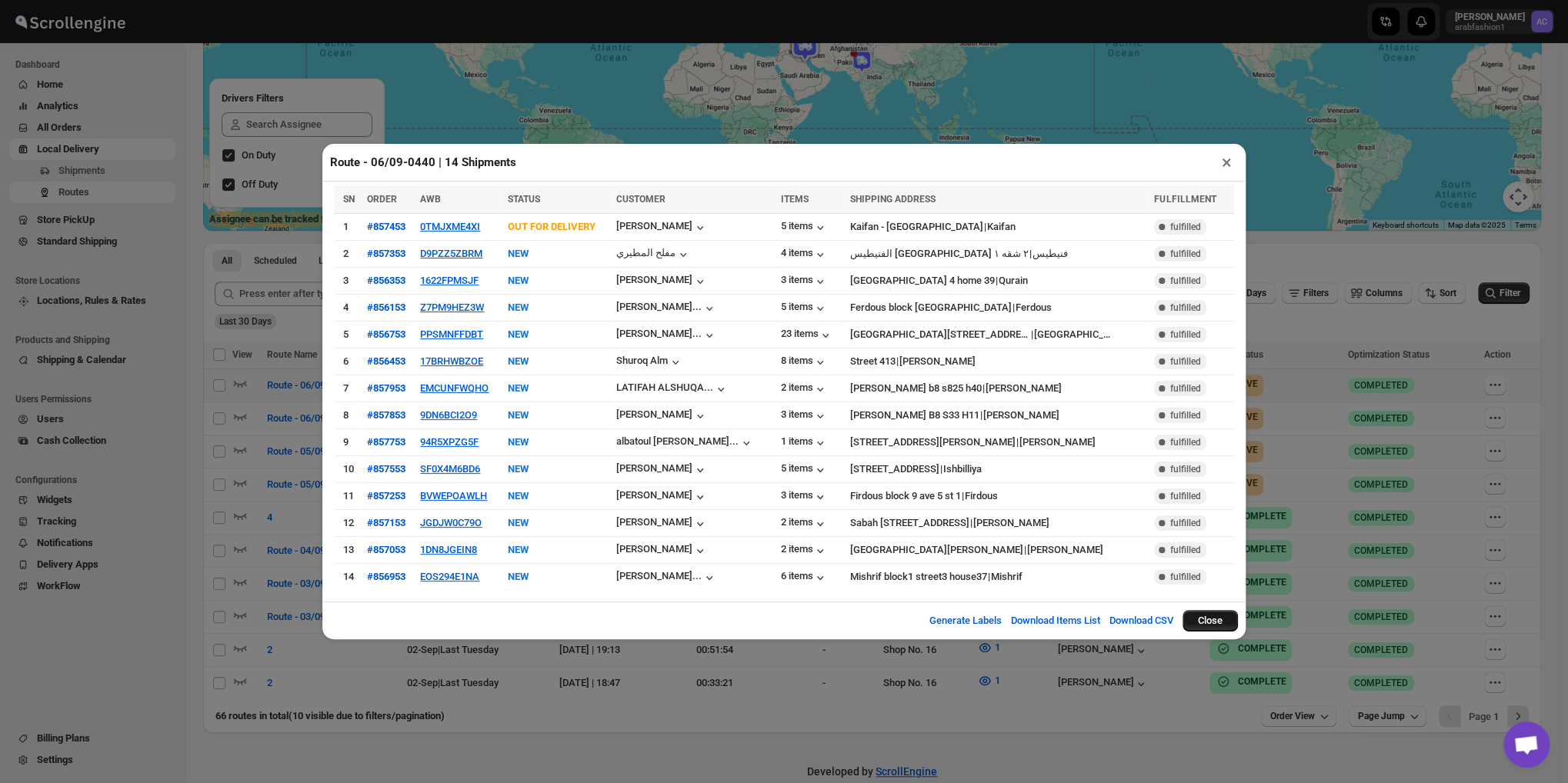
click at [1196, 610] on button "Close" at bounding box center [1210, 621] width 55 height 22
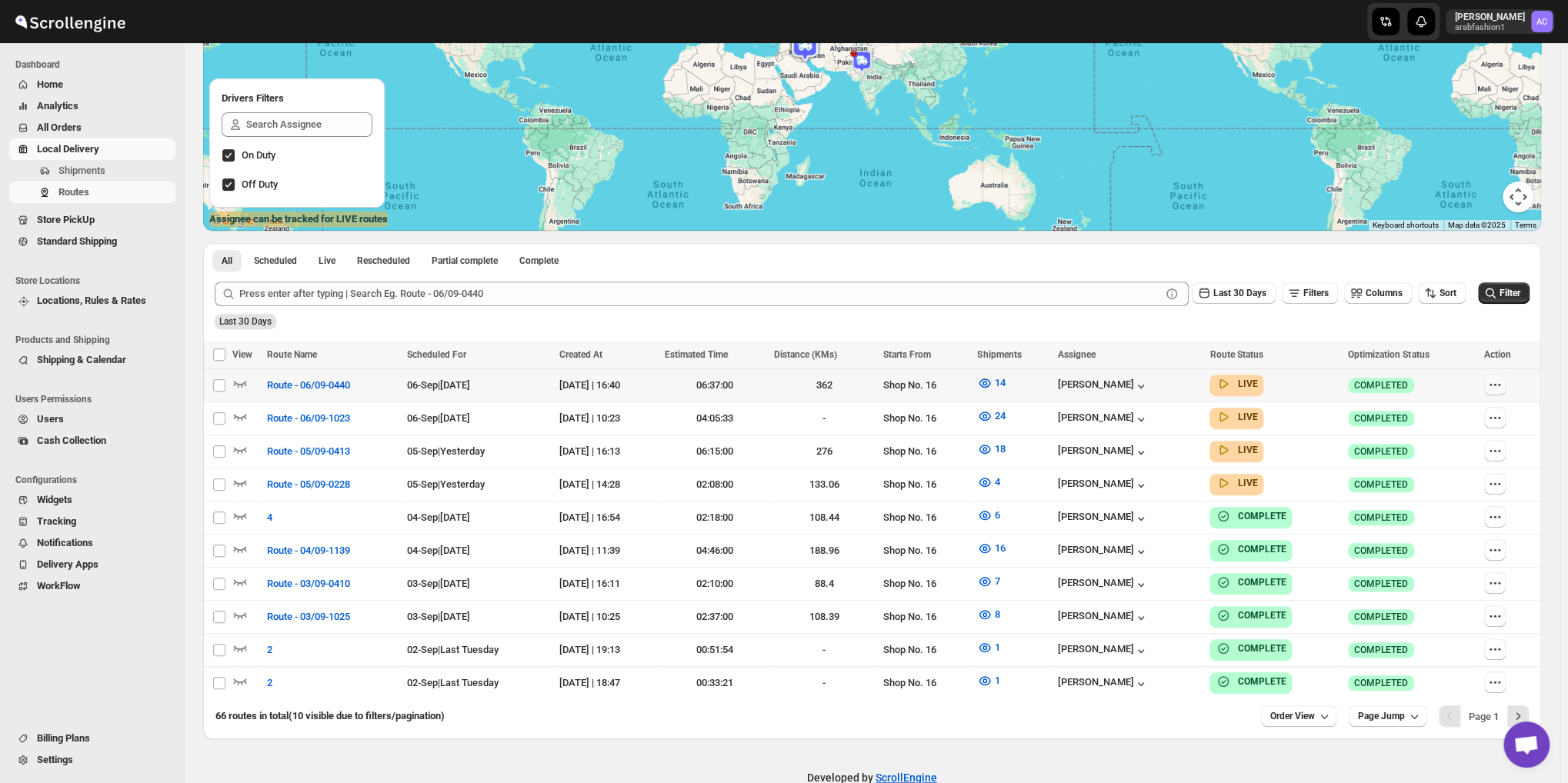
click at [1503, 384] on icon "button" at bounding box center [1494, 384] width 15 height 15
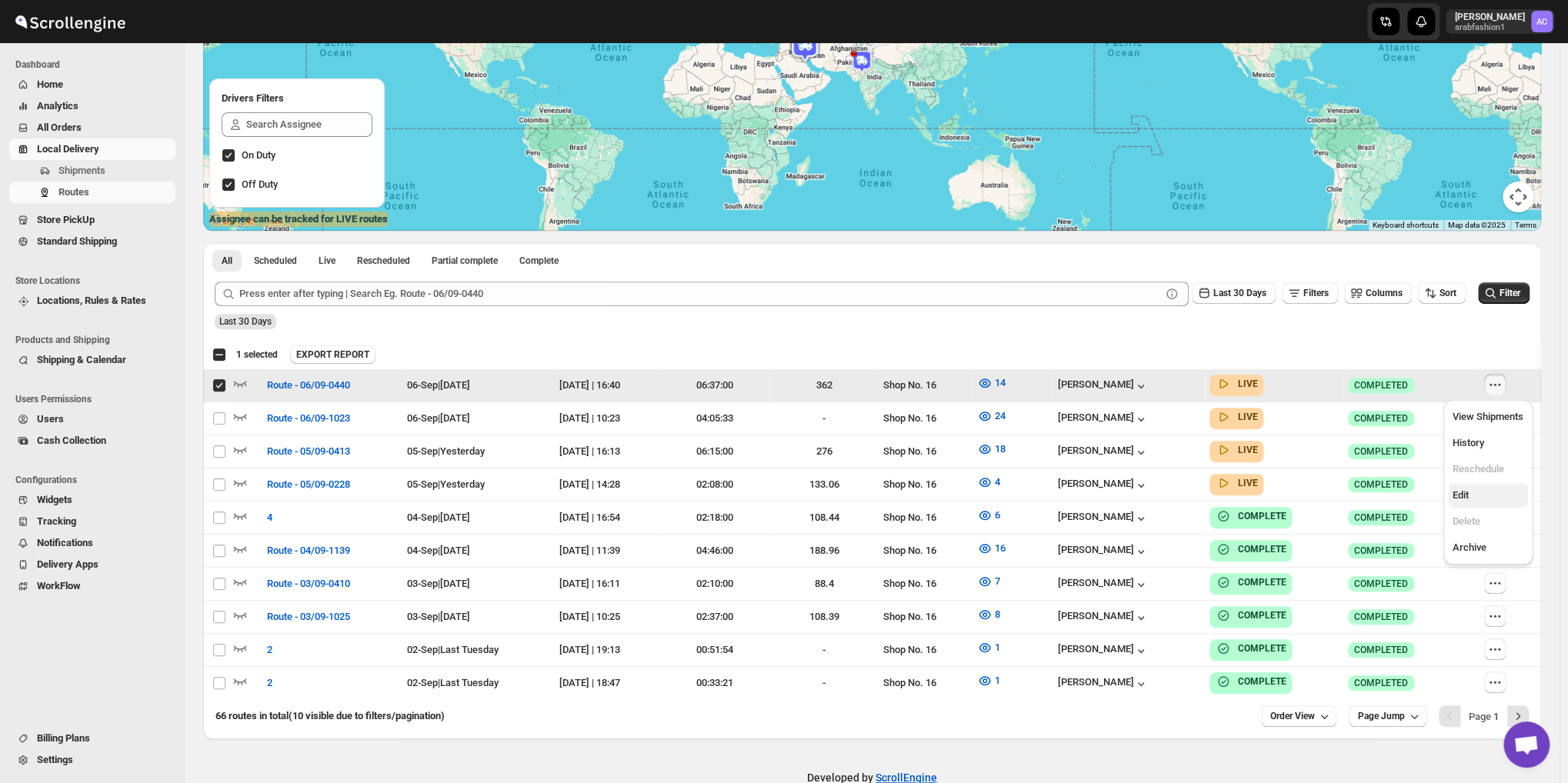
click at [1462, 490] on span "Edit" at bounding box center [1461, 495] width 16 height 12
checkbox input "false"
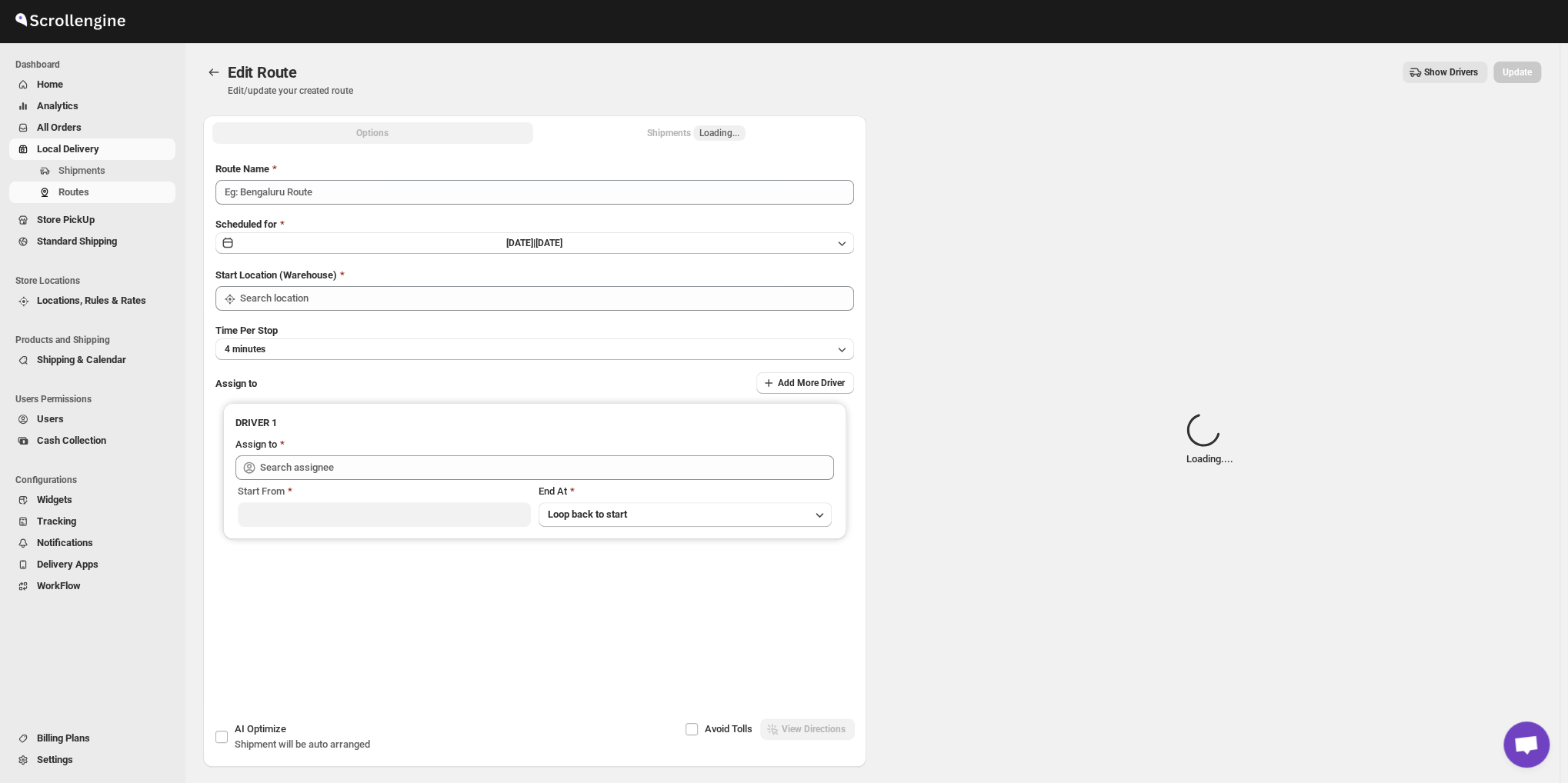
type input "Route - 06/09-0440"
type input "Shop No. 16"
type input "[PERSON_NAME] ([EMAIL_ADDRESS][DOMAIN_NAME])"
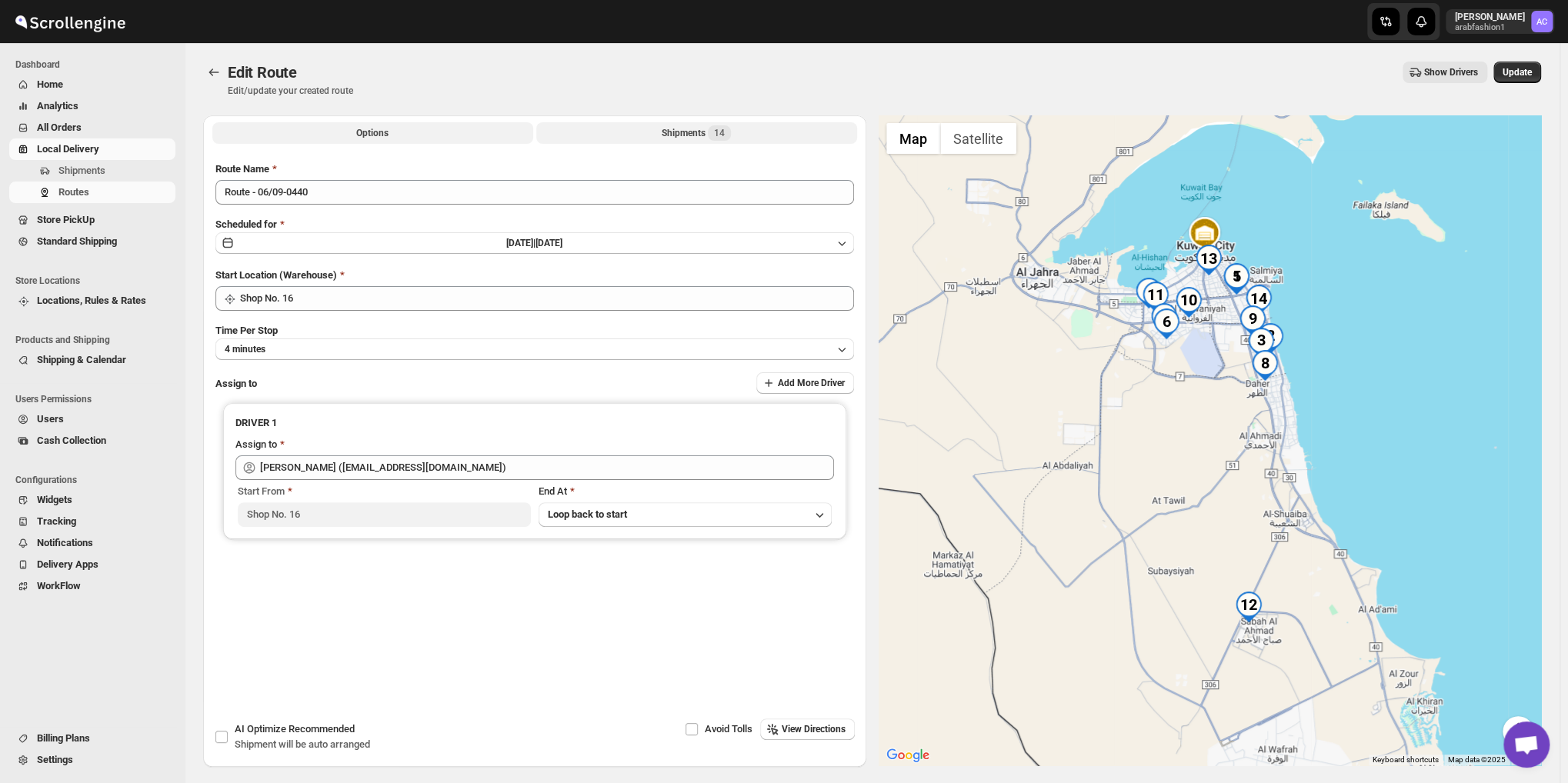
click at [711, 130] on span "14" at bounding box center [719, 133] width 23 height 15
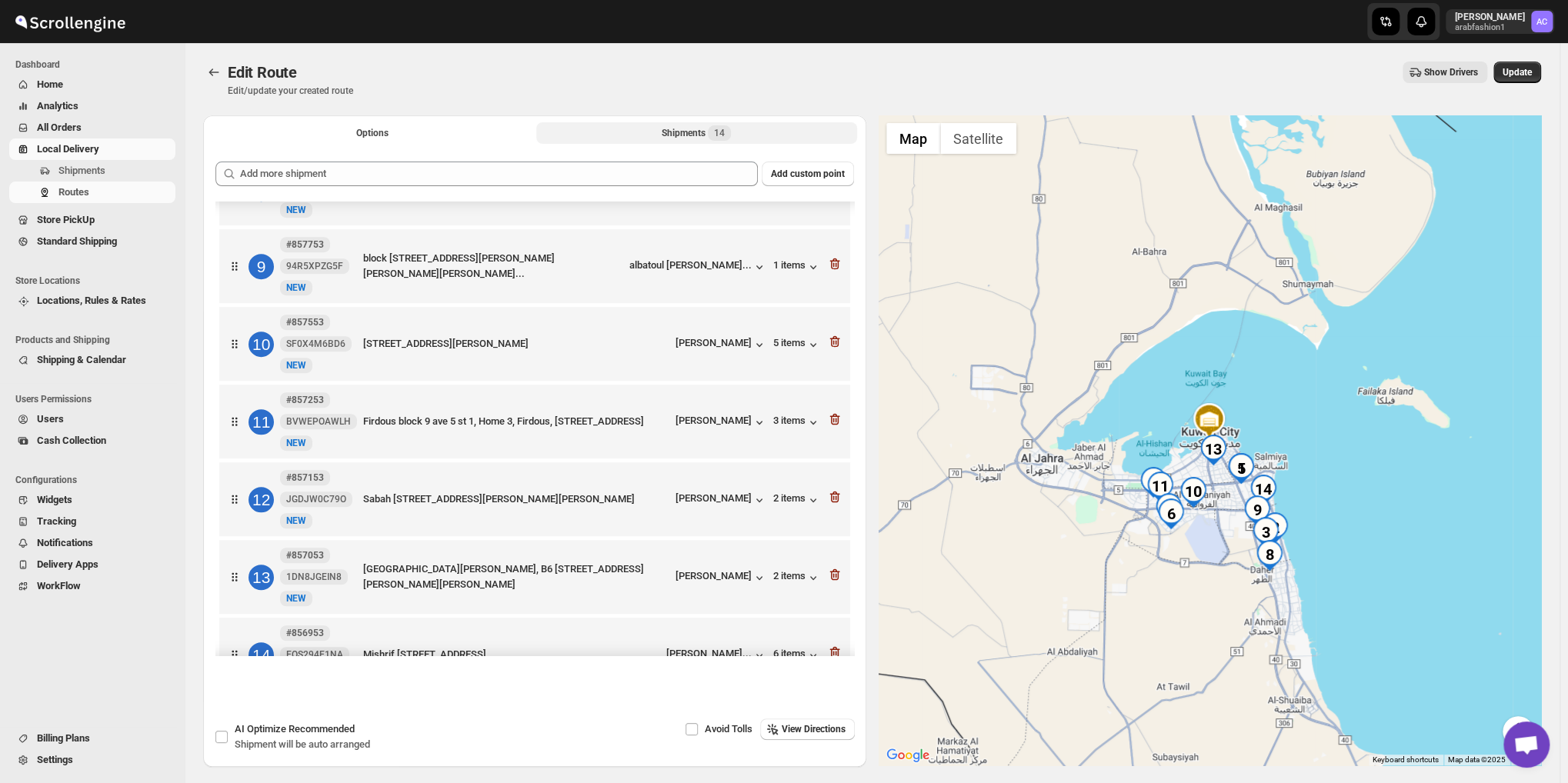
scroll to position [654, 0]
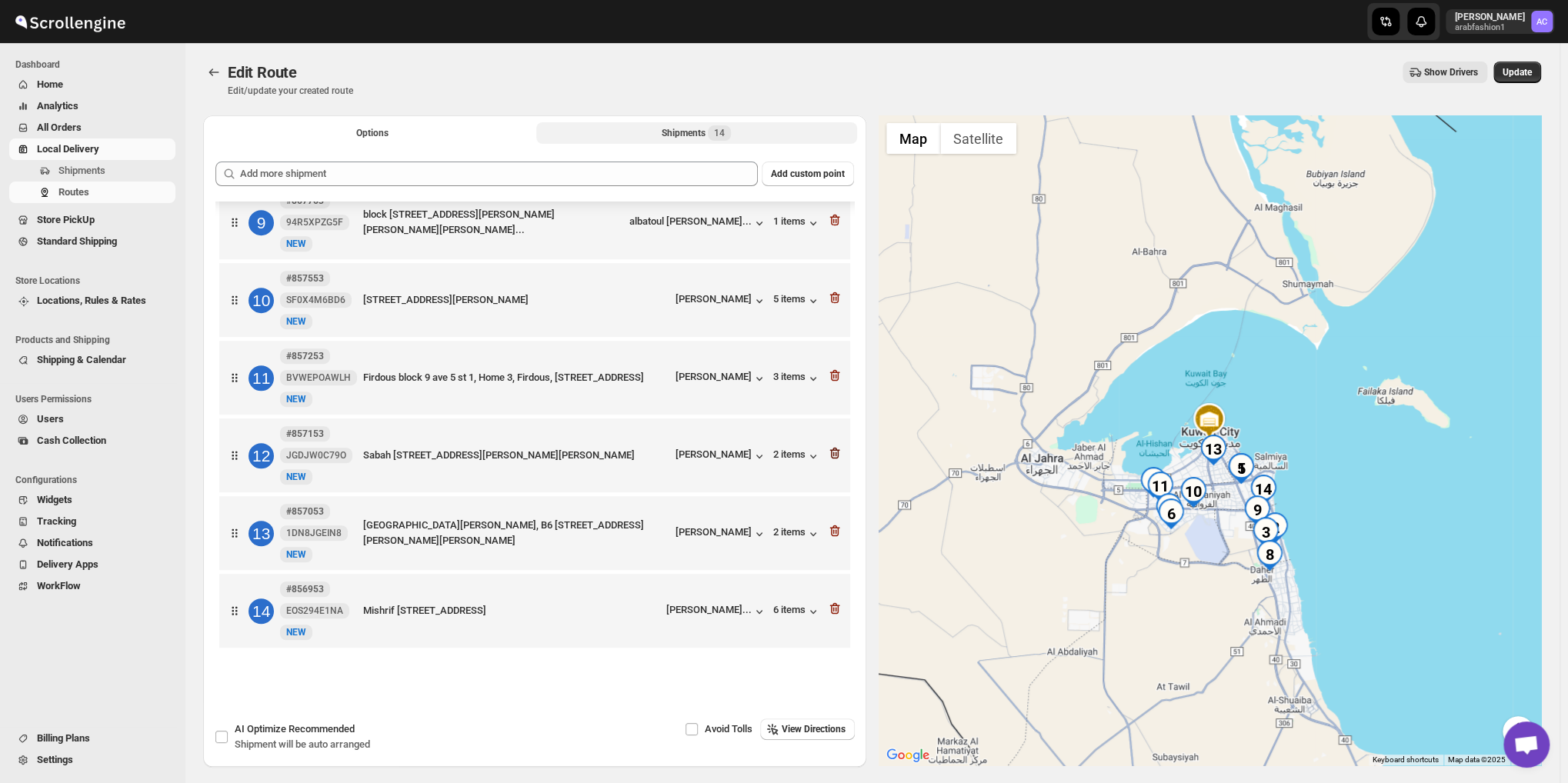
click at [833, 453] on icon "button" at bounding box center [834, 453] width 2 height 5
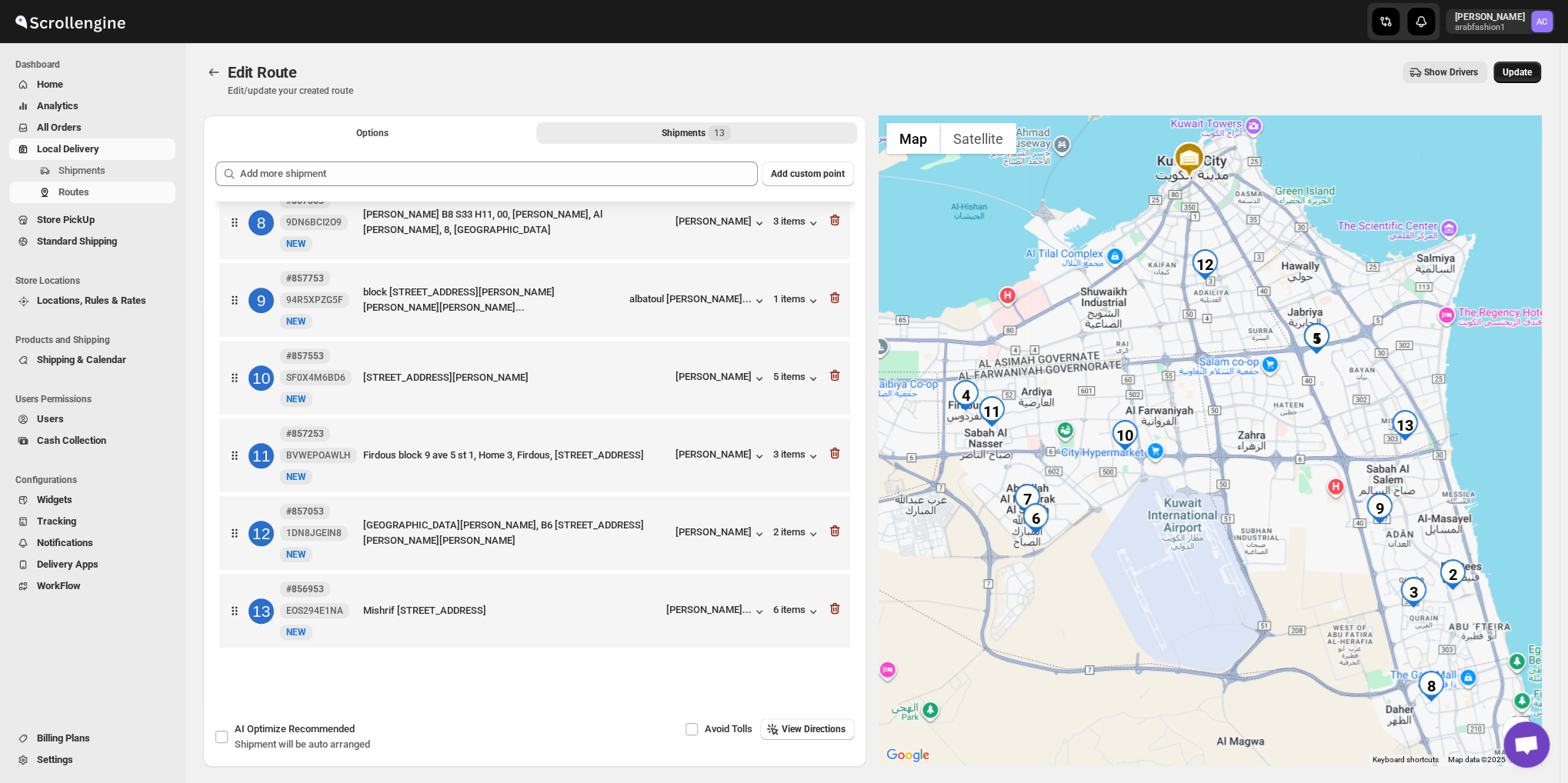
click at [1517, 66] on span "Update" at bounding box center [1517, 73] width 29 height 13
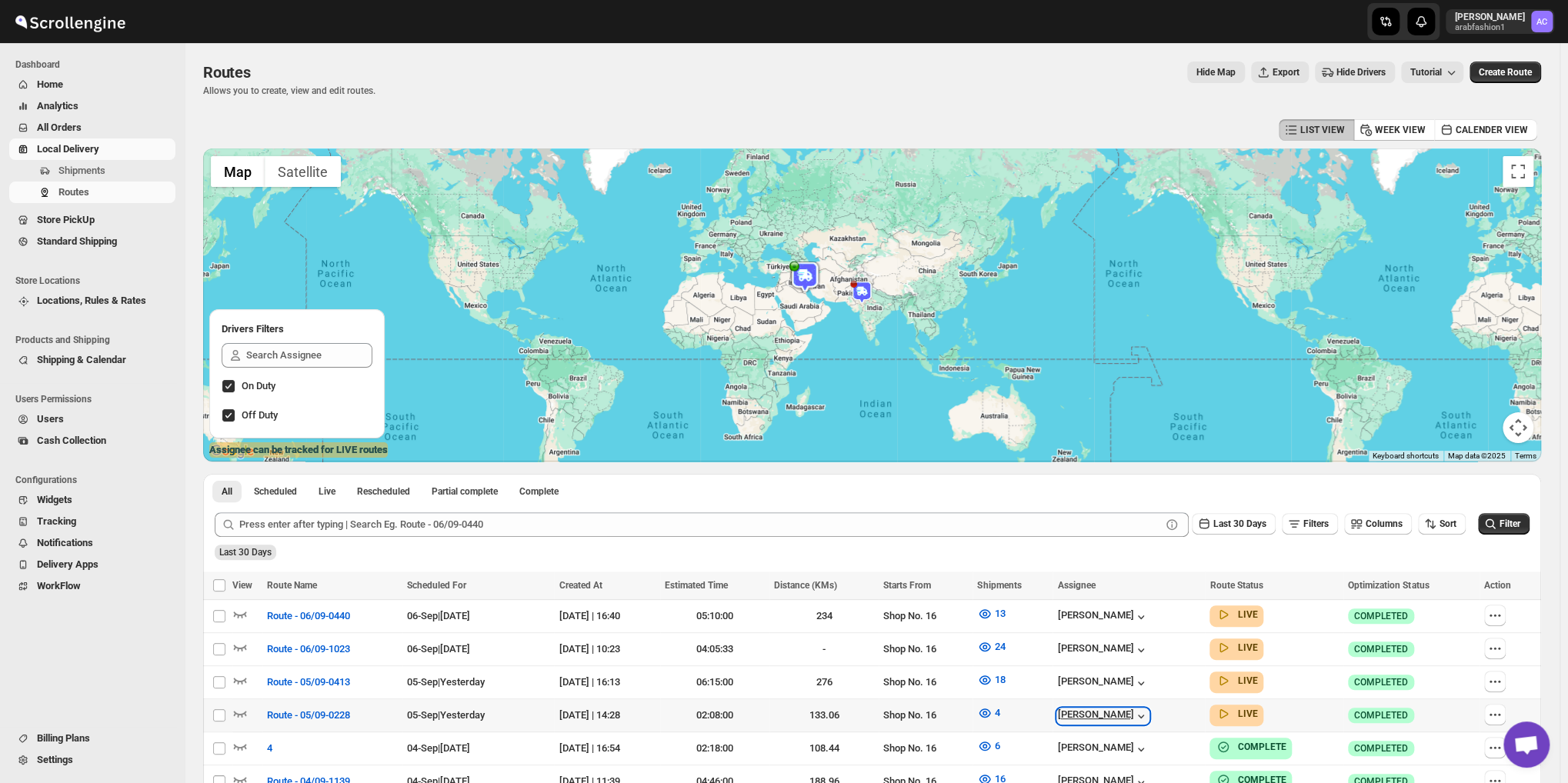
click at [1087, 712] on div "[PERSON_NAME]" at bounding box center [1103, 716] width 92 height 15
click at [999, 708] on span "4" at bounding box center [997, 712] width 5 height 12
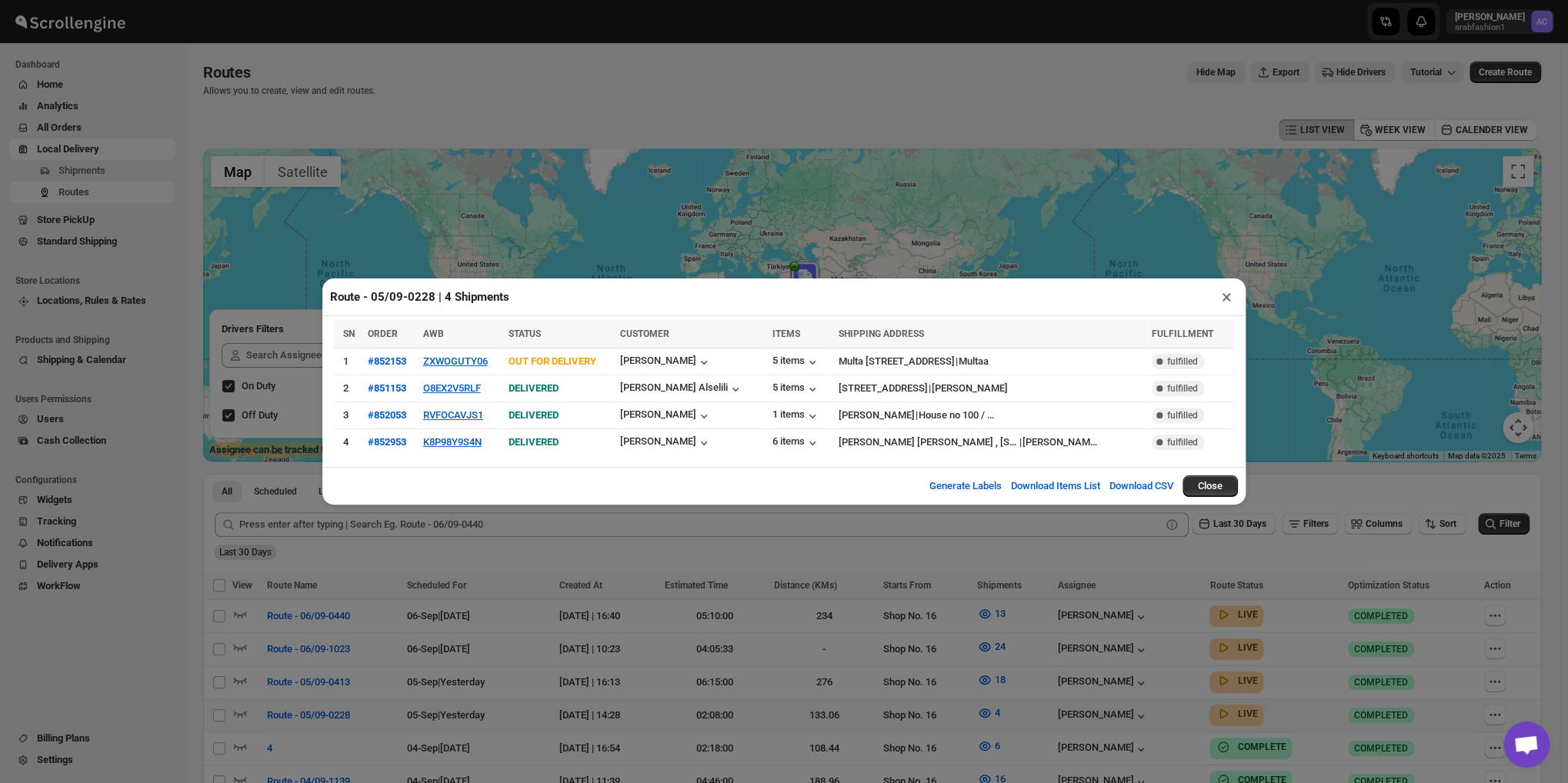
click at [1202, 483] on button "Close" at bounding box center [1210, 486] width 55 height 22
